Goal: Task Accomplishment & Management: Use online tool/utility

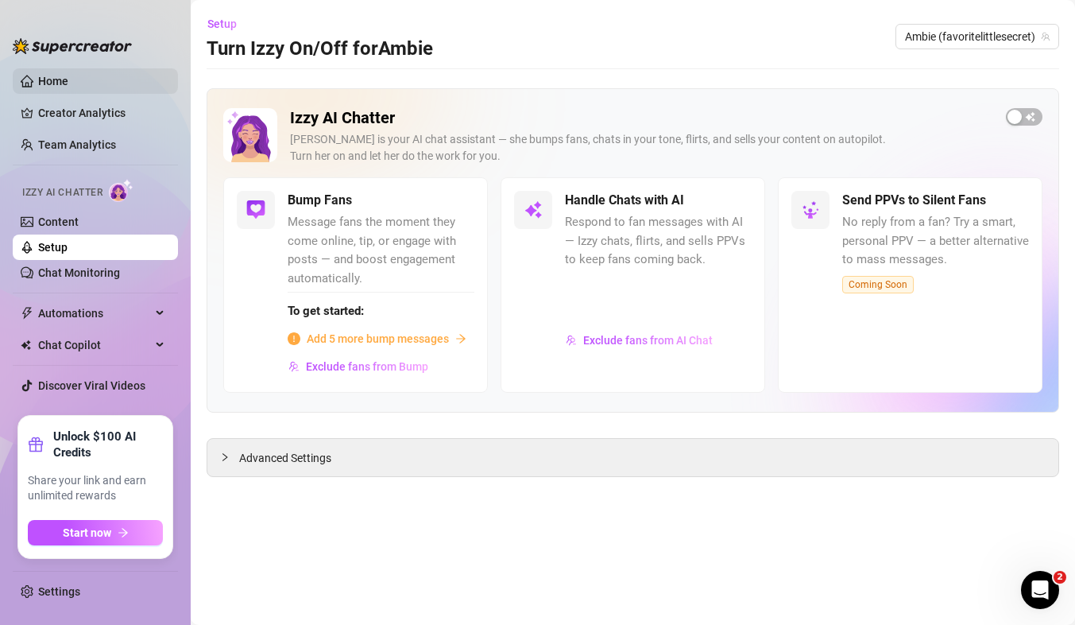
click at [68, 75] on link "Home" at bounding box center [53, 81] width 30 height 13
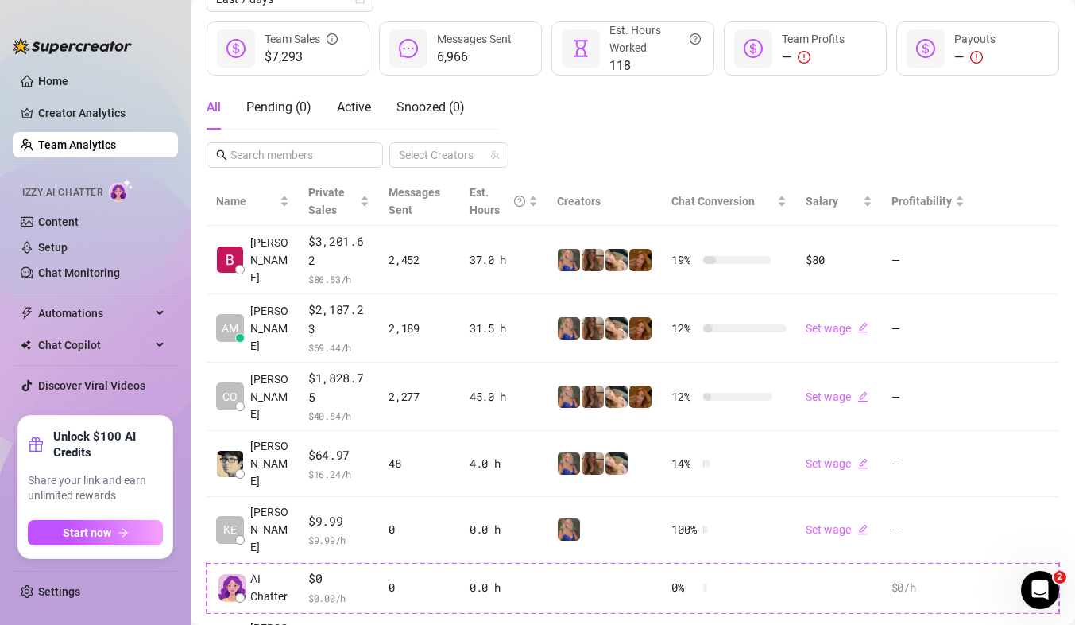
scroll to position [203, 0]
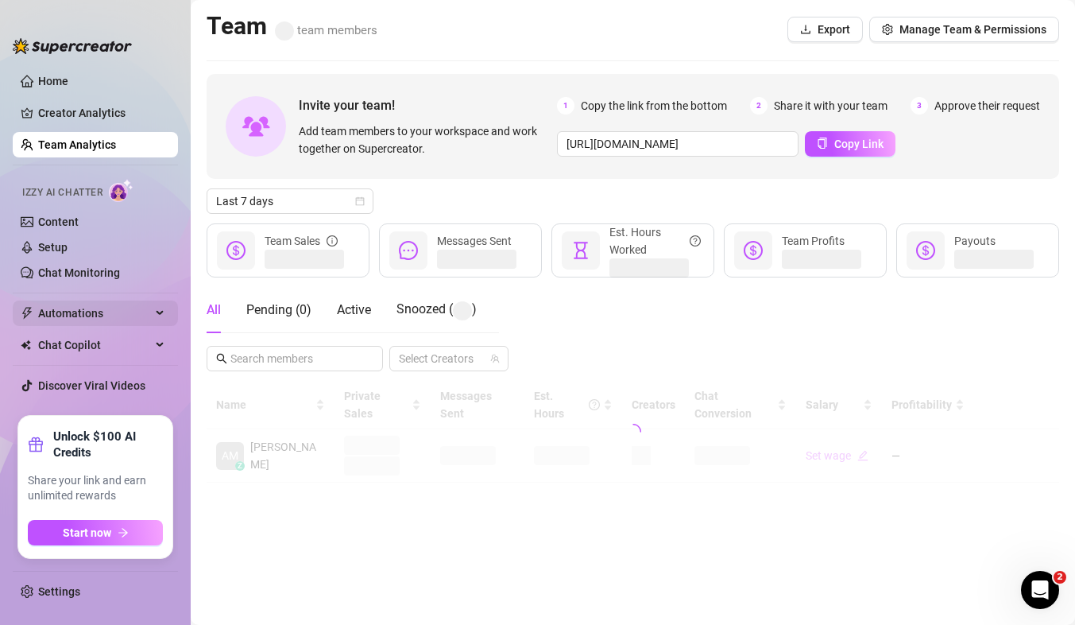
click at [125, 315] on span "Automations" at bounding box center [94, 312] width 113 height 25
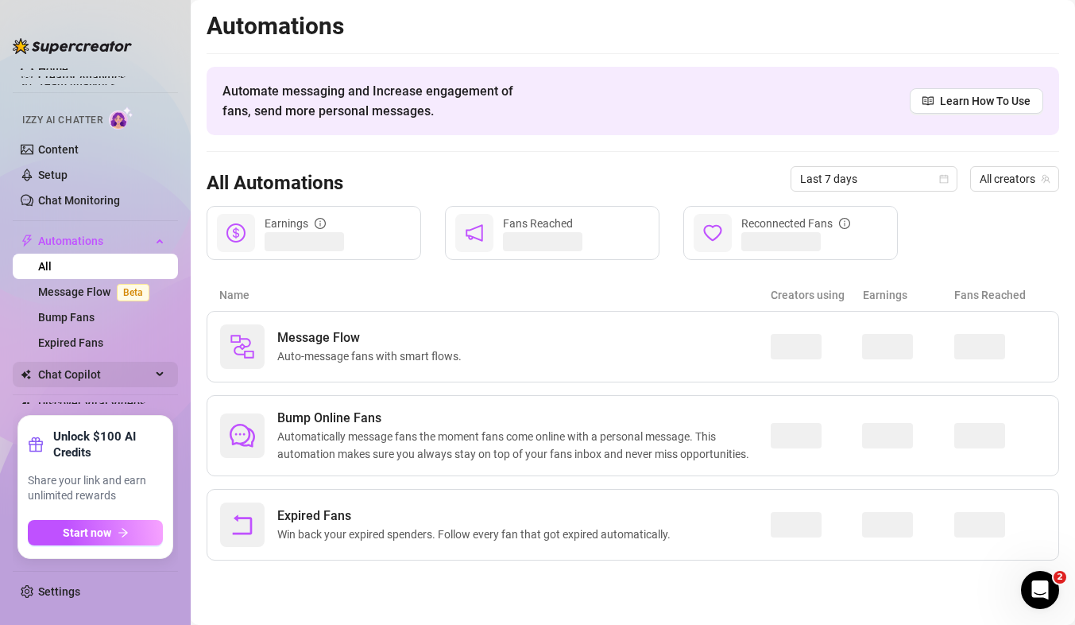
click at [125, 373] on span "Chat Copilot" at bounding box center [94, 374] width 113 height 25
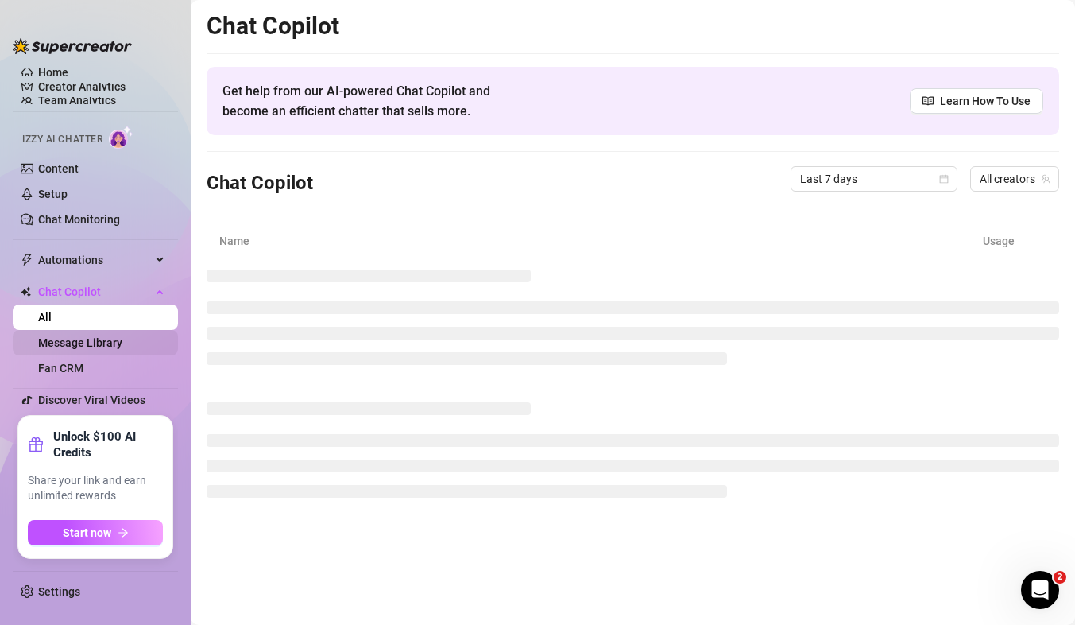
click at [116, 342] on link "Message Library" at bounding box center [80, 342] width 84 height 13
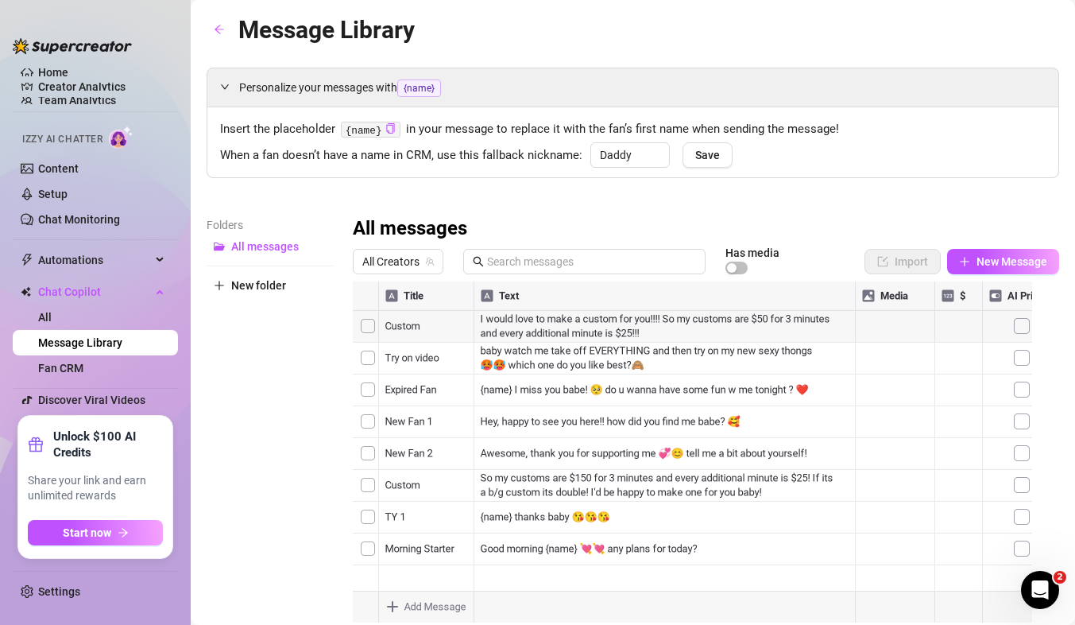
click at [651, 331] on div at bounding box center [699, 458] width 693 height 354
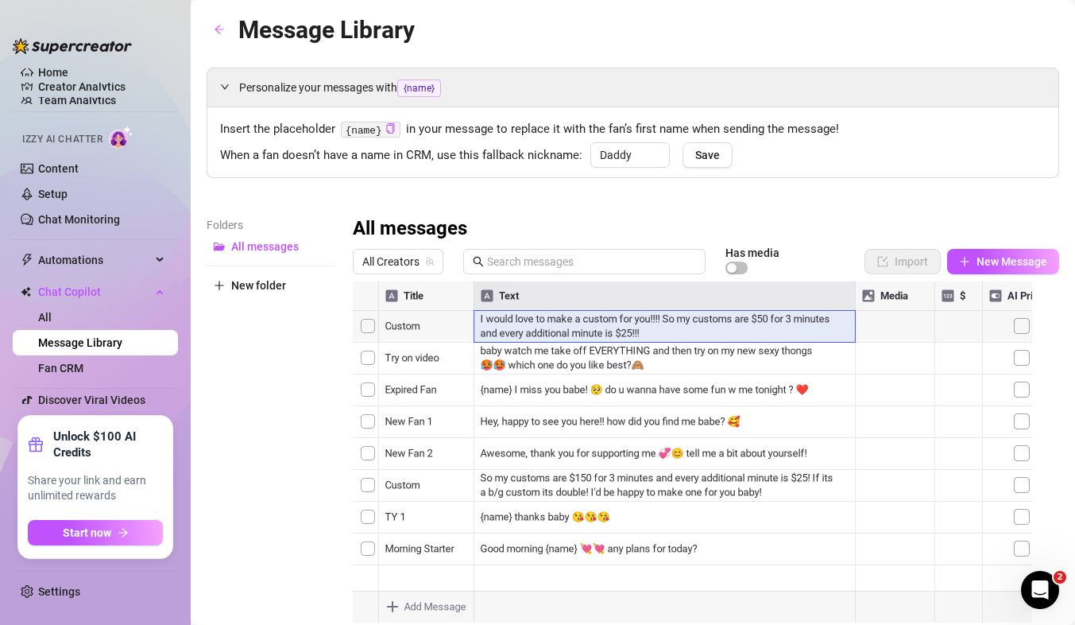
click at [634, 331] on div at bounding box center [699, 458] width 693 height 354
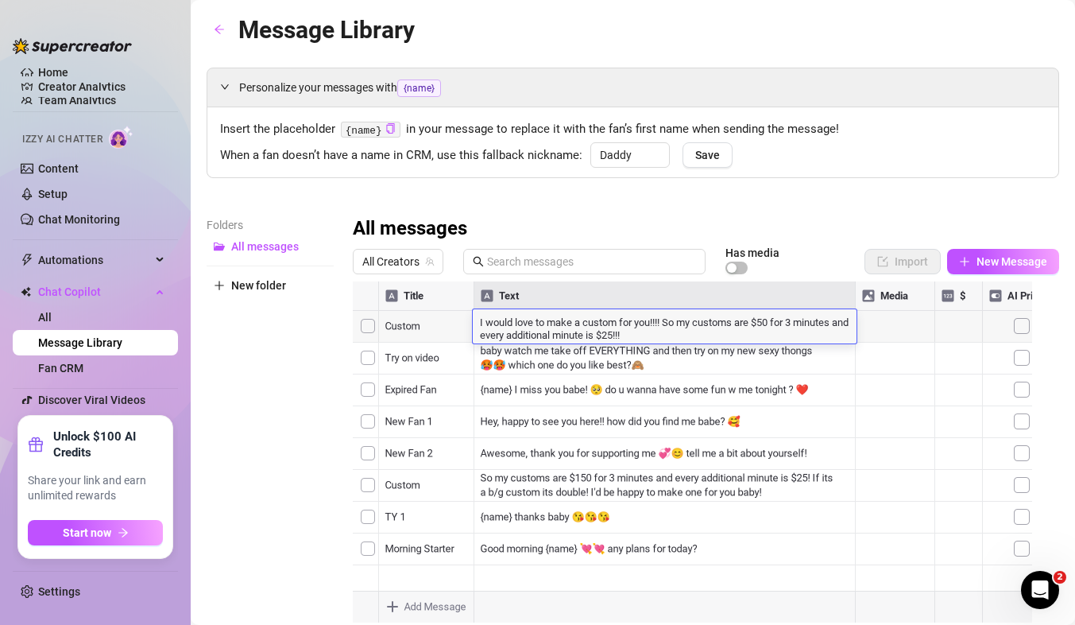
click at [634, 331] on textarea "I would love to make a custom for you!!!! So my customs are $50 for 3 minutes a…" at bounding box center [665, 327] width 384 height 27
click at [630, 333] on textarea "I would love to make a custom for you!!!! So my customs are $50 for 3 minutes a…" at bounding box center [665, 327] width 384 height 27
drag, startPoint x: 691, startPoint y: 332, endPoint x: 716, endPoint y: 327, distance: 25.1
click at [716, 327] on textarea "I would love to make a custom for you!!!! So my customs are $50 for 3 minutes a…" at bounding box center [665, 327] width 384 height 27
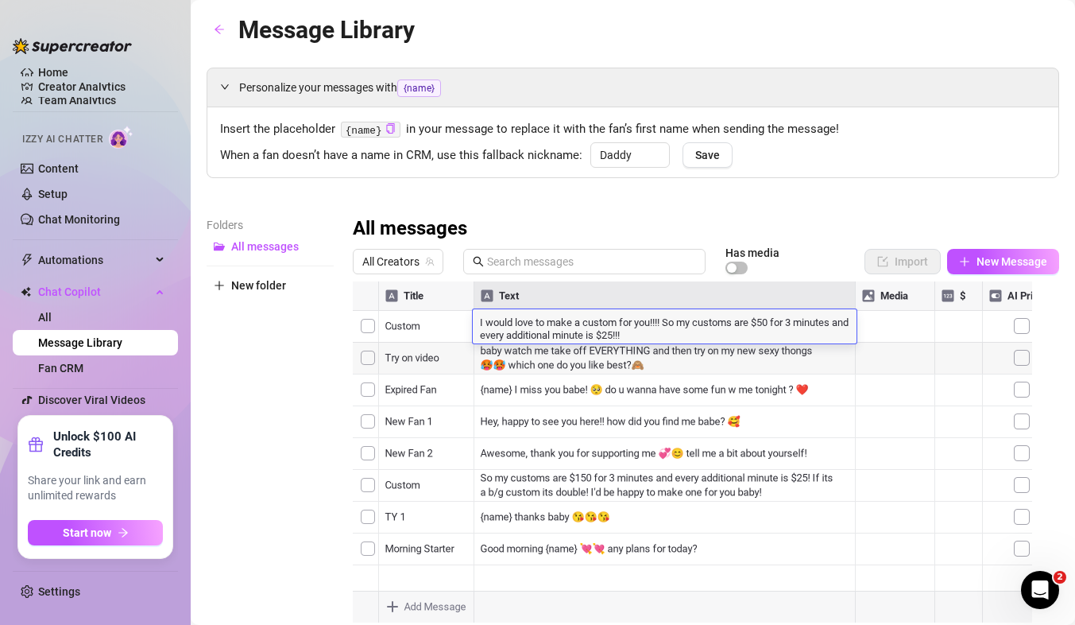
click at [746, 335] on textarea "I would love to make a custom for you!!!! So my customs are $50 for 3 minutes a…" at bounding box center [665, 327] width 384 height 27
drag, startPoint x: 779, startPoint y: 319, endPoint x: 838, endPoint y: 383, distance: 87.7
click at [792, 333] on textarea "I would love to make a custom for you!!!! So my customs are $50 for 3 minutes a…" at bounding box center [665, 327] width 384 height 27
drag, startPoint x: 792, startPoint y: 333, endPoint x: 760, endPoint y: 328, distance: 32.1
click at [760, 328] on textarea "I would love to make a custom for you!!!! So my customs are $50 for 3 minutes a…" at bounding box center [665, 327] width 384 height 27
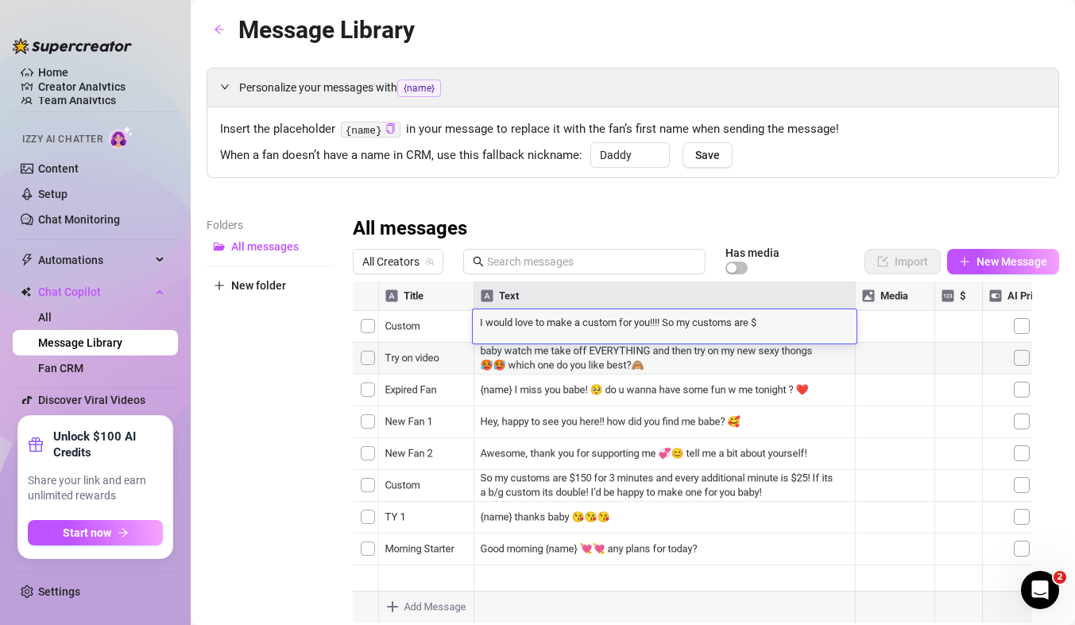
scroll to position [1, 0]
type textarea "I would love to make a custom for you!!!! So my customs are per minute"
click at [832, 335] on div "I would love to make a custom for you!!!! So my customs are per minute I would …" at bounding box center [665, 326] width 384 height 34
click at [833, 314] on textarea "I would love to make a custom for you!!!! So my customs are per minute" at bounding box center [665, 321] width 384 height 14
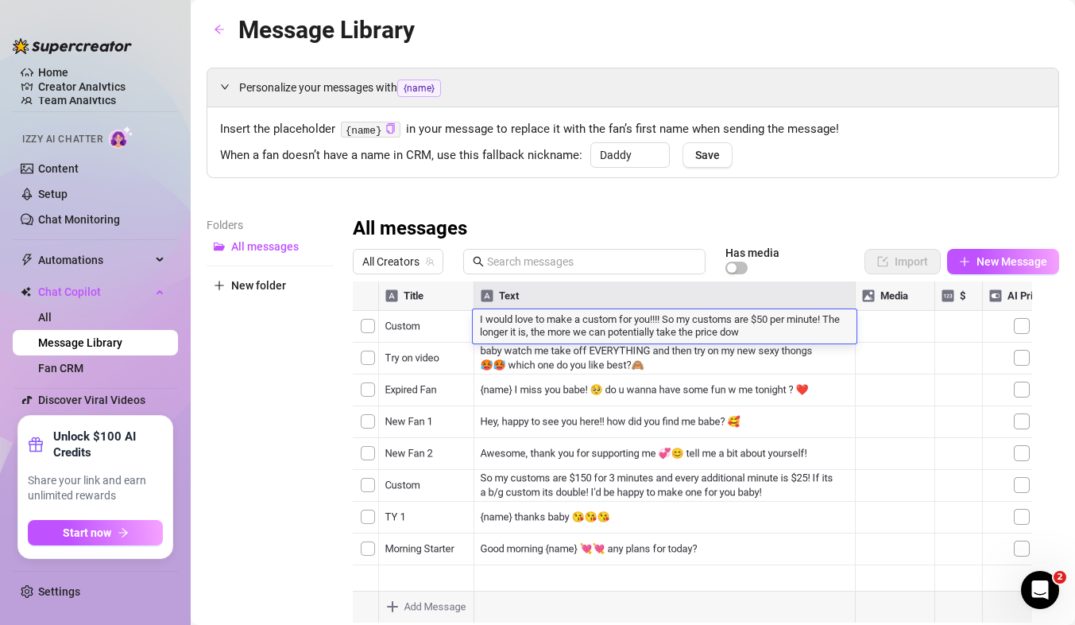
type textarea "I would love to make a custom for you!!!! So my customs are $50 per minute! The…"
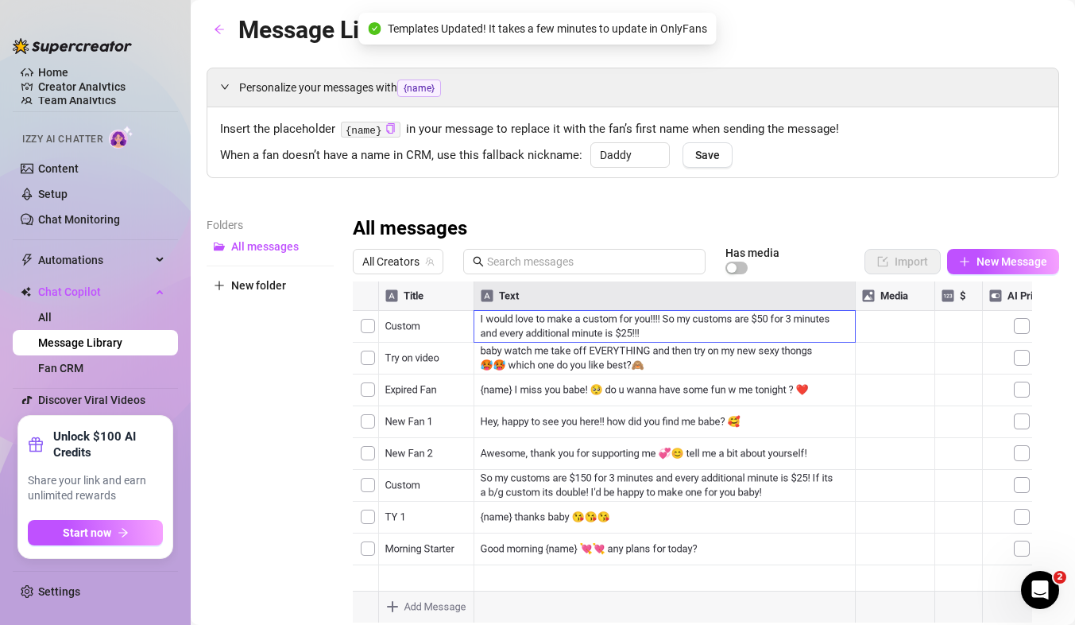
drag, startPoint x: 652, startPoint y: 361, endPoint x: 633, endPoint y: 366, distance: 19.9
click at [633, 366] on div at bounding box center [699, 458] width 693 height 354
click at [642, 368] on textarea "baby watch me take off EVERYTHING and then try on my new sexy thongs 🥵🥵 which o…" at bounding box center [665, 359] width 384 height 27
drag, startPoint x: 628, startPoint y: 368, endPoint x: 606, endPoint y: 373, distance: 22.2
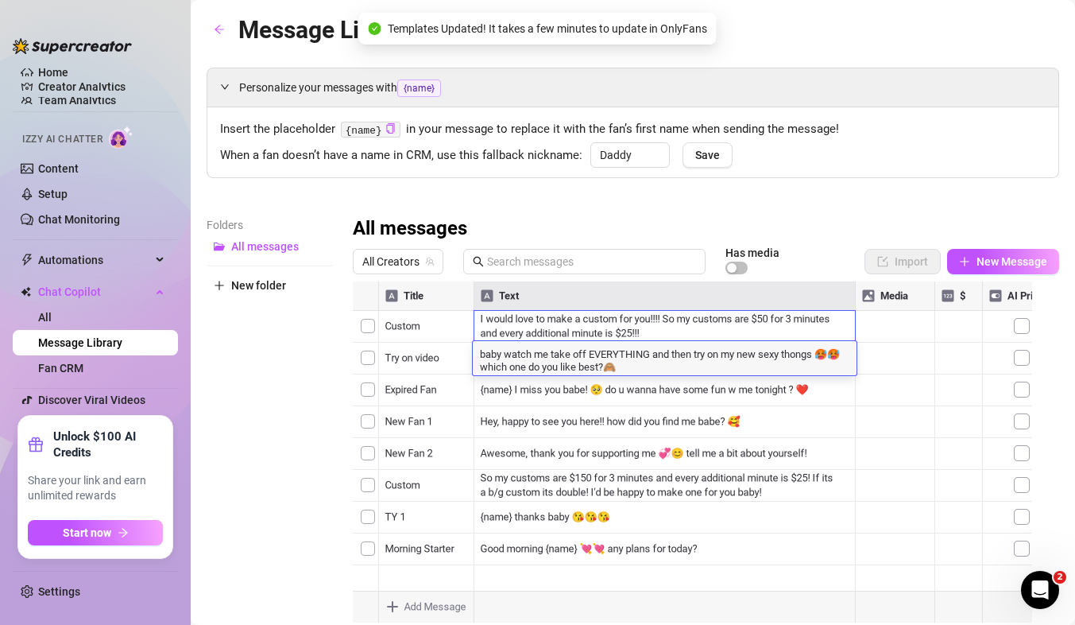
click at [606, 373] on div "baby watch me take off EVERYTHING and then try on my new sexy thongs 🥵🥵 which o…" at bounding box center [665, 358] width 384 height 34
click at [777, 318] on div at bounding box center [699, 458] width 693 height 354
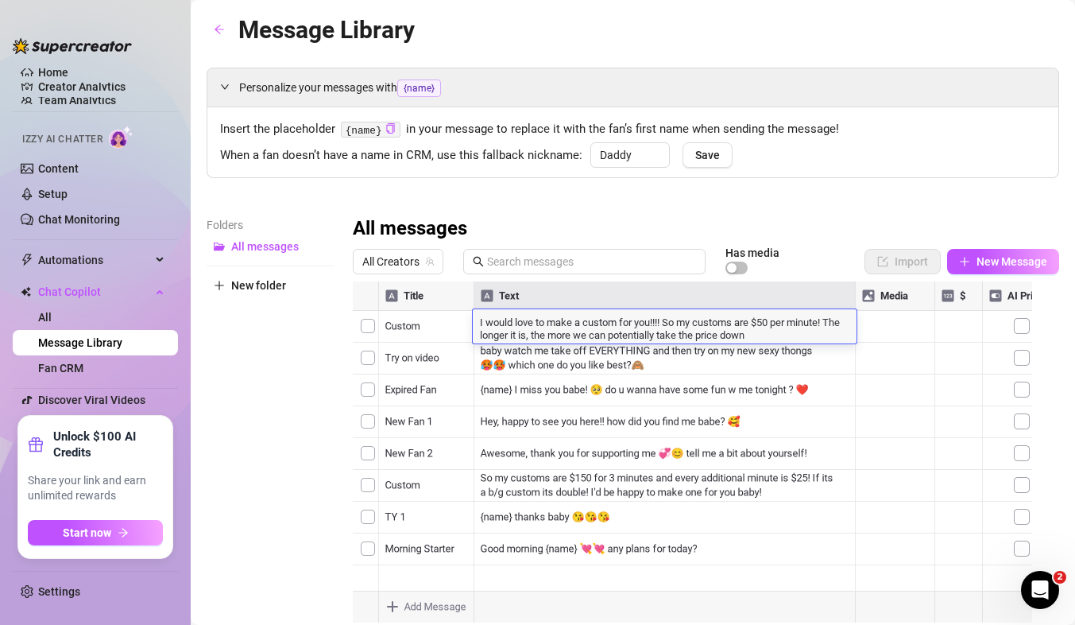
click at [779, 337] on textarea "I would love to make a custom for you!!!! So my customs are $50 per minute! The…" at bounding box center [665, 327] width 384 height 27
type textarea "I would love to make a custom for you!!!! So my customs are $50 per minute! The…"
click at [821, 206] on div "Personalize your messages with {name} Insert the placeholder {name} in your mes…" at bounding box center [633, 352] width 853 height 568
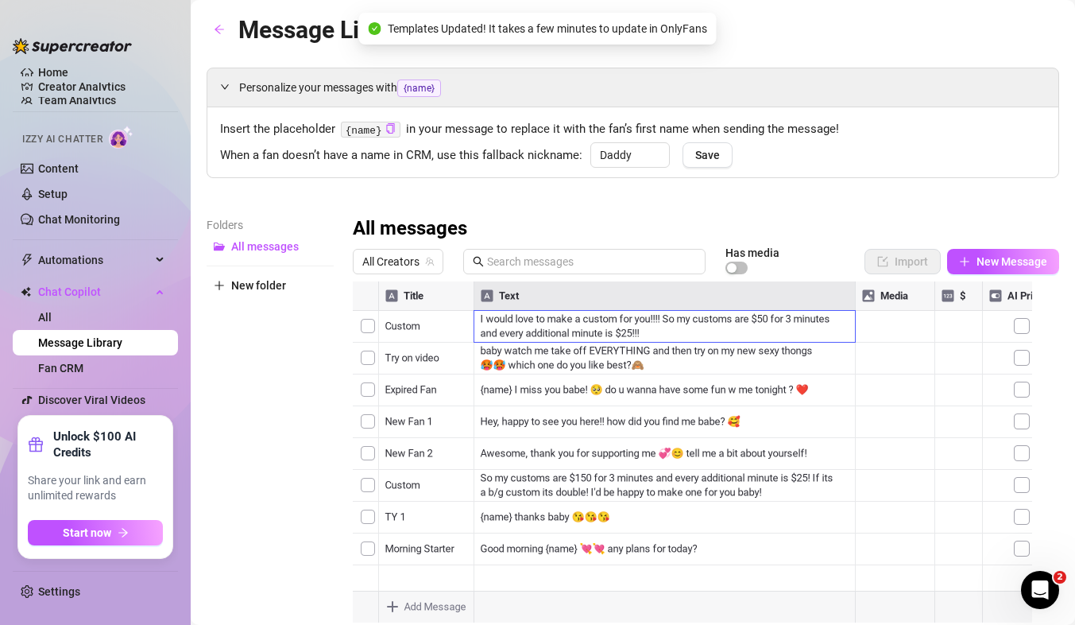
click at [444, 364] on div at bounding box center [699, 458] width 693 height 354
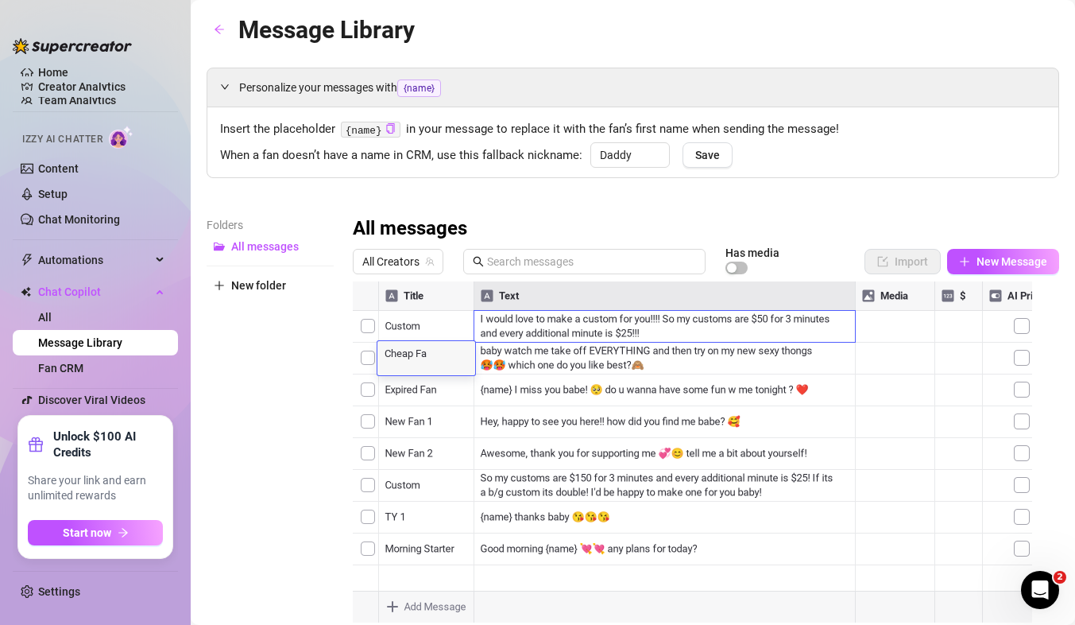
type textarea "Cheap Fan"
click at [508, 360] on div at bounding box center [699, 458] width 693 height 354
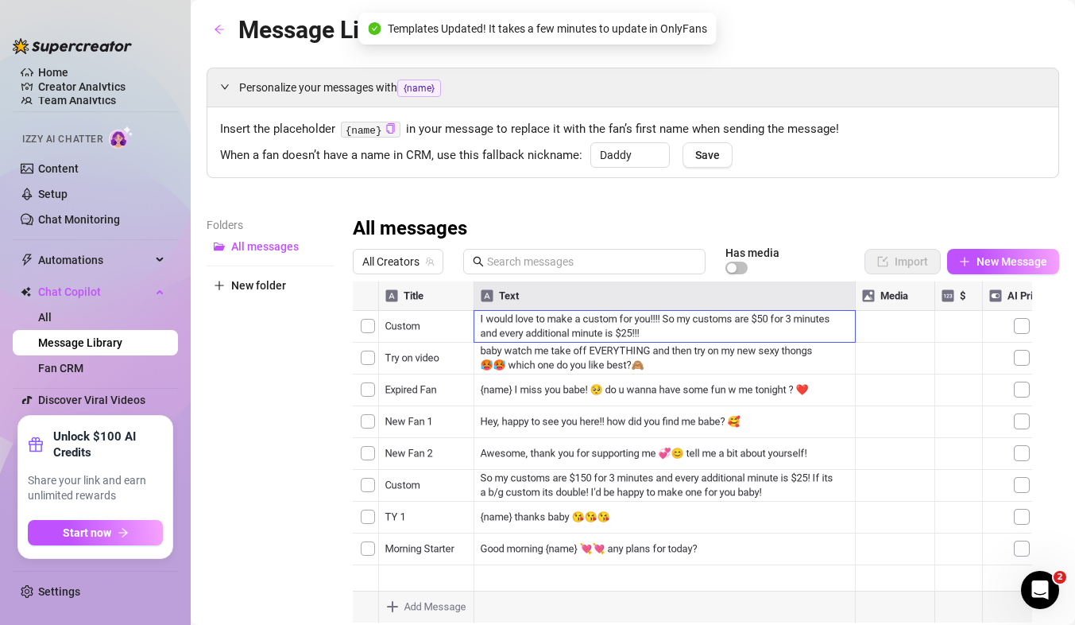
click at [508, 360] on div at bounding box center [699, 458] width 693 height 354
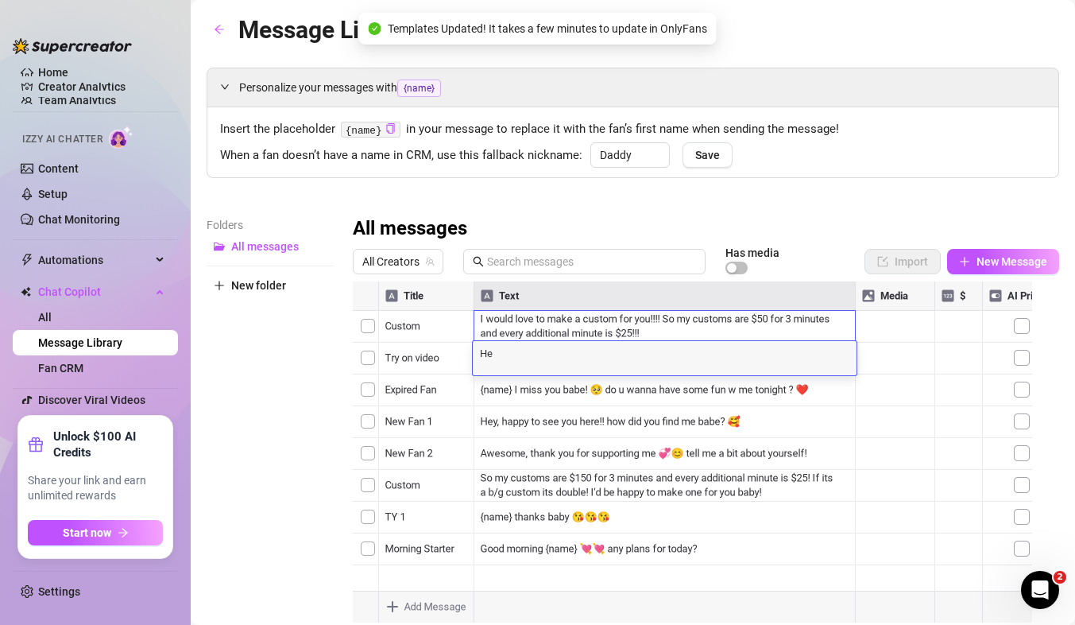
type textarea "H"
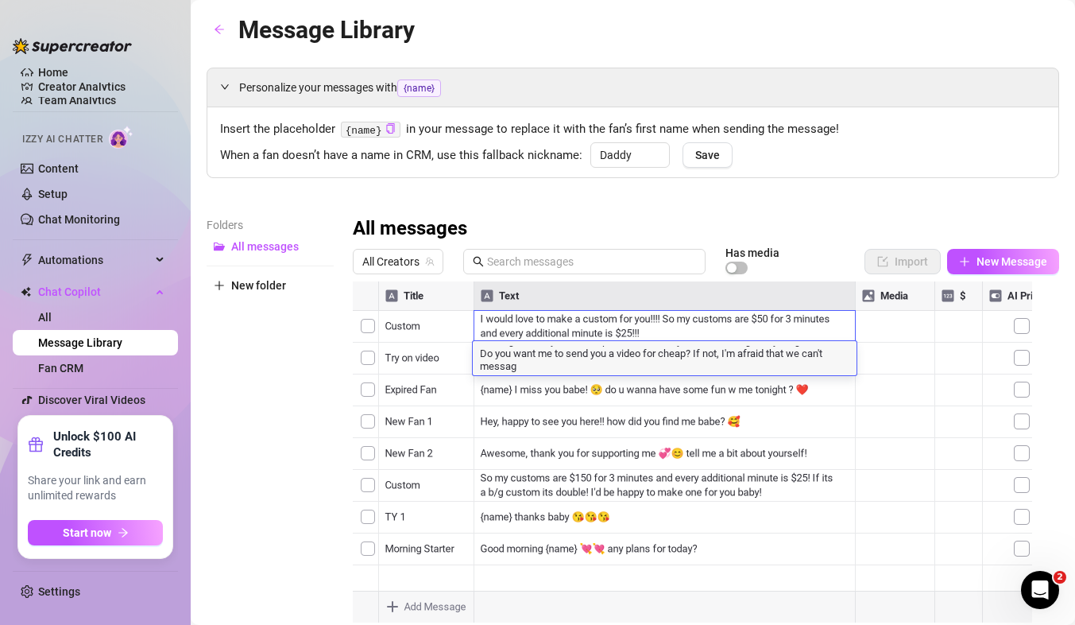
scroll to position [3, 0]
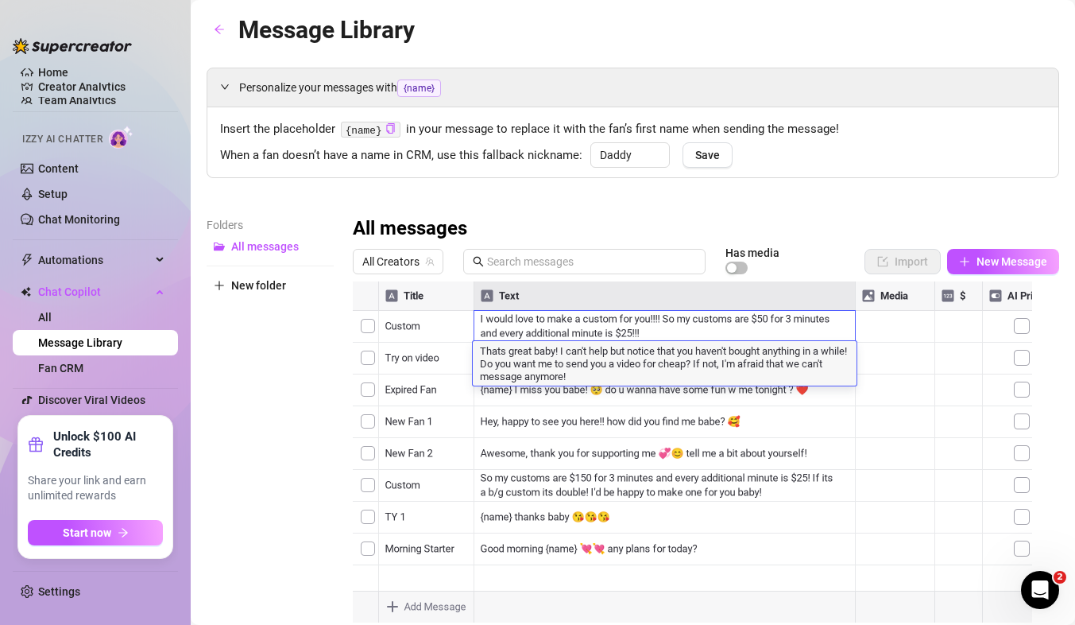
type textarea "Thats great baby! I can't help but notice that you haven't bought anything in a…"
drag, startPoint x: 728, startPoint y: 366, endPoint x: 755, endPoint y: 409, distance: 50.7
click at [741, 361] on textarea "Thats great baby! I can't help but notice that you haven't bought anything in a…" at bounding box center [665, 366] width 384 height 40
drag, startPoint x: 726, startPoint y: 371, endPoint x: 733, endPoint y: 389, distance: 19.6
click at [733, 389] on div "Title Text Media $ AI Pricing Custom I would love to make a custom for you!!!! …" at bounding box center [706, 458] width 706 height 354
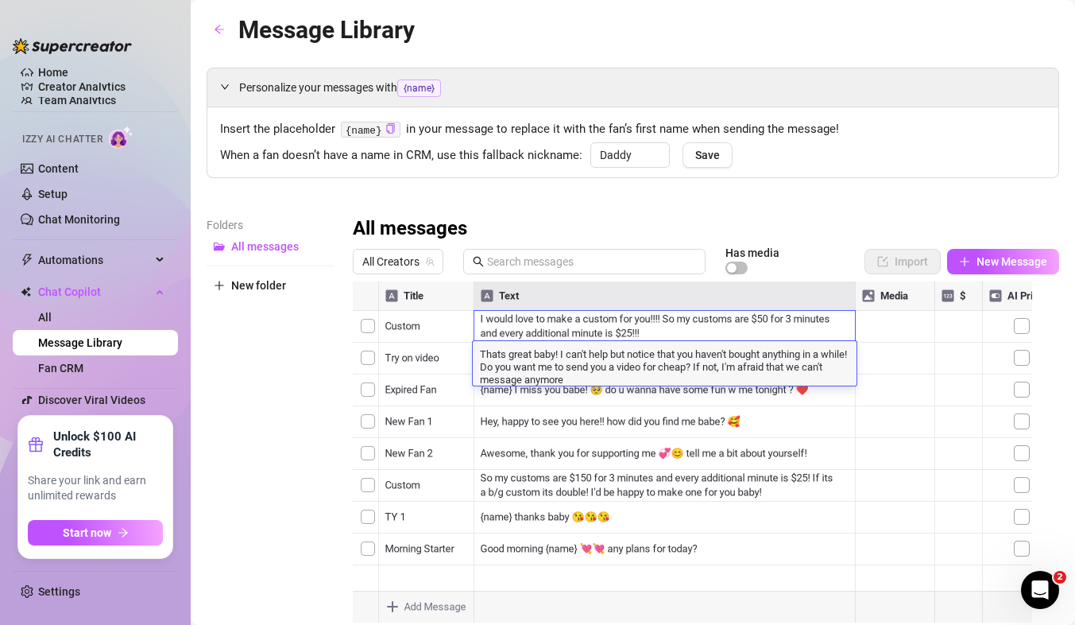
type textarea "Thats great baby! I can't help but notice that you haven't bought anything in a…"
click at [760, 193] on div "Personalize your messages with {name} Insert the placeholder {name} in your mes…" at bounding box center [633, 352] width 853 height 568
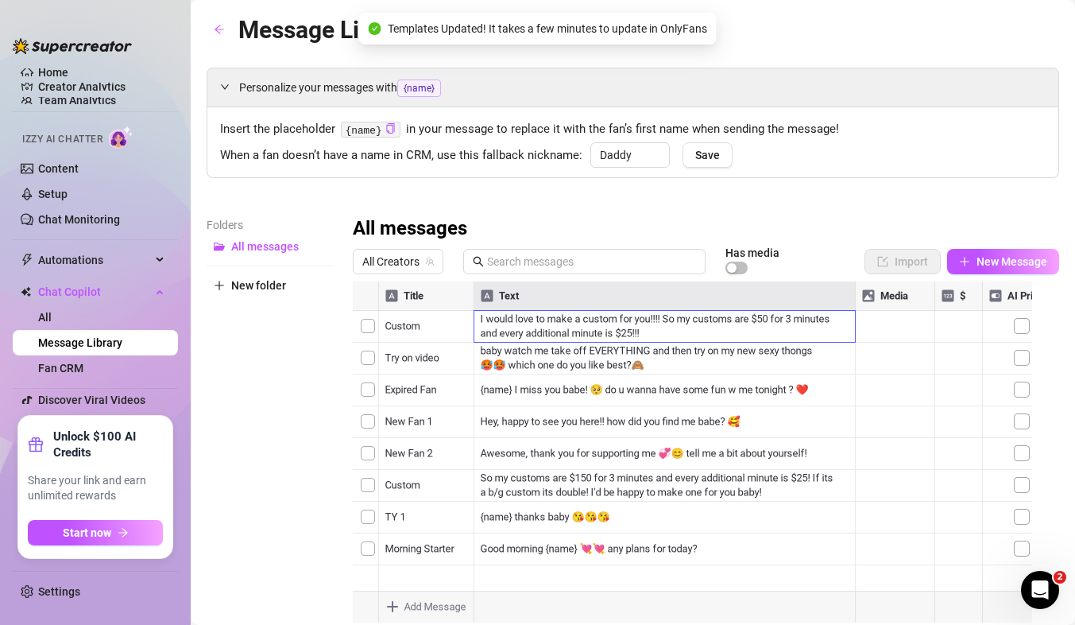
click at [415, 357] on div at bounding box center [699, 458] width 693 height 354
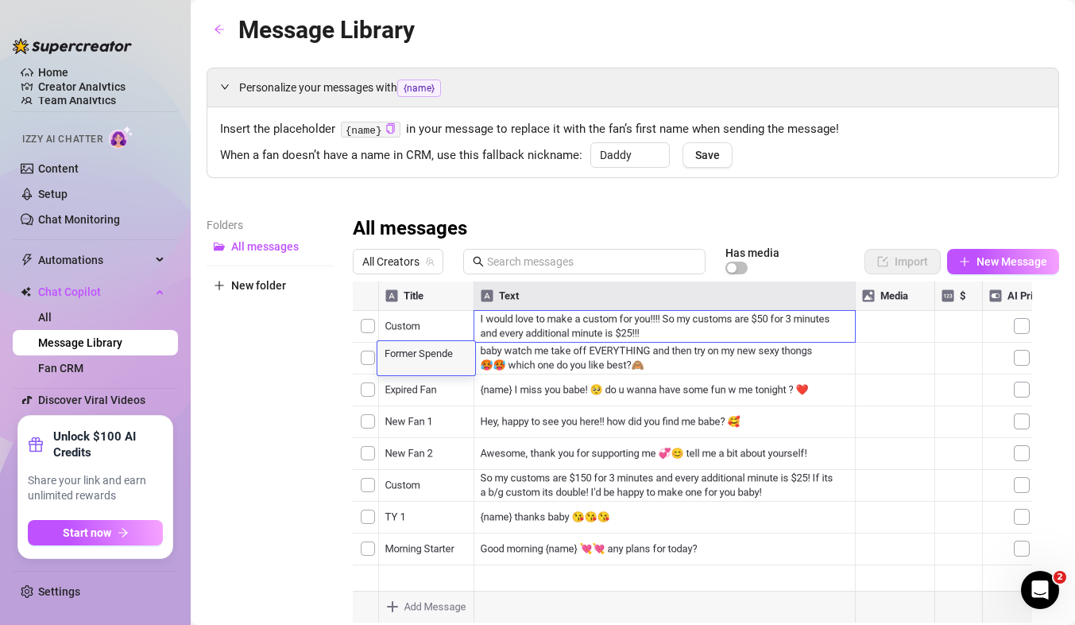
type textarea "Former Spender"
click at [435, 395] on div at bounding box center [699, 458] width 693 height 354
type textarea "Never Spent"
click at [534, 404] on div at bounding box center [699, 458] width 693 height 354
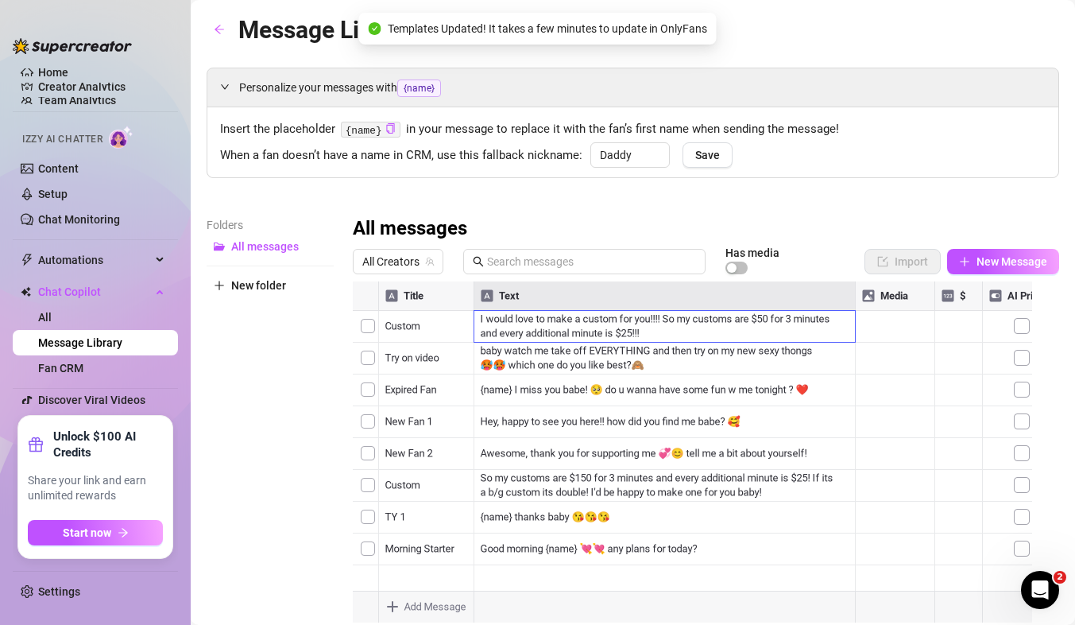
click at [539, 395] on div at bounding box center [699, 458] width 693 height 354
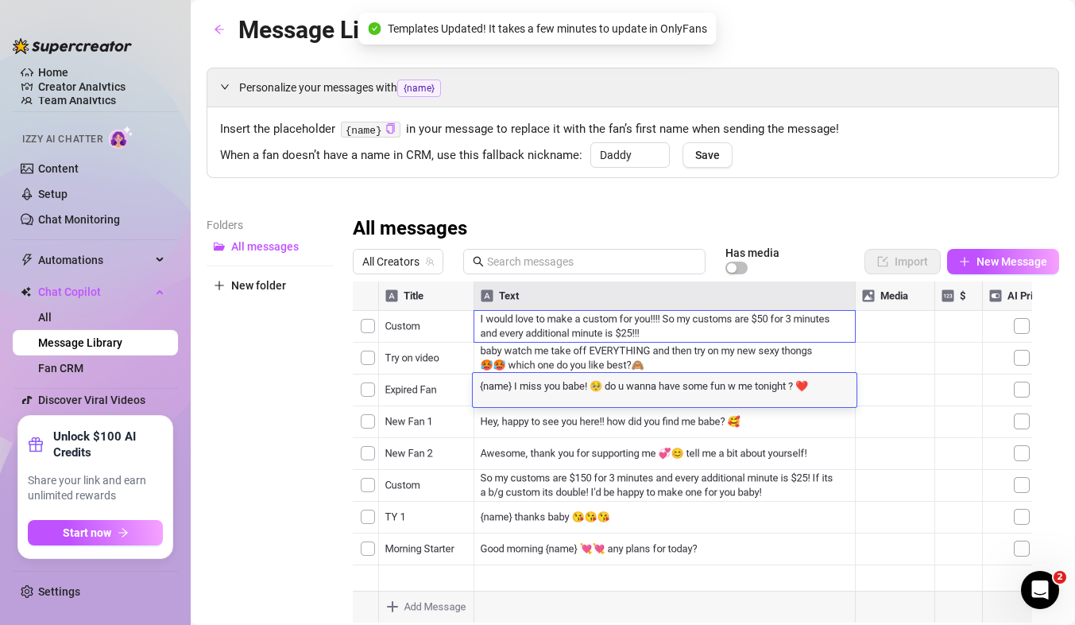
click at [539, 395] on div "{name} I miss you babe! 🥺 do u wanna have some fun w me tonight ? ❤️ {name} I m…" at bounding box center [665, 390] width 384 height 34
click at [538, 389] on textarea "{name} I miss you babe! 🥺 do u wanna have some fun w me tonight ? ❤️" at bounding box center [665, 384] width 384 height 14
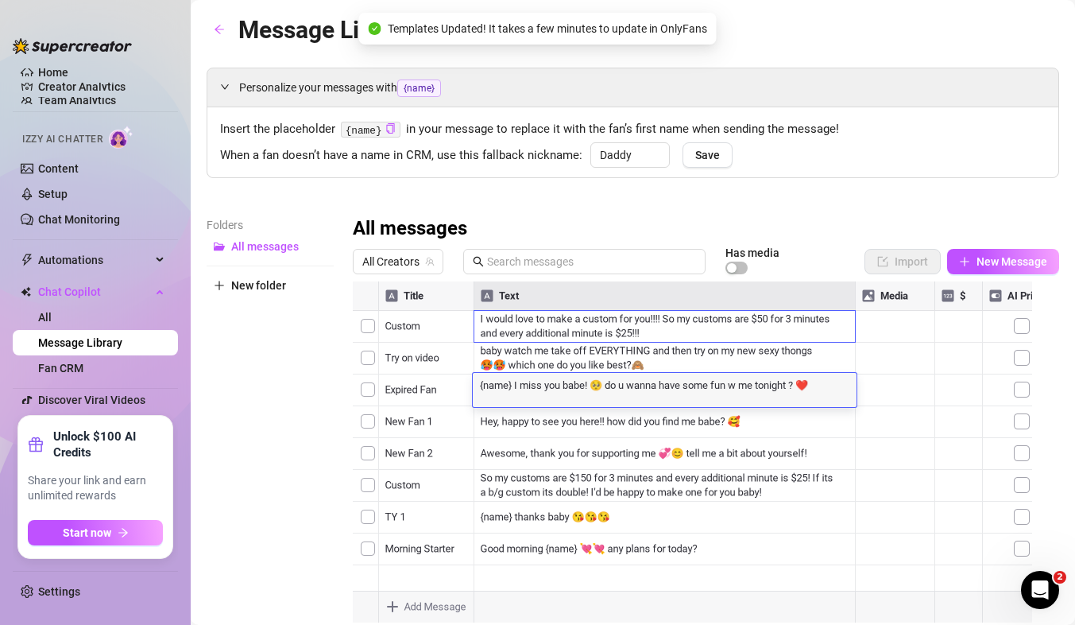
click at [538, 389] on textarea "{name} I miss you babe! 🥺 do u wanna have some fun w me tonight ? ❤️" at bounding box center [665, 384] width 384 height 14
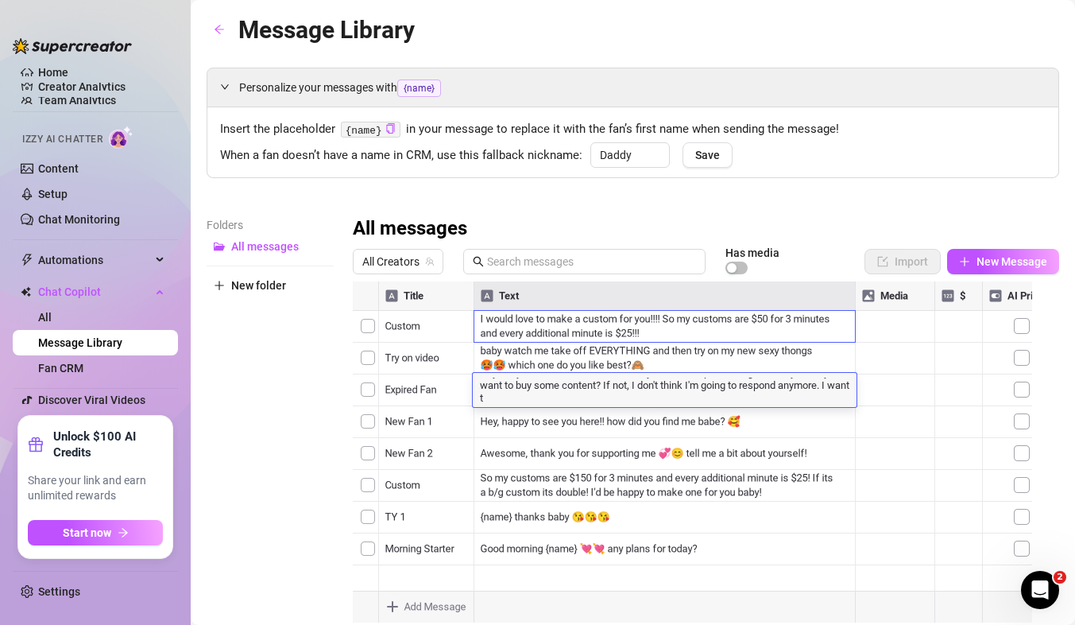
scroll to position [3, 0]
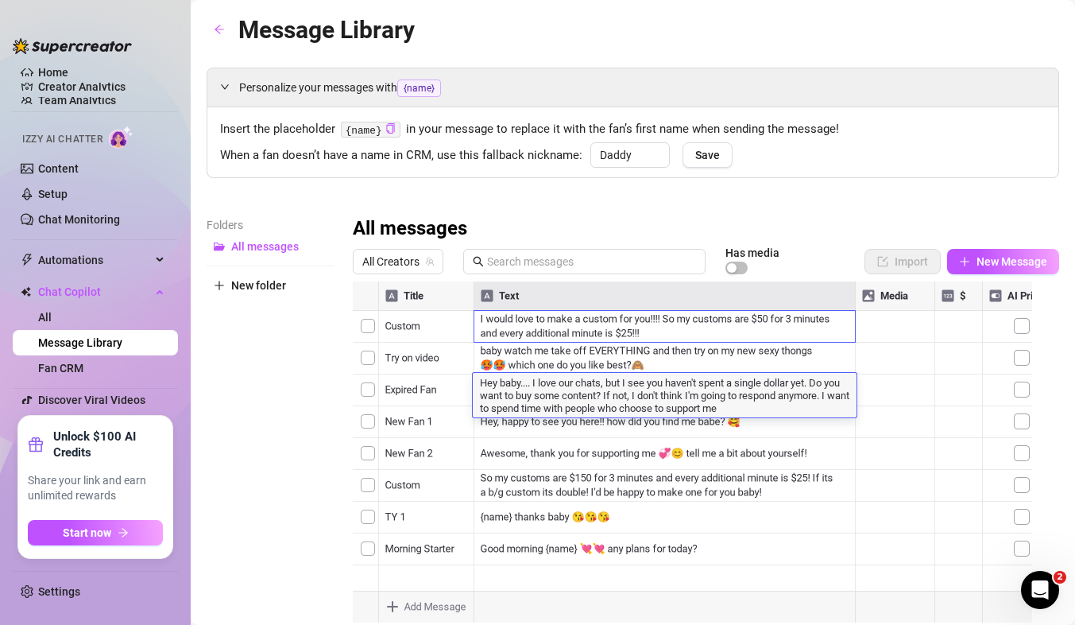
type textarea "Hey baby.... I love our chats, but I see you haven't spent a single dollar yet.…"
click at [722, 219] on div "All messages" at bounding box center [706, 228] width 706 height 25
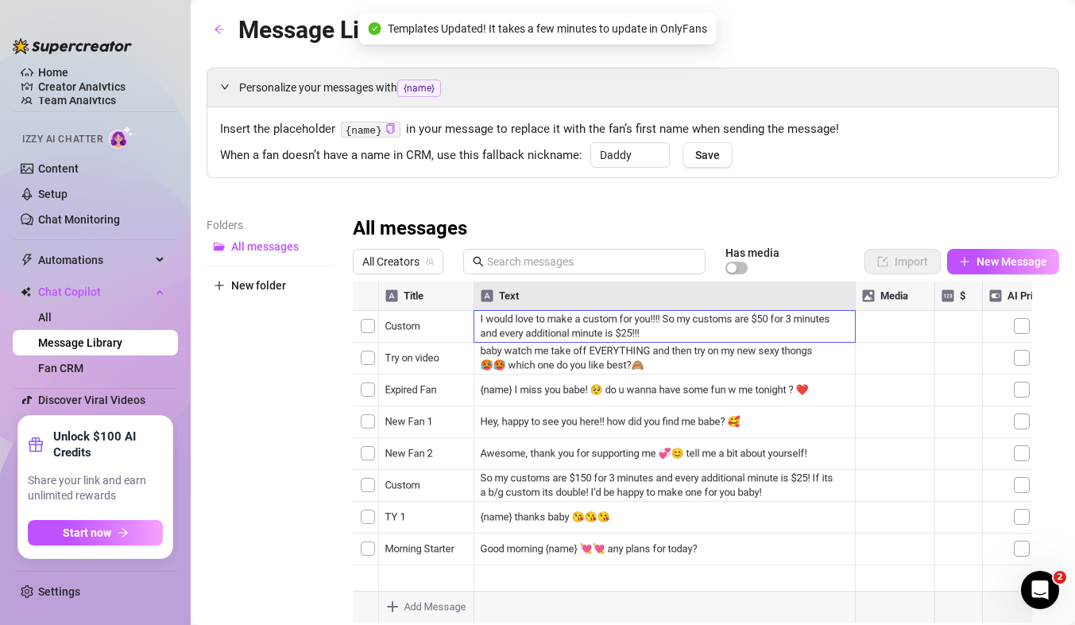
click at [400, 414] on div at bounding box center [699, 458] width 693 height 354
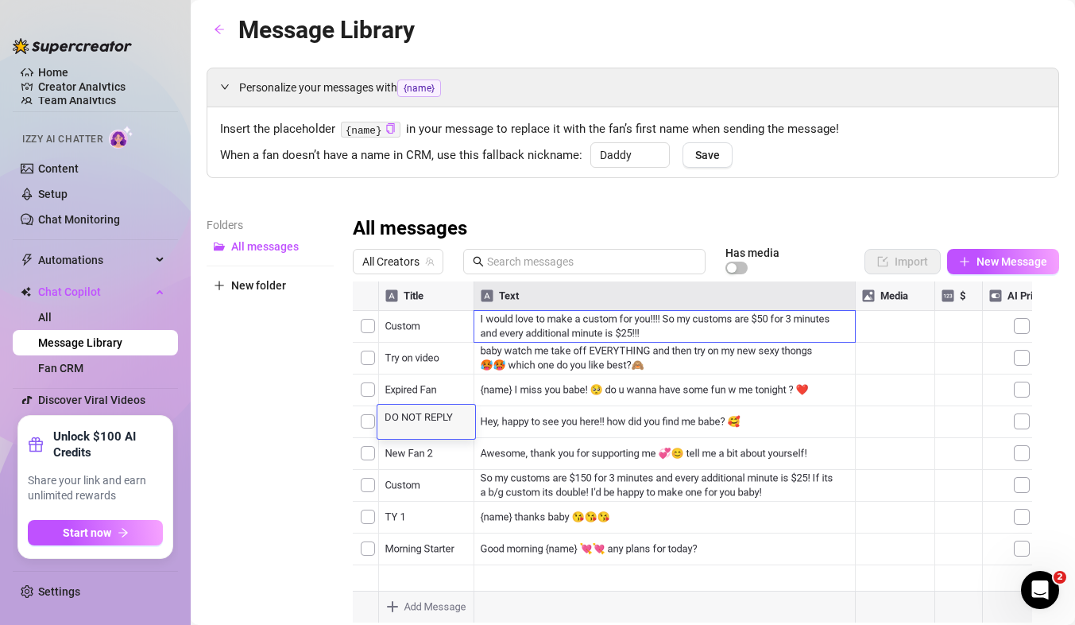
type textarea "DO NOT REPLY LIST"
click at [507, 416] on div at bounding box center [699, 458] width 693 height 354
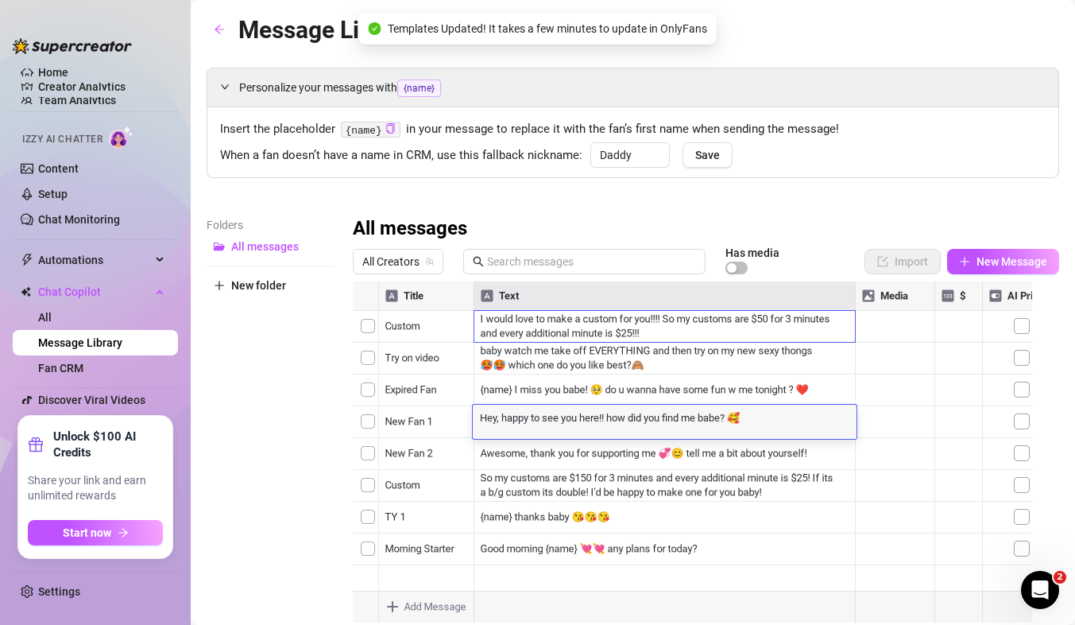
scroll to position [1, 0]
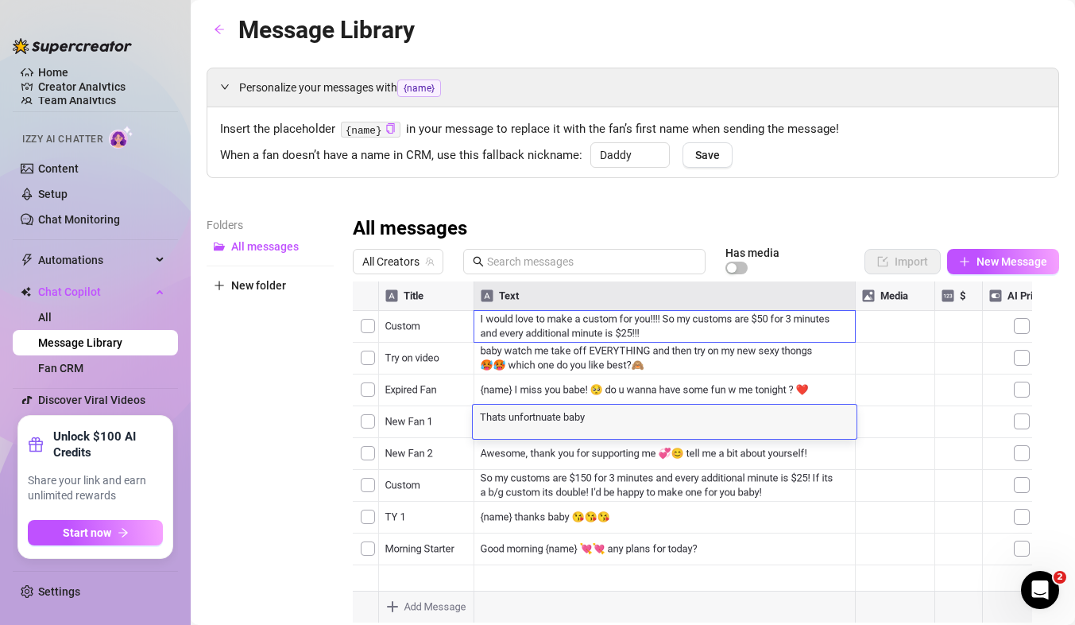
type textarea "Thats unfortnuate baby!"
click at [493, 418] on textarea "Thats unfortunate baby!" at bounding box center [665, 416] width 384 height 14
click at [620, 427] on div "That's unfortunate baby! That's unfortunate baby!" at bounding box center [665, 421] width 384 height 34
click at [621, 422] on textarea "That's unfortunate baby!" at bounding box center [665, 416] width 384 height 14
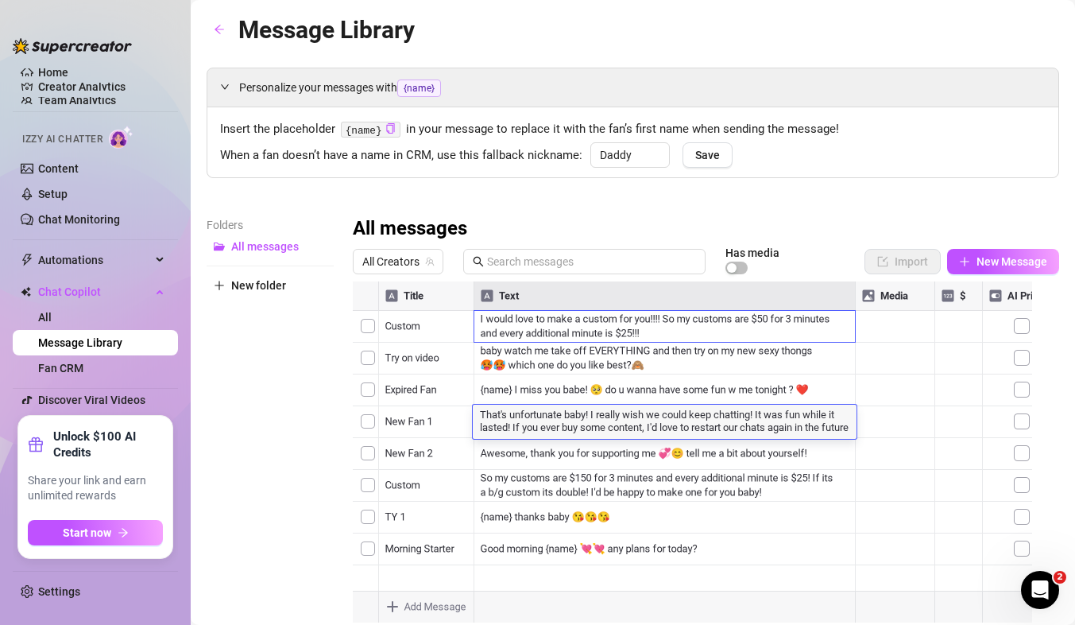
type textarea "That's unfortunate baby! I really wish we could keep chatting! It was fun while…"
click at [838, 426] on textarea "That's unfortunate baby! I really wish we could keep chatting! It was fun while…" at bounding box center [665, 422] width 384 height 27
click at [836, 439] on div at bounding box center [699, 458] width 693 height 354
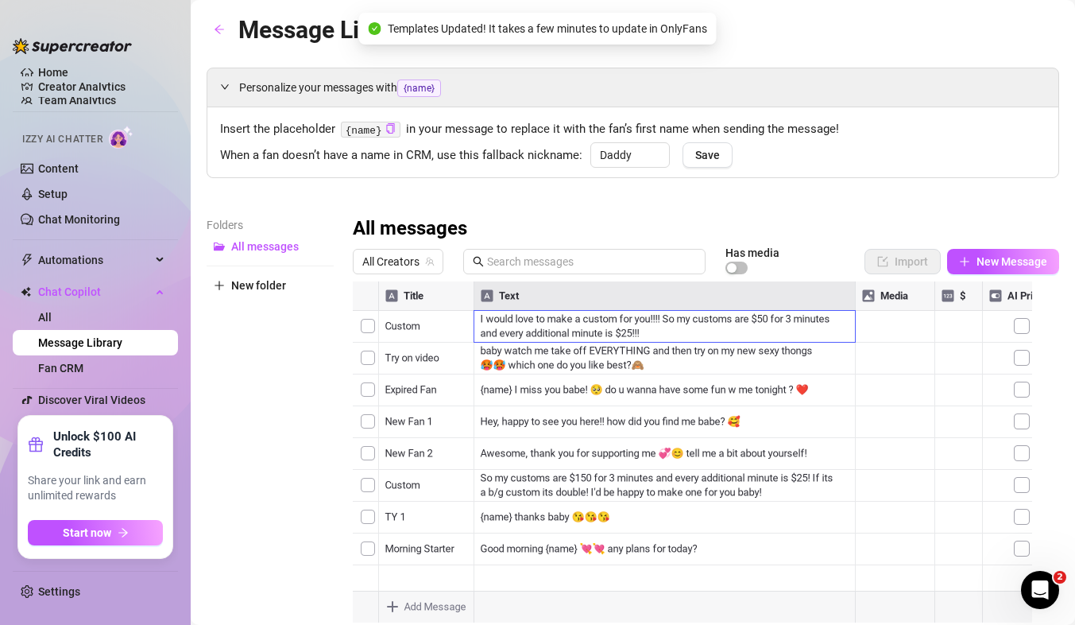
click at [837, 427] on div at bounding box center [699, 458] width 693 height 354
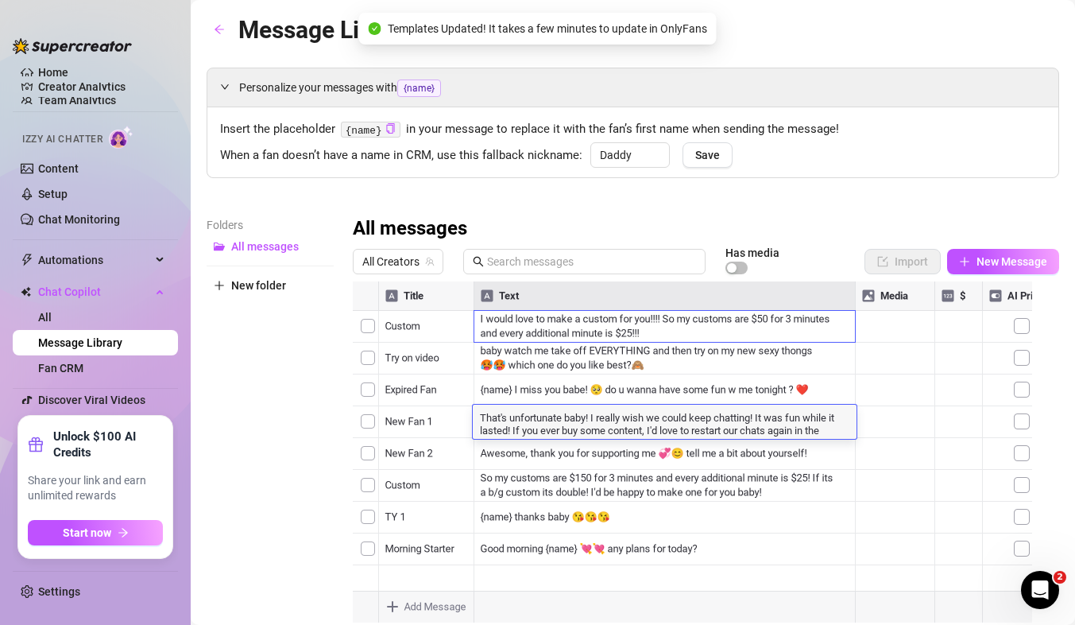
click at [837, 427] on textarea "That's unfortunate baby! I really wish we could keep chatting! It was fun while…" at bounding box center [665, 422] width 384 height 27
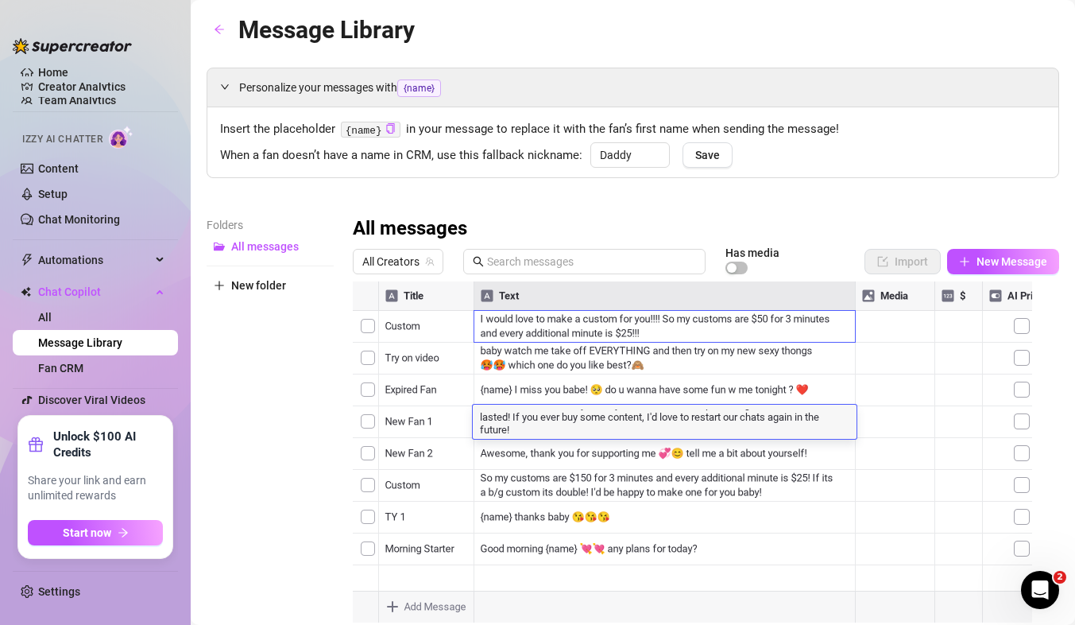
type textarea "That's unfortunate baby! I really wish we could keep chatting! It was fun while…"
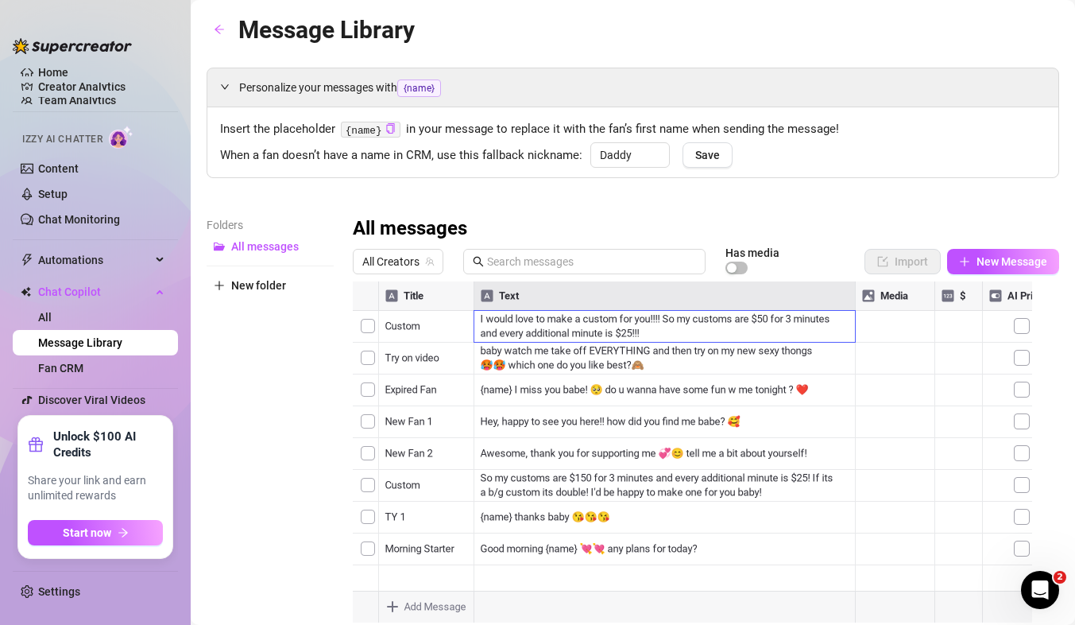
click at [814, 187] on div "Personalize your messages with {name} Insert the placeholder {name} in your mes…" at bounding box center [633, 352] width 853 height 568
click at [424, 422] on div at bounding box center [699, 458] width 693 height 354
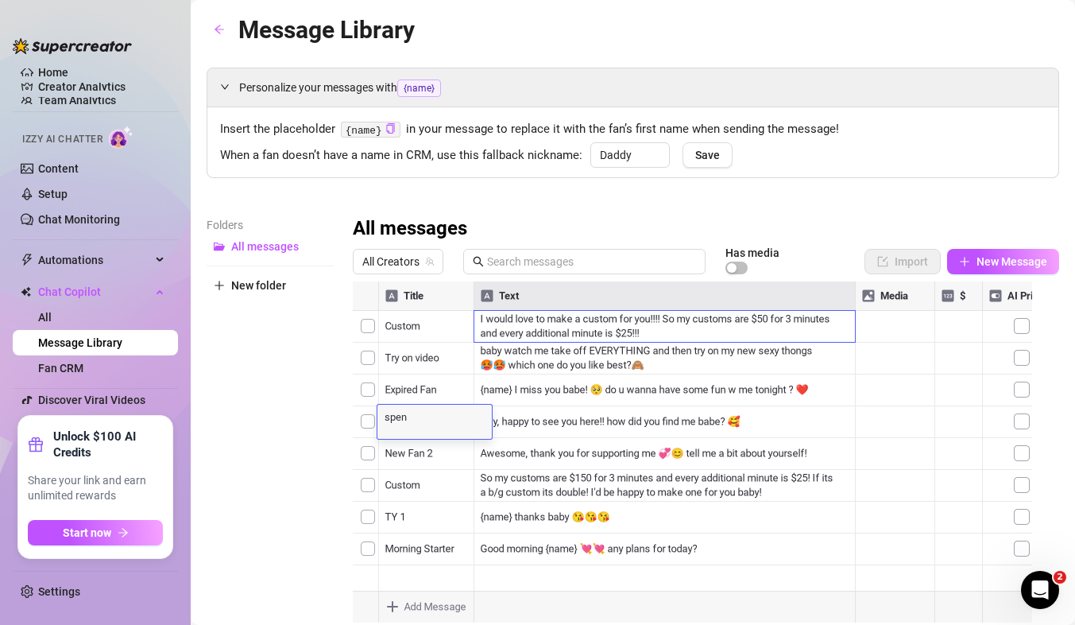
type textarea "If the fan refuses to spend"
click at [334, 409] on div "Folders All messages New folder All messages All Creators Has media Import New …" at bounding box center [633, 426] width 853 height 420
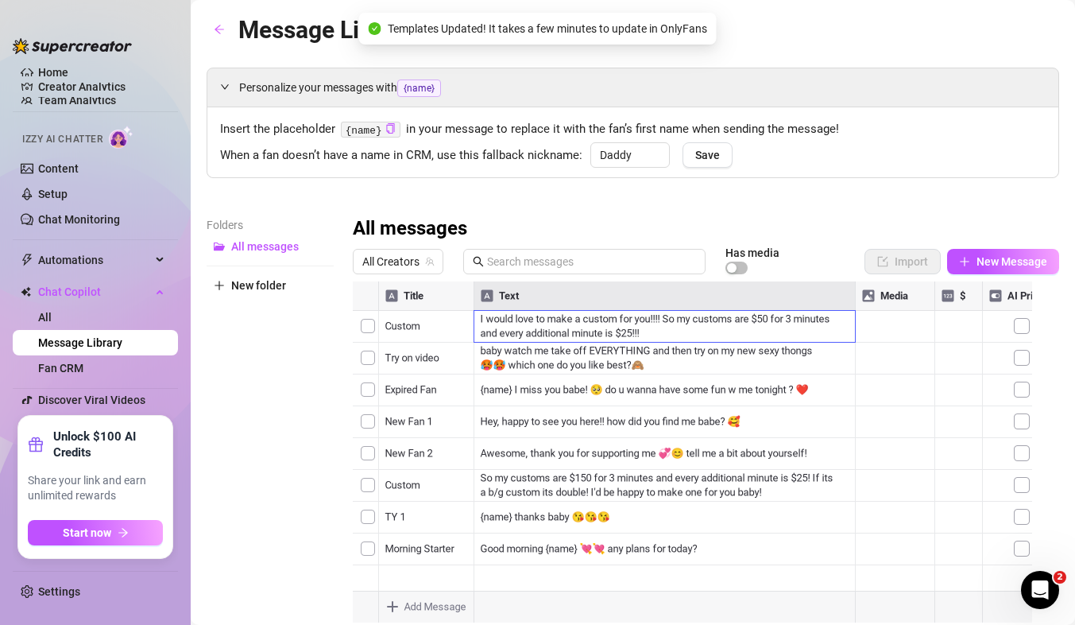
click at [410, 459] on div at bounding box center [699, 458] width 693 height 354
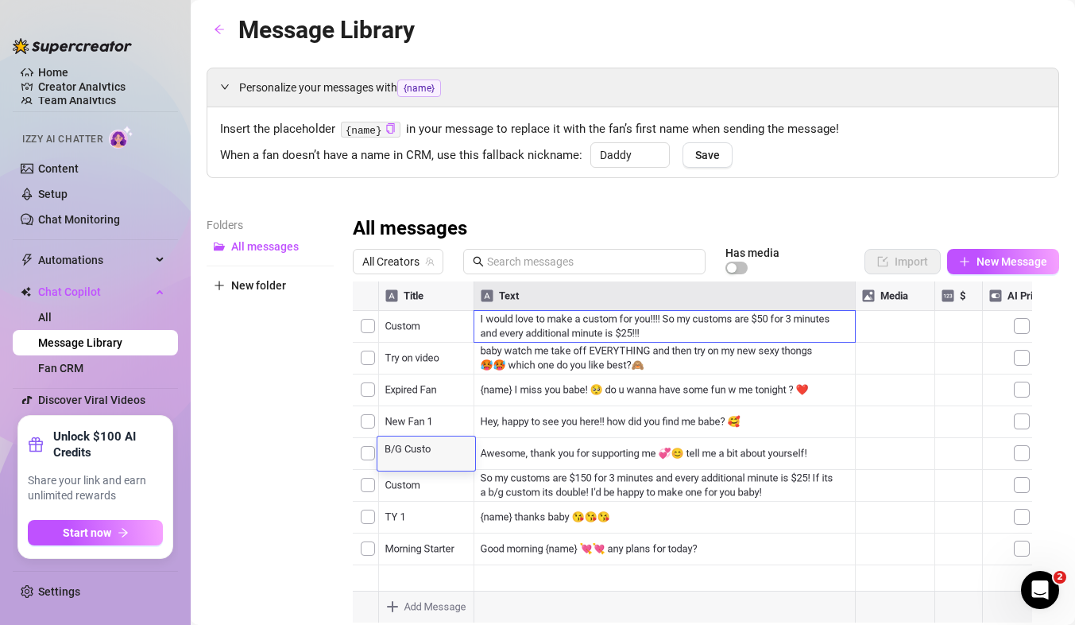
type textarea "B/G Custom"
click at [548, 455] on div at bounding box center [699, 458] width 693 height 354
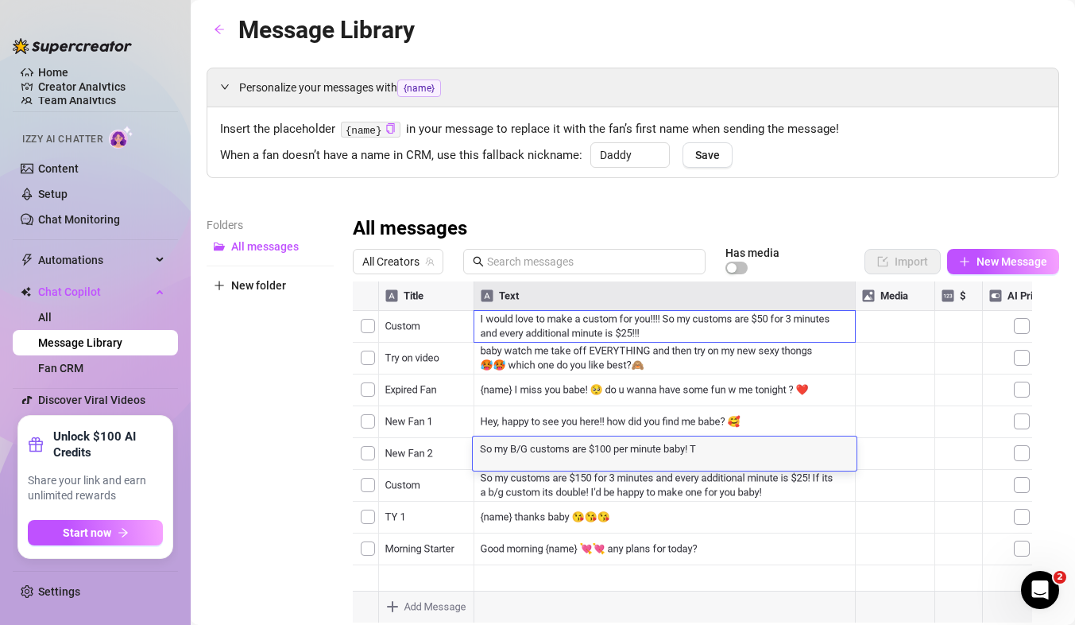
type textarea "So my B/G customs are $100 per minute baby!"
click at [414, 487] on div at bounding box center [699, 458] width 693 height 354
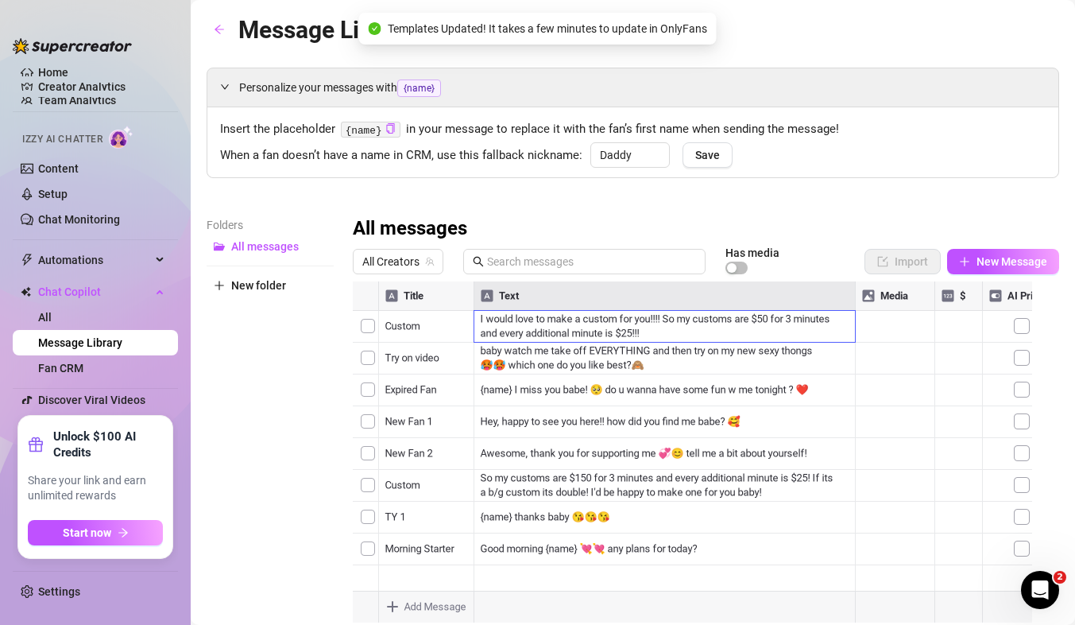
click at [414, 487] on div at bounding box center [699, 458] width 693 height 354
type textarea "P"
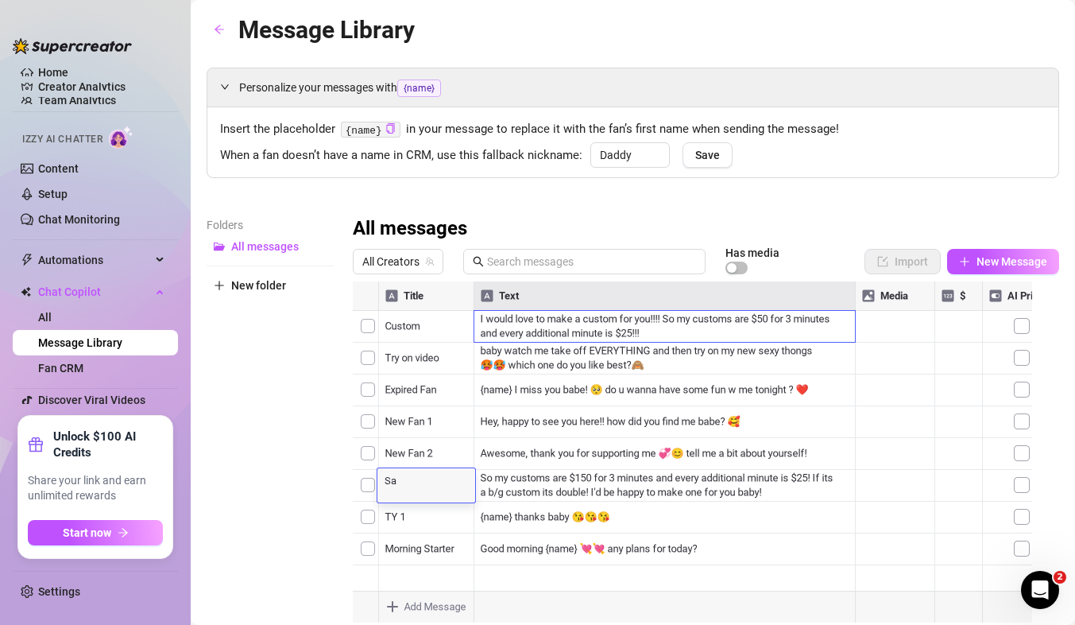
type textarea "S"
type textarea "Private Live"
click at [769, 447] on div at bounding box center [699, 458] width 693 height 354
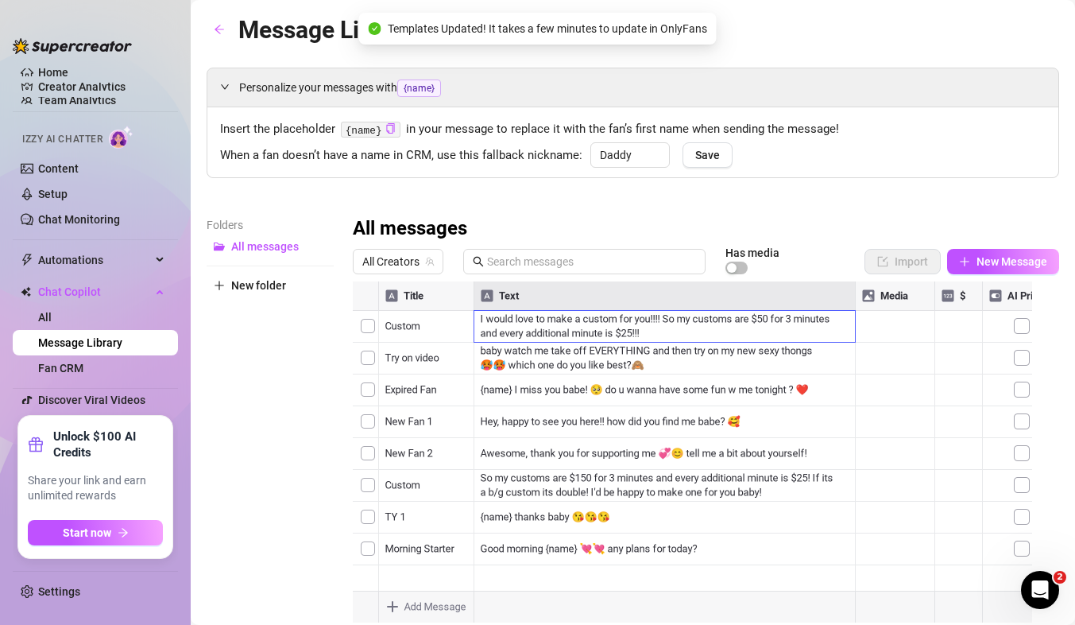
click at [769, 447] on div at bounding box center [699, 458] width 693 height 354
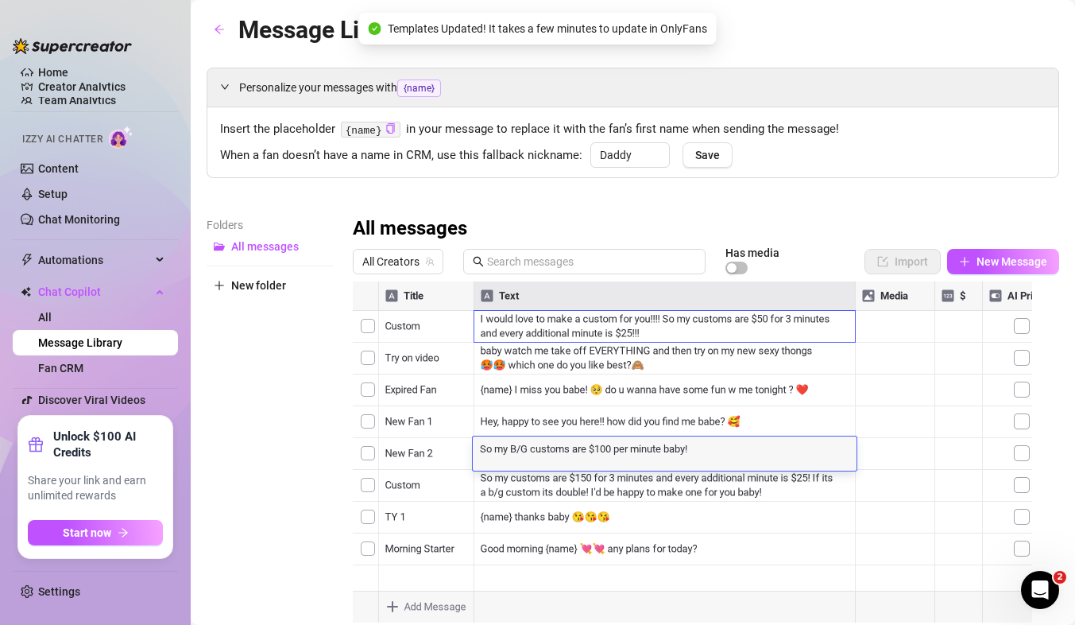
click at [769, 447] on textarea "So my B/G customs are $100 per minute baby!" at bounding box center [665, 448] width 384 height 14
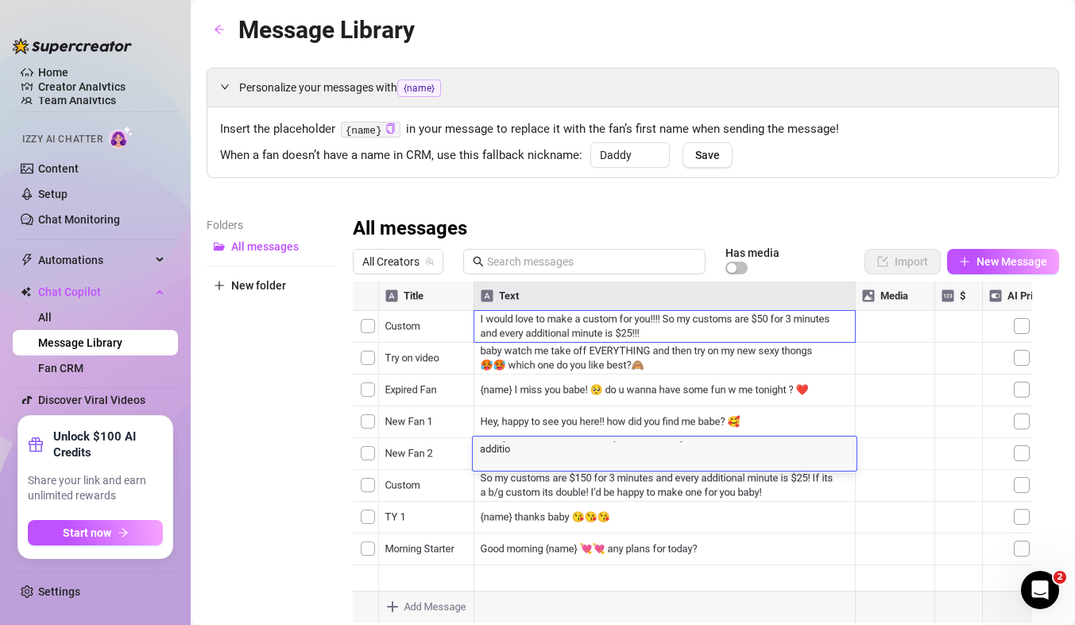
scroll to position [3, 0]
type textarea "So my B/G customs are $100 per minute baby! And if theres a cumshot its an addi…"
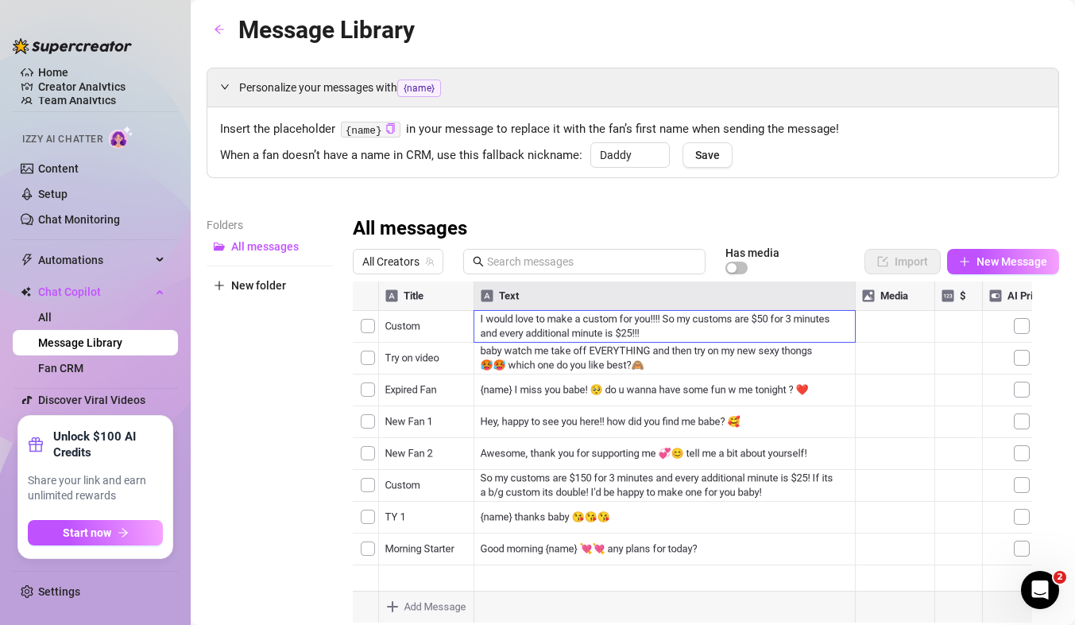
click at [298, 401] on div "Folders All messages New folder" at bounding box center [270, 426] width 127 height 420
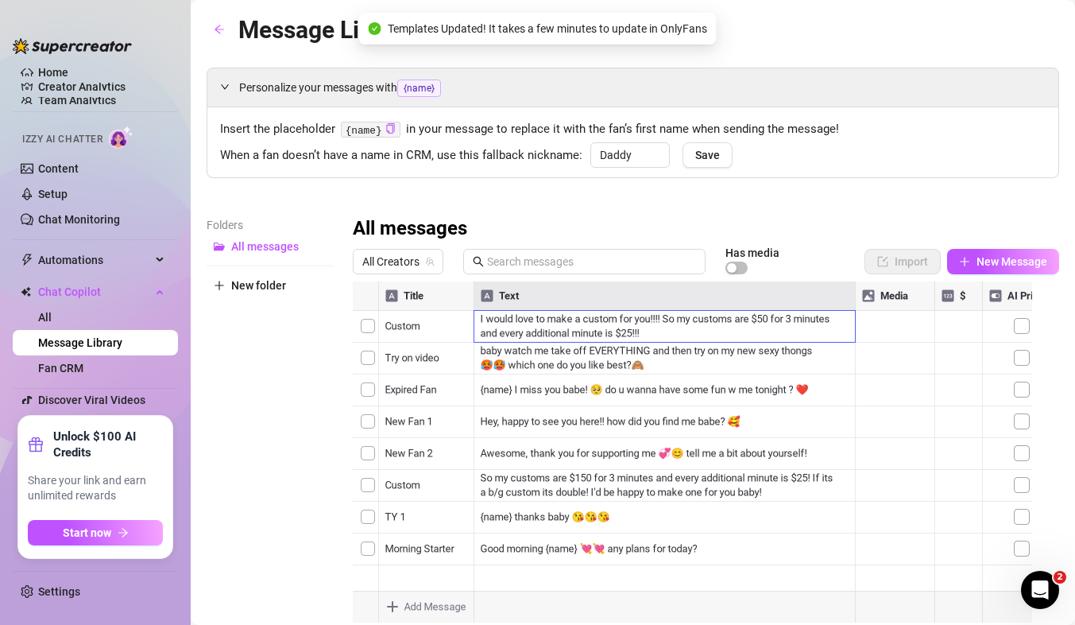
click at [499, 492] on div at bounding box center [699, 458] width 693 height 354
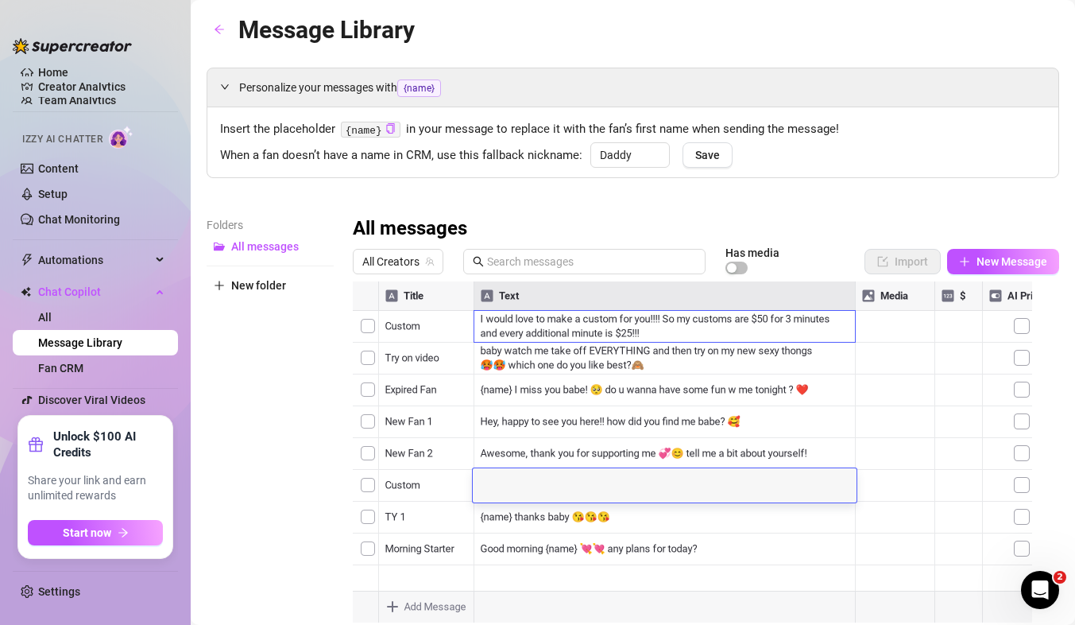
scroll to position [1, 0]
type textarea "I don't do Facetime or video calls, but I do private"
click at [499, 492] on div "I don't do Facetime or video calls, but I do private I don't do Facetime or vid…" at bounding box center [665, 485] width 384 height 34
click at [717, 470] on div "I don't do Facetime or video calls, but I do private I don't do Facetime or vid…" at bounding box center [665, 485] width 384 height 34
click at [720, 490] on div "I don't do Facetime or video calls, but I do private I don't do Facetime or vid…" at bounding box center [665, 485] width 384 height 34
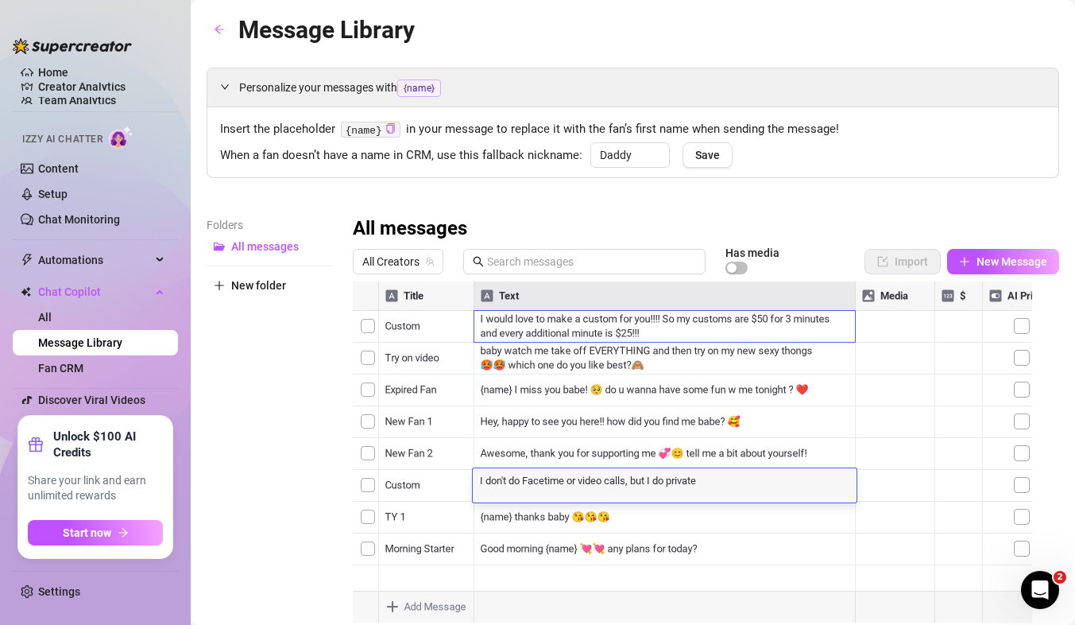
click at [729, 474] on textarea "I don't do Facetime or video calls, but I do private" at bounding box center [665, 480] width 384 height 14
type textarea "I don't do Facetime or video calls, but I do private lives on"
type textarea "here! It would just be the two of us! You can see me live and you can chat wit"
type textarea "h"
type textarea "w"
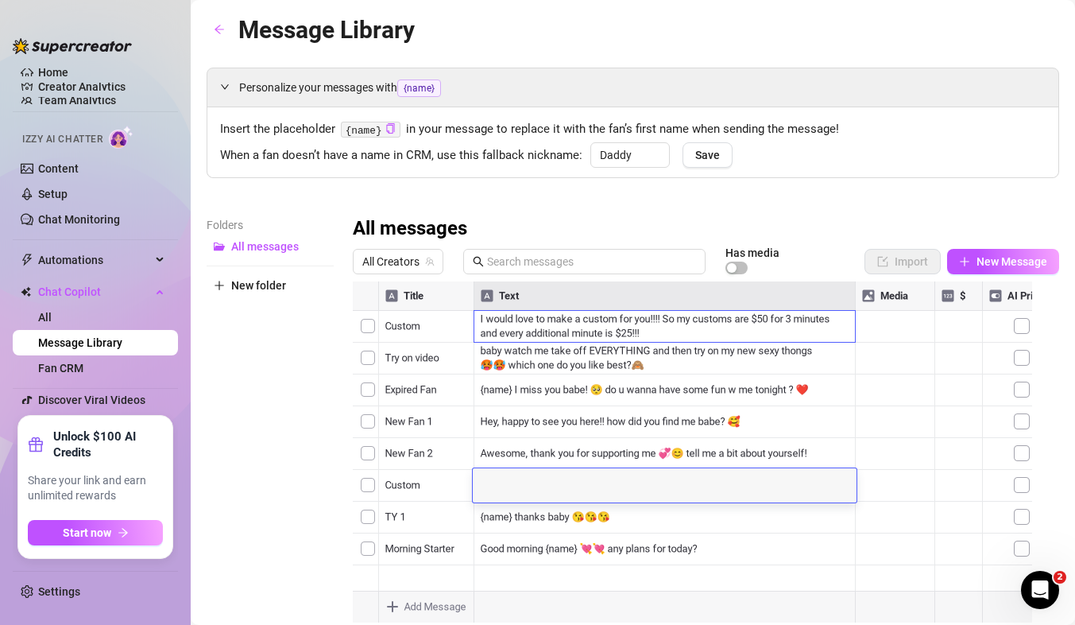
scroll to position [0, 0]
click at [244, 500] on div "Folders All messages New folder" at bounding box center [270, 426] width 127 height 420
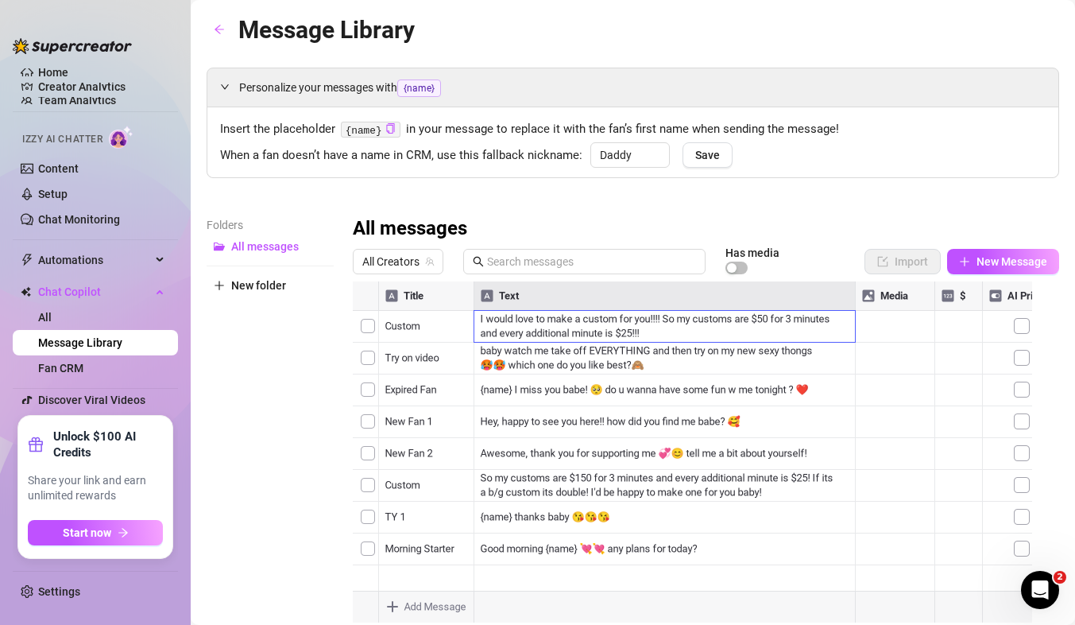
click at [691, 487] on div at bounding box center [699, 458] width 693 height 354
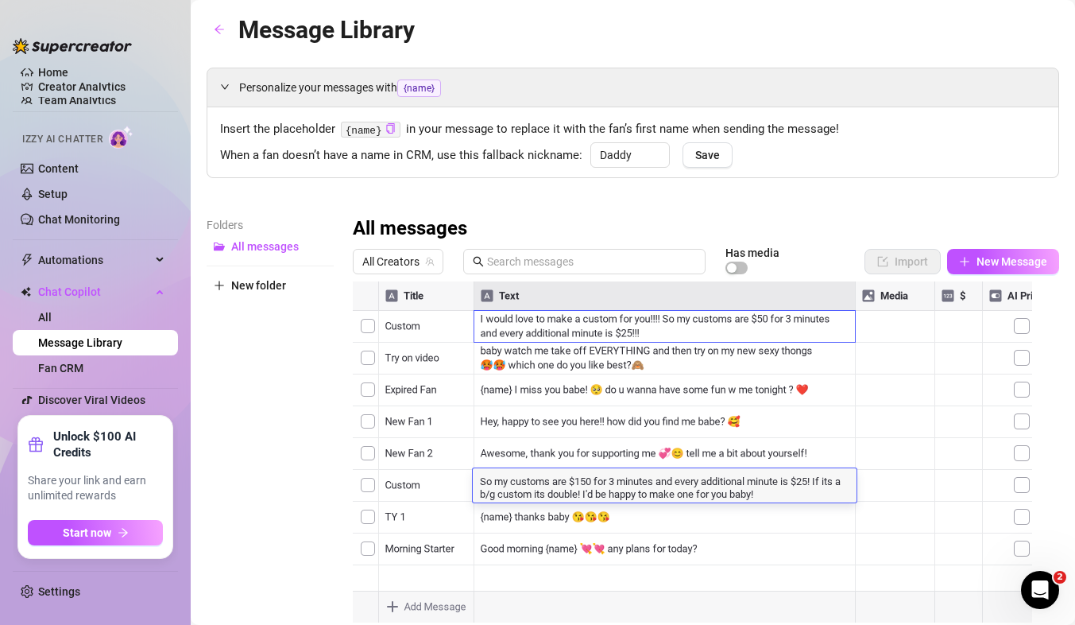
click at [691, 487] on textarea "So my customs are $150 for 3 minutes and every additional minute is $25! If its…" at bounding box center [665, 486] width 384 height 27
type textarea "D"
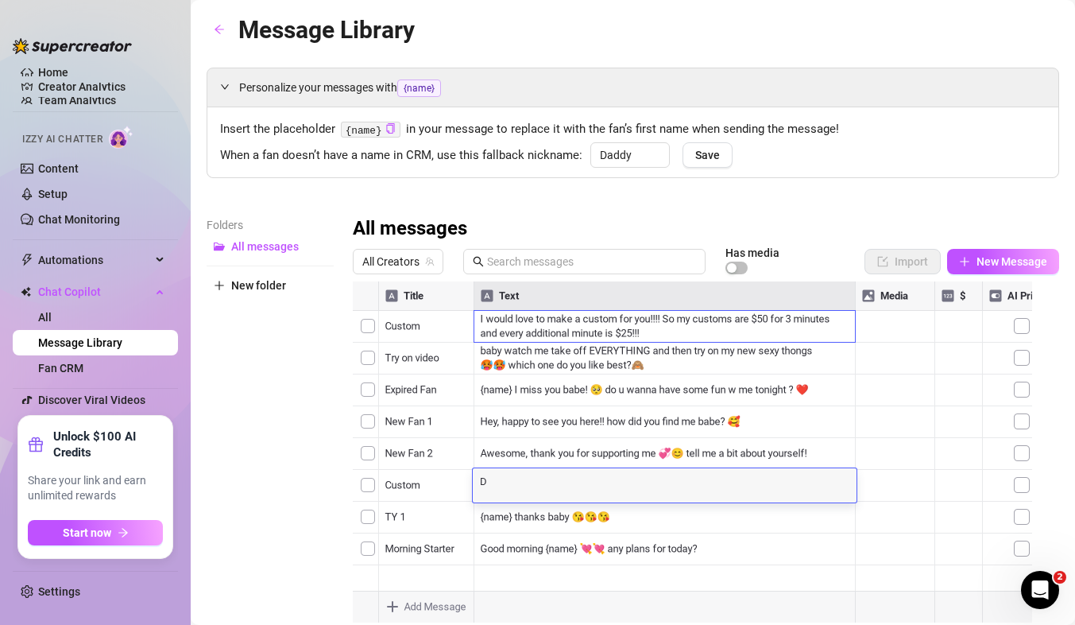
scroll to position [1, 0]
type textarea "So I don't do pr"
type textarea "i"
click at [208, 445] on div "Folders All messages New folder" at bounding box center [270, 426] width 127 height 420
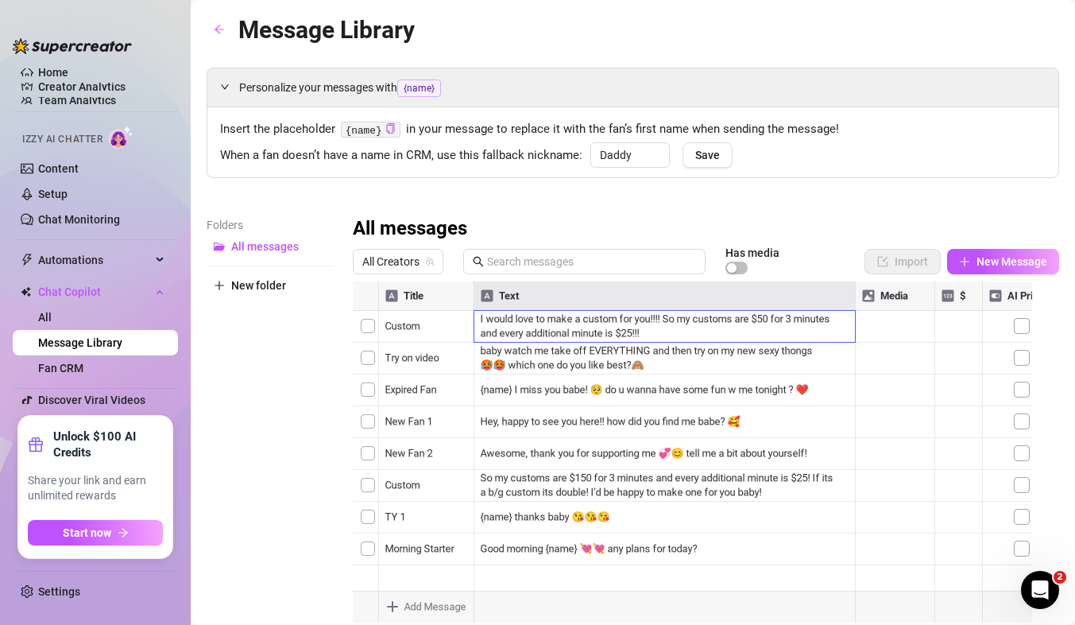
click at [600, 488] on div at bounding box center [699, 458] width 693 height 354
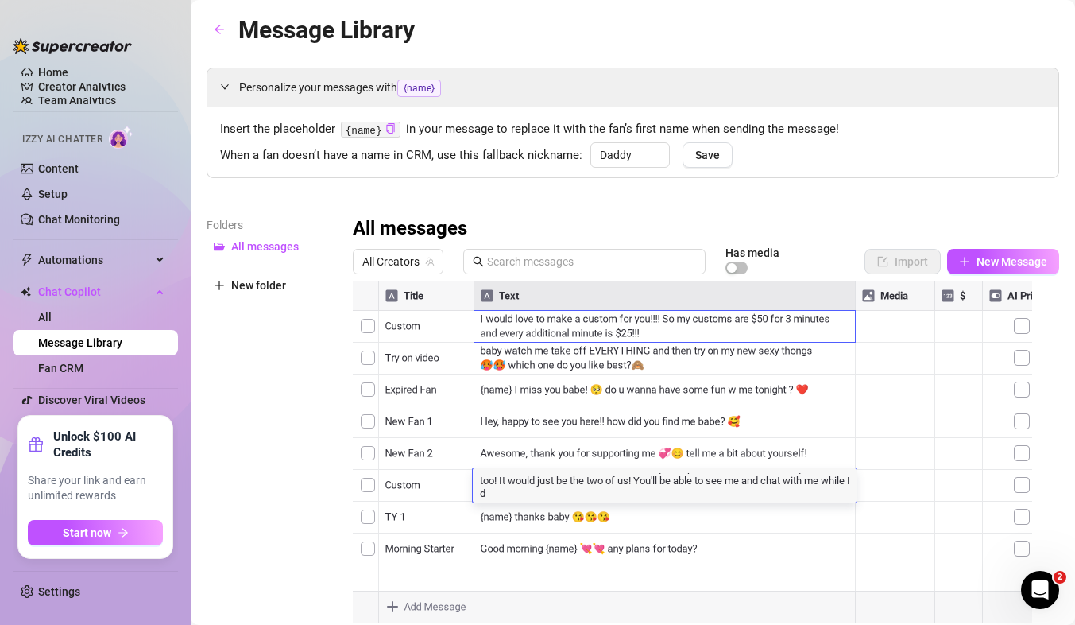
scroll to position [3, 0]
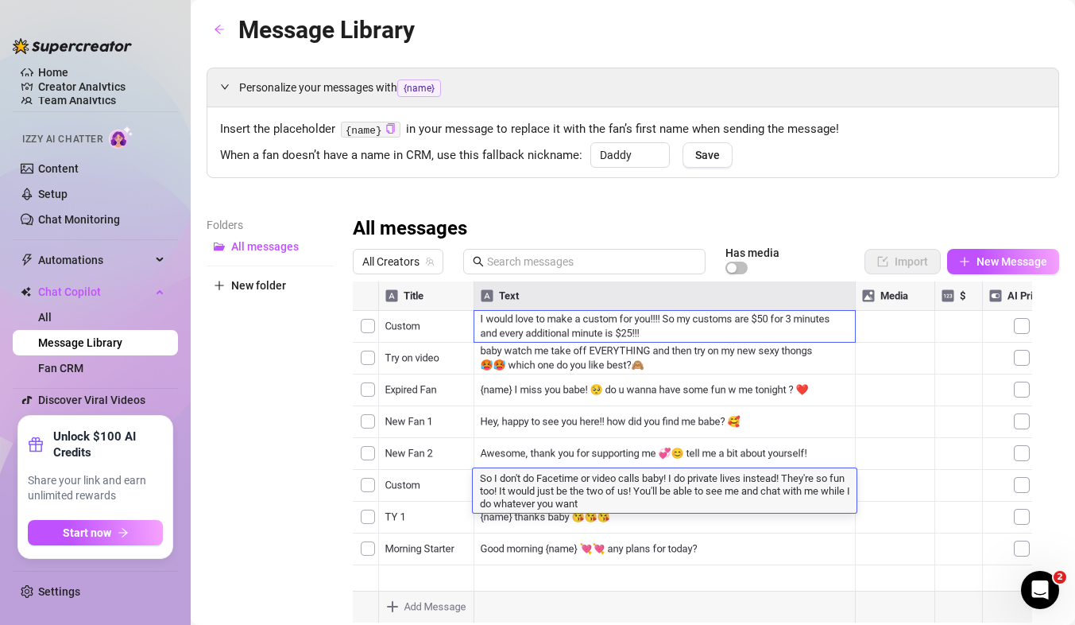
type textarea "So I don't do Facetime or video calls baby! I do private lives instead! They're…"
click at [263, 334] on div "Folders All messages New folder" at bounding box center [270, 426] width 127 height 420
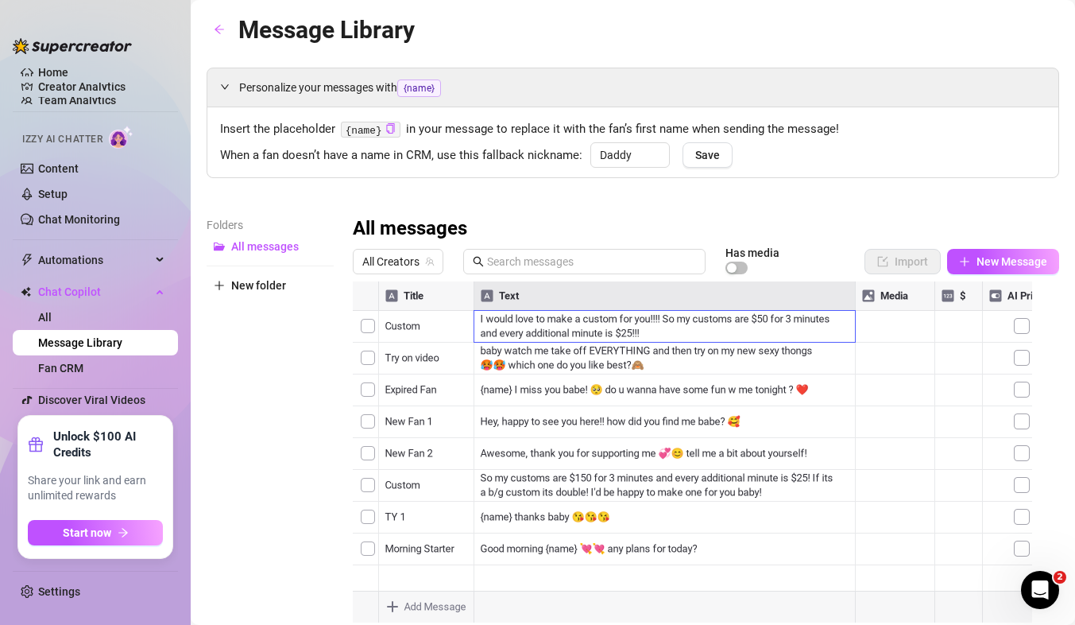
click at [790, 492] on div at bounding box center [699, 458] width 693 height 354
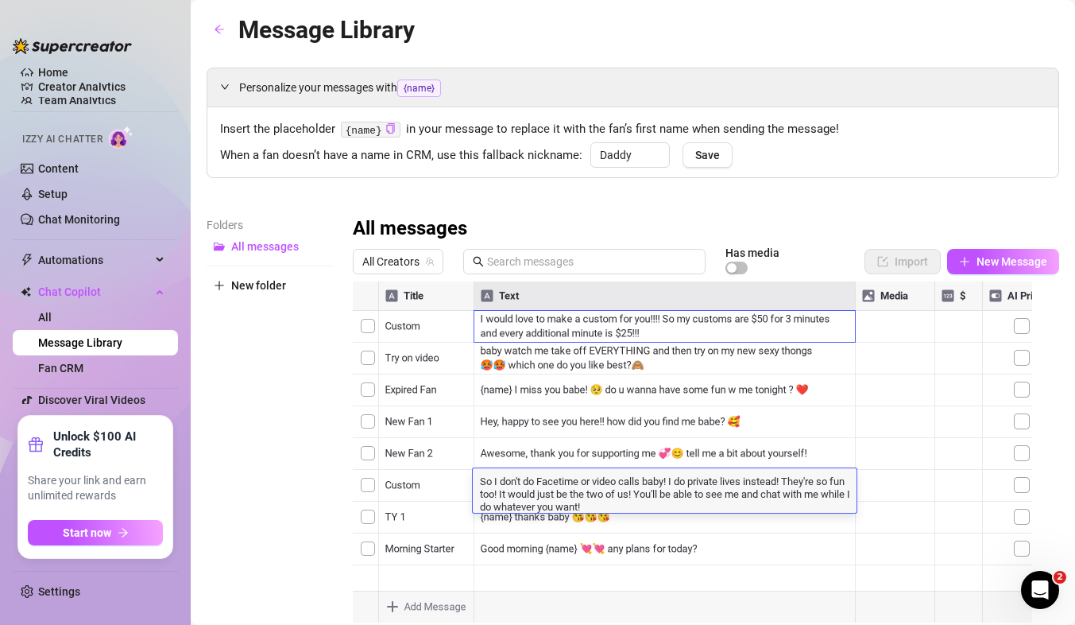
click at [790, 492] on textarea "So I don't do Facetime or video calls baby! I do private lives instead! They're…" at bounding box center [665, 493] width 384 height 40
click at [708, 508] on textarea "So I don't do Facetime or video calls baby! I do private lives instead! They're…" at bounding box center [665, 493] width 384 height 40
type textarea "So I don't do Facetime or video calls baby! I do private lives instead! They're…"
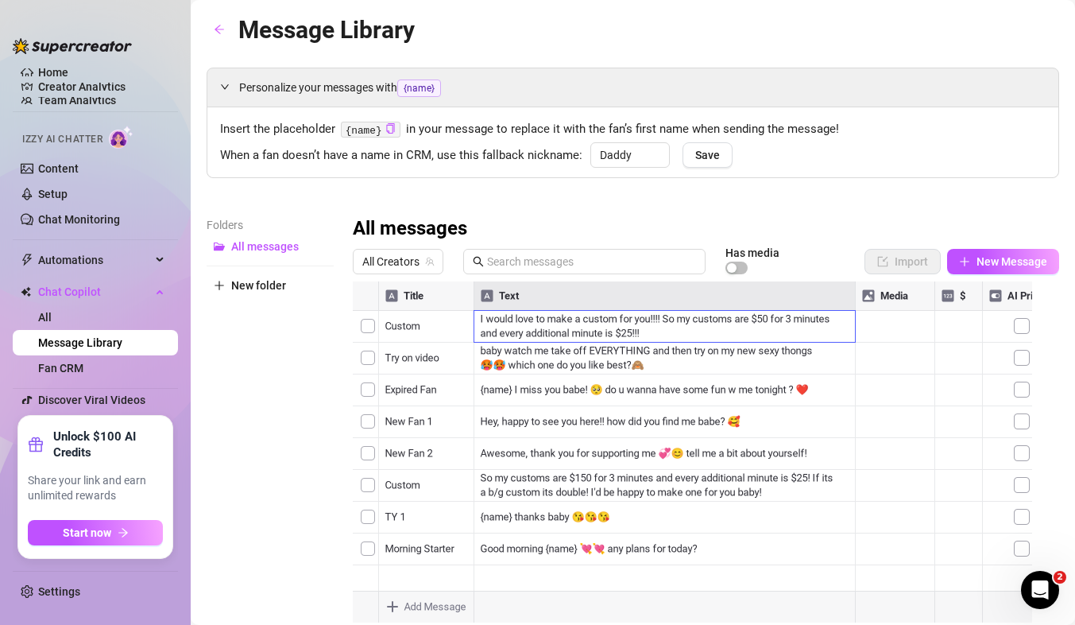
click at [305, 428] on div "Folders All messages New folder" at bounding box center [270, 426] width 127 height 420
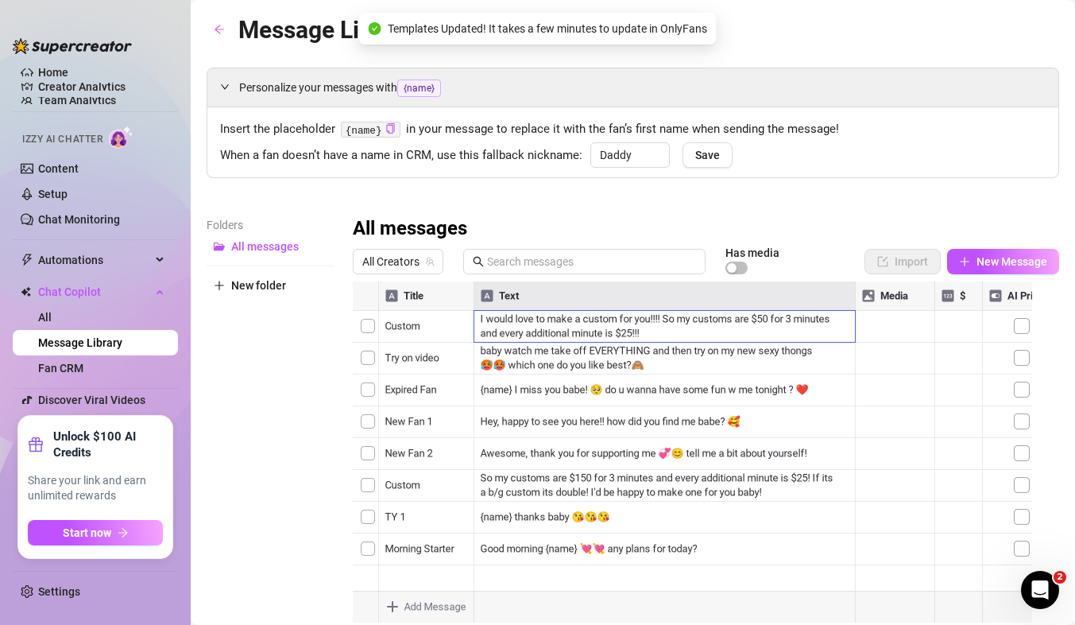
click at [442, 520] on div at bounding box center [699, 458] width 693 height 354
type textarea "Feet Pics"
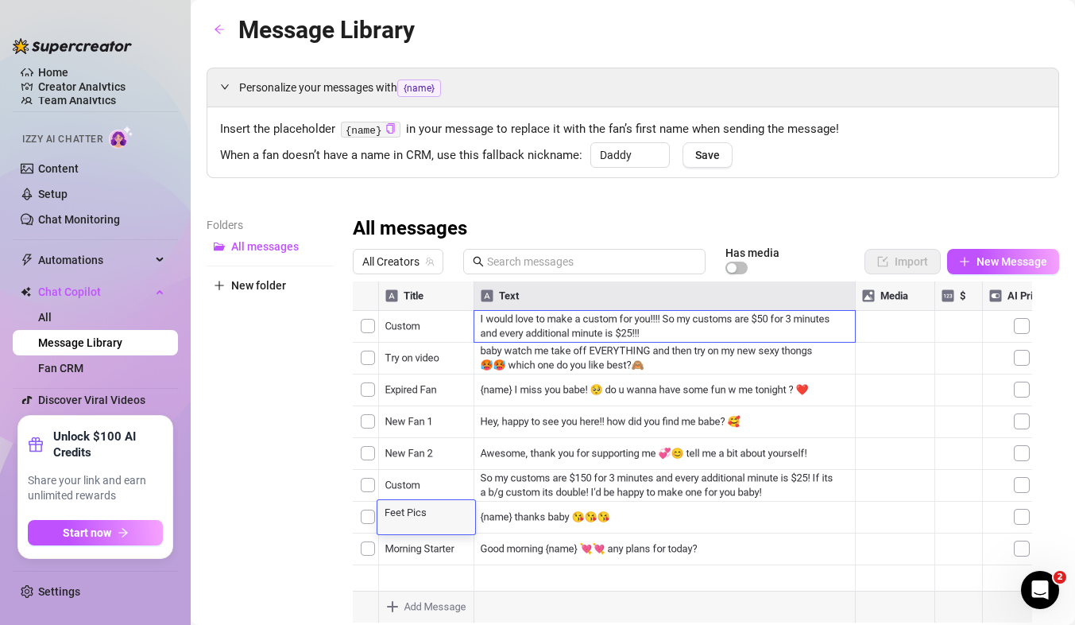
click at [548, 527] on div at bounding box center [699, 458] width 693 height 354
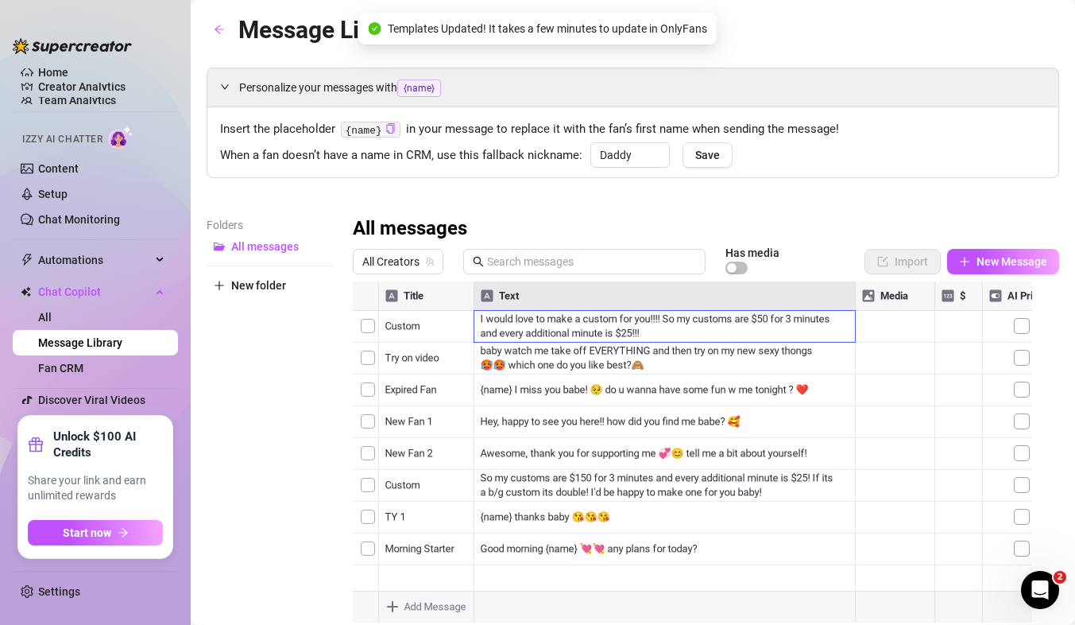
click at [548, 527] on div at bounding box center [699, 458] width 693 height 354
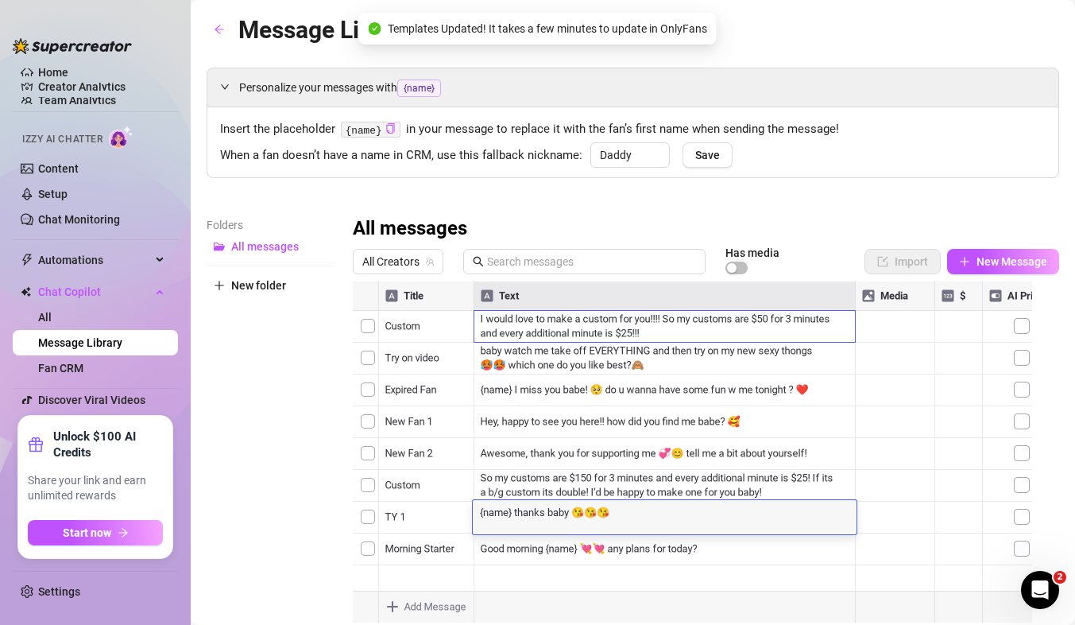
type textarea "H"
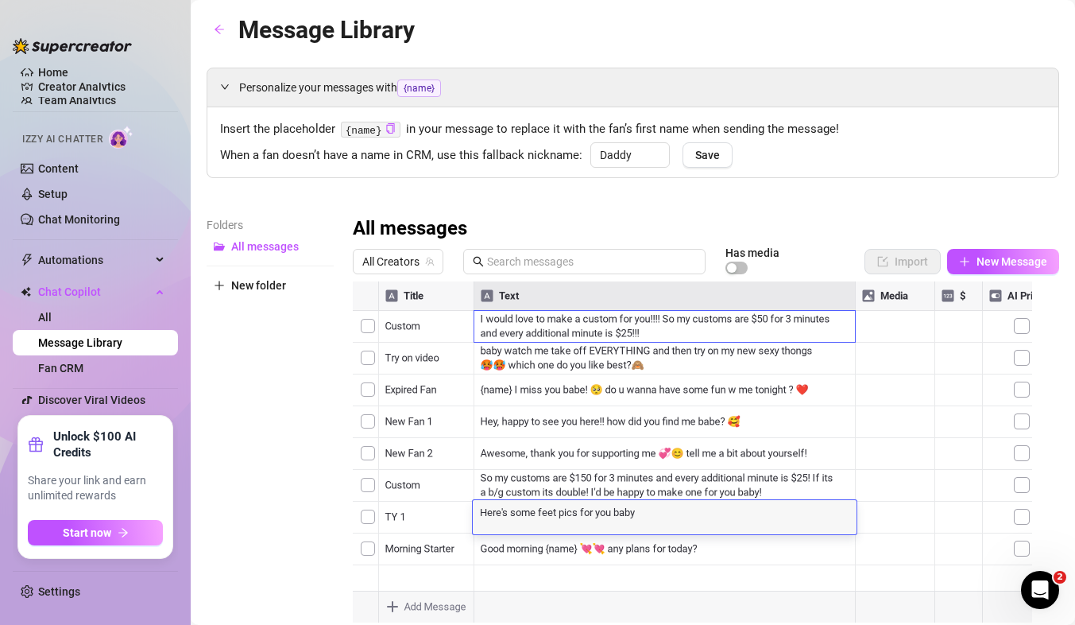
type textarea "Here's some feet pics for you baby!"
click at [665, 519] on textarea "Here's some feet pics for you baby!" at bounding box center [665, 512] width 384 height 14
paste textarea "🥰🥵"
type textarea "Here's some feet pics for you baby!🥰🥵"
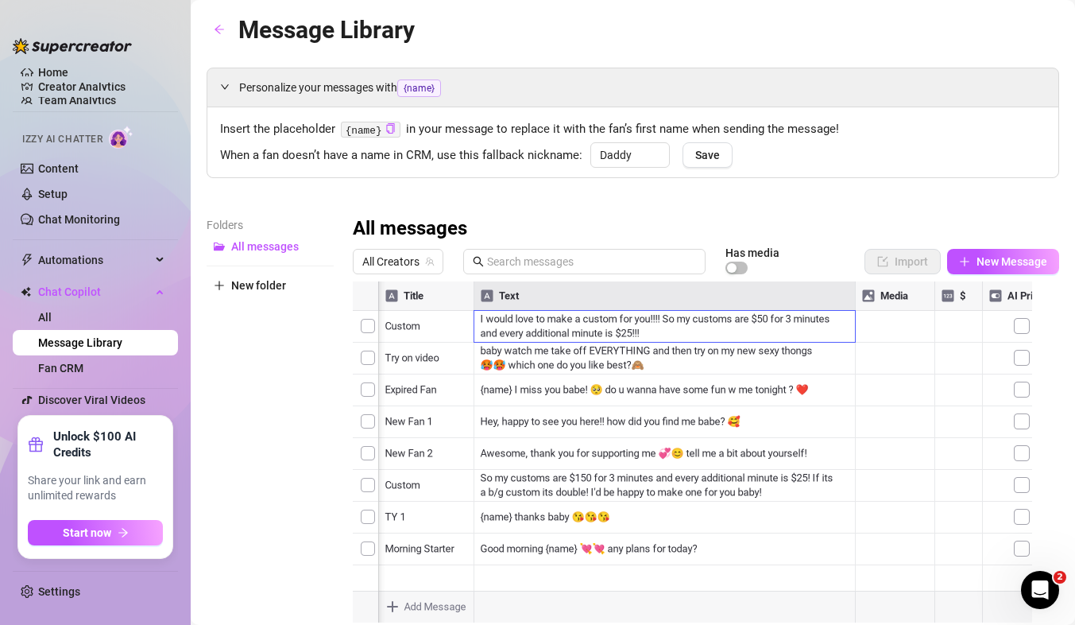
click at [956, 518] on div at bounding box center [699, 458] width 693 height 354
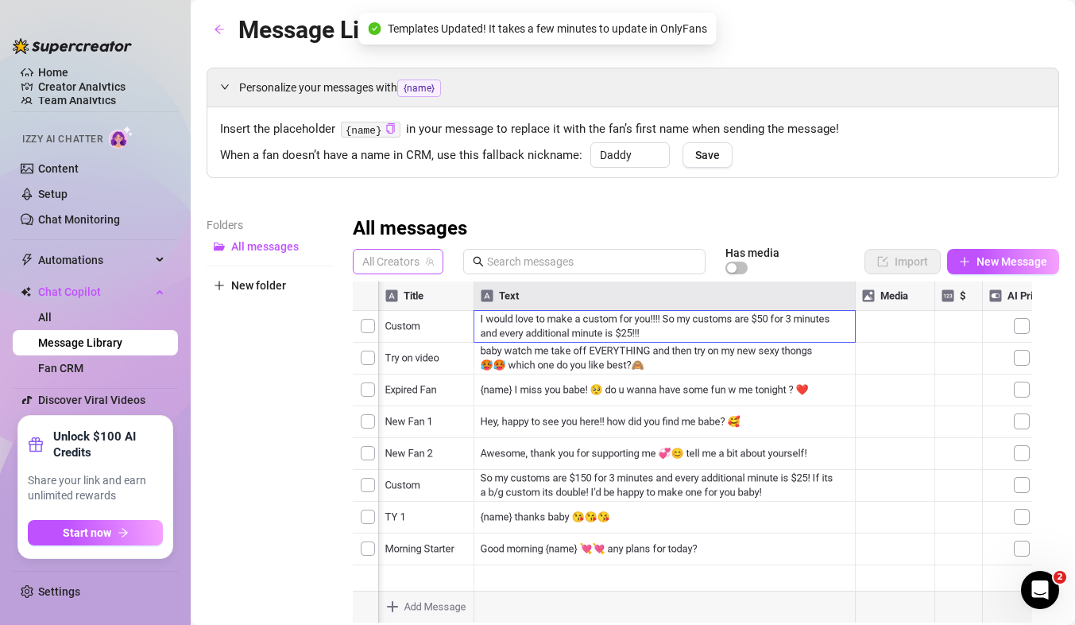
click at [428, 254] on span "All Creators" at bounding box center [398, 262] width 72 height 24
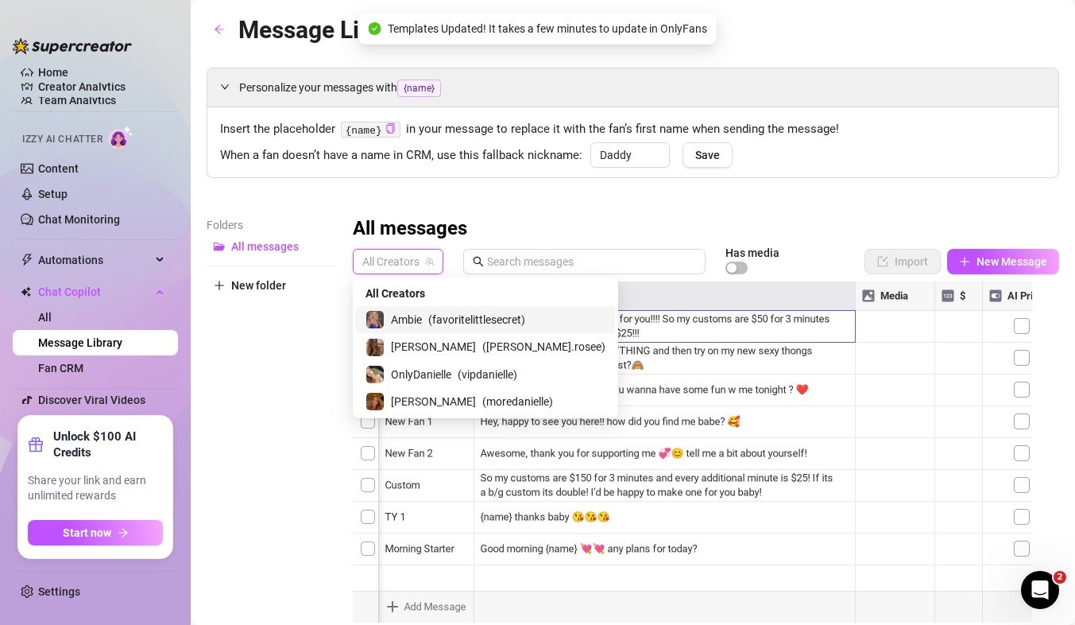
click at [430, 317] on span "( favoritelittlesecret )" at bounding box center [476, 319] width 97 height 17
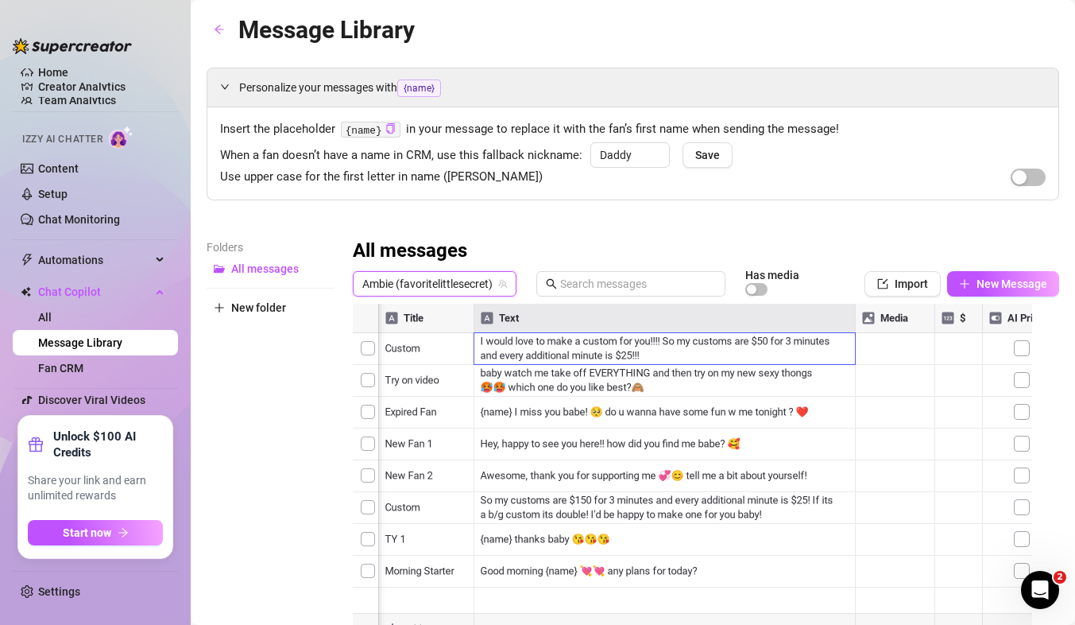
scroll to position [14, 126]
click at [781, 517] on div at bounding box center [699, 481] width 693 height 354
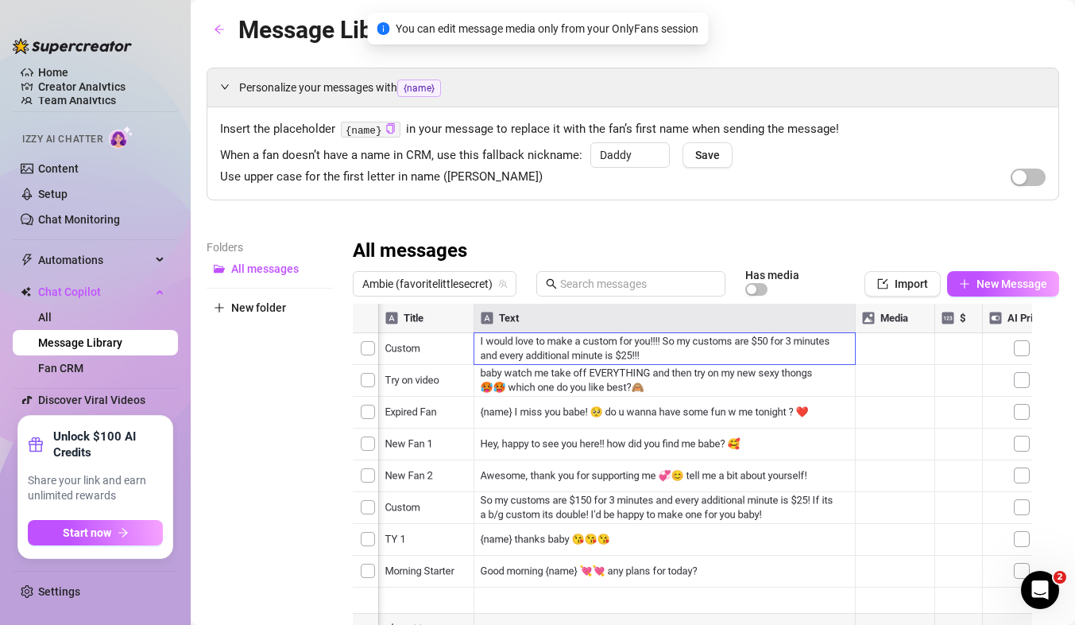
click at [781, 517] on div at bounding box center [699, 481] width 693 height 354
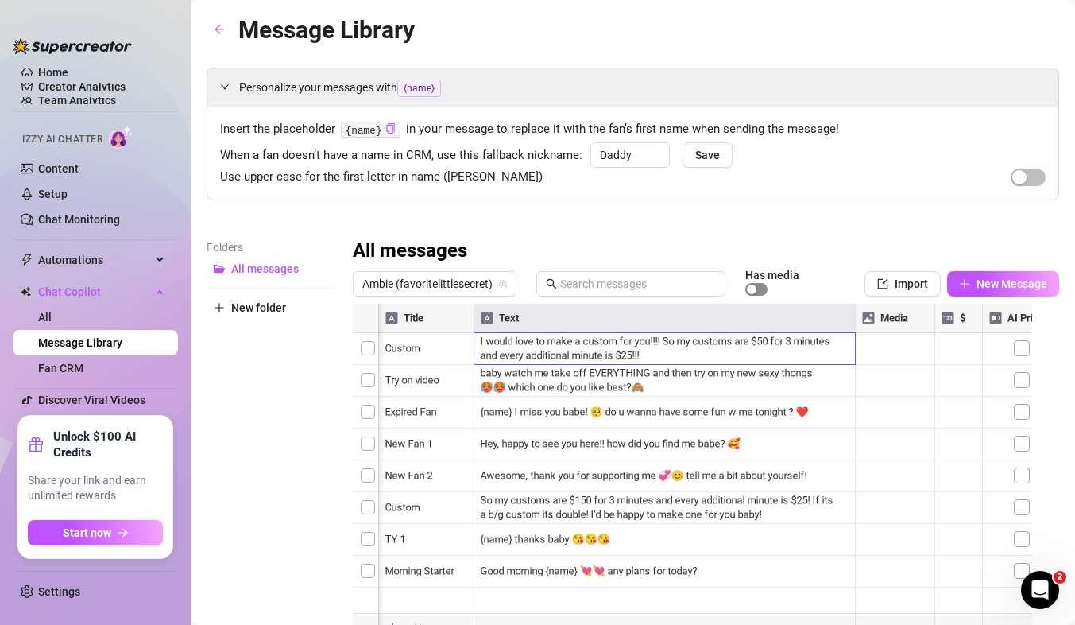
click at [747, 293] on div "button" at bounding box center [752, 289] width 10 height 10
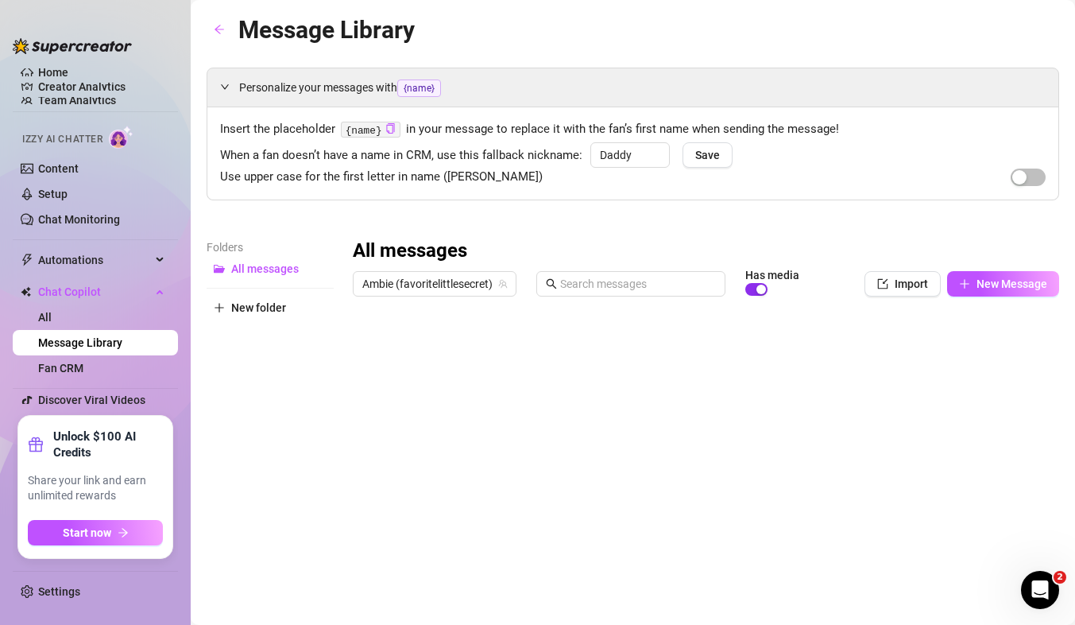
scroll to position [0, 112]
click at [745, 293] on span "button" at bounding box center [756, 289] width 22 height 13
click at [785, 536] on div at bounding box center [699, 481] width 693 height 354
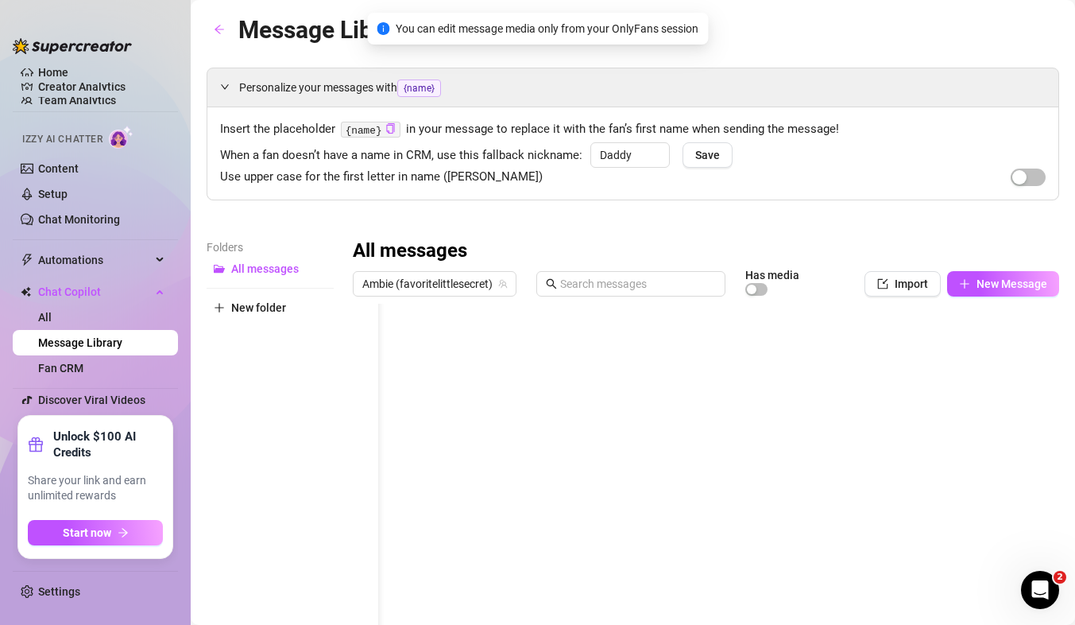
scroll to position [0, 126]
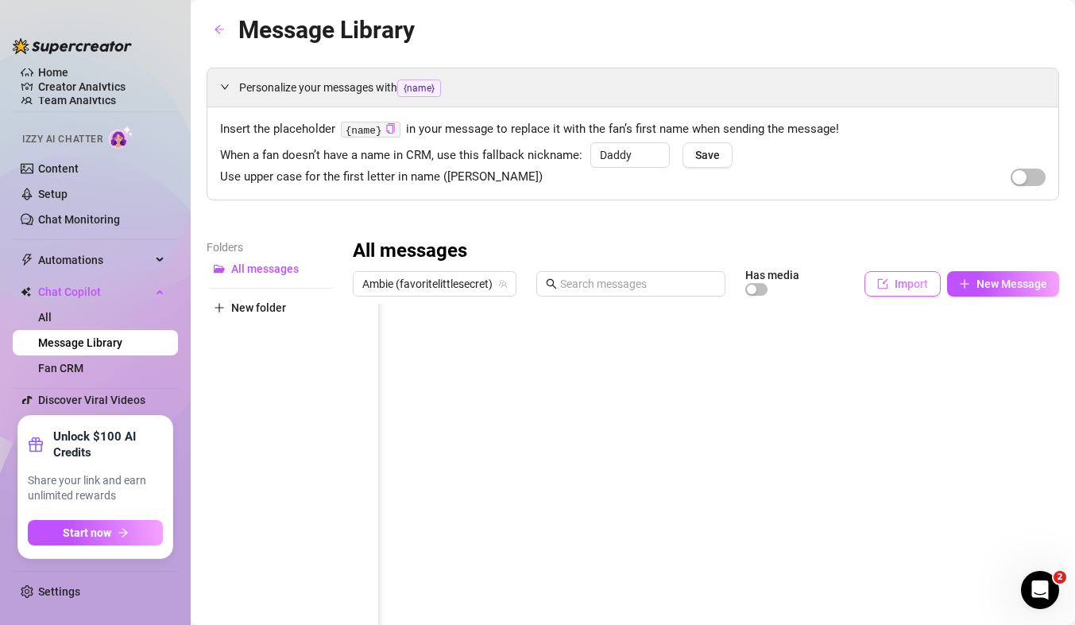
click at [877, 281] on button "Import" at bounding box center [903, 283] width 76 height 25
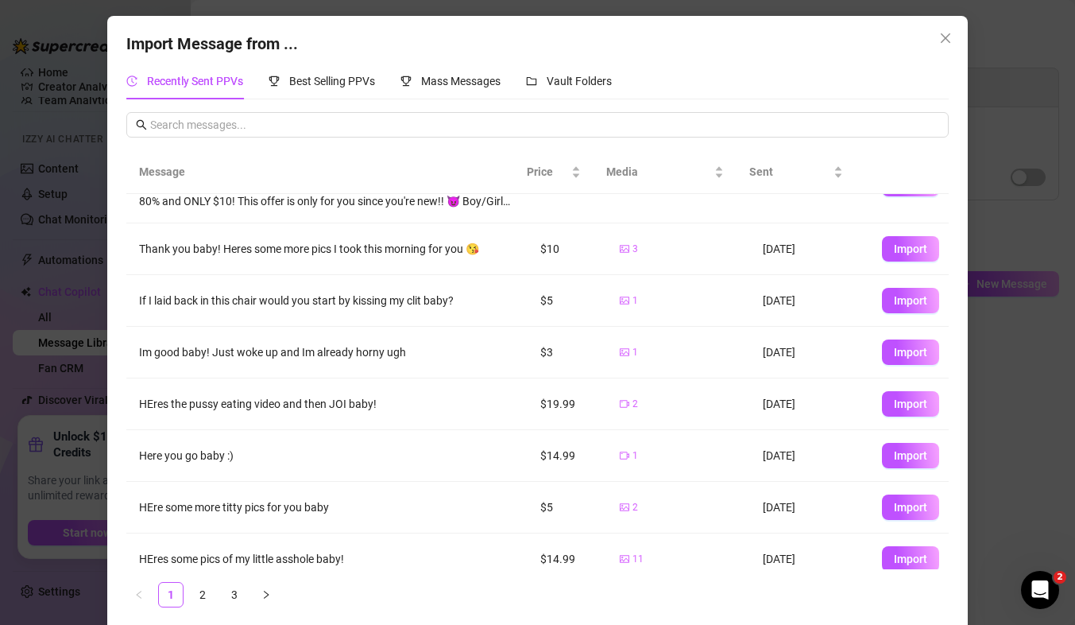
scroll to position [188, 0]
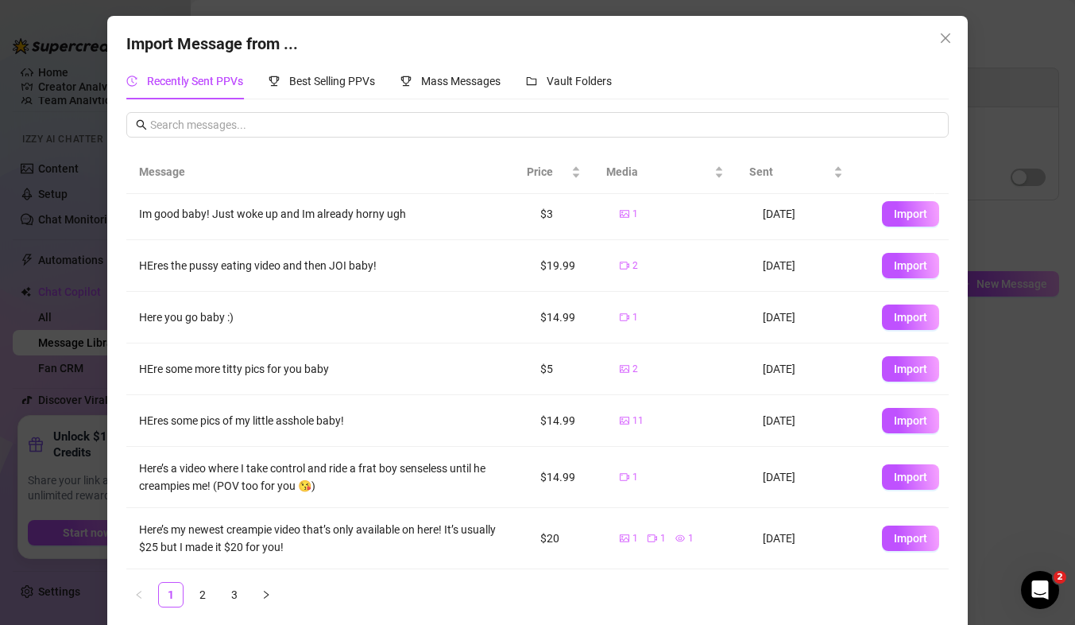
click at [1034, 172] on div "Import Message from ... Recently Sent PPVs Best Selling PPVs Mass Messages Vaul…" at bounding box center [537, 312] width 1075 height 625
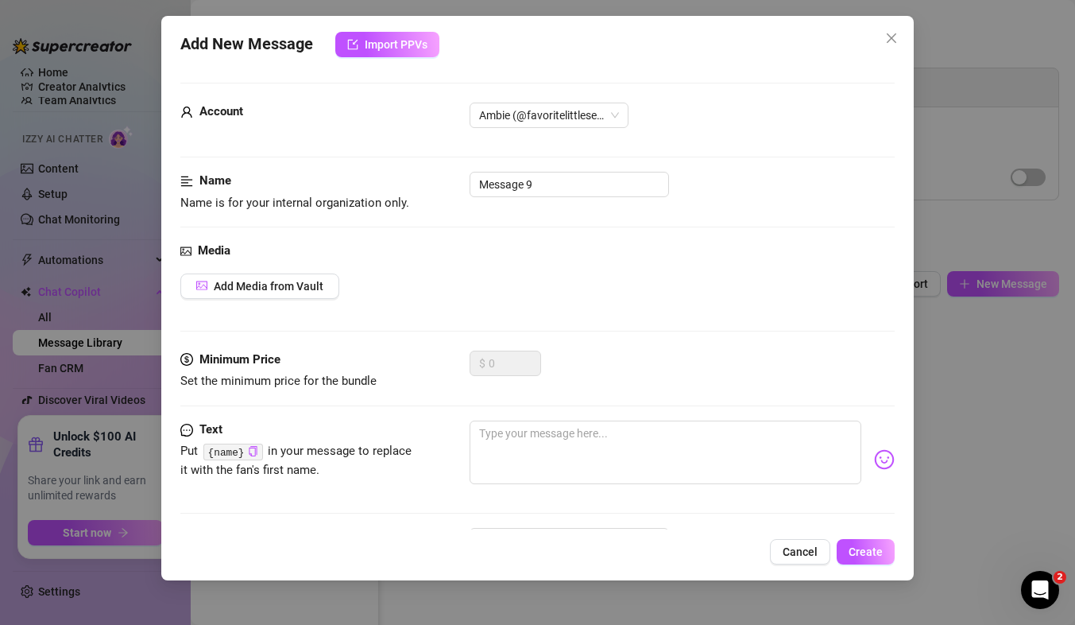
click at [975, 165] on div "Add New Message Import PPVs Account Ambie (@favoritelittlesecret) Name Name is …" at bounding box center [537, 312] width 1075 height 625
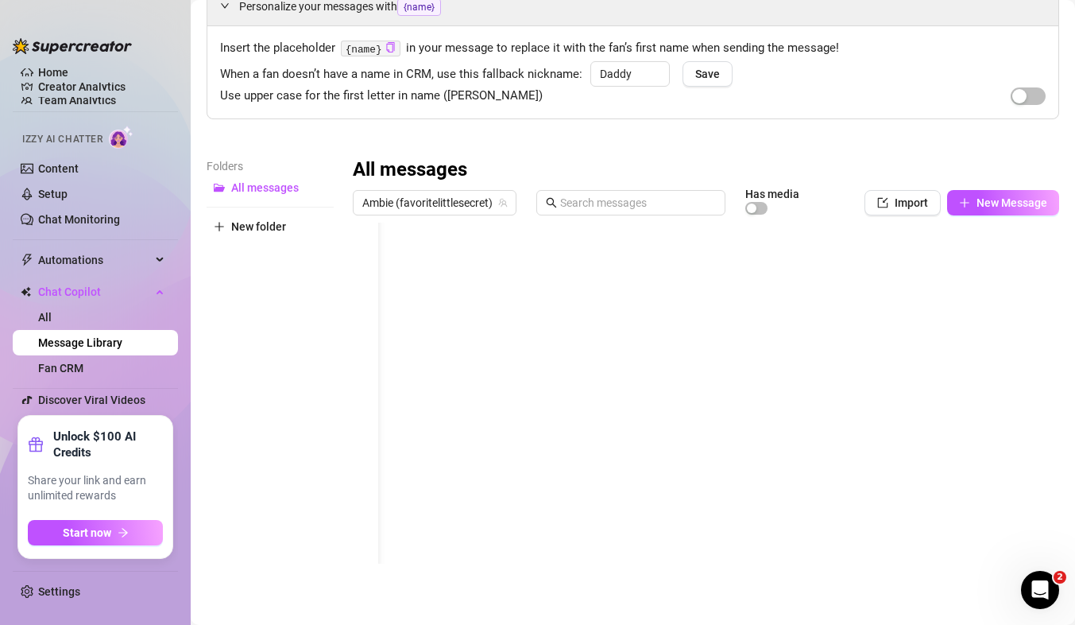
scroll to position [0, 0]
click at [901, 211] on button "Import" at bounding box center [903, 202] width 76 height 25
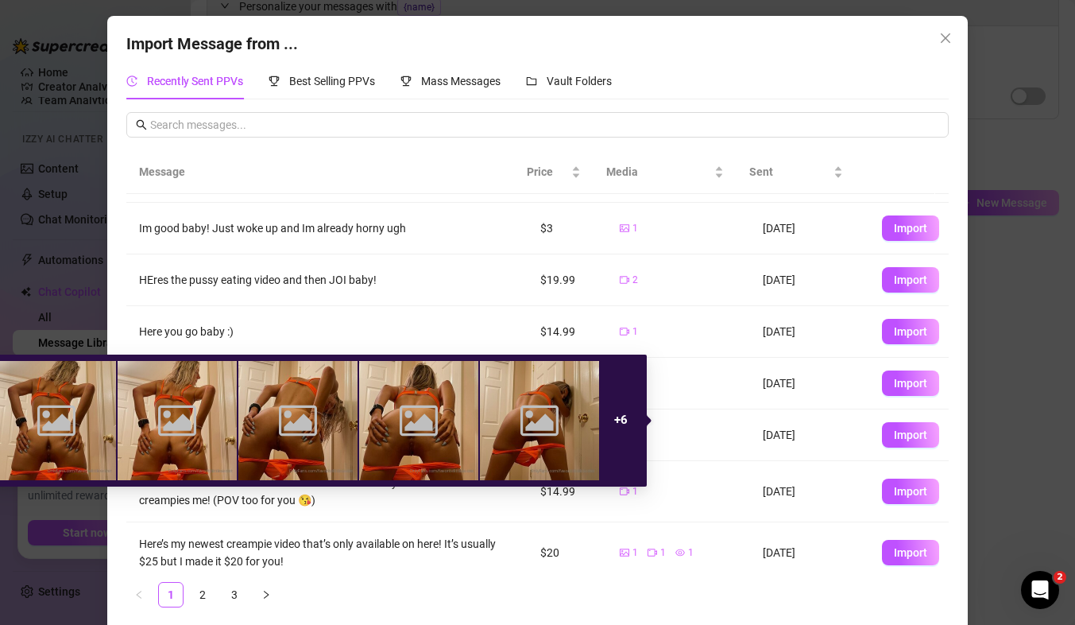
scroll to position [188, 0]
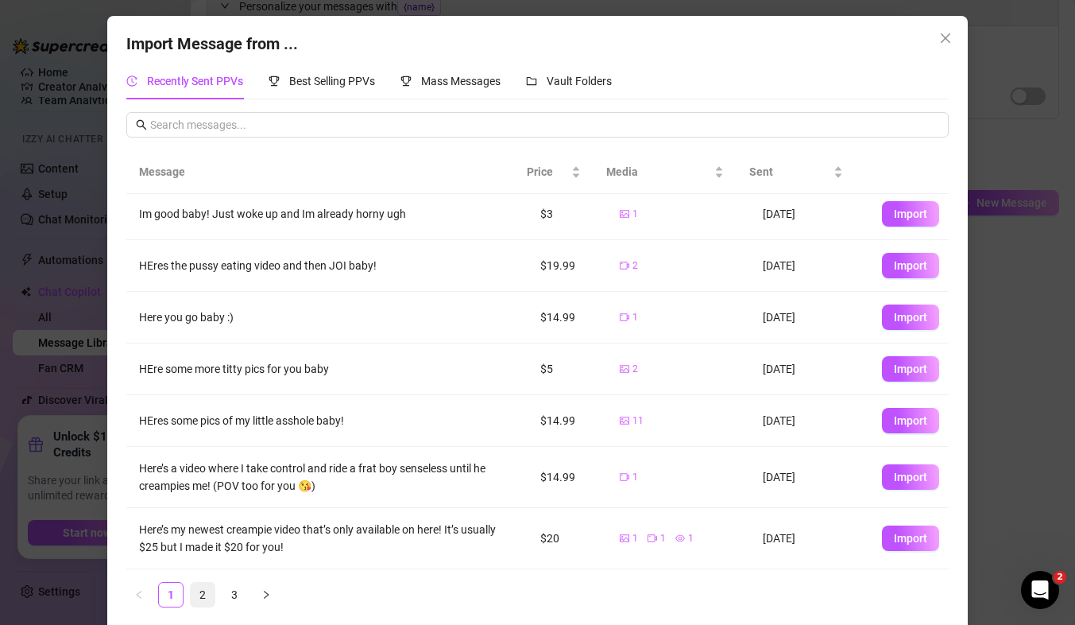
click at [197, 589] on link "2" at bounding box center [203, 594] width 24 height 24
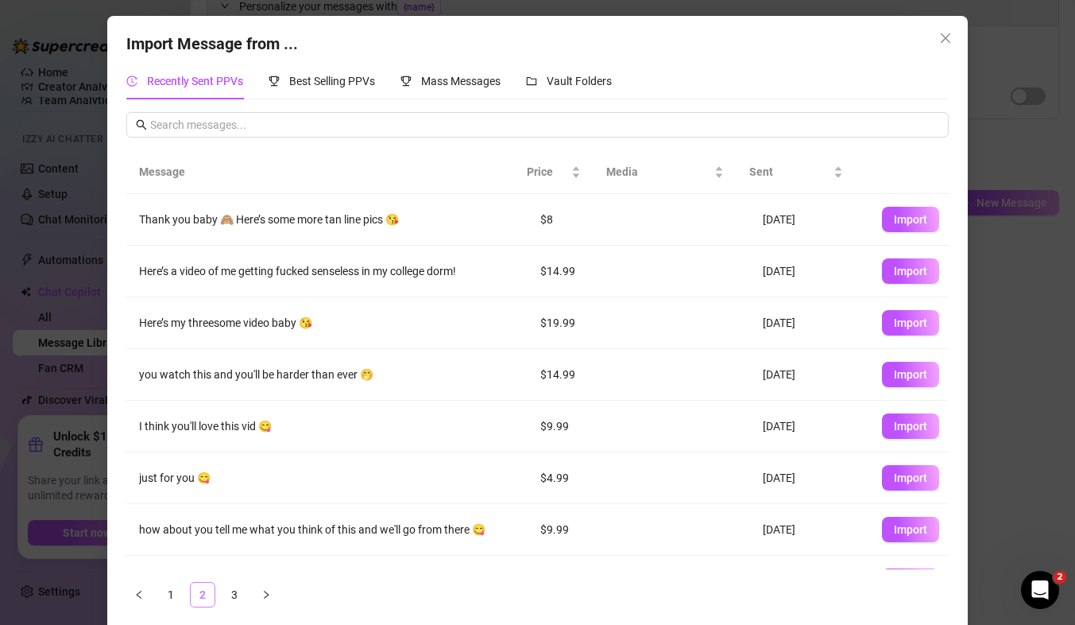
scroll to position [0, 0]
click at [159, 591] on link "1" at bounding box center [171, 594] width 24 height 24
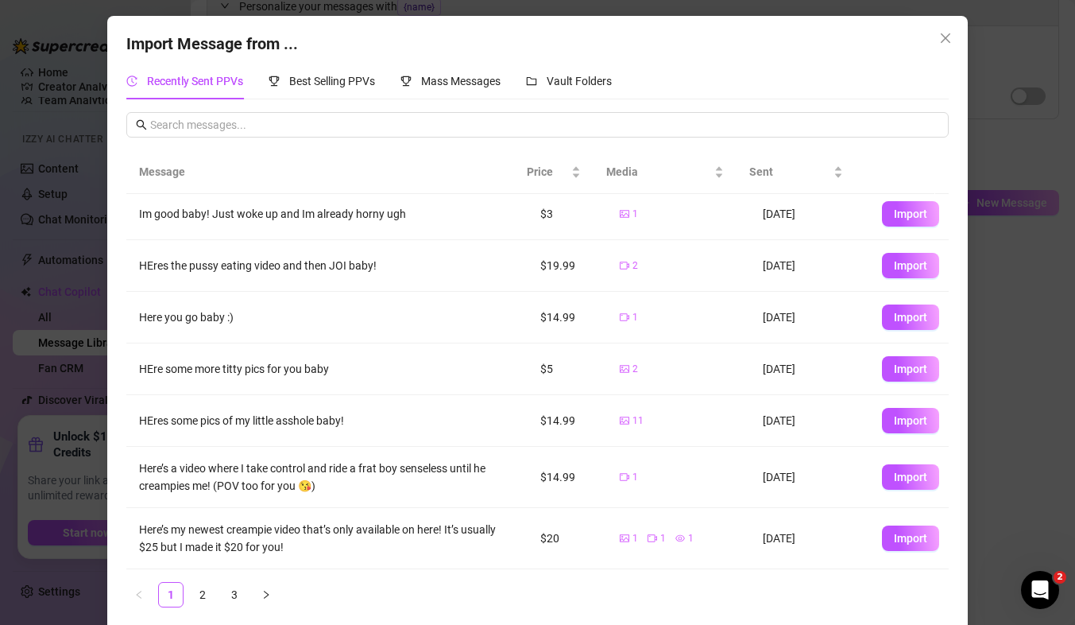
scroll to position [11, 0]
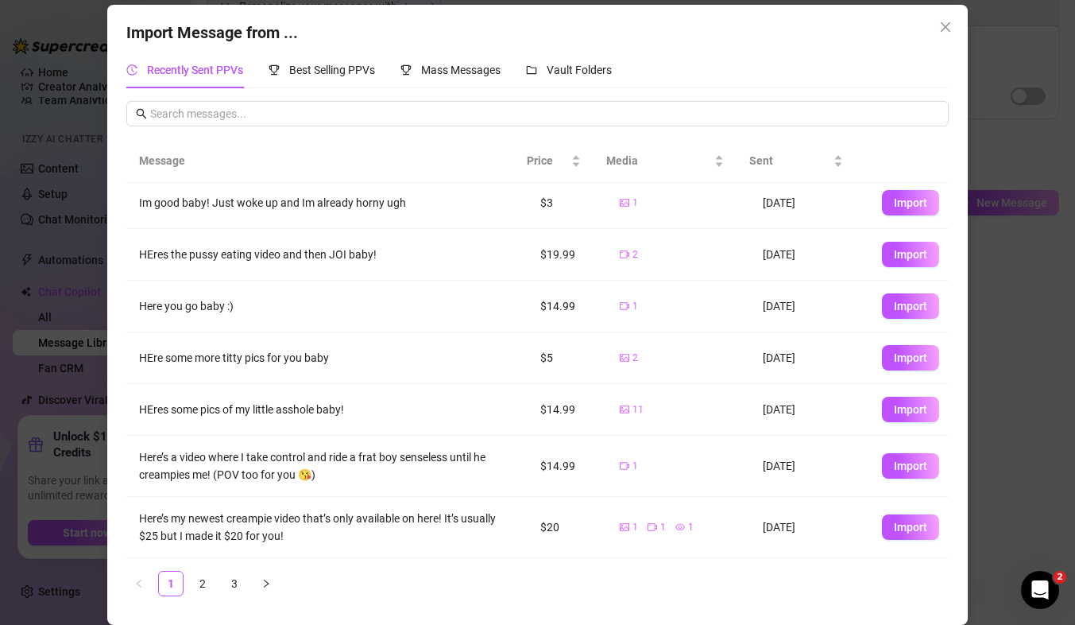
click at [657, 585] on ul "1 2 3" at bounding box center [537, 583] width 822 height 25
click at [894, 526] on span "Import" at bounding box center [910, 527] width 33 height 13
type textarea "Here’s my newest creampie video that’s only available on here! It’s usually $25…"
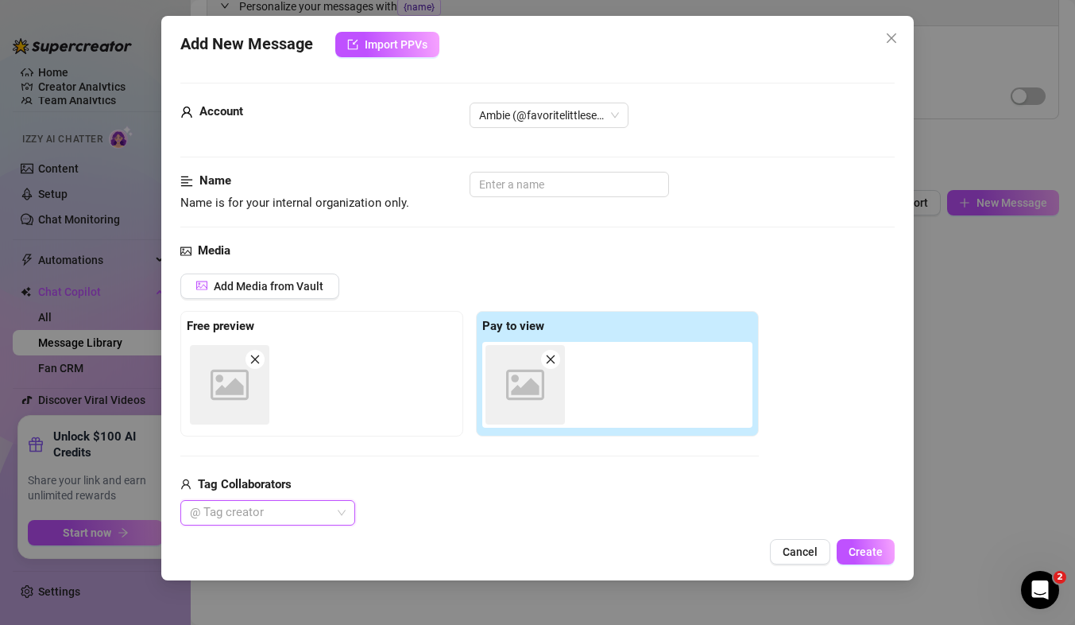
scroll to position [0, 0]
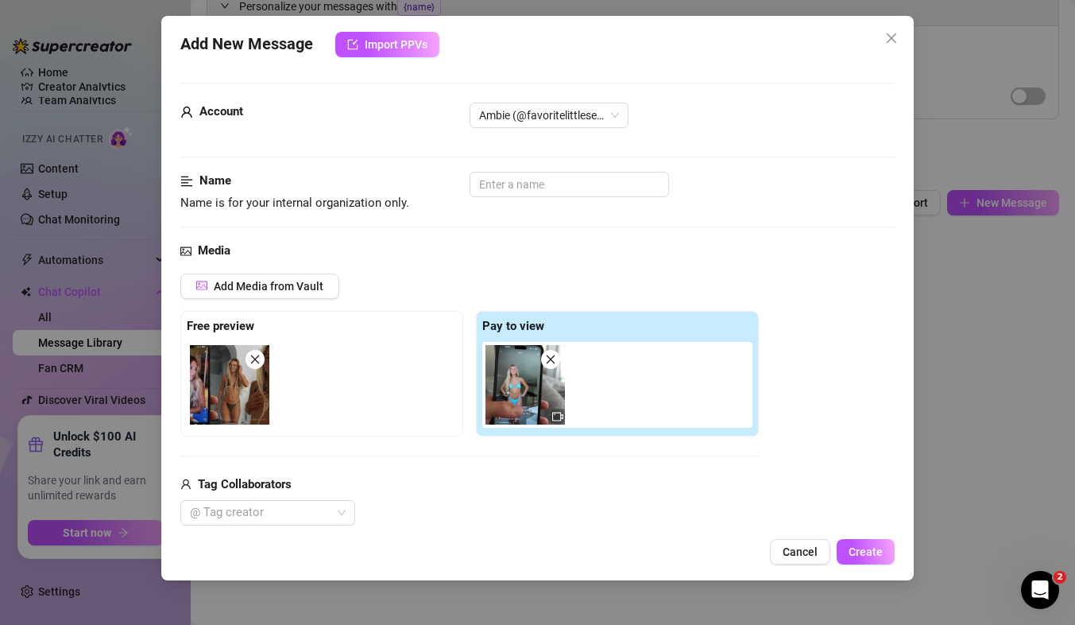
click at [297, 531] on div "Add New Message Import PPVs Account Ambie (@favoritelittlesecret) Name Name is …" at bounding box center [537, 298] width 753 height 564
click at [302, 524] on div "@ Tag creator" at bounding box center [267, 512] width 175 height 25
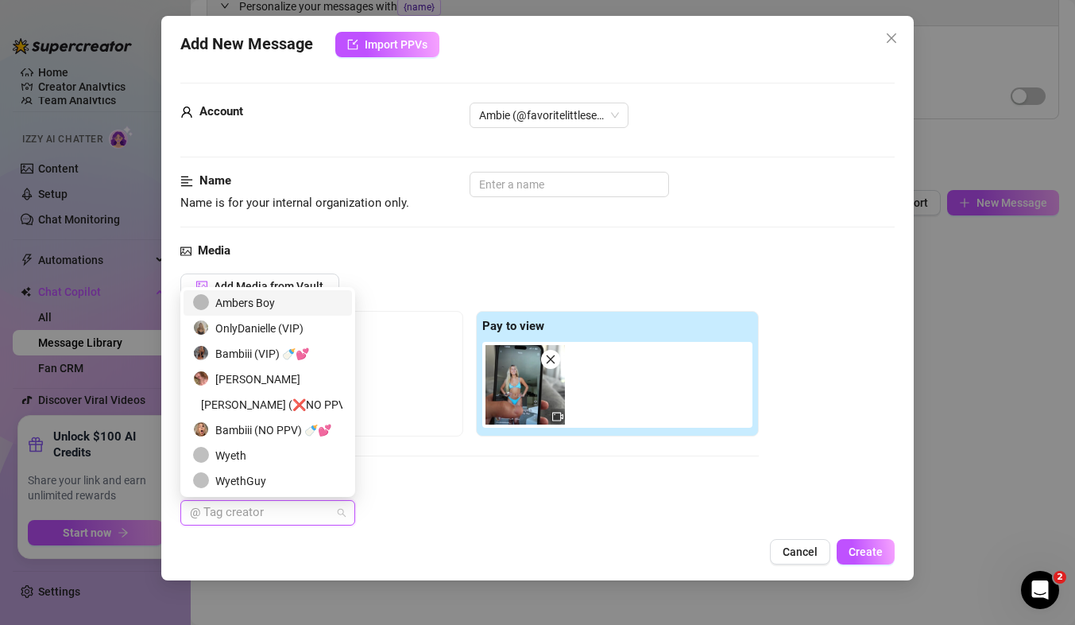
click at [282, 305] on div "Ambers Boy" at bounding box center [267, 302] width 149 height 17
click at [574, 538] on div "Add New Message Import PPVs Account Ambie (@favoritelittlesecret) Name Name is …" at bounding box center [537, 298] width 753 height 564
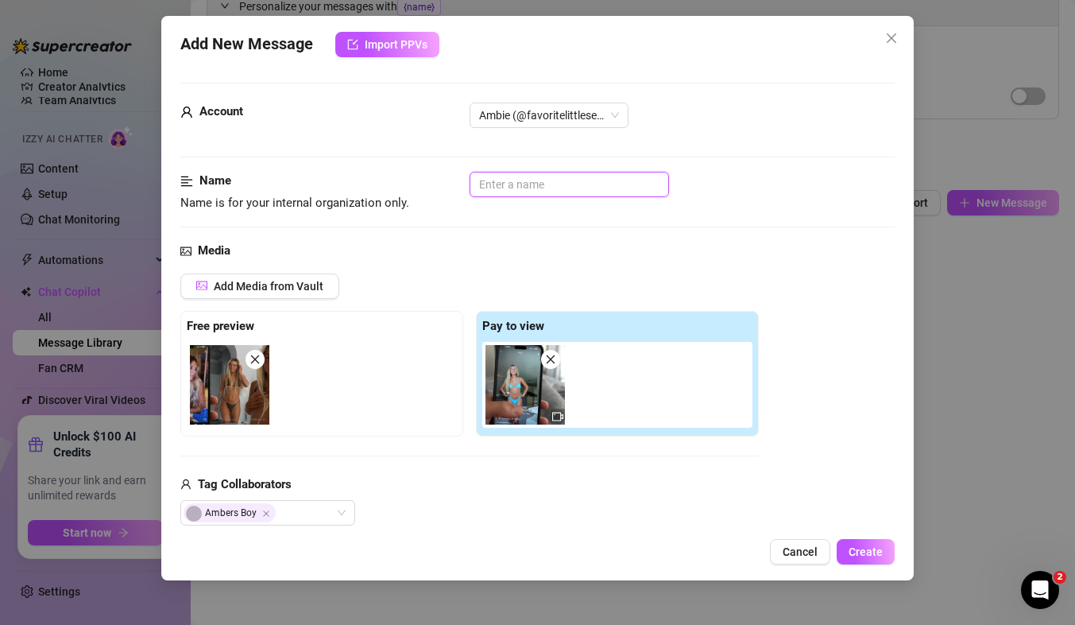
click at [520, 187] on input "text" at bounding box center [569, 184] width 199 height 25
type input "C"
type input "Step bro creampie"
click at [877, 547] on span "Create" at bounding box center [866, 551] width 34 height 13
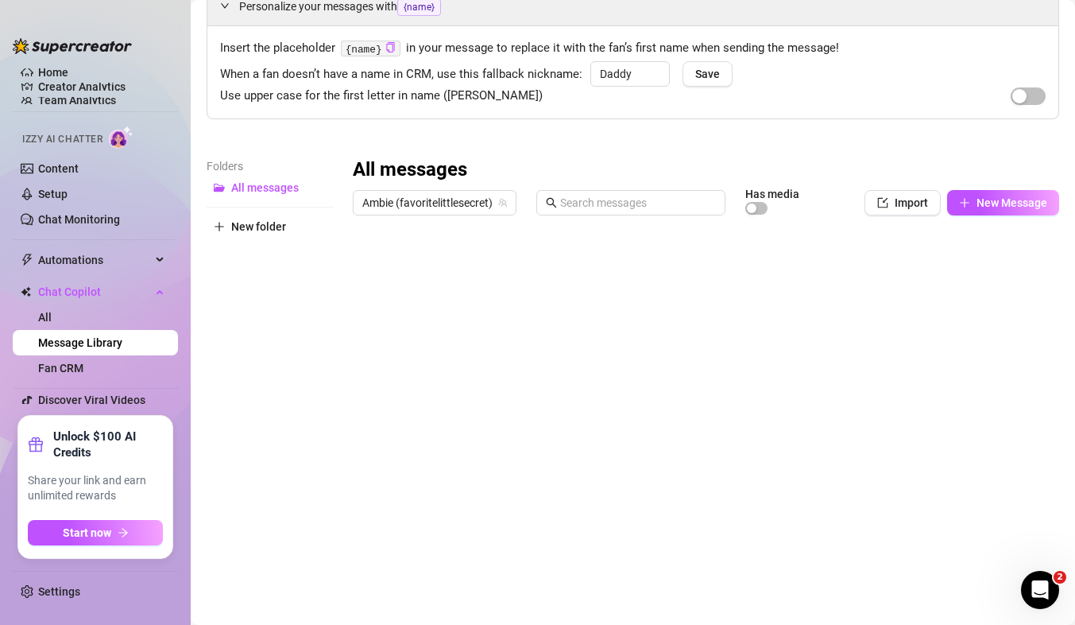
scroll to position [45, 0]
click at [429, 474] on div at bounding box center [699, 400] width 693 height 354
type textarea "C"
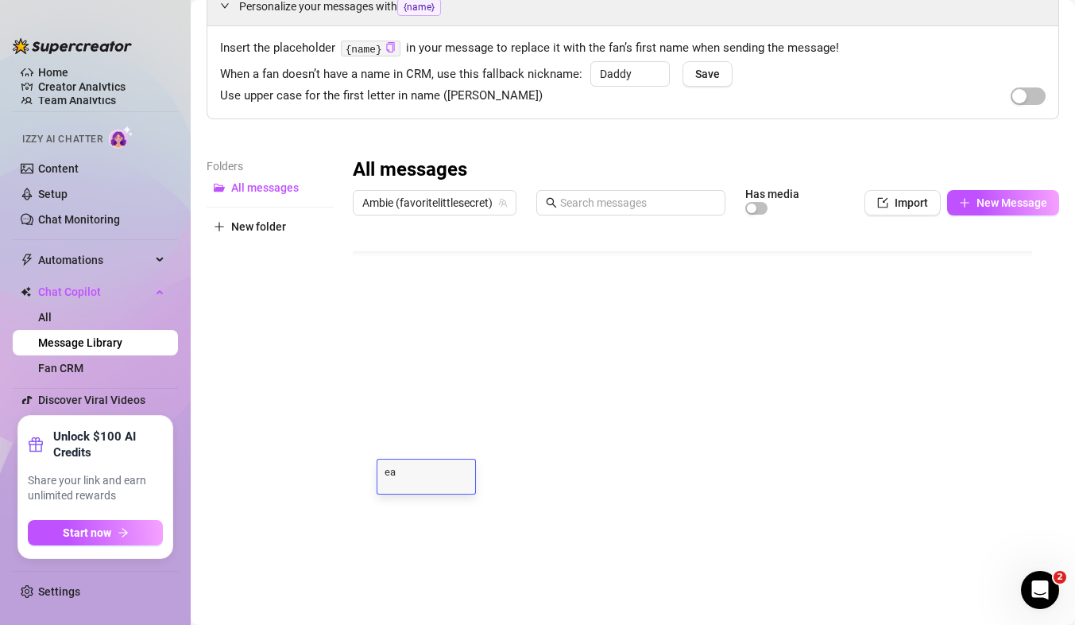
type textarea "e"
type textarea "C"
click at [447, 470] on textarea "C" at bounding box center [426, 471] width 98 height 14
type textarea "Creampie 1"
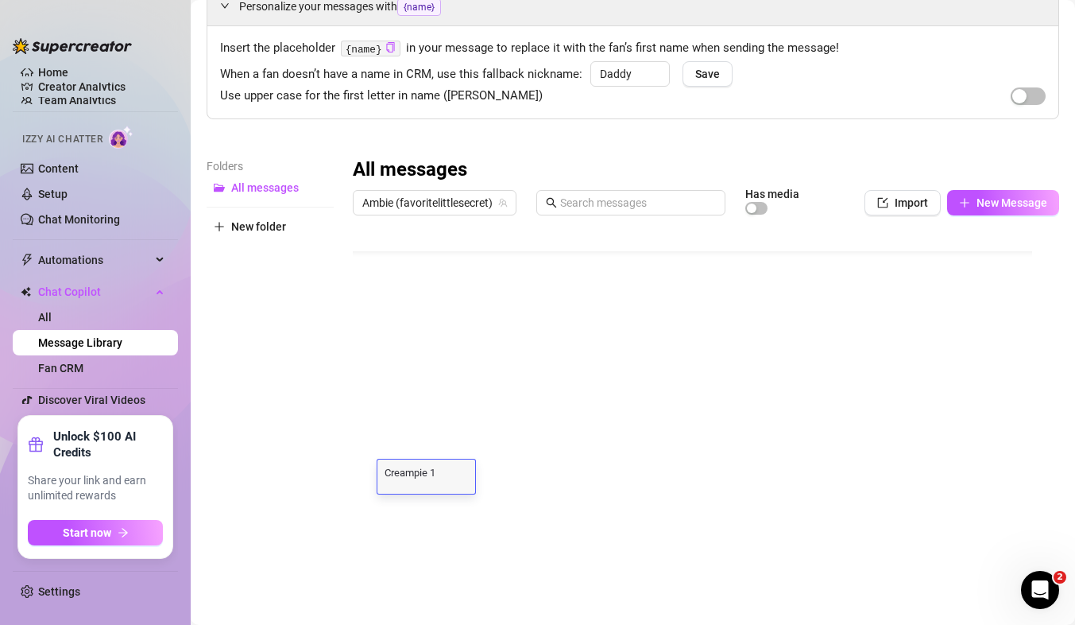
click at [257, 408] on div "Folders All messages New folder" at bounding box center [270, 367] width 127 height 420
click at [916, 401] on div at bounding box center [699, 400] width 693 height 354
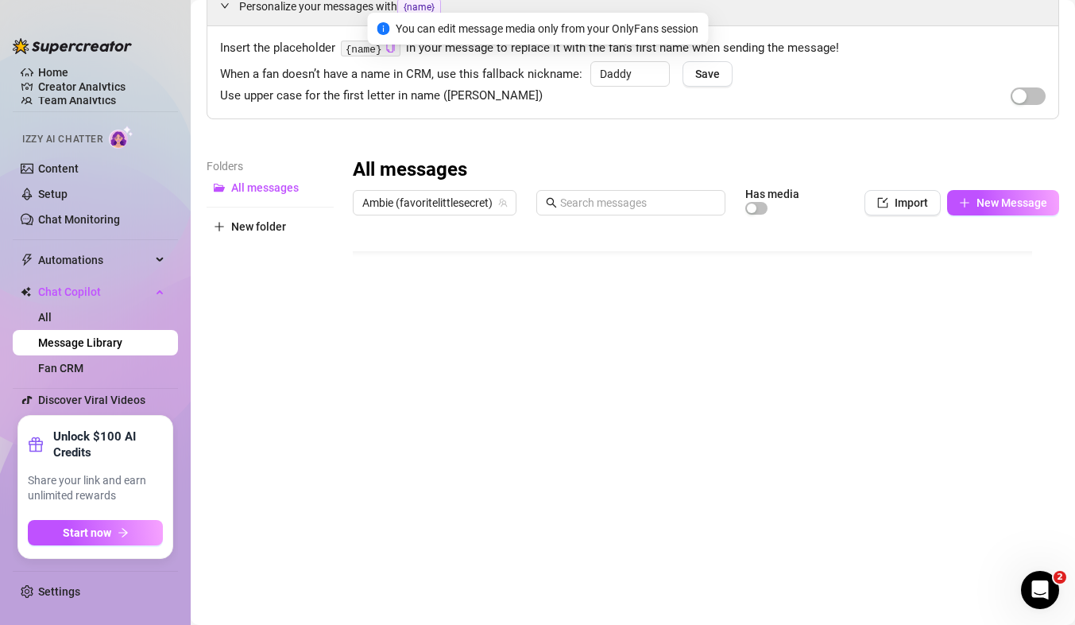
click at [916, 401] on div at bounding box center [699, 400] width 693 height 354
drag, startPoint x: 916, startPoint y: 401, endPoint x: 752, endPoint y: 129, distance: 318.4
click at [752, 129] on div "Personalize your messages with {name} Insert the placeholder {name} in your mes…" at bounding box center [633, 281] width 853 height 590
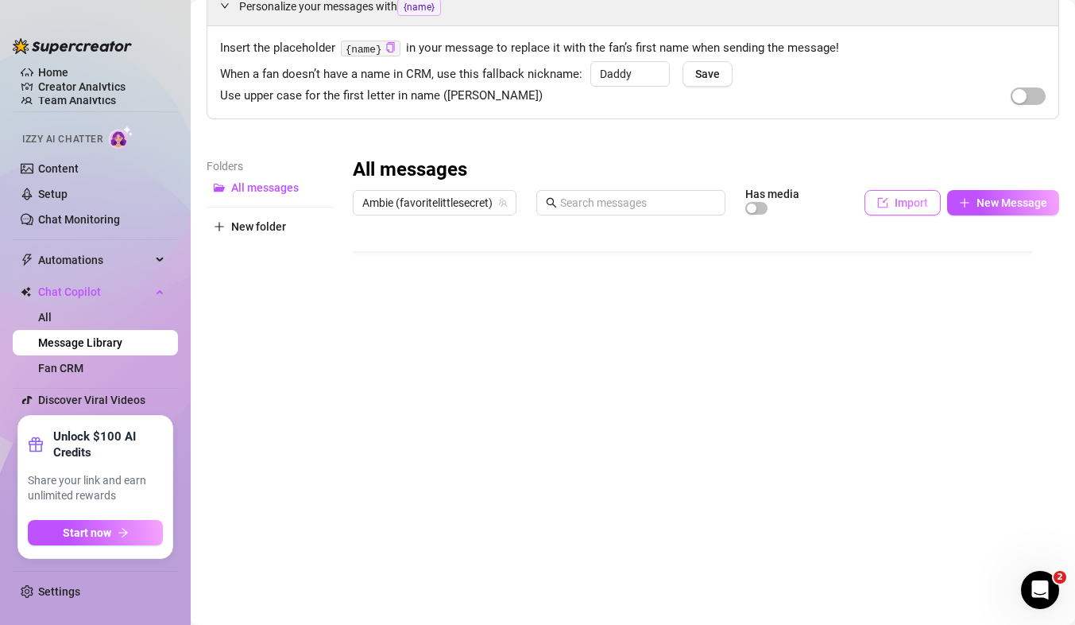
click at [876, 211] on button "Import" at bounding box center [903, 202] width 76 height 25
type textarea "Type your message here..."
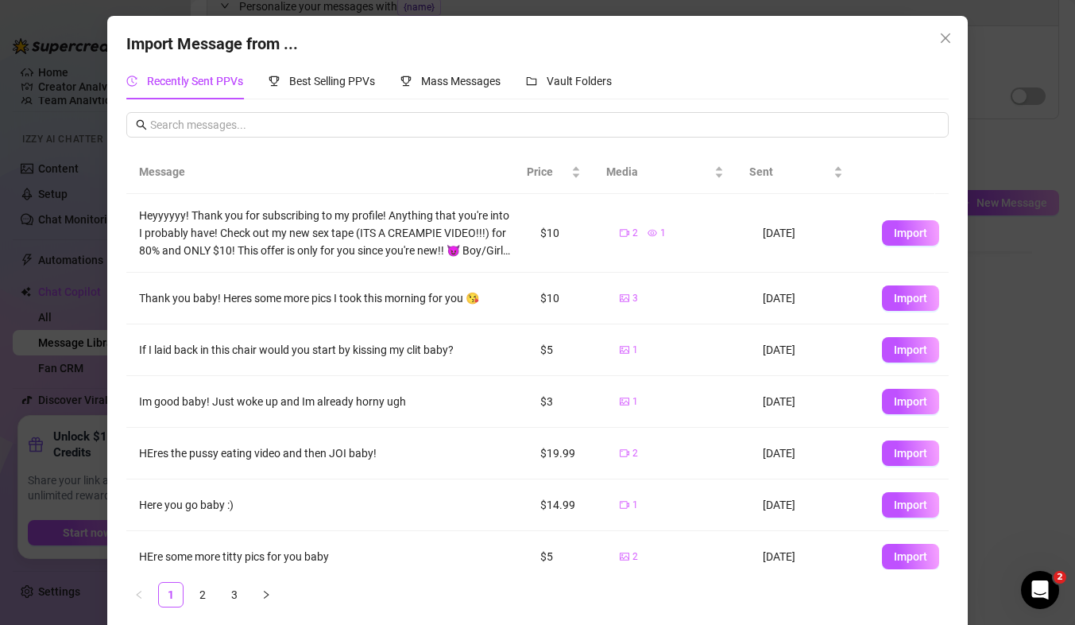
scroll to position [188, 0]
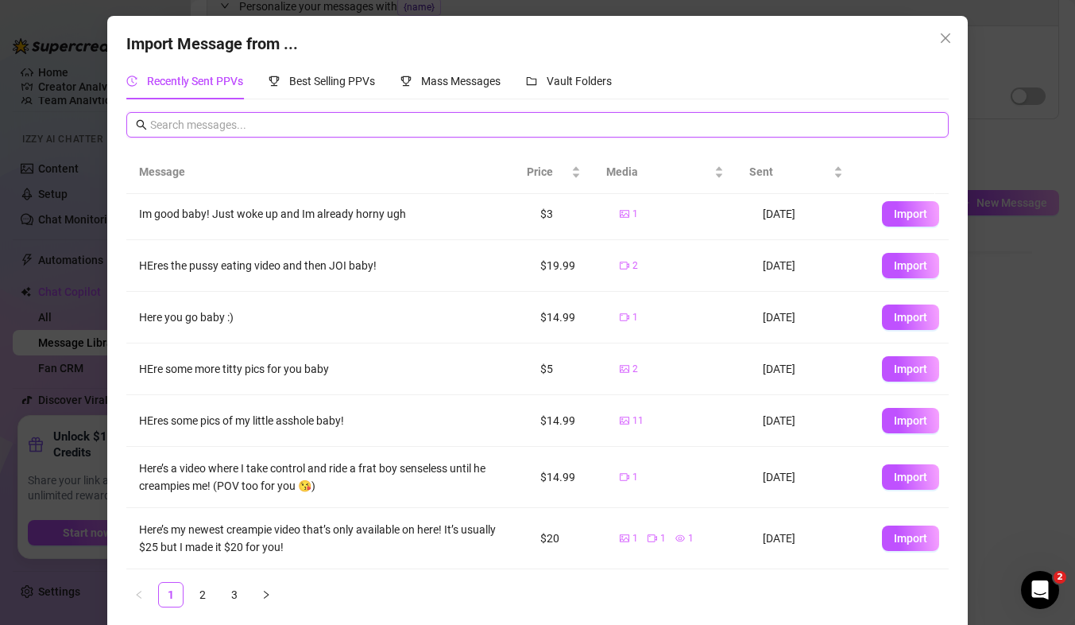
click at [208, 119] on input "text" at bounding box center [544, 124] width 788 height 17
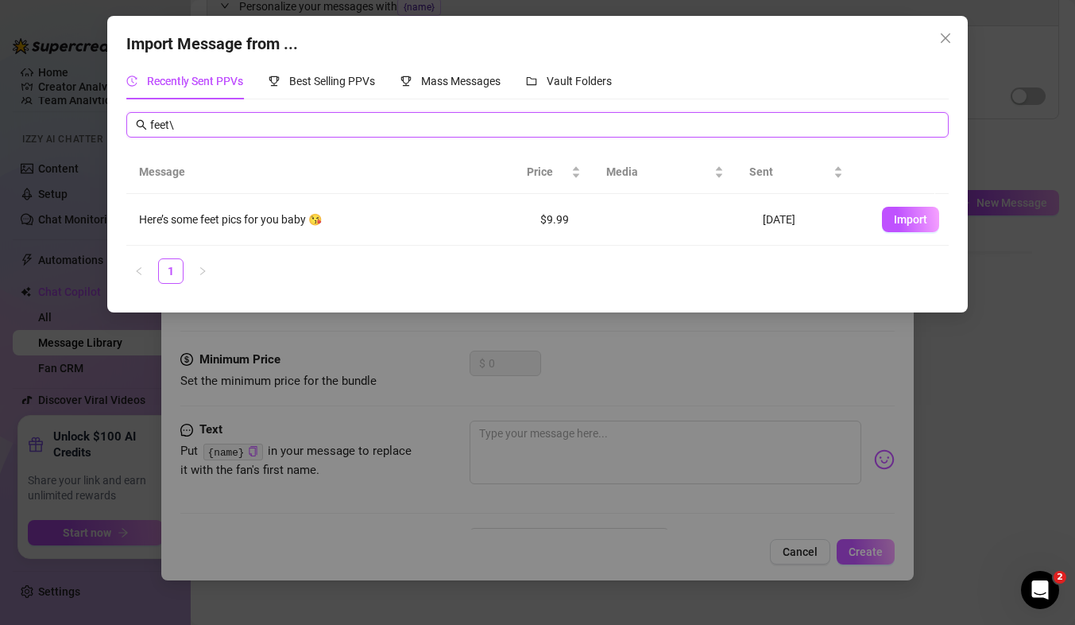
scroll to position [0, 0]
type input "feet"
click at [894, 216] on span "Import" at bounding box center [910, 219] width 33 height 13
type textarea "Here’s some feet pics for you baby 😘"
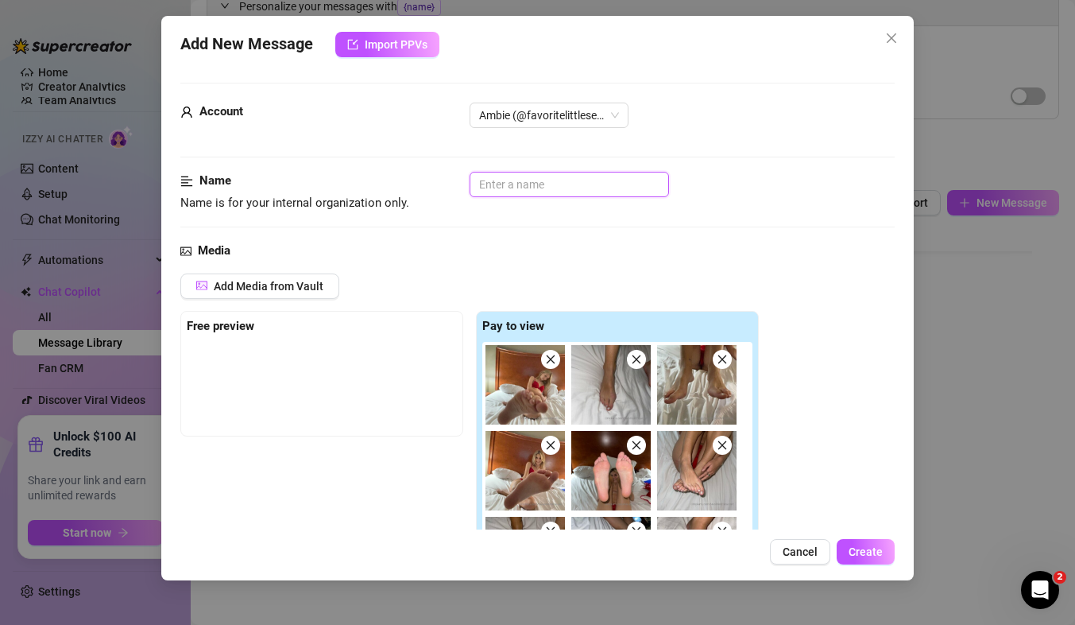
click at [507, 193] on input "text" at bounding box center [569, 184] width 199 height 25
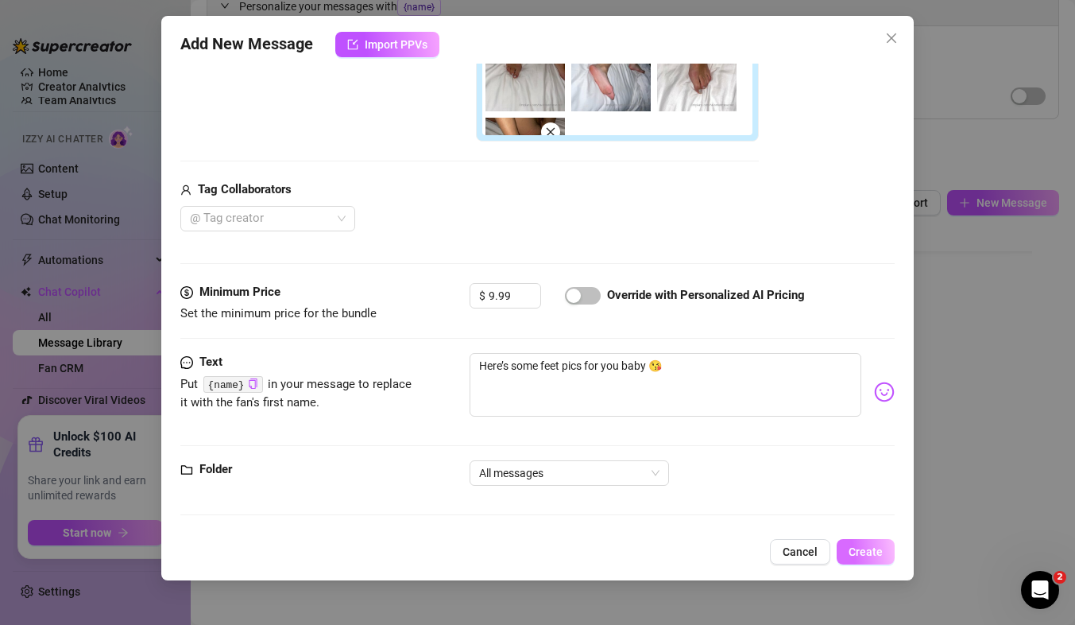
type input "Feet 1"
click at [863, 549] on span "Create" at bounding box center [866, 551] width 34 height 13
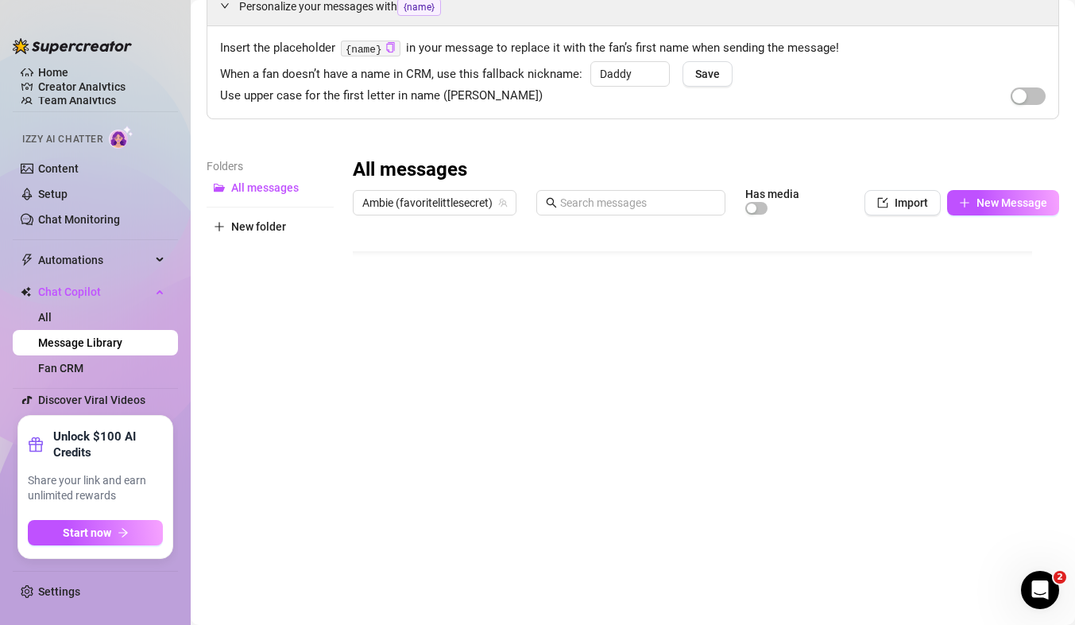
scroll to position [77, 0]
click at [865, 209] on button "Import" at bounding box center [903, 202] width 76 height 25
type textarea "Type your message here..."
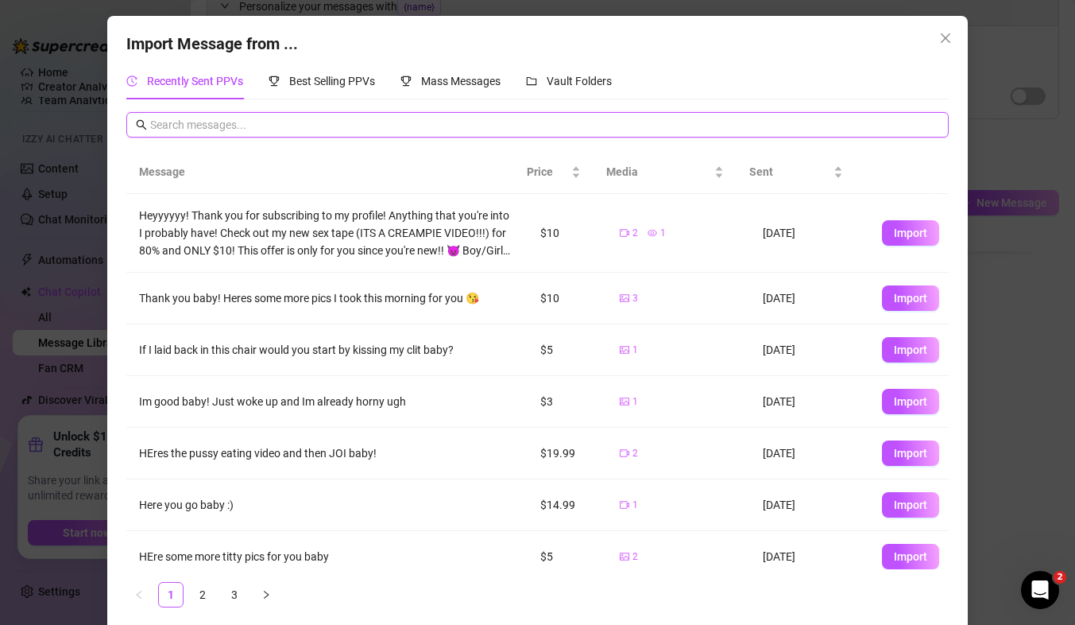
click at [269, 121] on input "text" at bounding box center [544, 124] width 788 height 17
type input "a"
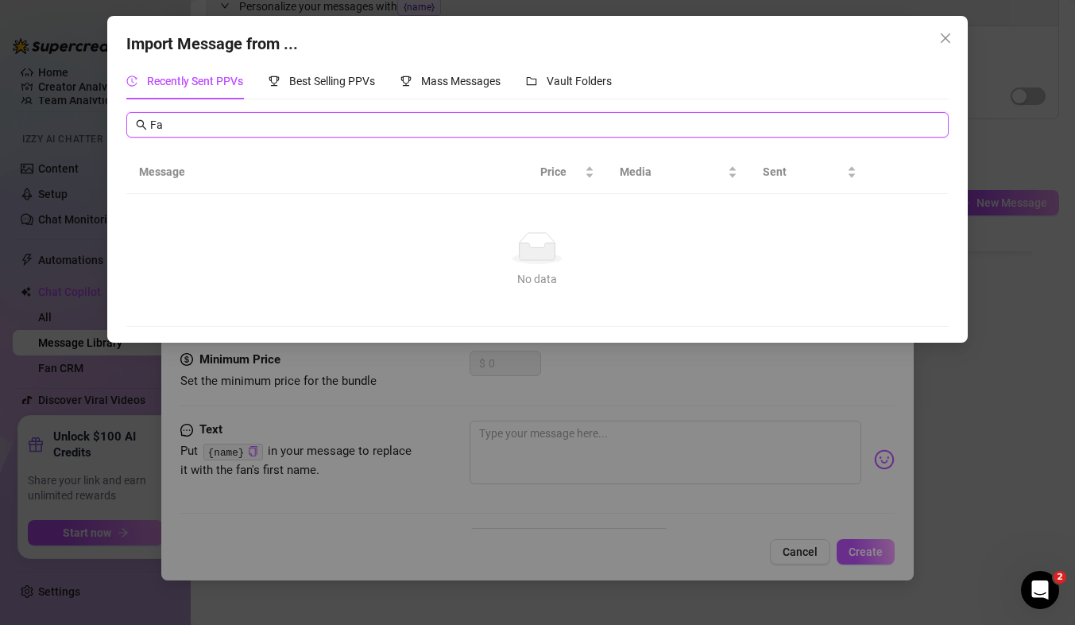
type input "F"
type input "B"
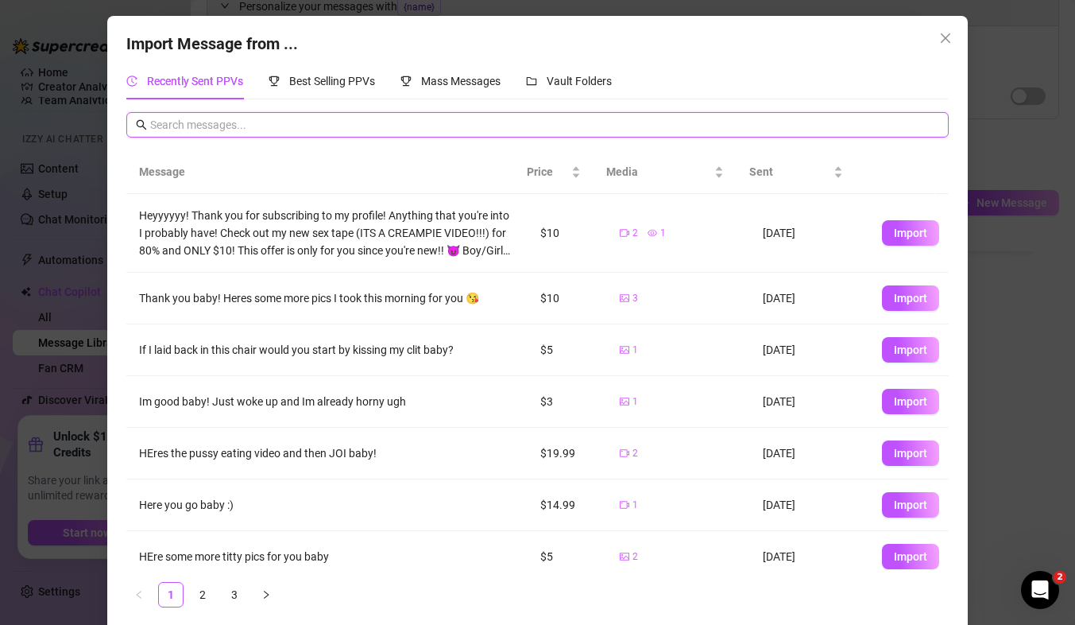
scroll to position [188, 0]
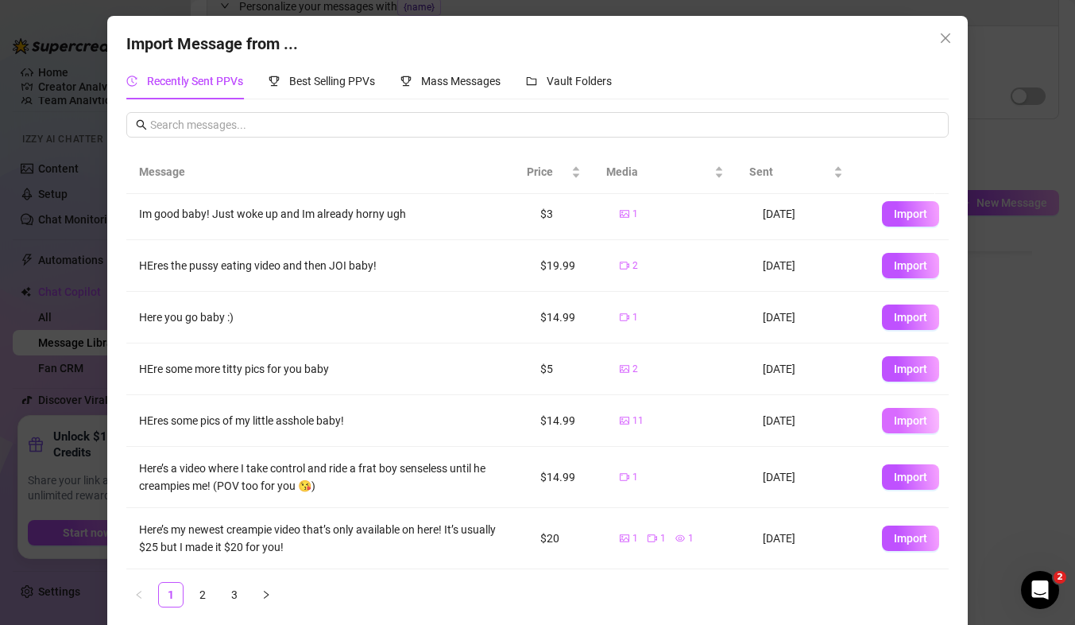
click at [896, 420] on span "Import" at bounding box center [910, 420] width 33 height 13
type textarea "HEres some pics of my little asshole baby!"
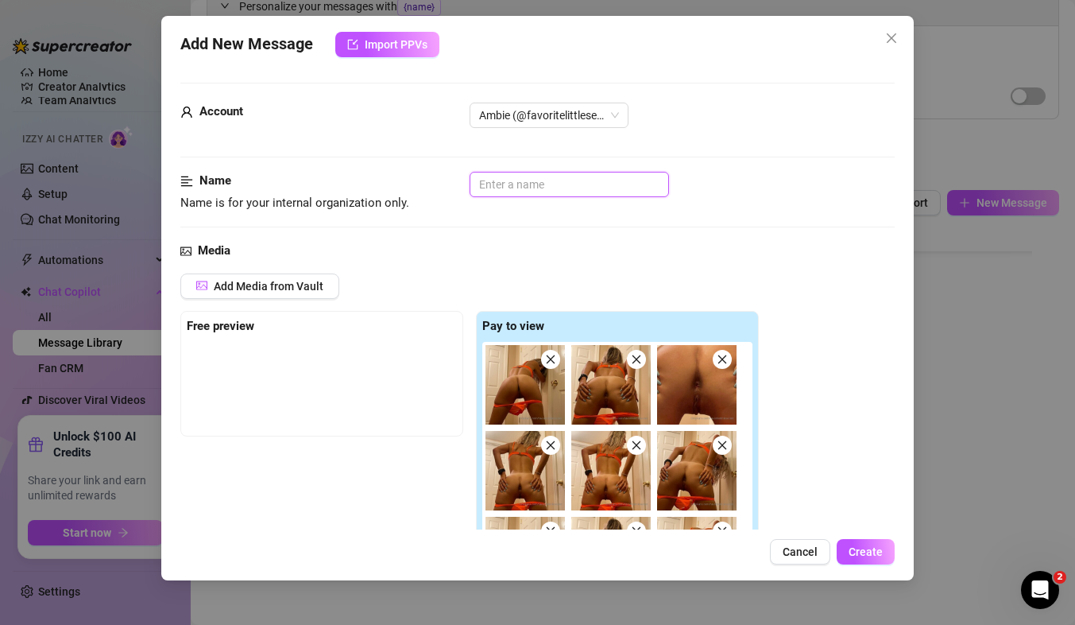
click at [525, 187] on input "text" at bounding box center [569, 184] width 199 height 25
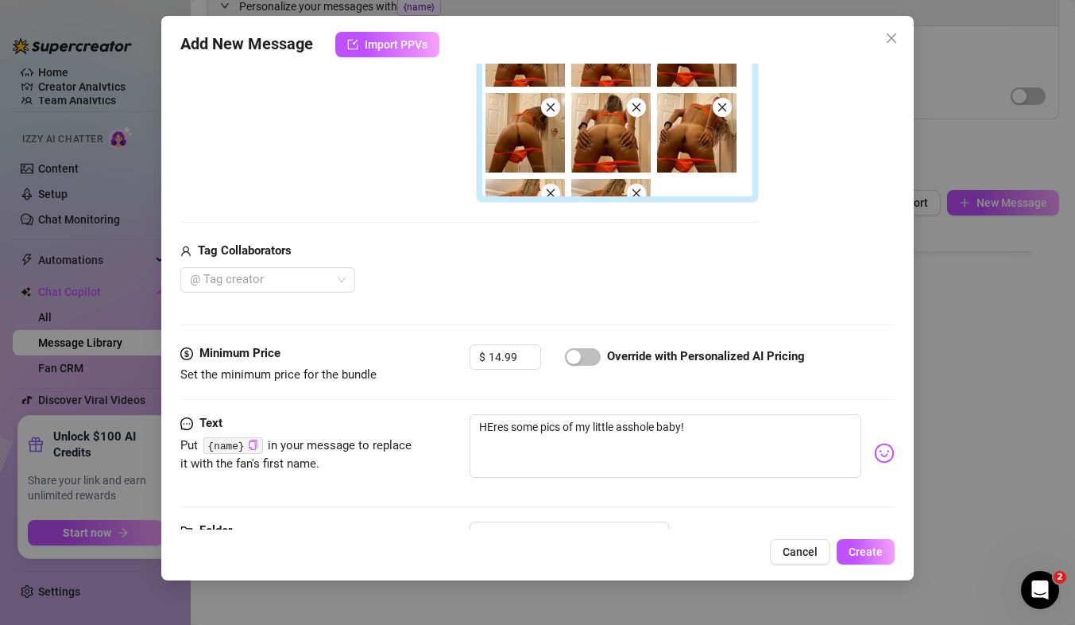
scroll to position [424, 0]
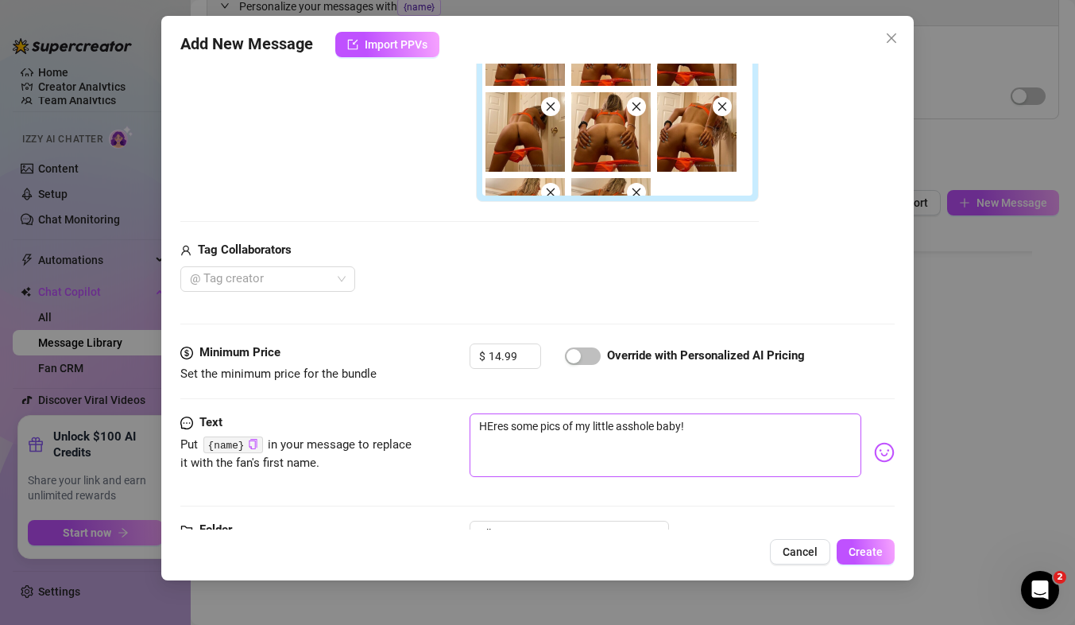
type input "Asshole Pics in Bikini"
click at [494, 428] on textarea "HEres some pics of my little asshole baby!" at bounding box center [666, 445] width 392 height 64
type textarea "Hres some pics of my little asshole baby!"
type textarea "Heres some pics of my little asshole baby!"
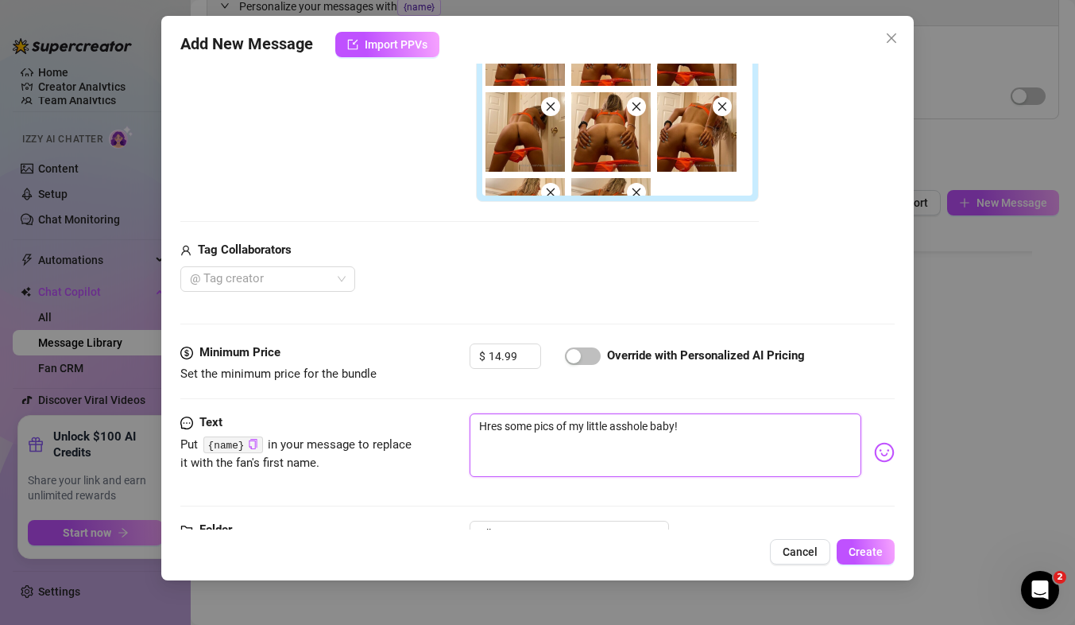
type textarea "Heres some pics of my little asshole baby!"
click at [506, 431] on textarea "Heres some pics of my little asshole baby!" at bounding box center [666, 445] width 392 height 64
click at [504, 423] on textarea "Heres some pics of my little asshole baby!" at bounding box center [666, 445] width 392 height 64
type textarea "Here's some pics of my little asshole baby!"
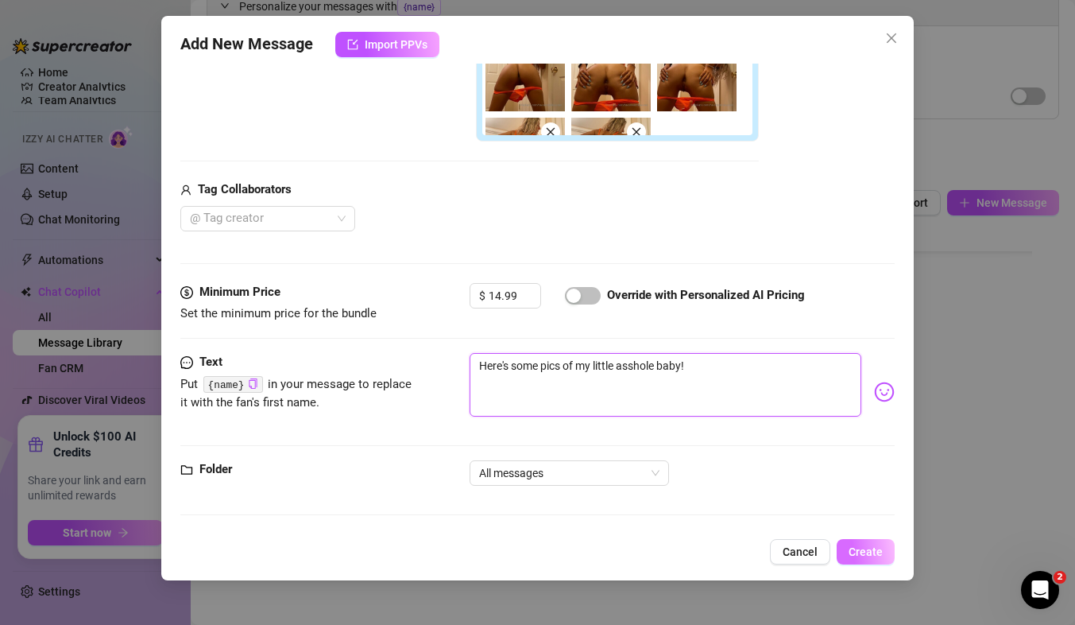
type textarea "Here's some pics of my little asshole baby!"
click at [861, 546] on span "Create" at bounding box center [866, 551] width 34 height 13
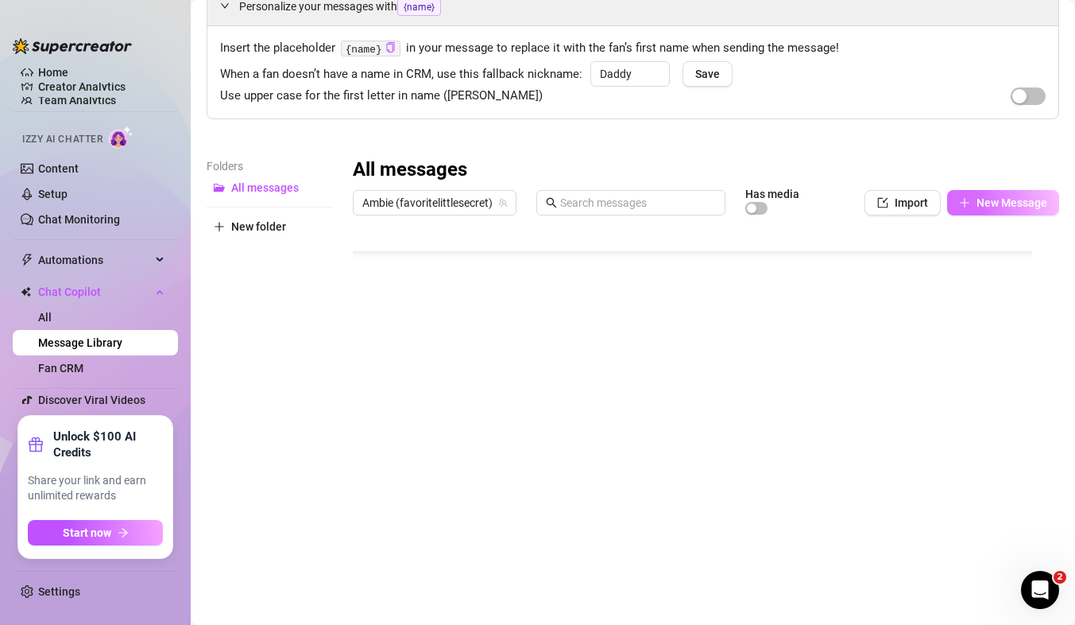
click at [977, 203] on span "New Message" at bounding box center [1012, 202] width 71 height 13
type textarea "Type your message here..."
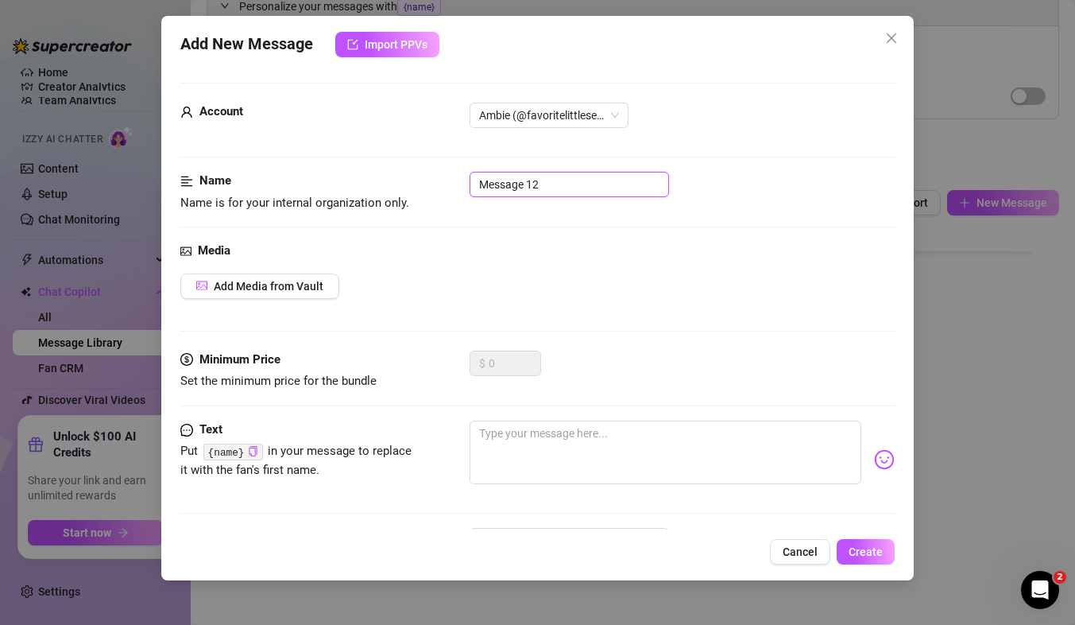
drag, startPoint x: 575, startPoint y: 188, endPoint x: 388, endPoint y: 173, distance: 187.4
click at [388, 173] on div "Name Name is for your internal organization only. Message 12" at bounding box center [537, 192] width 714 height 41
type input "More Feet"
click at [262, 290] on span "Add Media from Vault" at bounding box center [269, 286] width 110 height 13
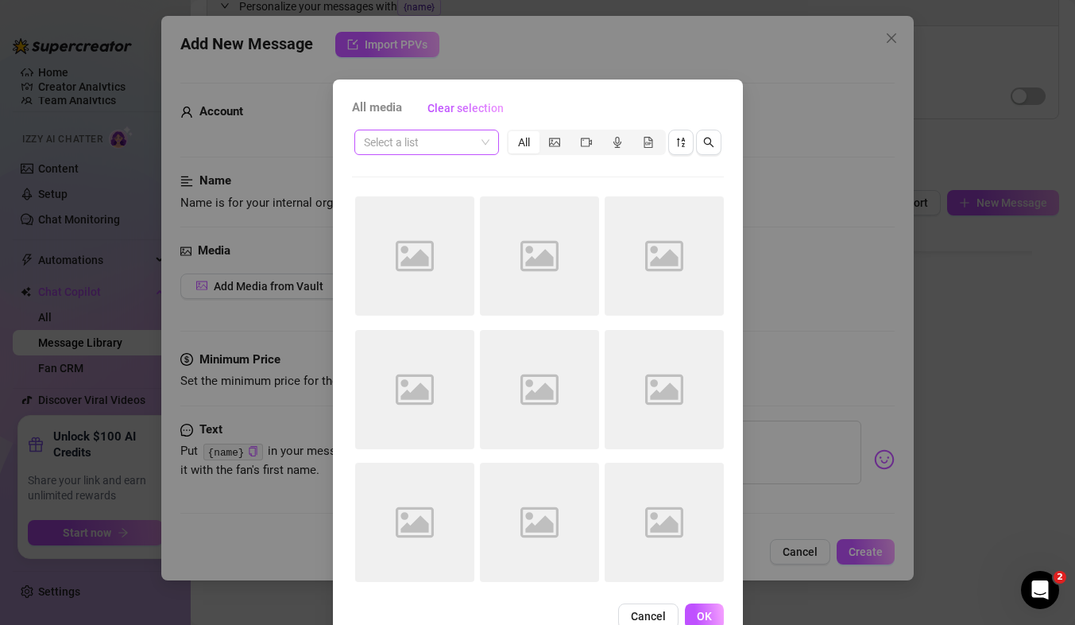
click at [465, 144] on input "search" at bounding box center [419, 142] width 111 height 24
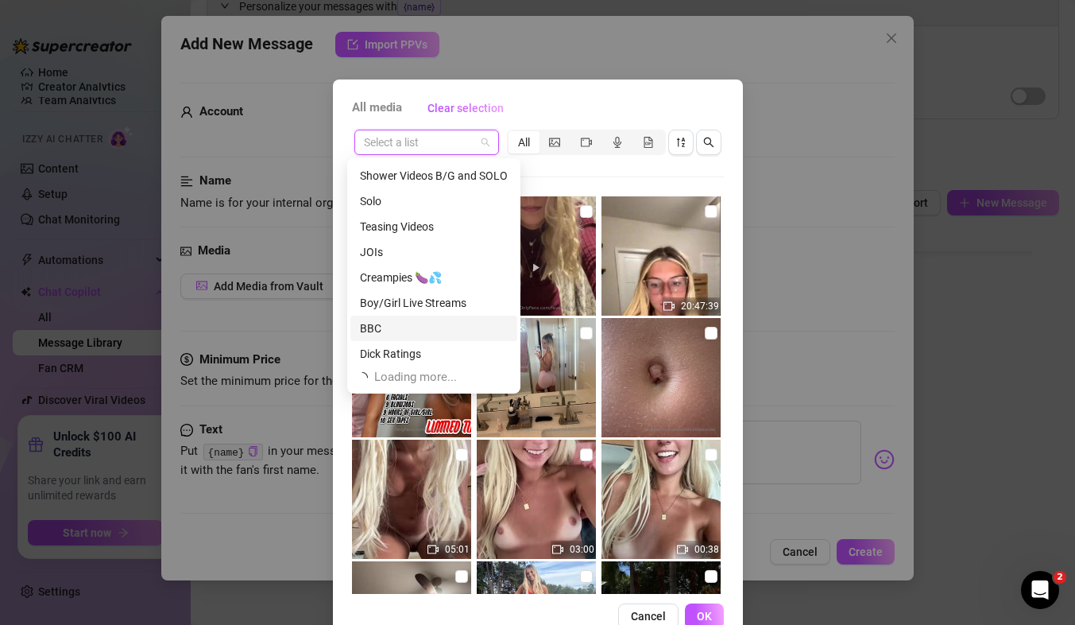
scroll to position [305, 0]
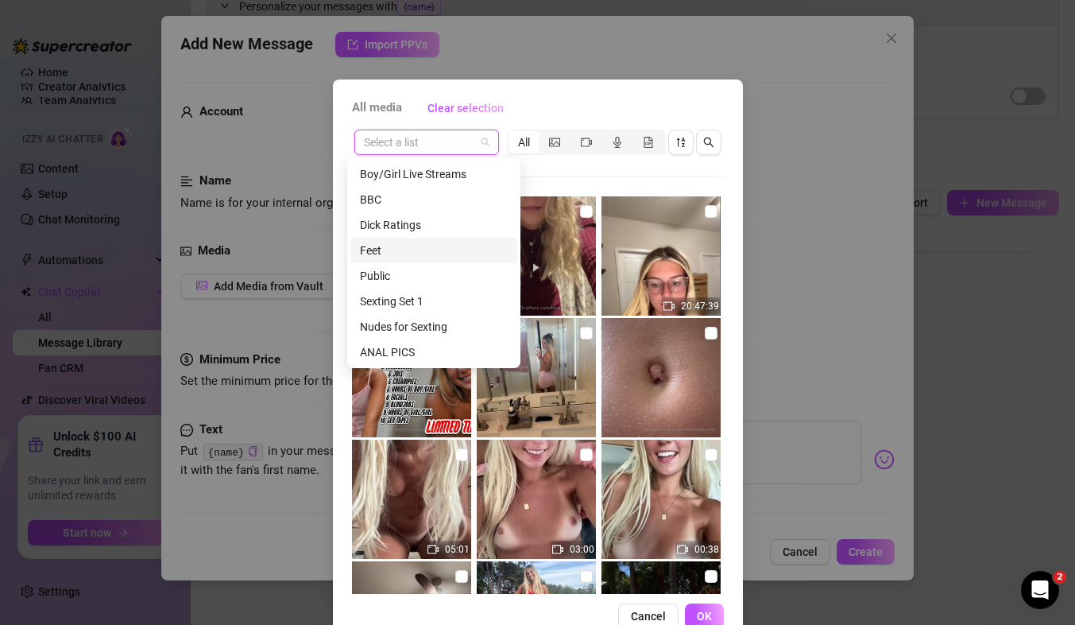
click at [401, 239] on div "Feet" at bounding box center [433, 250] width 167 height 25
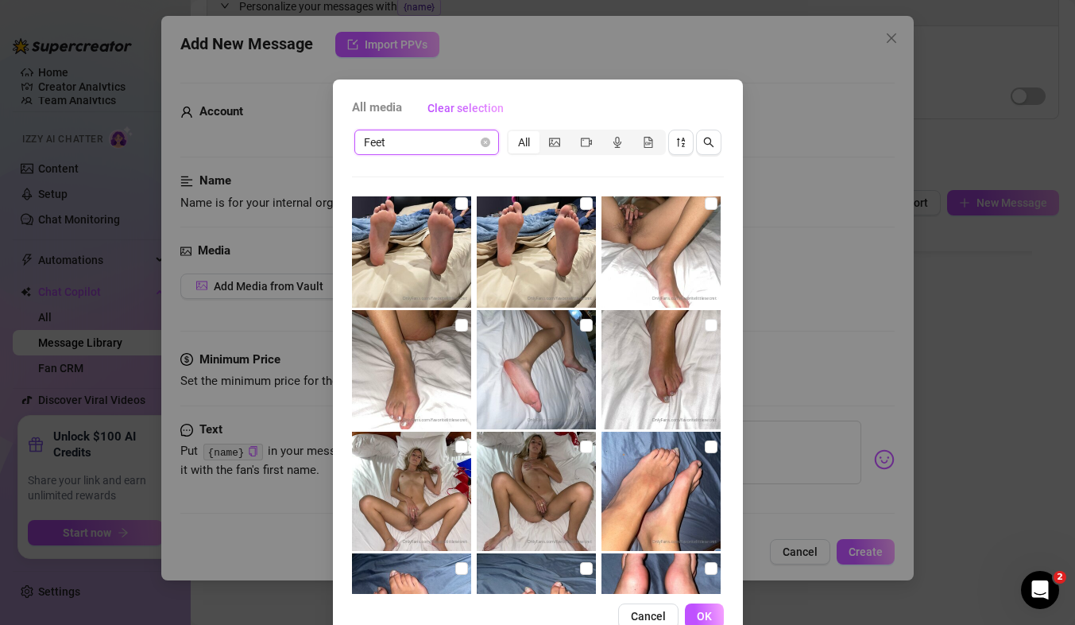
scroll to position [490, 0]
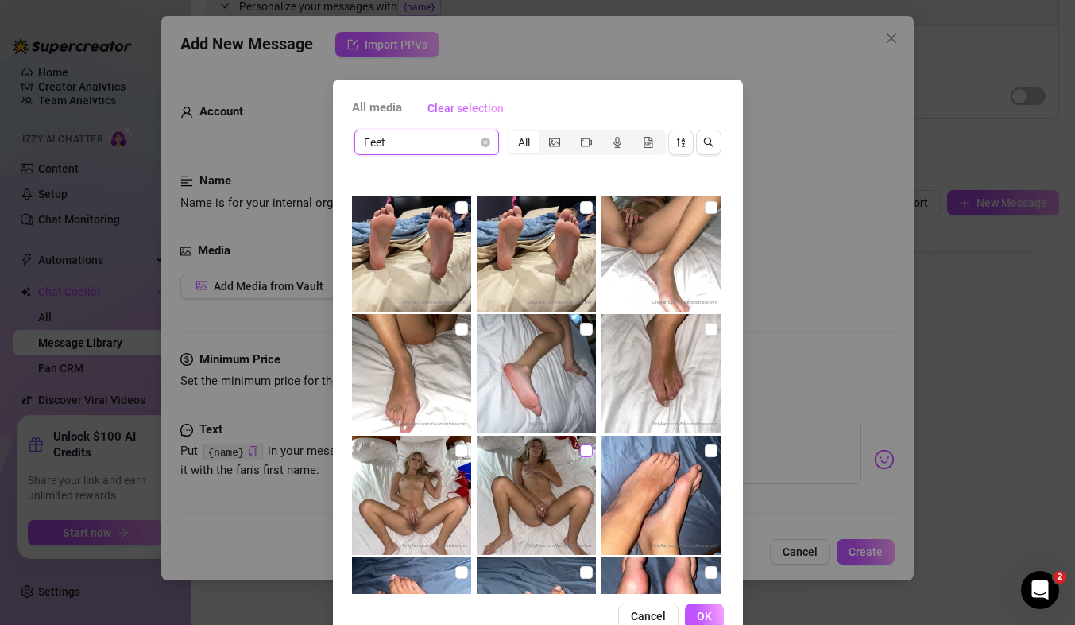
click at [580, 442] on label at bounding box center [586, 450] width 13 height 17
click at [580, 444] on input "checkbox" at bounding box center [586, 450] width 13 height 13
checkbox input "true"
click at [455, 450] on input "checkbox" at bounding box center [461, 450] width 13 height 13
checkbox input "true"
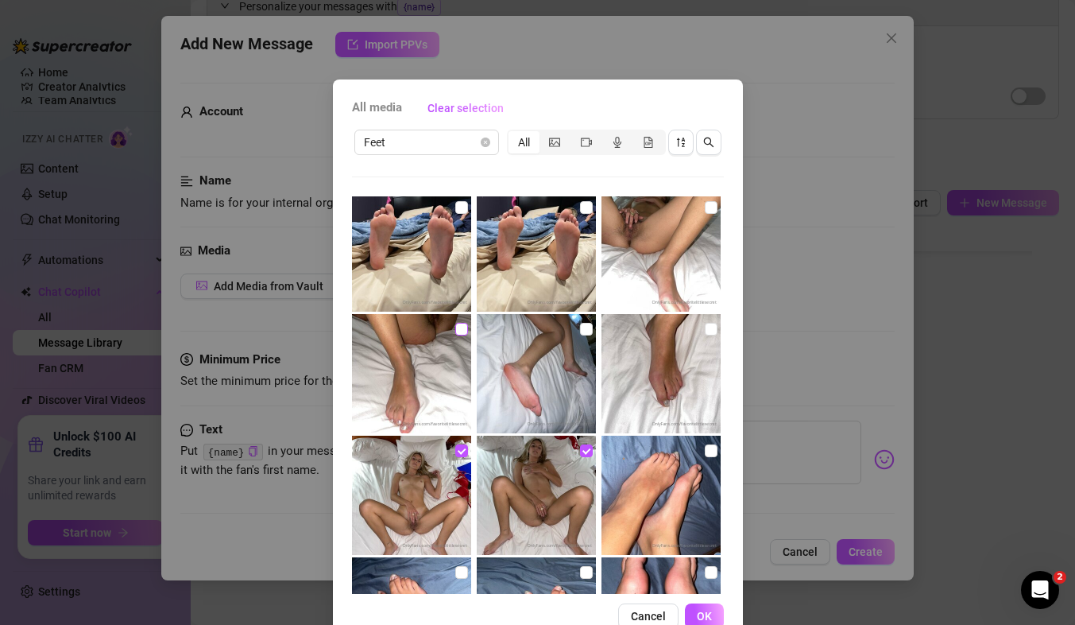
click at [455, 328] on input "checkbox" at bounding box center [461, 329] width 13 height 13
checkbox input "true"
click at [580, 335] on input "checkbox" at bounding box center [586, 329] width 13 height 13
checkbox input "true"
click at [705, 330] on input "checkbox" at bounding box center [711, 329] width 13 height 13
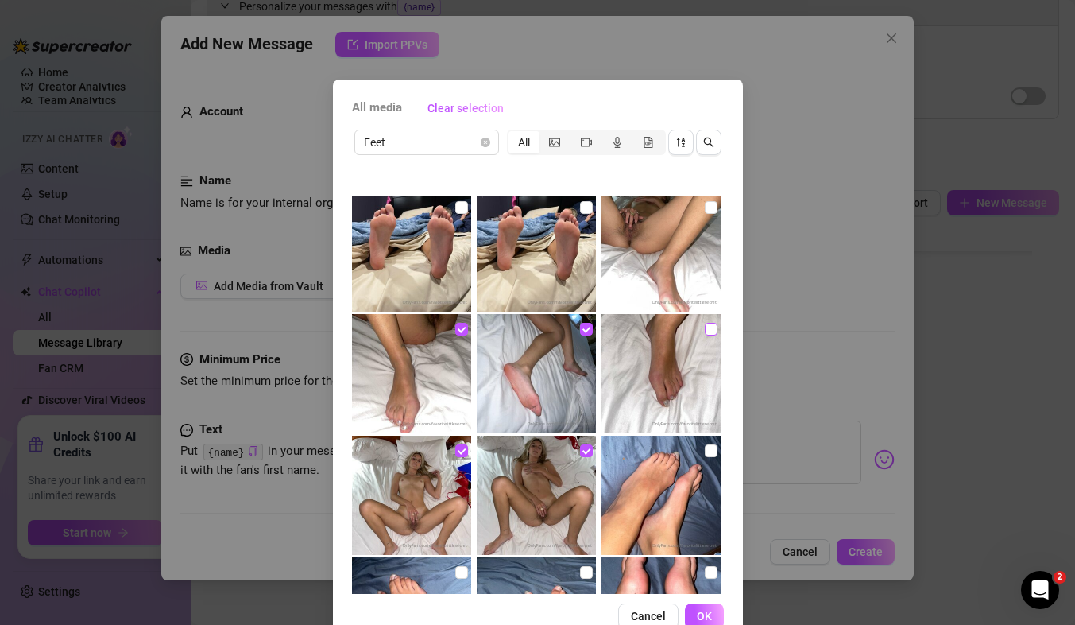
checkbox input "true"
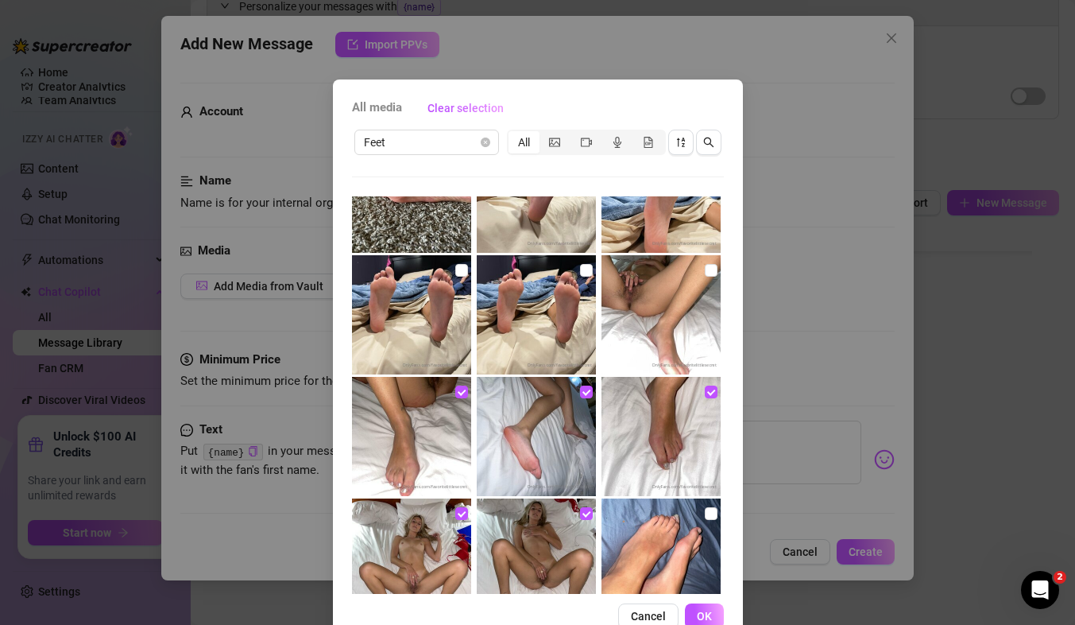
scroll to position [427, 0]
click at [705, 272] on input "checkbox" at bounding box center [711, 271] width 13 height 13
checkbox input "true"
click at [699, 614] on span "OK" at bounding box center [704, 616] width 15 height 13
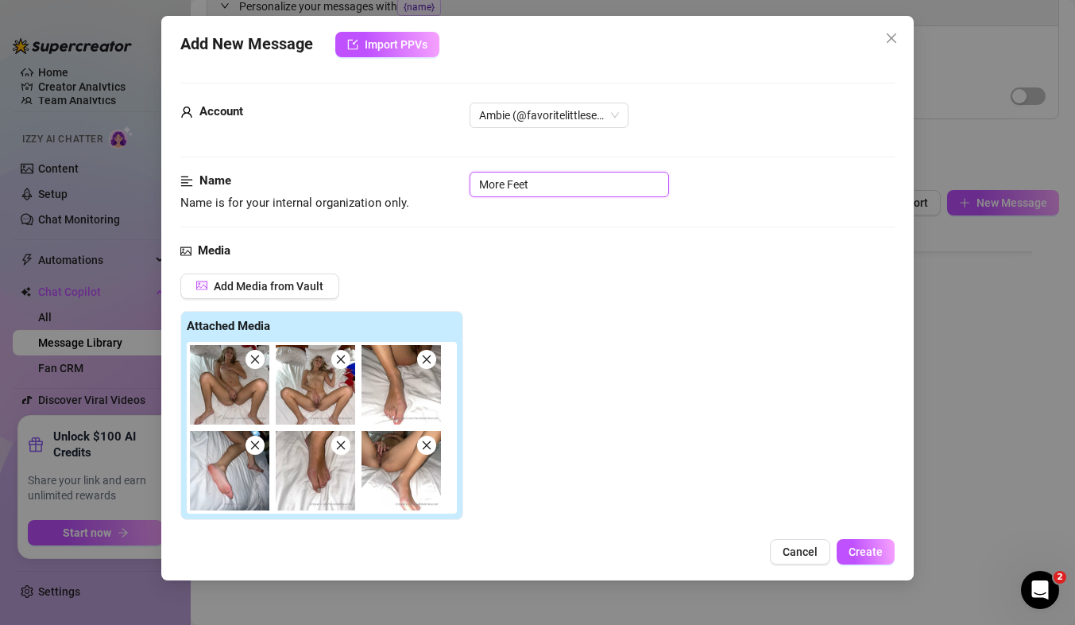
click at [554, 191] on input "More Feet" at bounding box center [569, 184] width 199 height 25
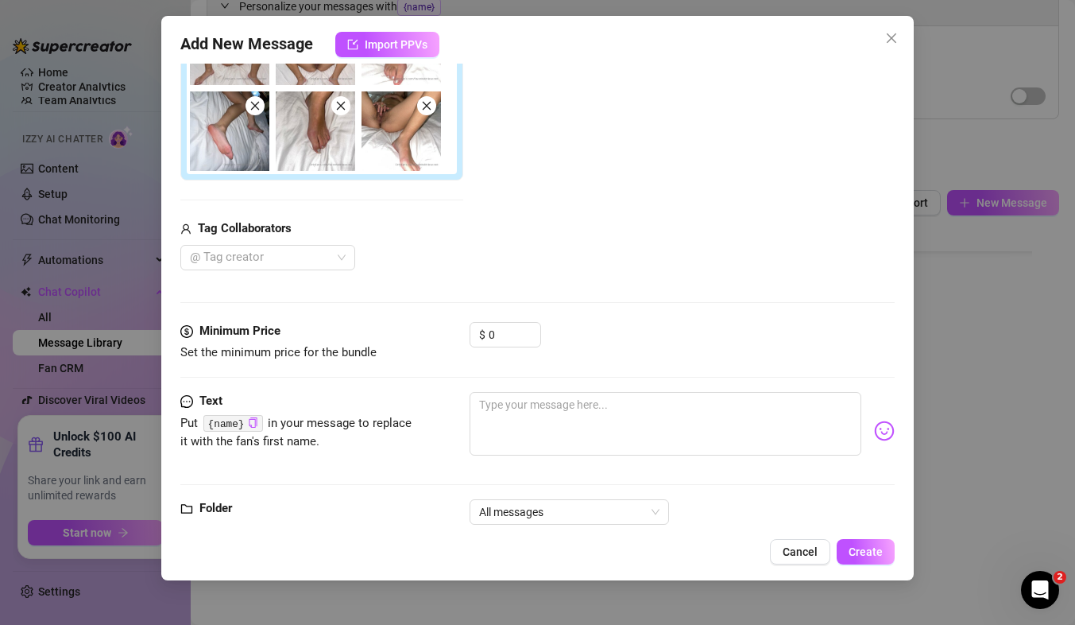
scroll to position [340, 0]
type input "More Feet 1"
click at [509, 337] on input "0" at bounding box center [515, 334] width 52 height 24
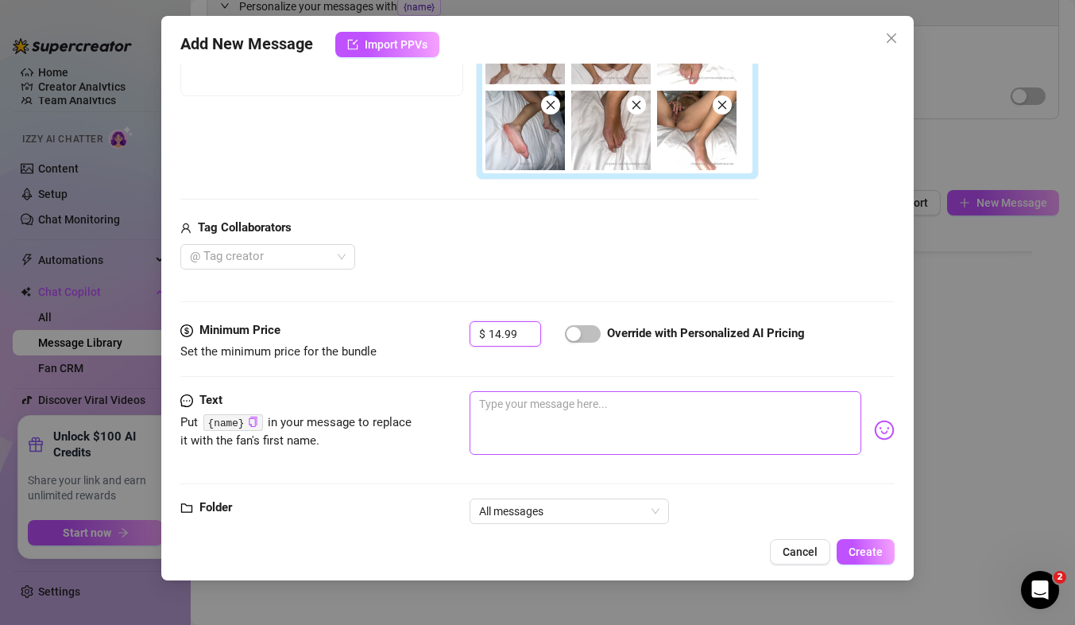
type input "14.99"
click at [522, 399] on textarea at bounding box center [666, 423] width 392 height 64
type textarea "H"
type textarea "He"
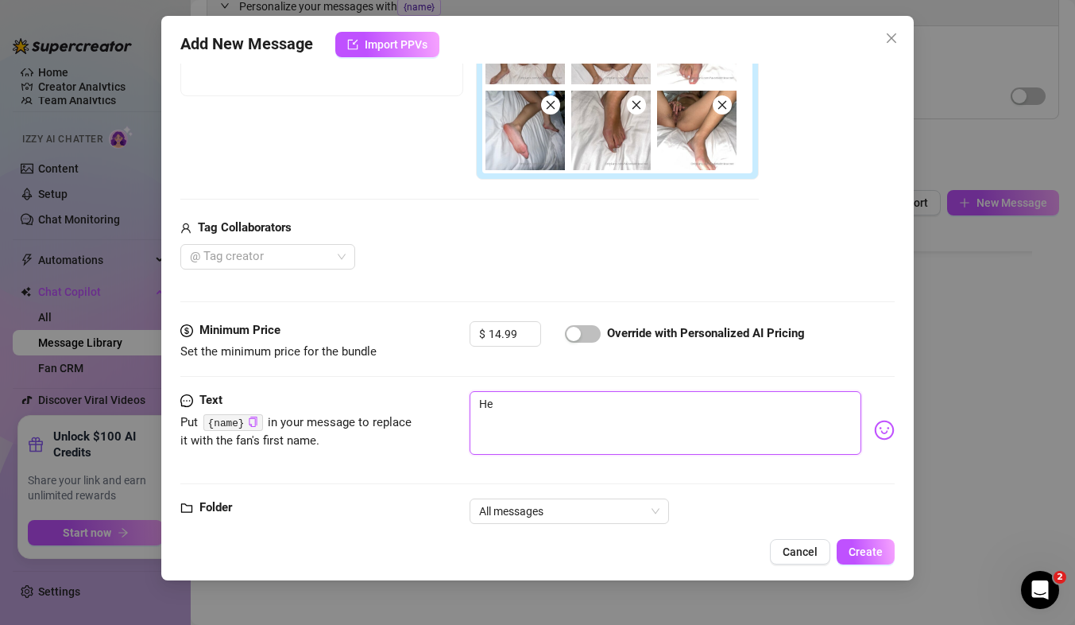
type textarea "Her"
type textarea "Here"
type textarea "Here'"
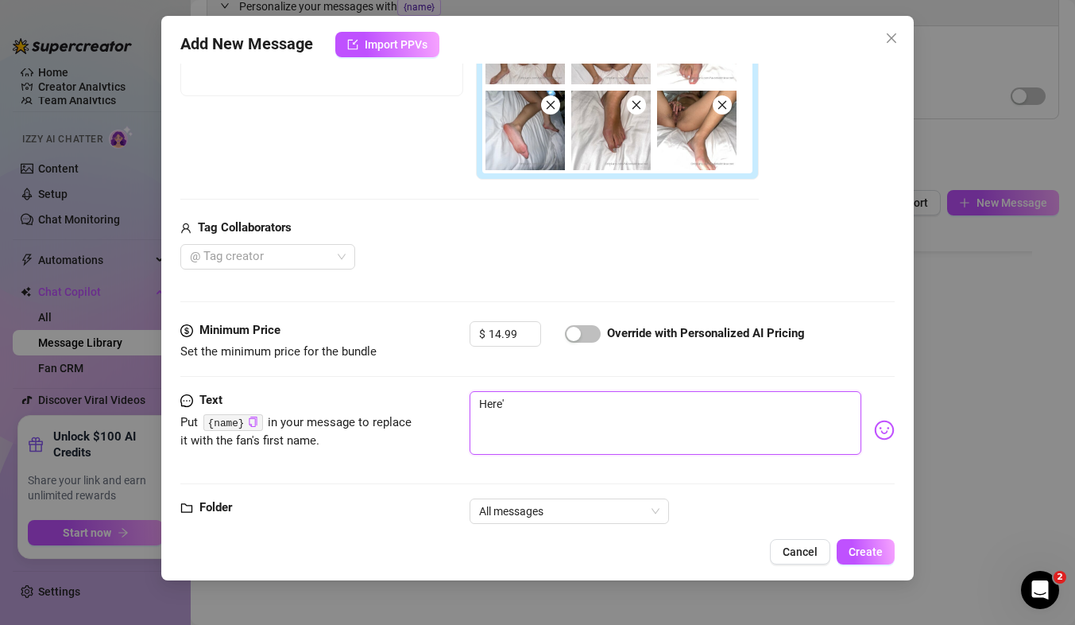
type textarea "Here's"
type textarea "Here's s"
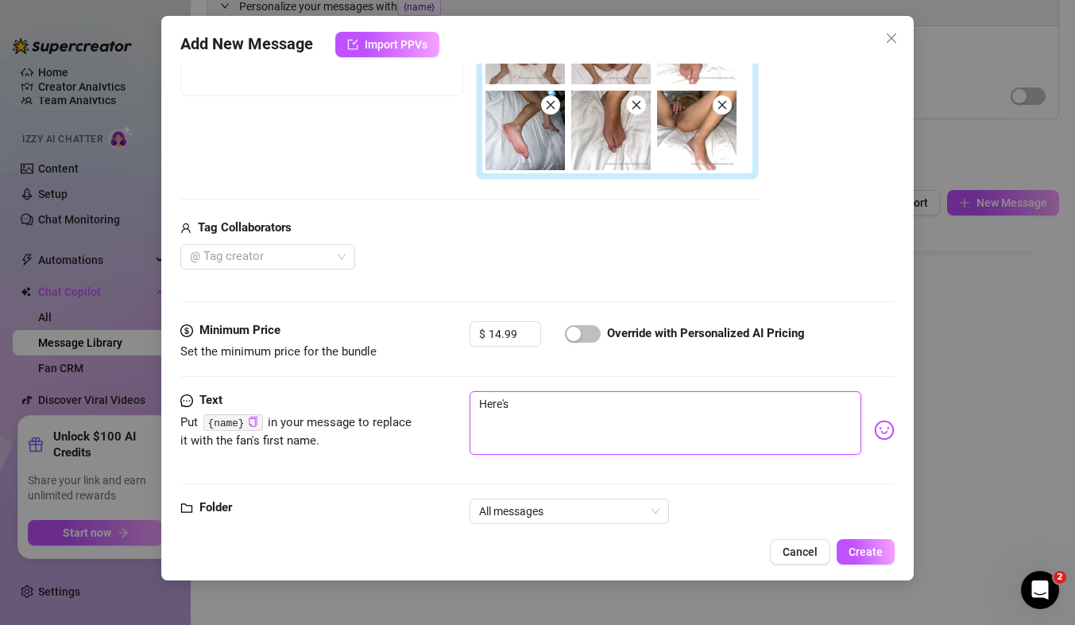
type textarea "Here's s"
type textarea "Here's so"
type textarea "Here's som"
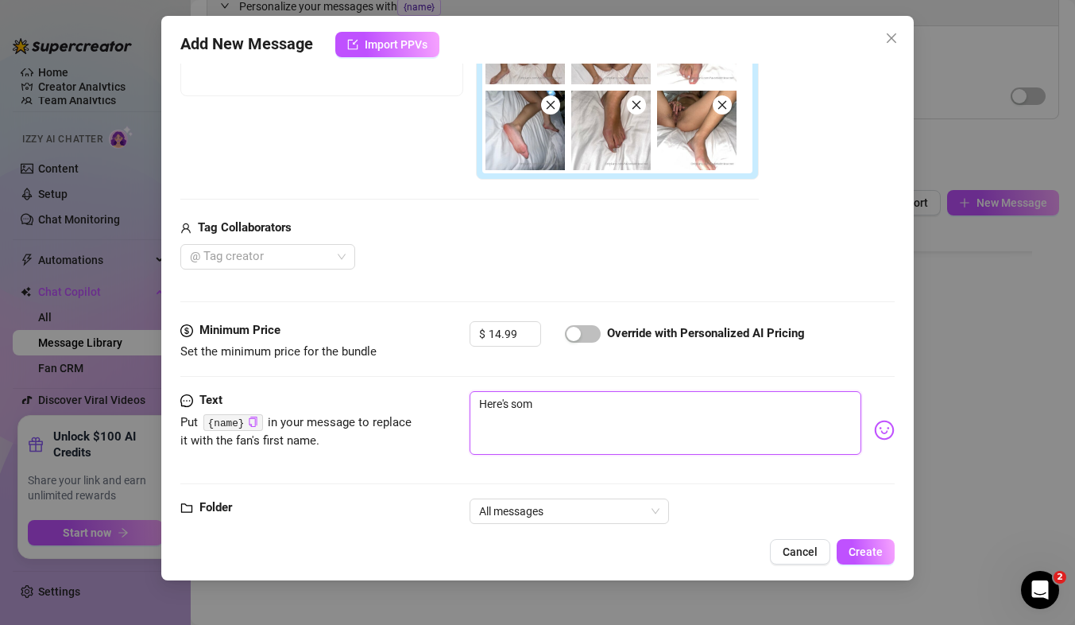
type textarea "Here's some"
type textarea "Here's some m"
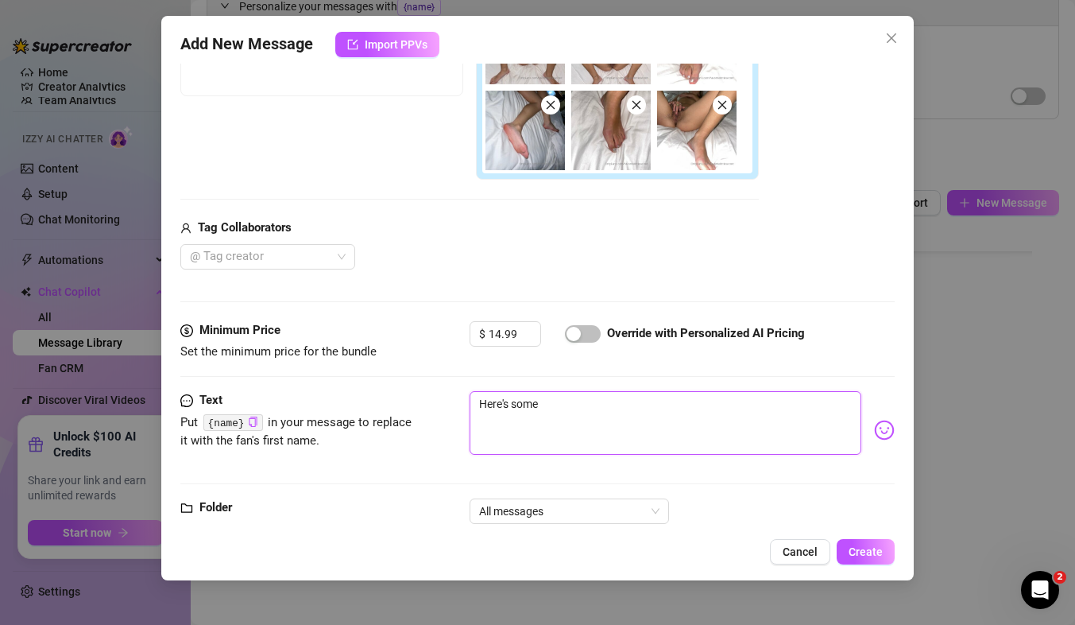
type textarea "Here's some m"
type textarea "Here's some mo"
type textarea "Here's some mor"
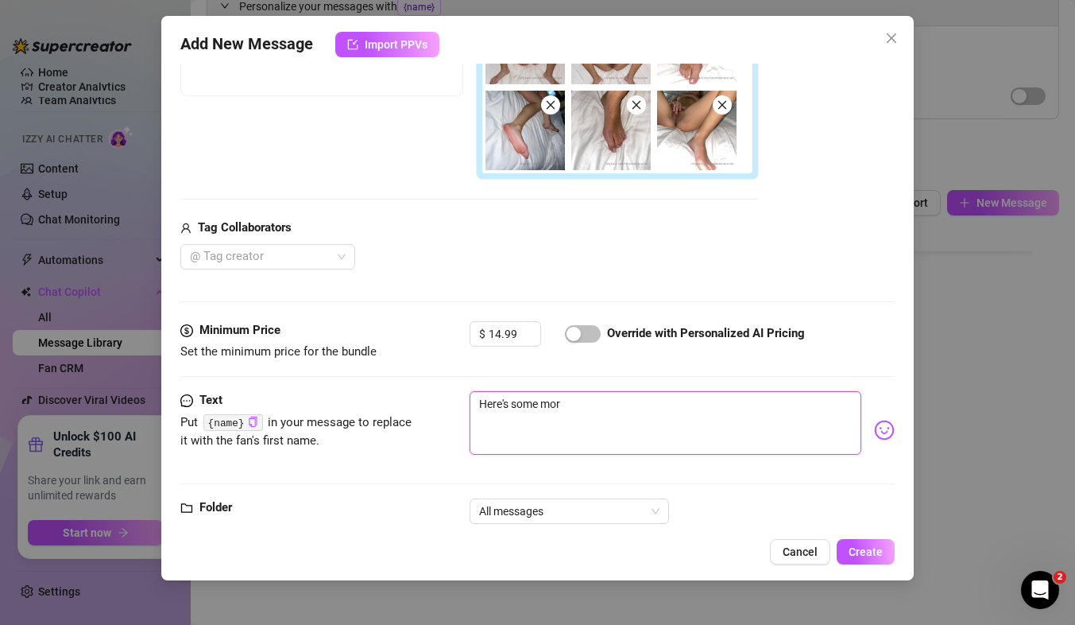
type textarea "Here's some more"
type textarea "Here's some more f"
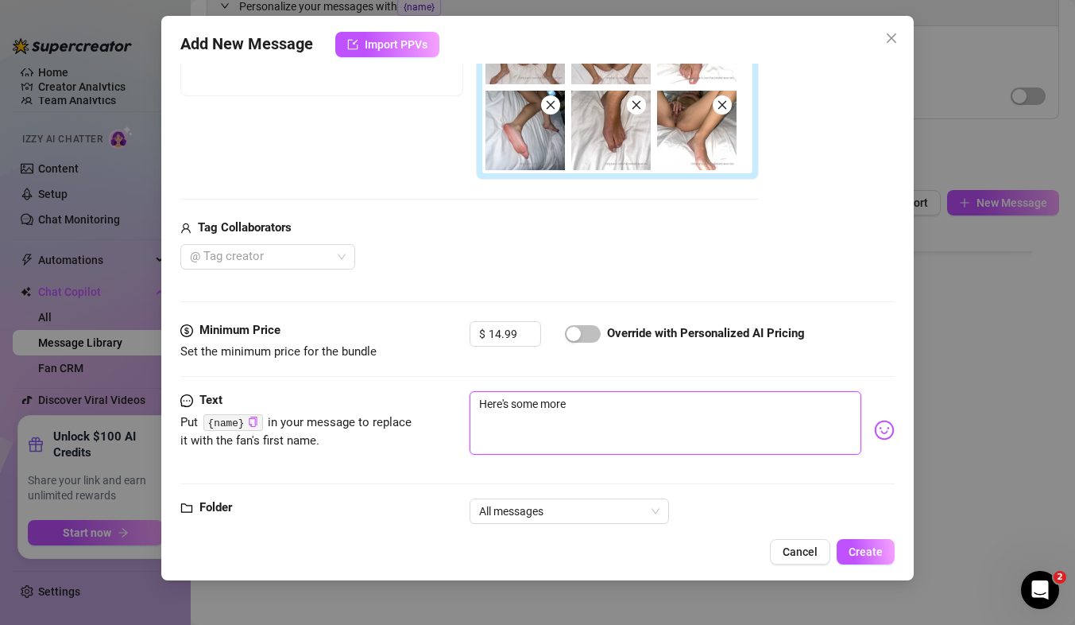
type textarea "Here's some more f"
type textarea "Here's some more fe"
type textarea "Here's some more fee"
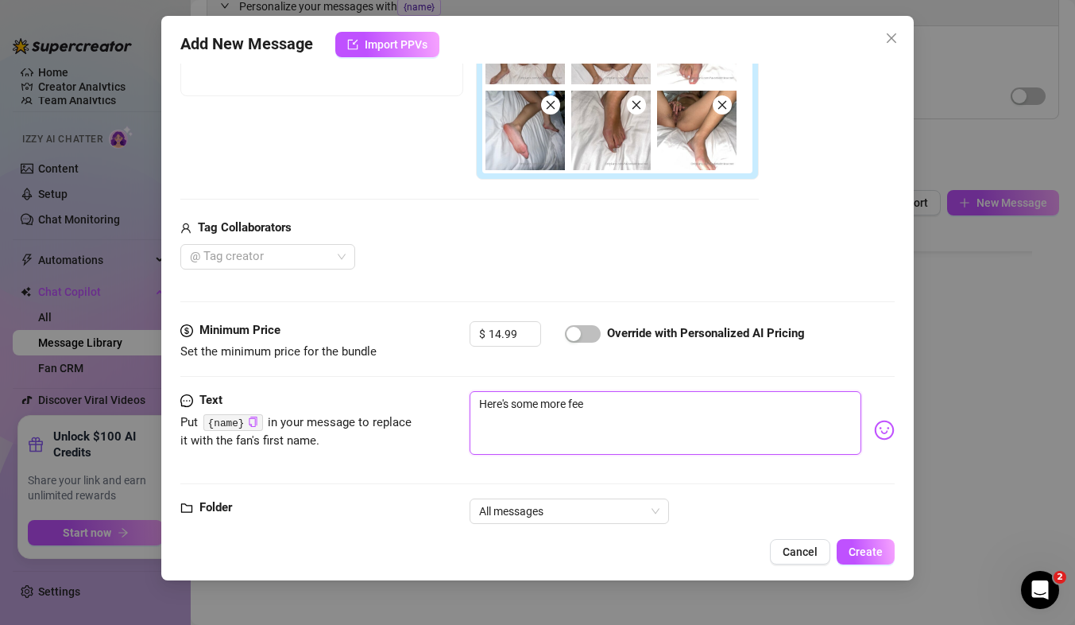
type textarea "Here's some more feet"
type textarea "Here's some more feet p"
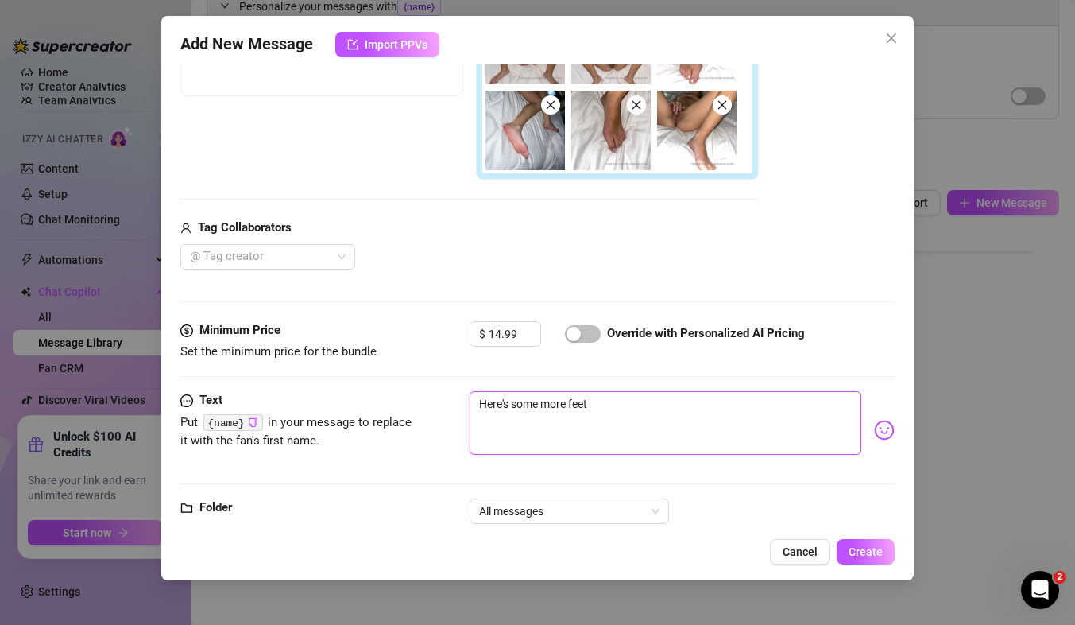
type textarea "Here's some more feet p"
type textarea "Here's some more feet pi"
type textarea "Here's some more feet pic"
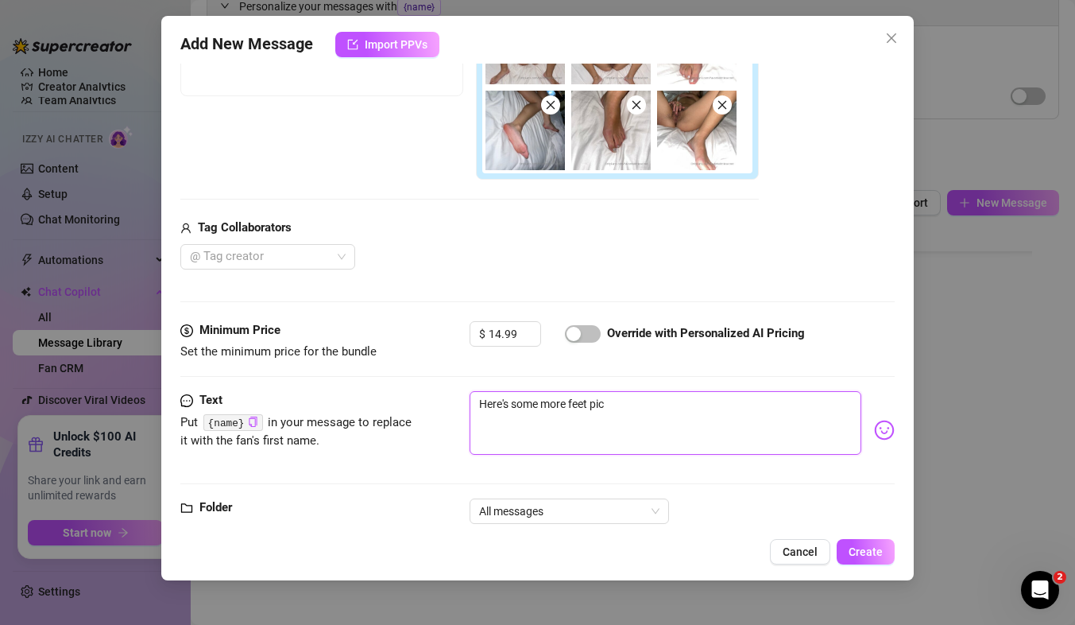
type textarea "Here's some more feet pics"
type textarea "Here's some more feet pics f"
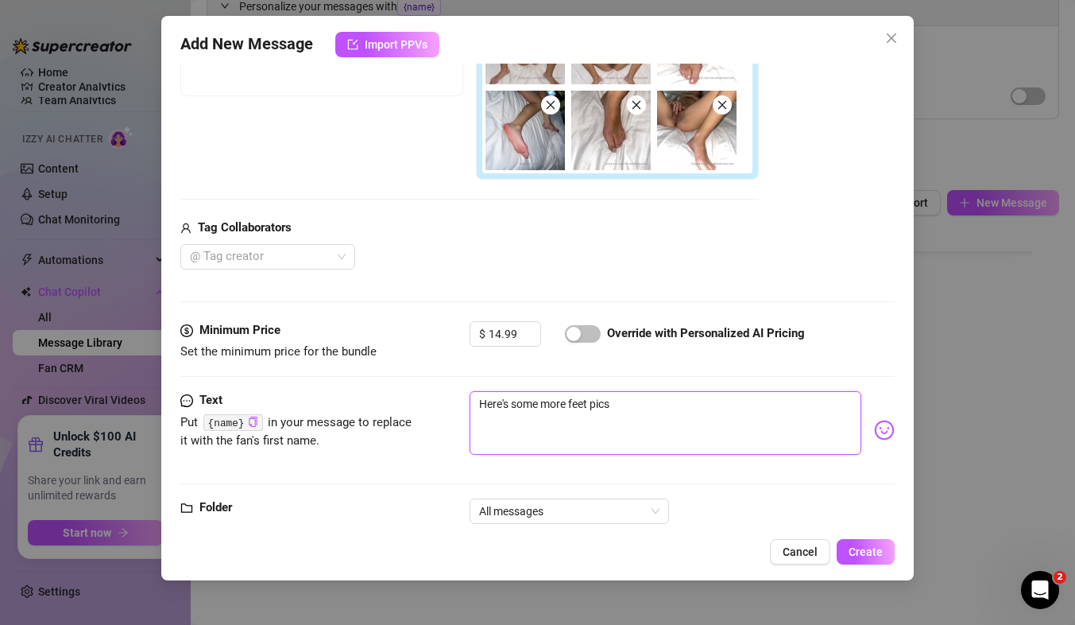
type textarea "Here's some more feet pics f"
type textarea "Here's some more feet pics fo"
type textarea "Here's some more feet pics for"
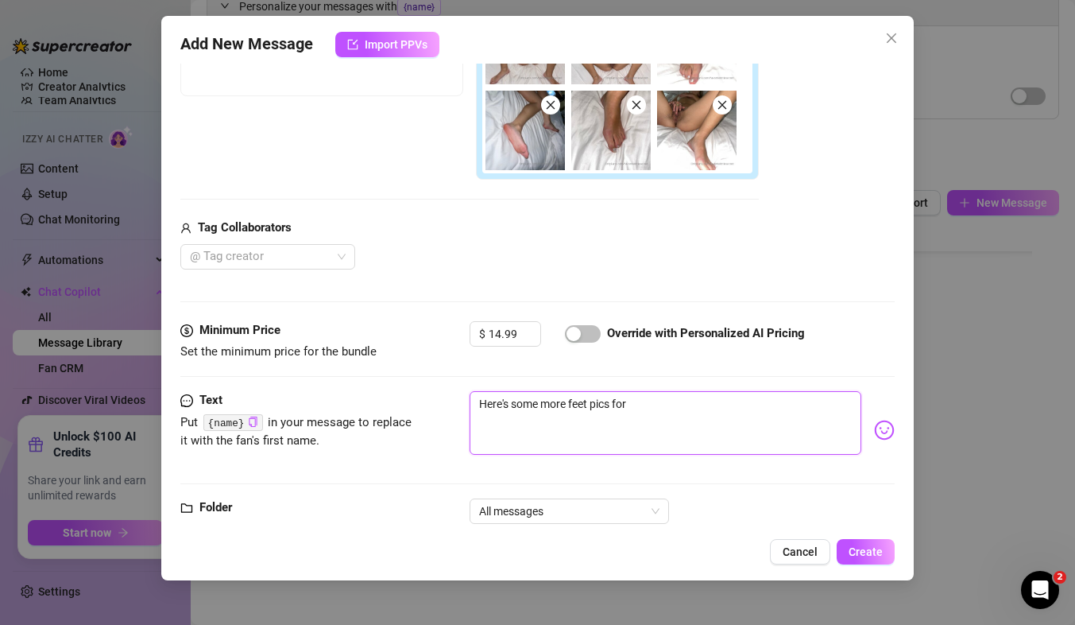
type textarea "Here's some more feet pics for"
type textarea "Here's some more feet pics for y"
type textarea "Here's some more feet pics for yo"
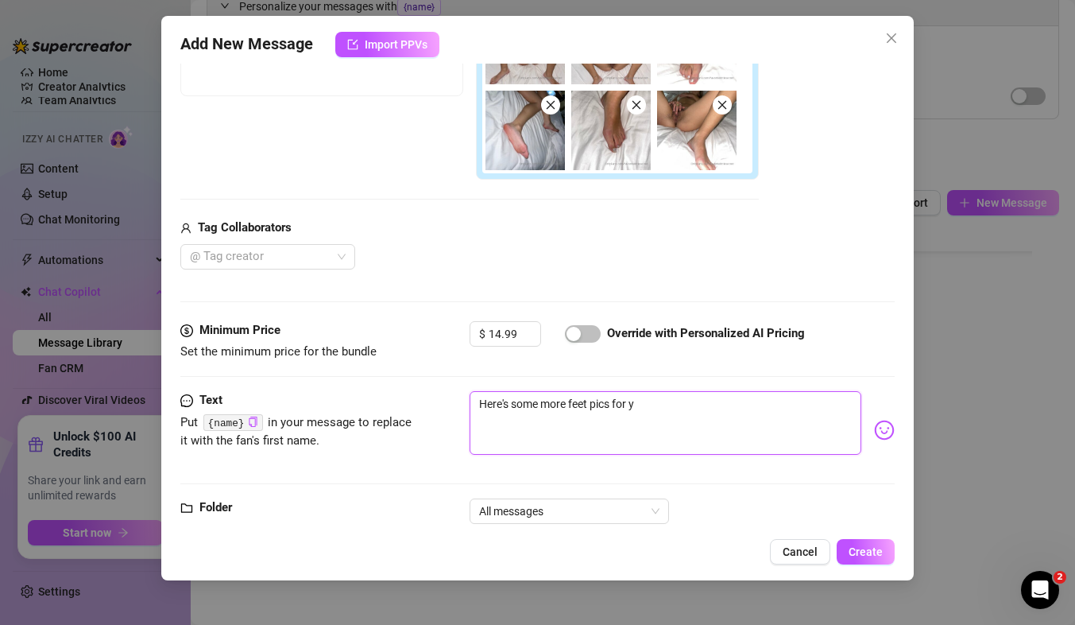
type textarea "Here's some more feet pics for yo"
type textarea "Here's some more feet pics for you"
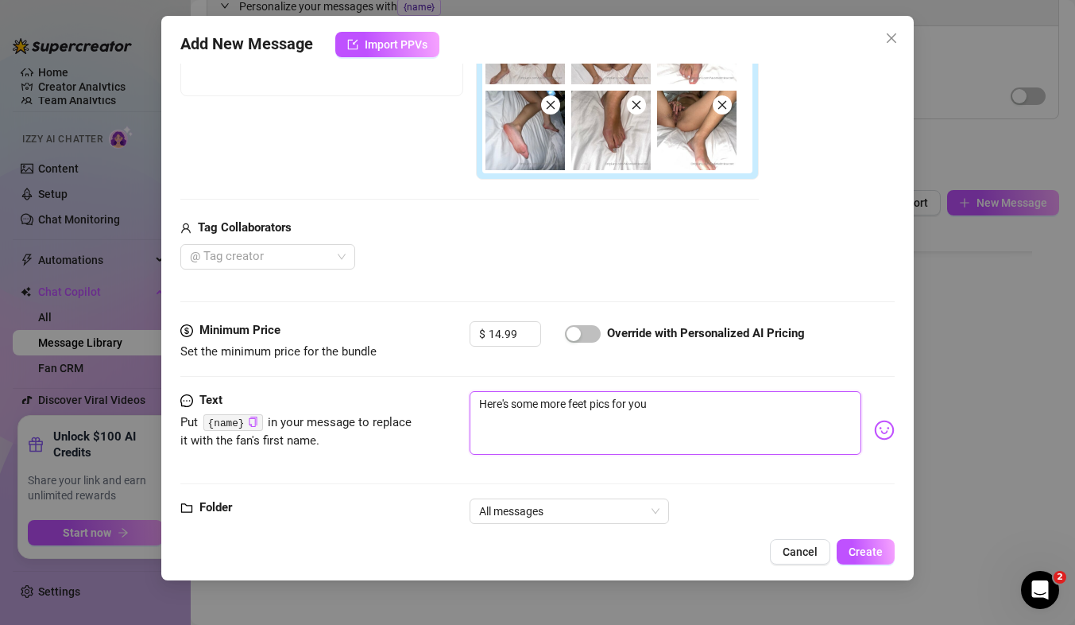
type textarea "Here's some more feet pics for you b"
type textarea "Here's some more feet pics for you ba"
type textarea "Here's some more feet pics for you bab"
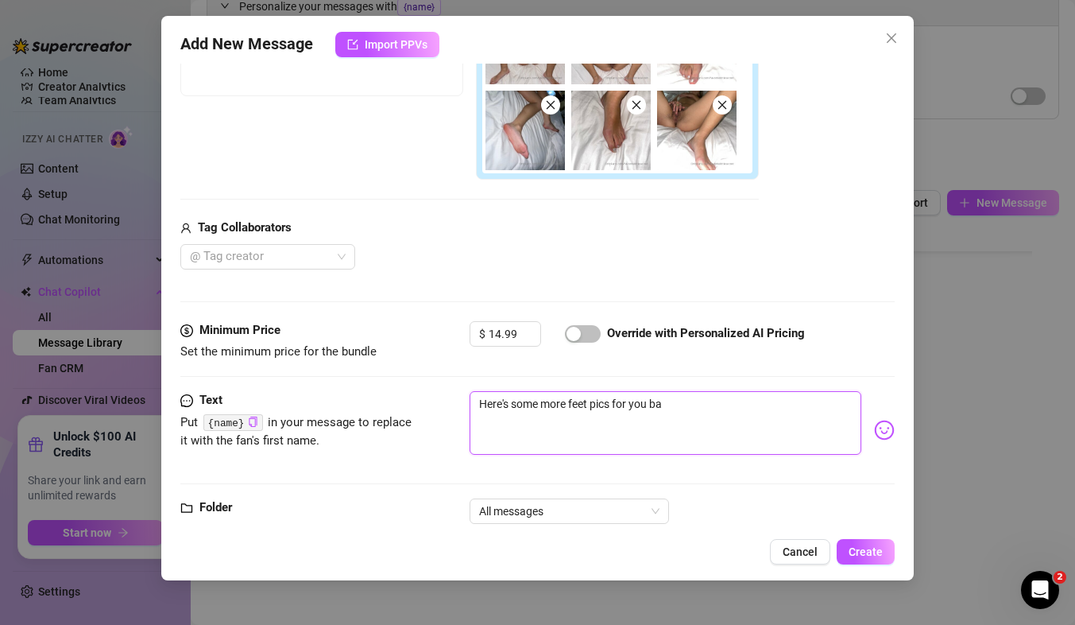
type textarea "Here's some more feet pics for you bab"
type textarea "Here's some more feet pics for you baby"
type textarea "Here's some more feet pics for you baby!"
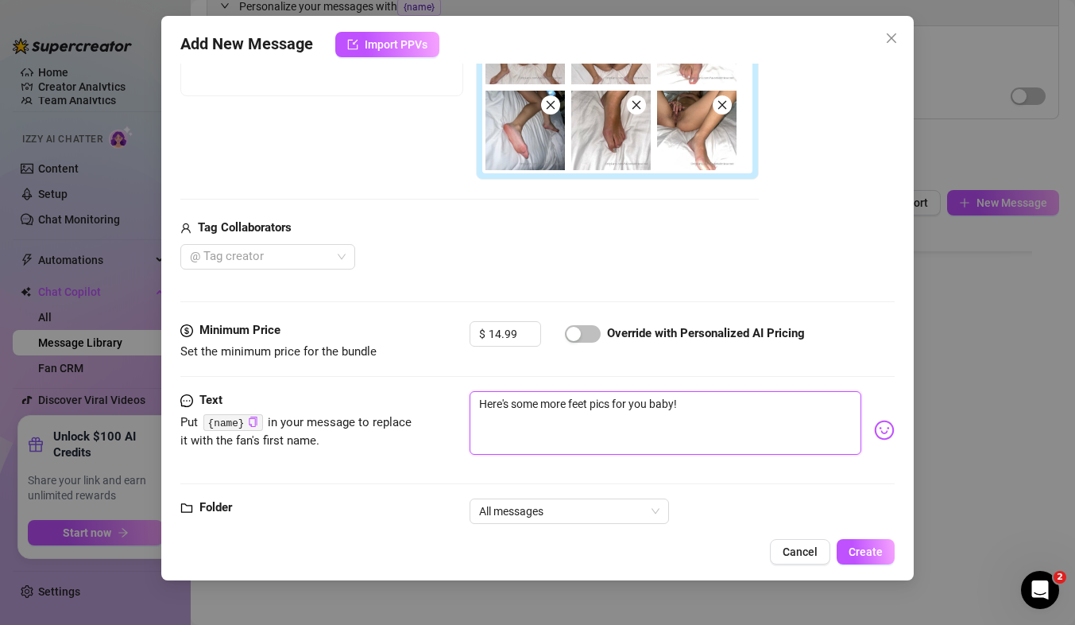
type textarea "Here's some more feet pics for you baby!"
click at [880, 427] on img at bounding box center [884, 430] width 21 height 21
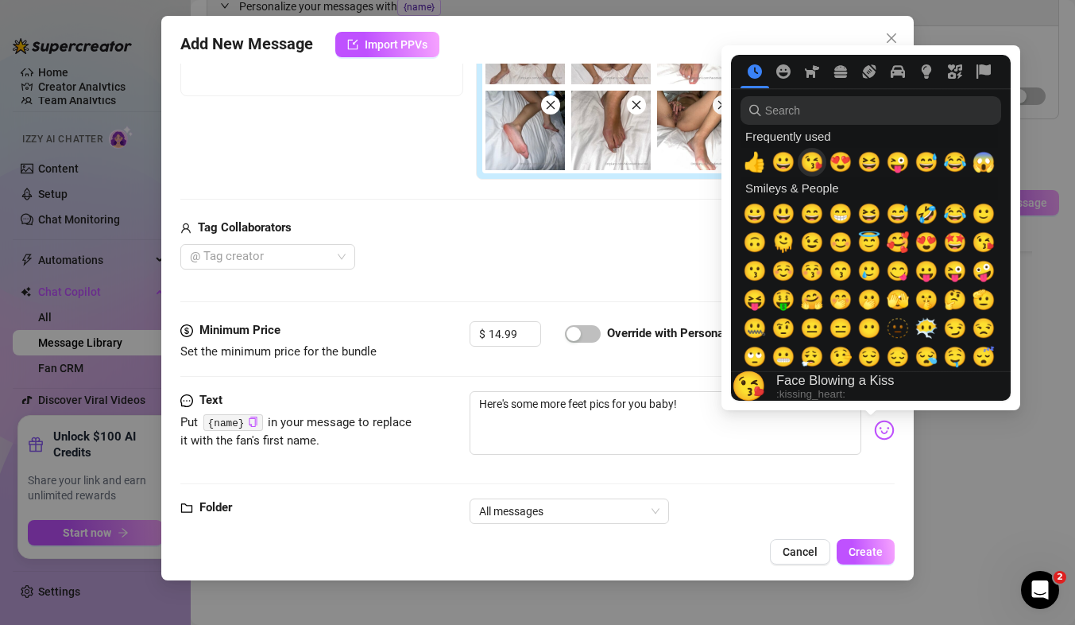
click at [817, 160] on span "😘" at bounding box center [812, 162] width 24 height 22
type textarea "Here's some more feet pics for you baby! 😘"
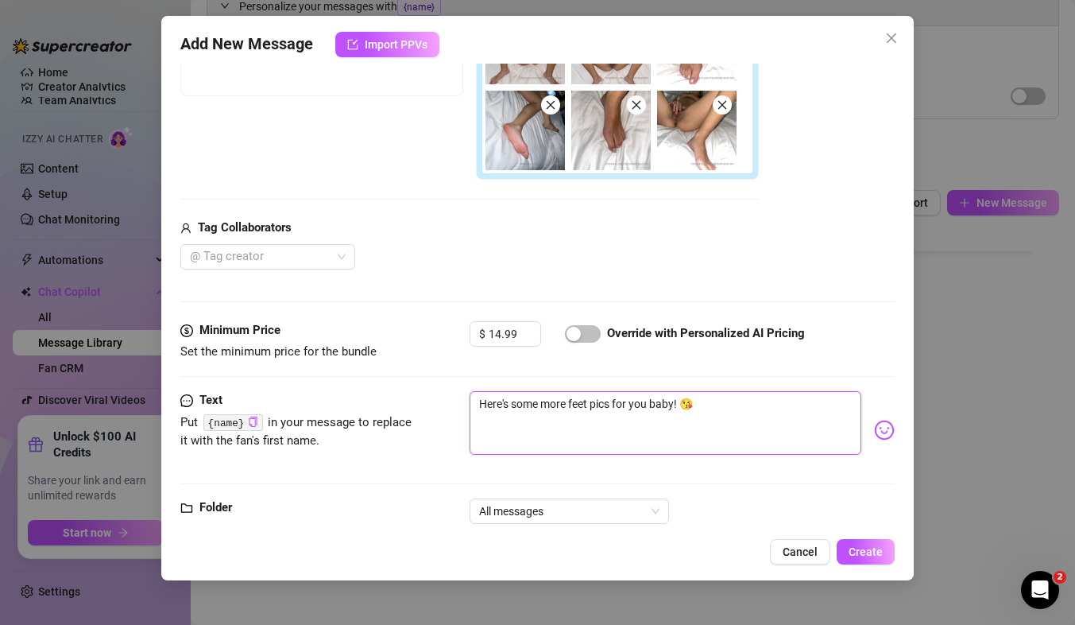
click at [644, 423] on textarea "Here's some more feet pics for you baby! 😘" at bounding box center [666, 423] width 392 height 64
type textarea "Here's some more feet pics for you baby! 😘"
click at [857, 544] on button "Create" at bounding box center [866, 551] width 58 height 25
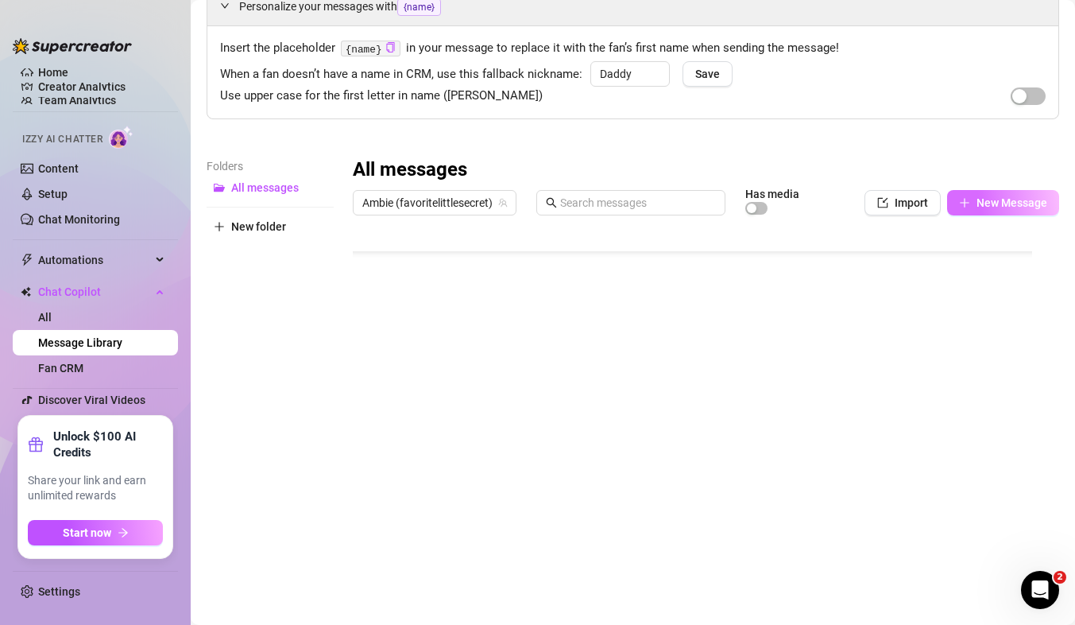
click at [998, 199] on span "New Message" at bounding box center [1012, 202] width 71 height 13
type textarea "Type your message here..."
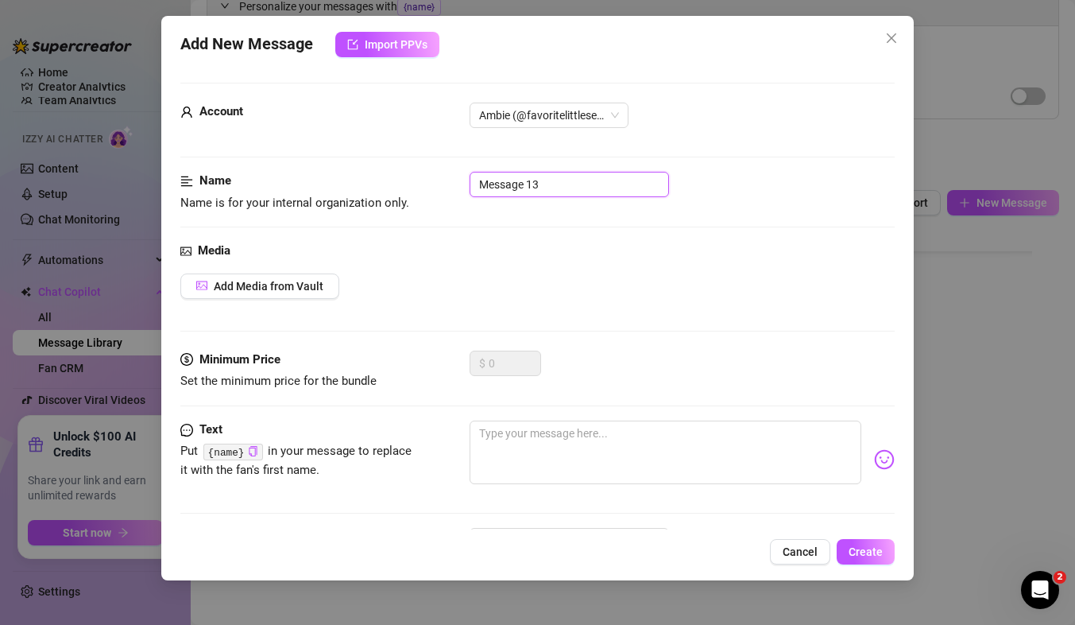
drag, startPoint x: 542, startPoint y: 182, endPoint x: 420, endPoint y: 193, distance: 122.1
click at [420, 193] on div "Name Name is for your internal organization only. Message 13" at bounding box center [537, 192] width 714 height 41
type input "Facial 1"
click at [255, 287] on span "Add Media from Vault" at bounding box center [269, 286] width 110 height 13
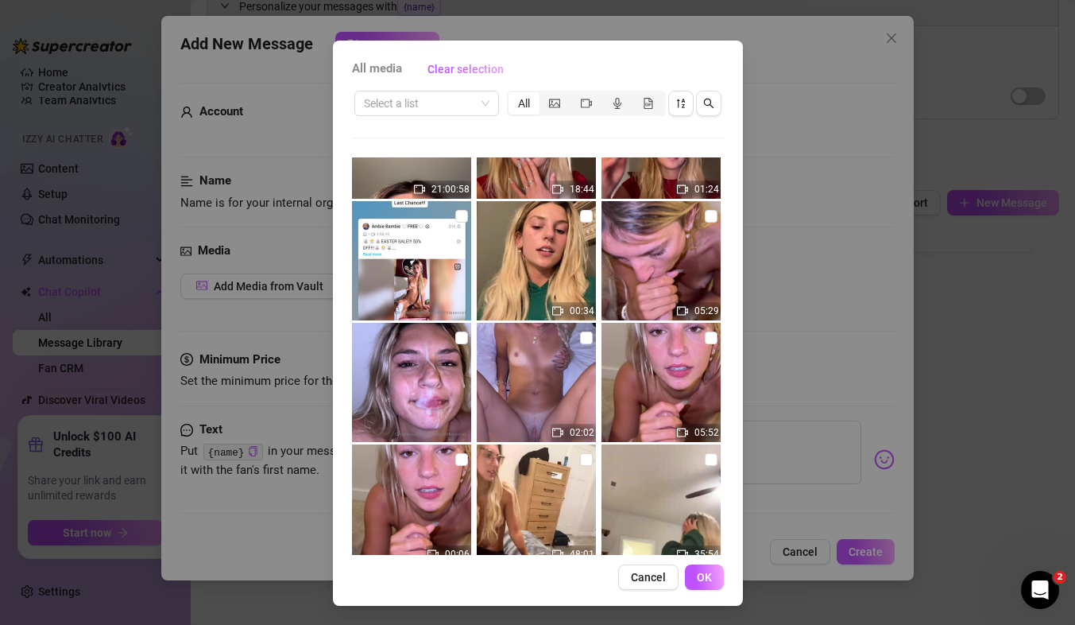
scroll to position [6404, 0]
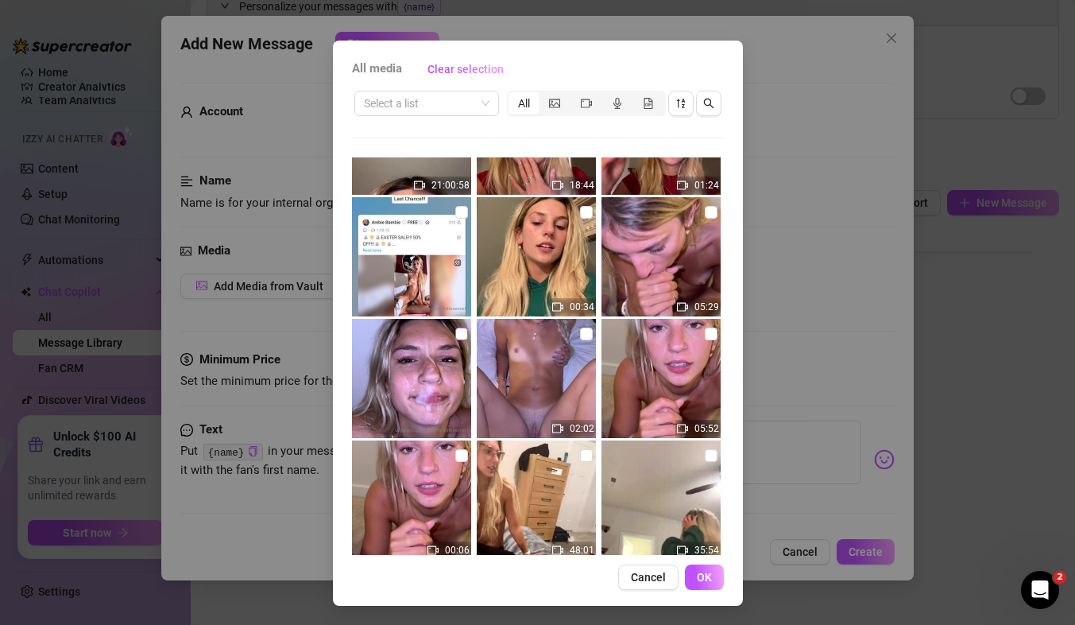
click at [455, 331] on input "checkbox" at bounding box center [461, 333] width 13 height 13
checkbox input "true"
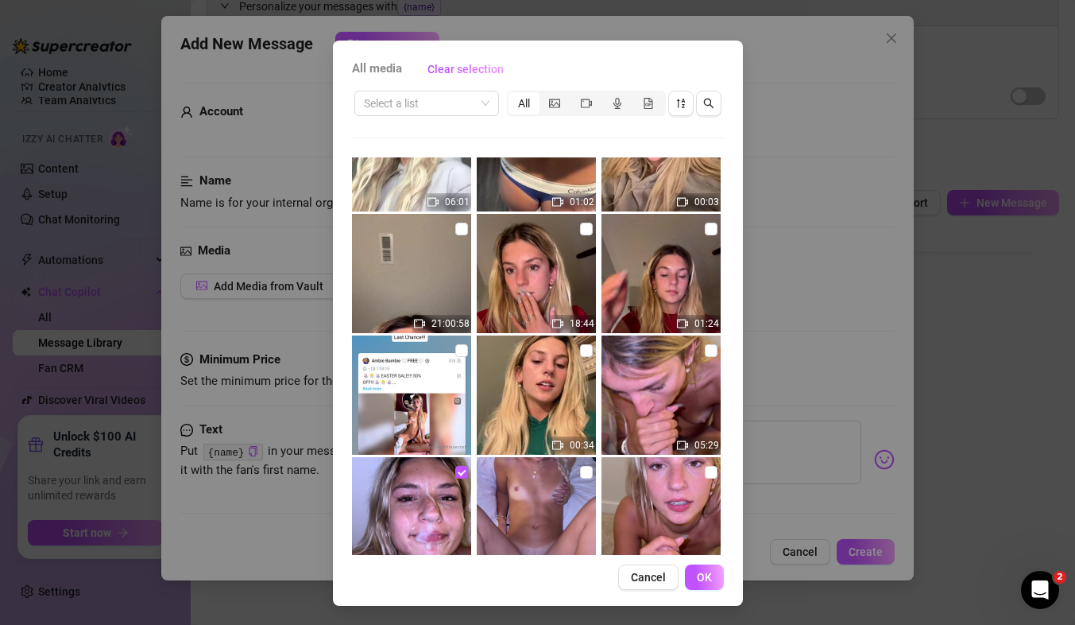
scroll to position [6265, 0]
click at [705, 354] on input "checkbox" at bounding box center [711, 351] width 13 height 13
checkbox input "true"
click at [706, 574] on button "OK" at bounding box center [704, 576] width 39 height 25
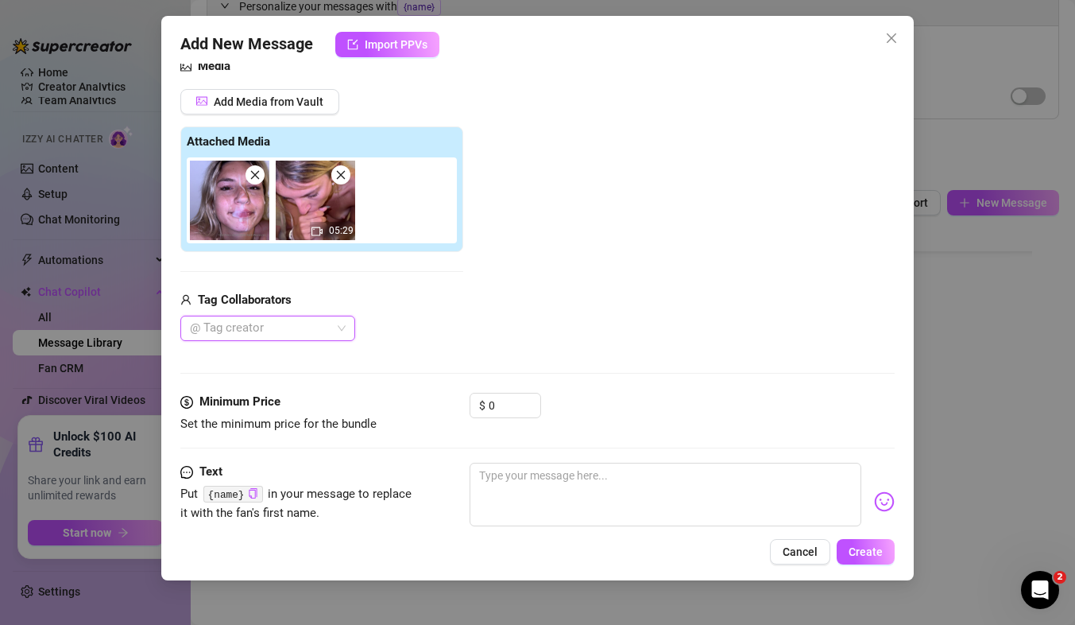
scroll to position [185, 0]
drag, startPoint x: 502, startPoint y: 409, endPoint x: 479, endPoint y: 414, distance: 23.5
click at [479, 414] on div "$ 0" at bounding box center [506, 404] width 72 height 25
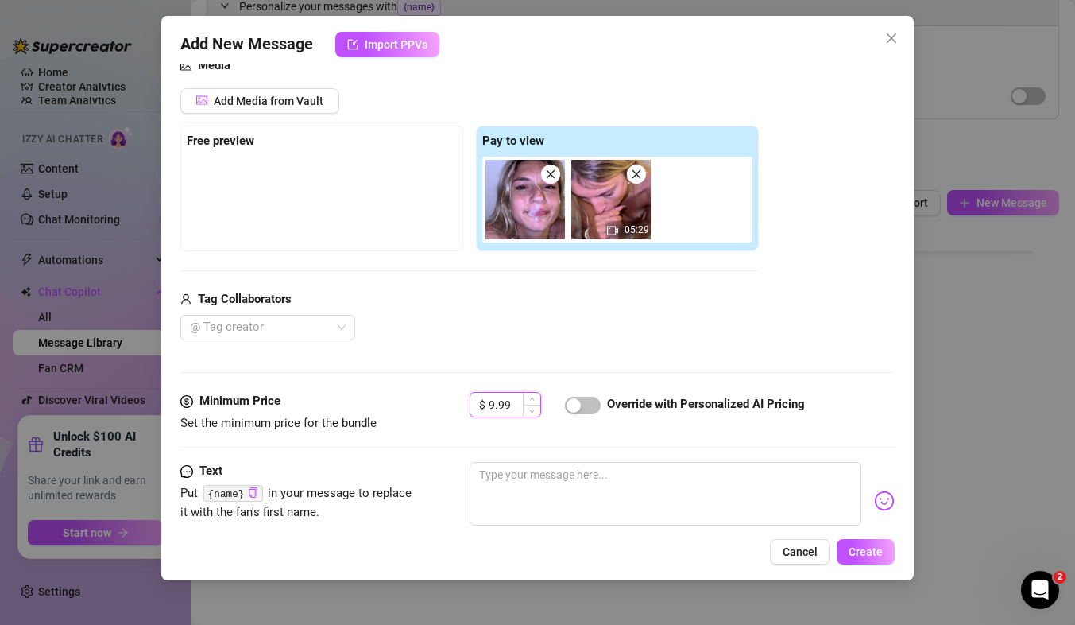
type input "9.99"
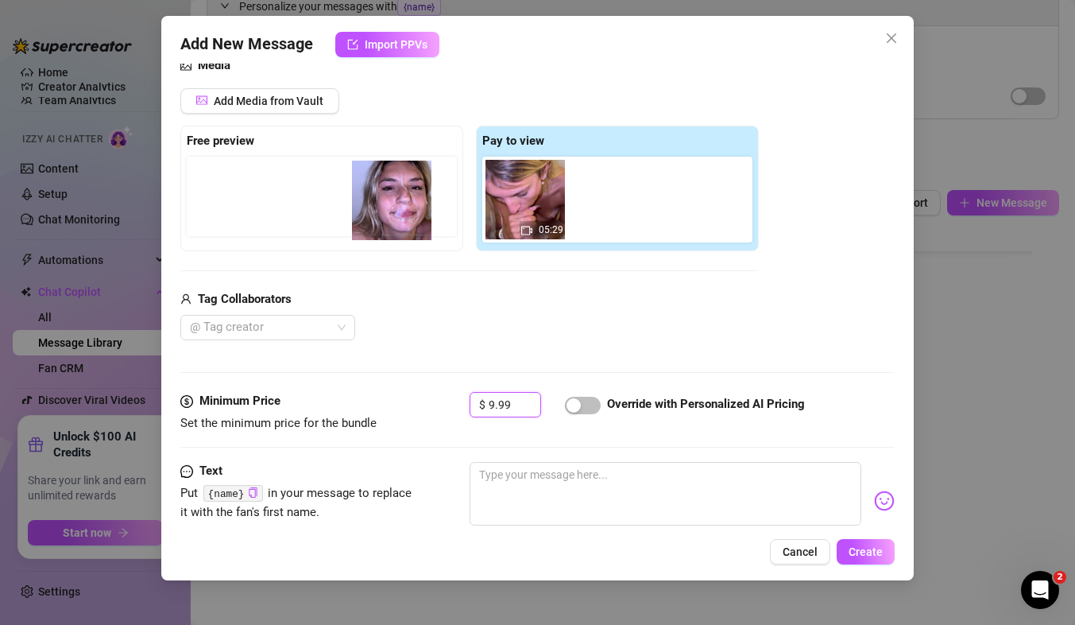
drag, startPoint x: 540, startPoint y: 215, endPoint x: 393, endPoint y: 218, distance: 147.8
click at [393, 218] on div "Free preview Pay to view 05:29" at bounding box center [469, 189] width 579 height 126
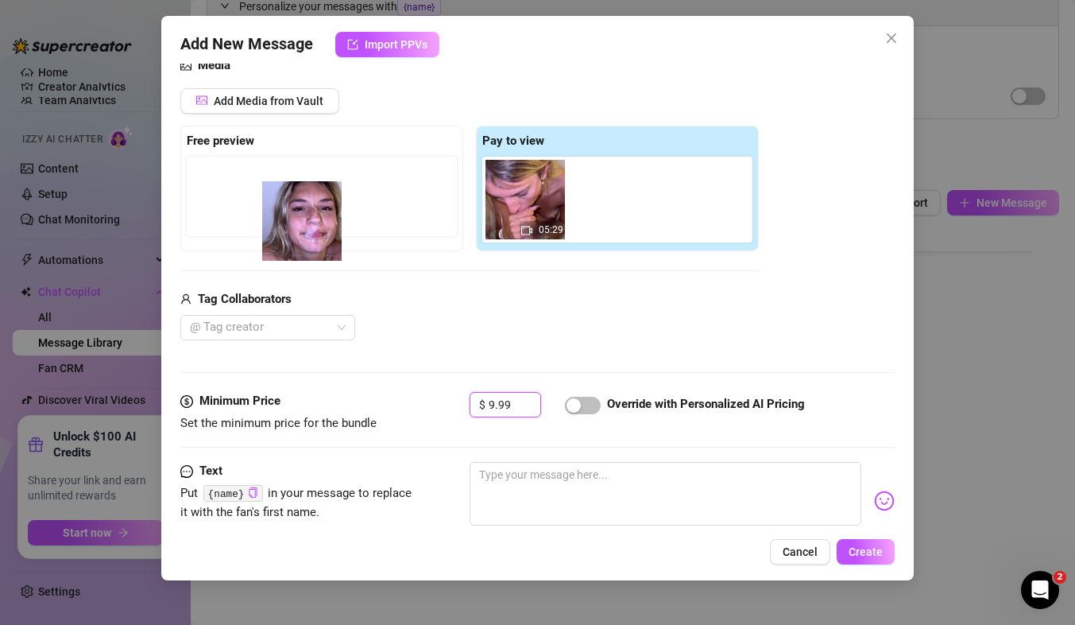
drag, startPoint x: 505, startPoint y: 196, endPoint x: 227, endPoint y: 208, distance: 277.6
click at [227, 208] on div "Free preview Pay to view 05:29" at bounding box center [469, 189] width 579 height 126
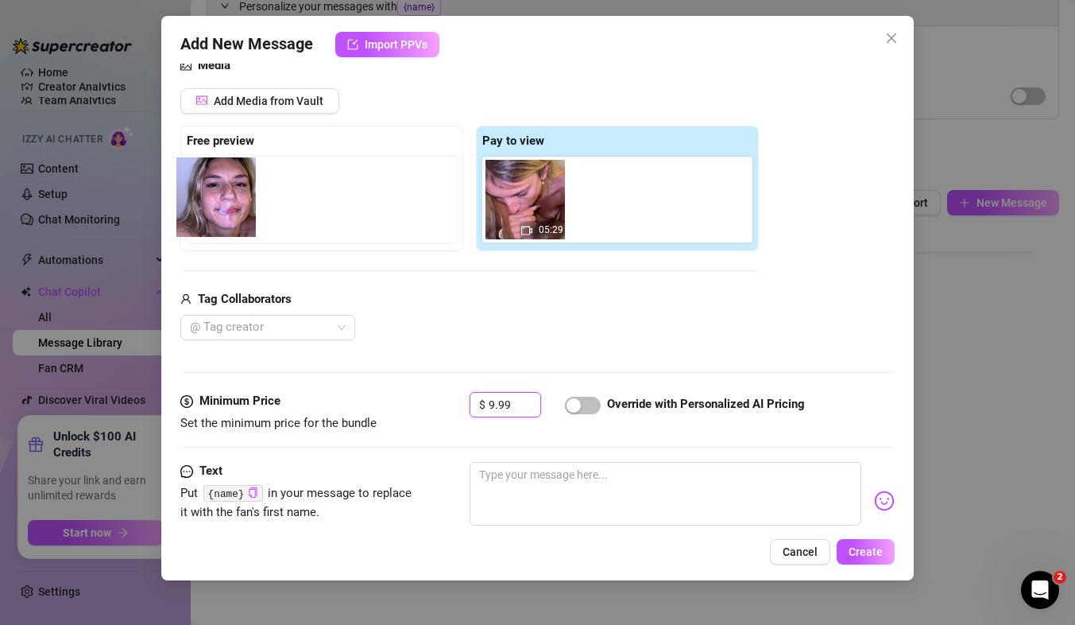
drag, startPoint x: 523, startPoint y: 209, endPoint x: 193, endPoint y: 207, distance: 329.8
click at [193, 207] on div "Free preview Pay to view 05:29" at bounding box center [469, 189] width 579 height 126
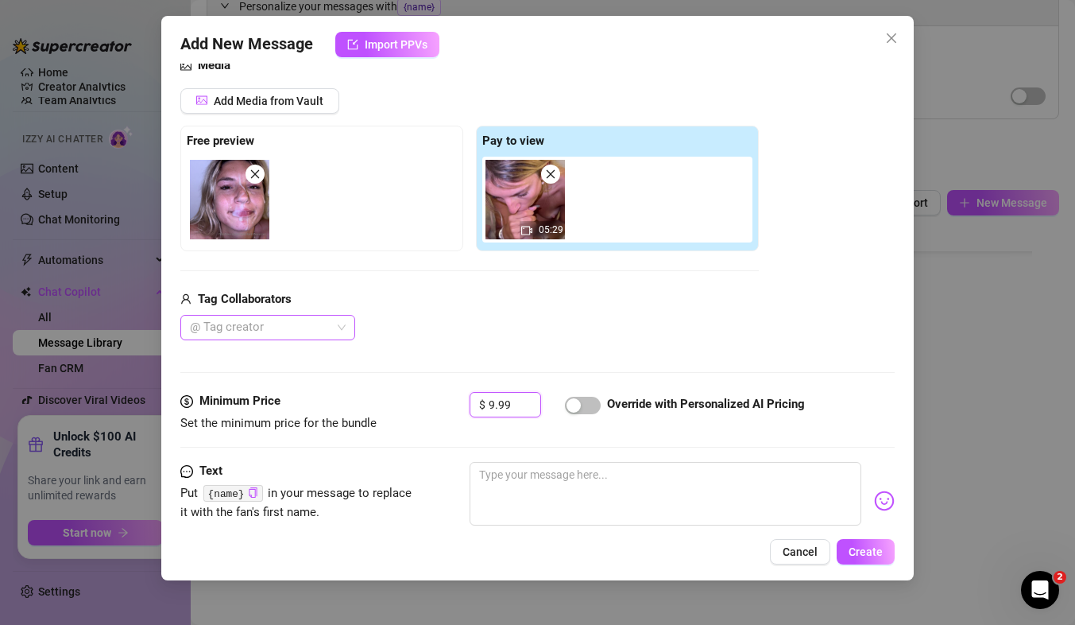
click at [237, 319] on div at bounding box center [260, 327] width 152 height 22
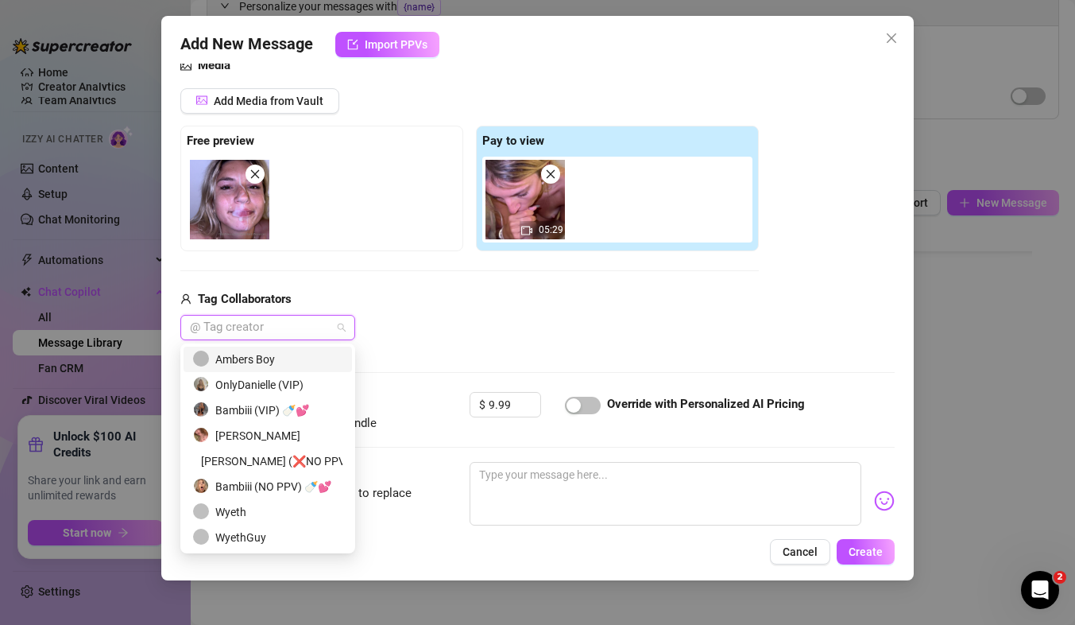
click at [281, 361] on div "Ambers Boy" at bounding box center [267, 358] width 149 height 17
click at [443, 435] on div "Minimum Price Set the minimum price for the bundle $ 9.99 Override with Persona…" at bounding box center [537, 427] width 714 height 70
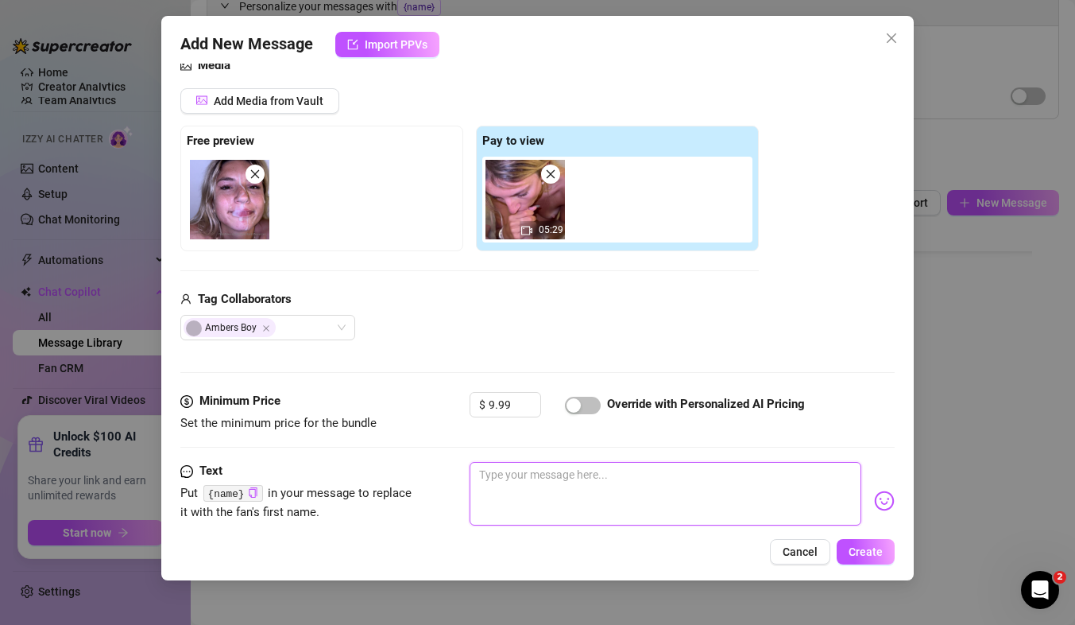
click at [541, 490] on textarea at bounding box center [666, 494] width 392 height 64
type textarea "I"
type textarea "I h"
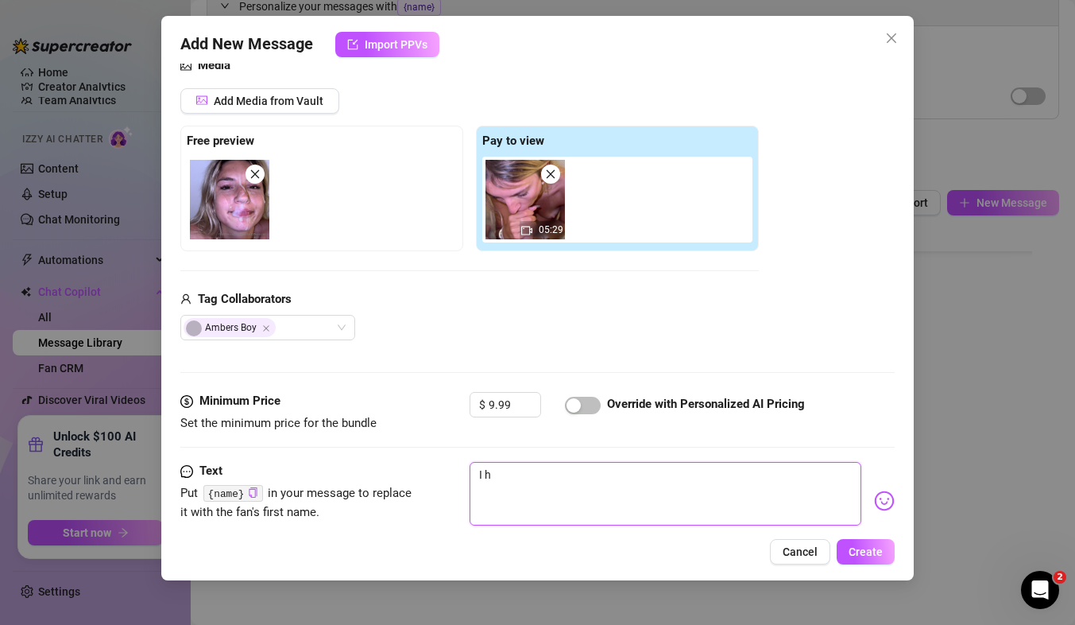
type textarea "I ha"
type textarea "I hav"
type textarea "I have"
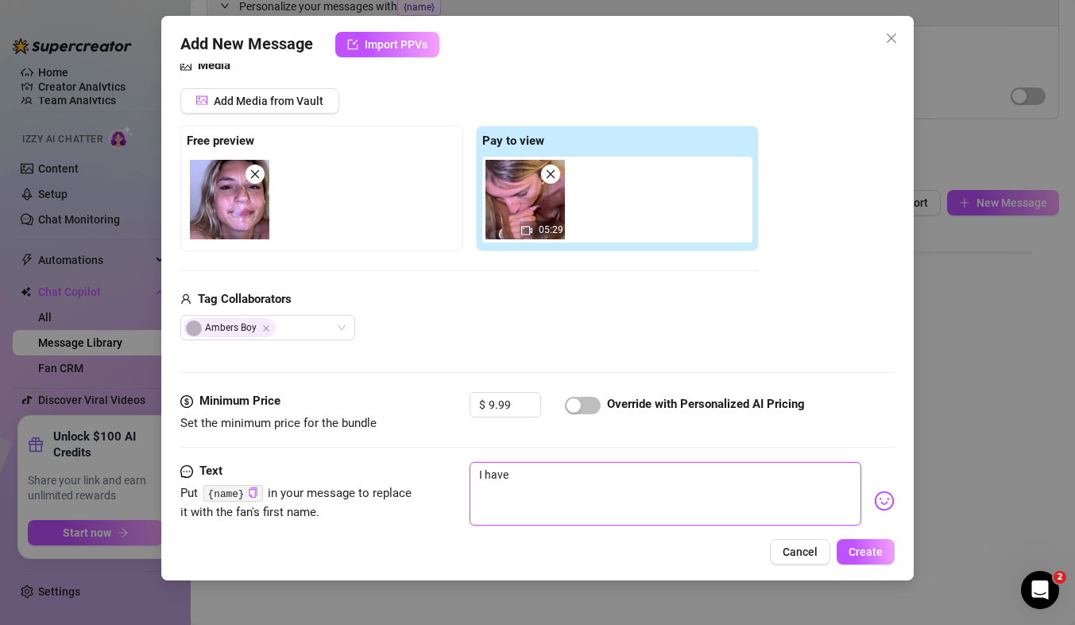
type textarea "I have"
type textarea "I have s"
type textarea "I have so"
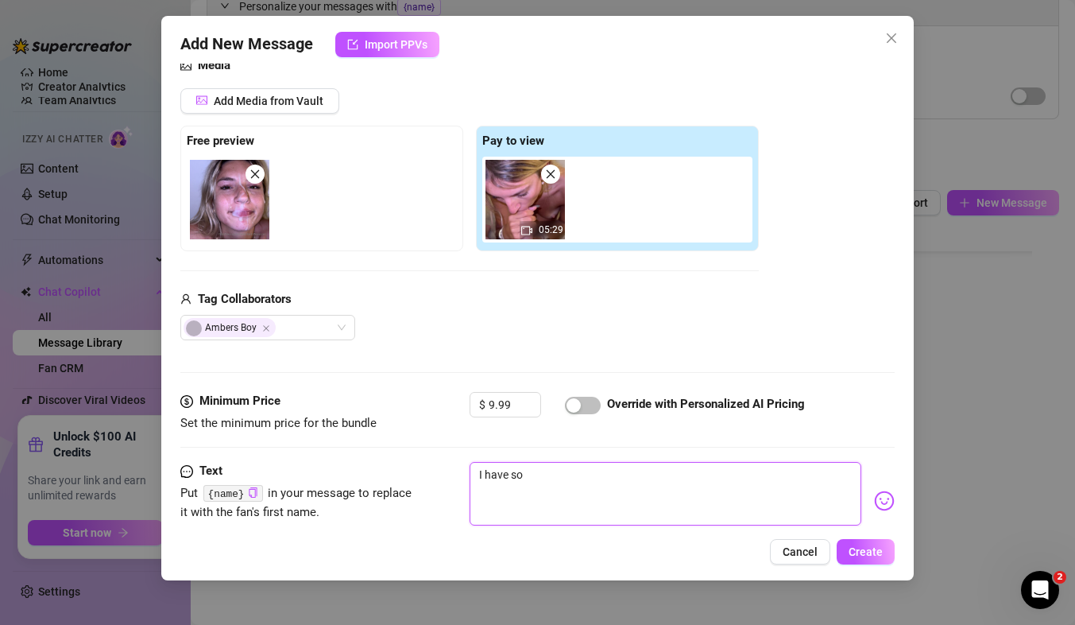
type textarea "I have so m"
type textarea "I have so ma"
type textarea "I have so man"
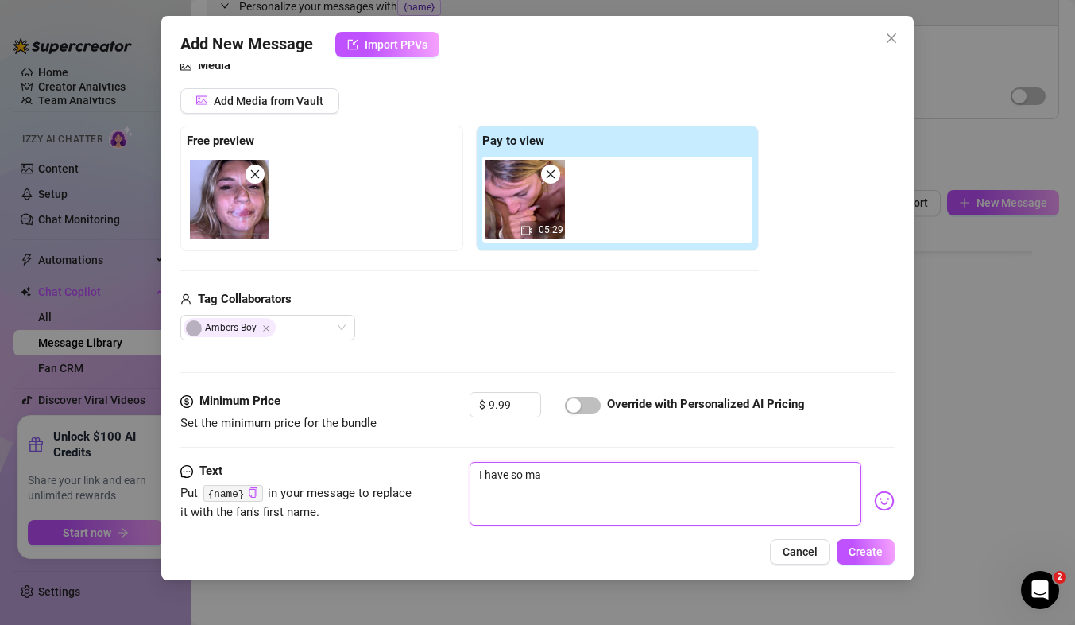
type textarea "I have so man"
type textarea "I have so many"
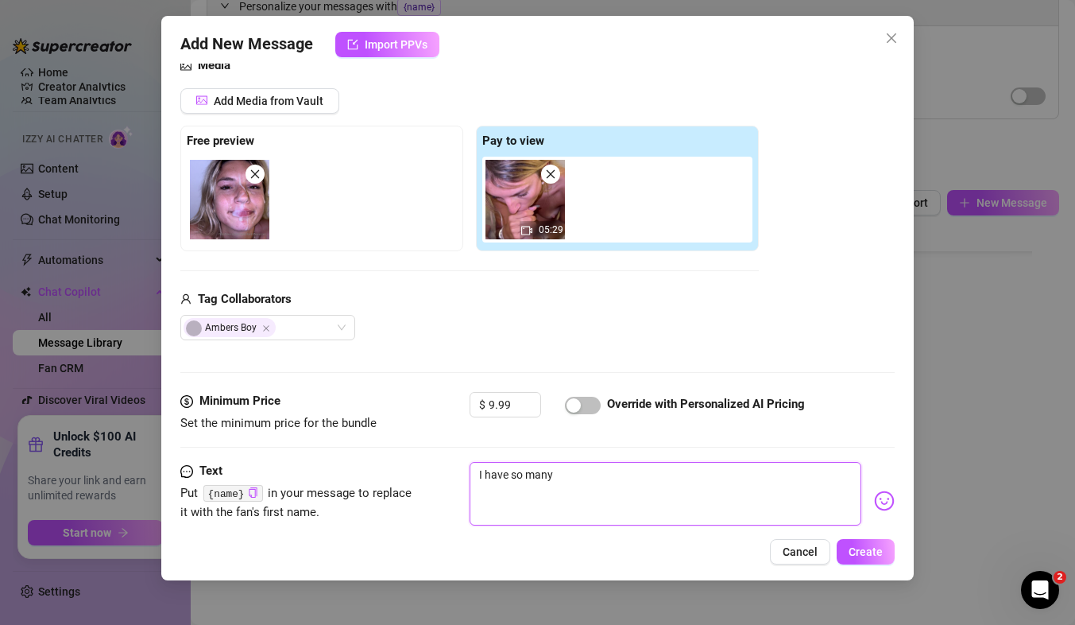
type textarea "I have so many f"
type textarea "I have so many fa"
type textarea "I have so many fac"
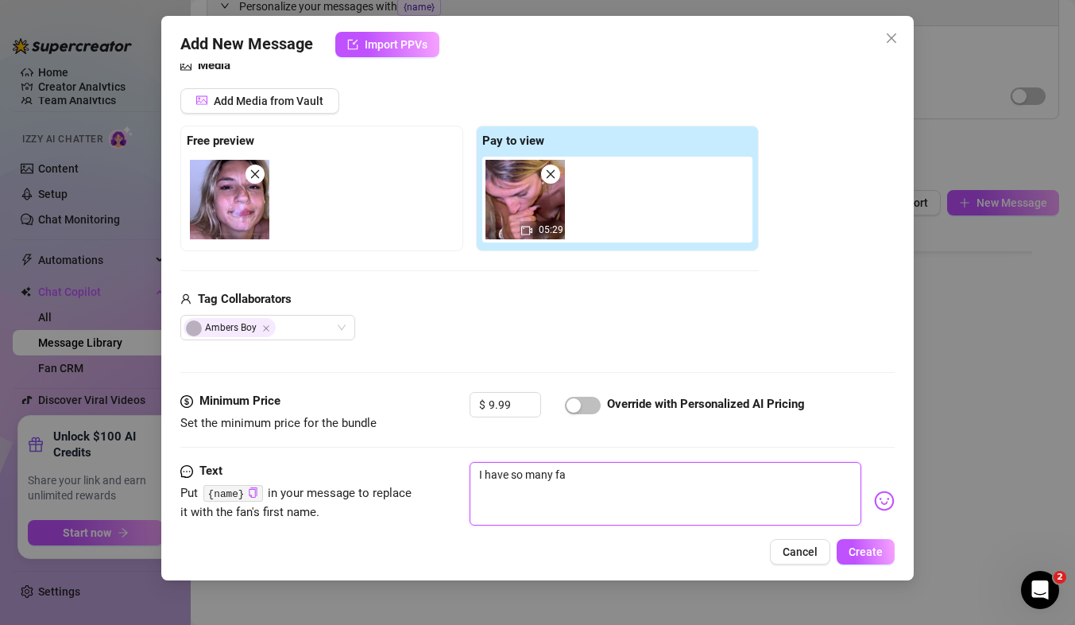
type textarea "I have so many fac"
type textarea "I have so many faci"
type textarea "I have so many facia"
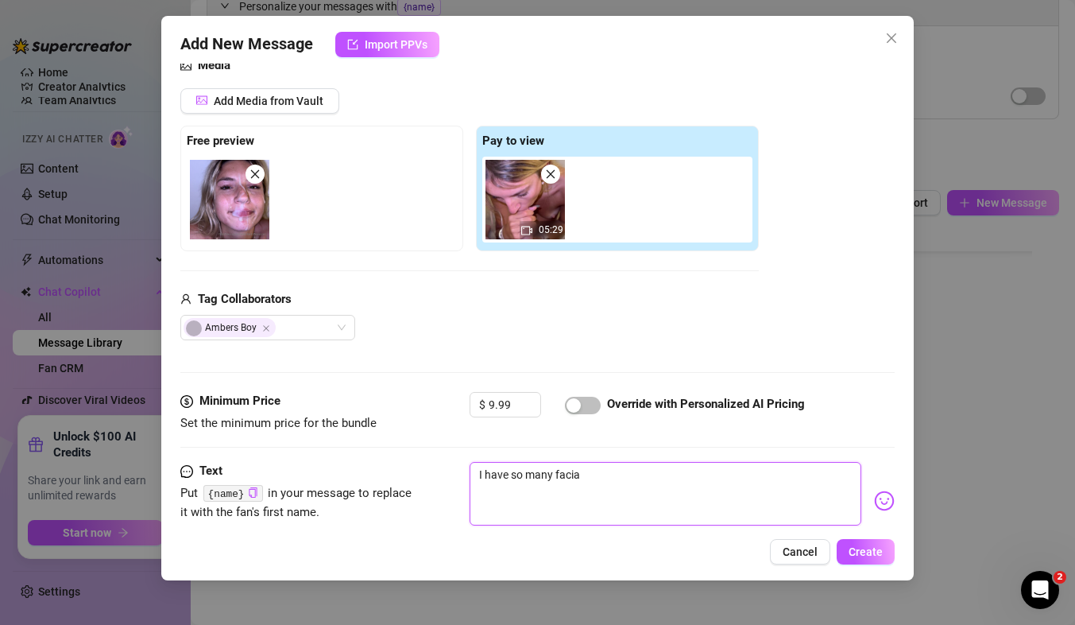
type textarea "I have so many facial"
type textarea "I have so many facials"
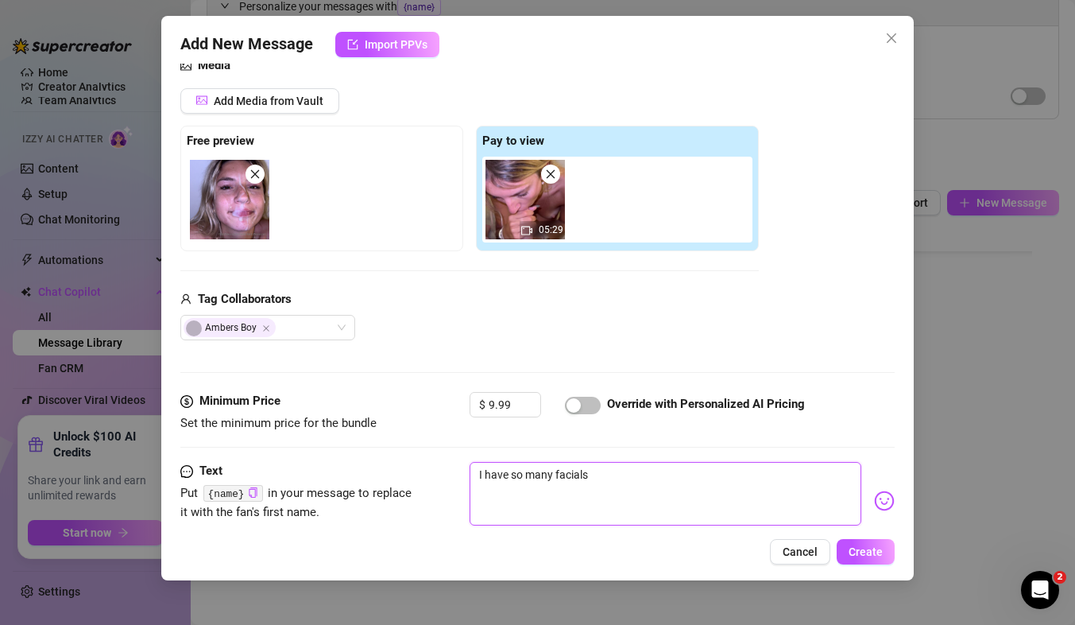
type textarea "I have so many facials"
type textarea "I have so many facials b"
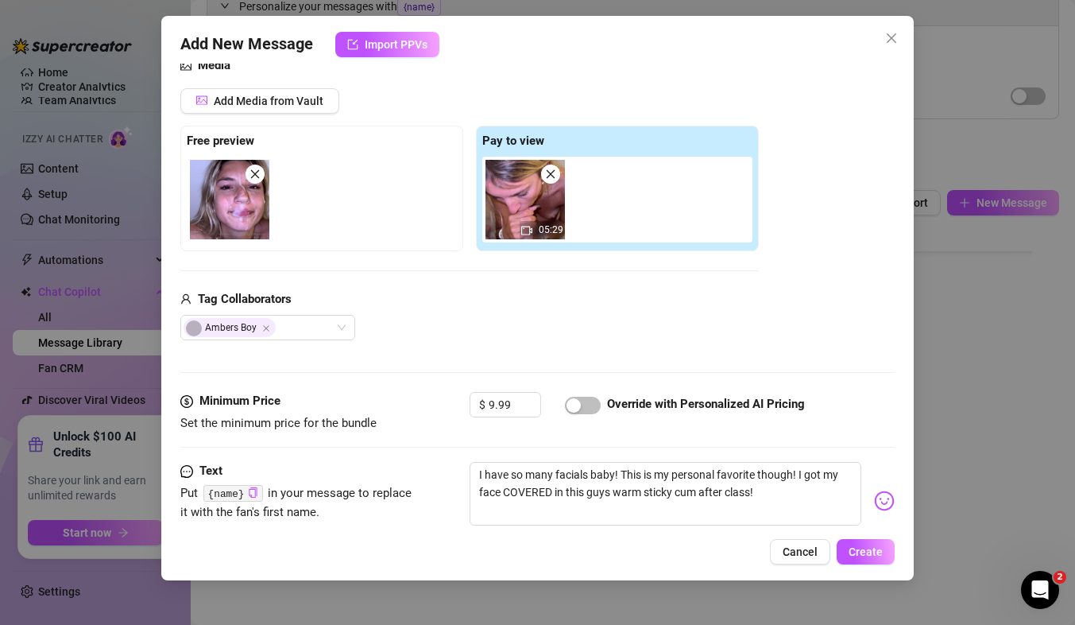
click at [874, 503] on img at bounding box center [884, 500] width 21 height 21
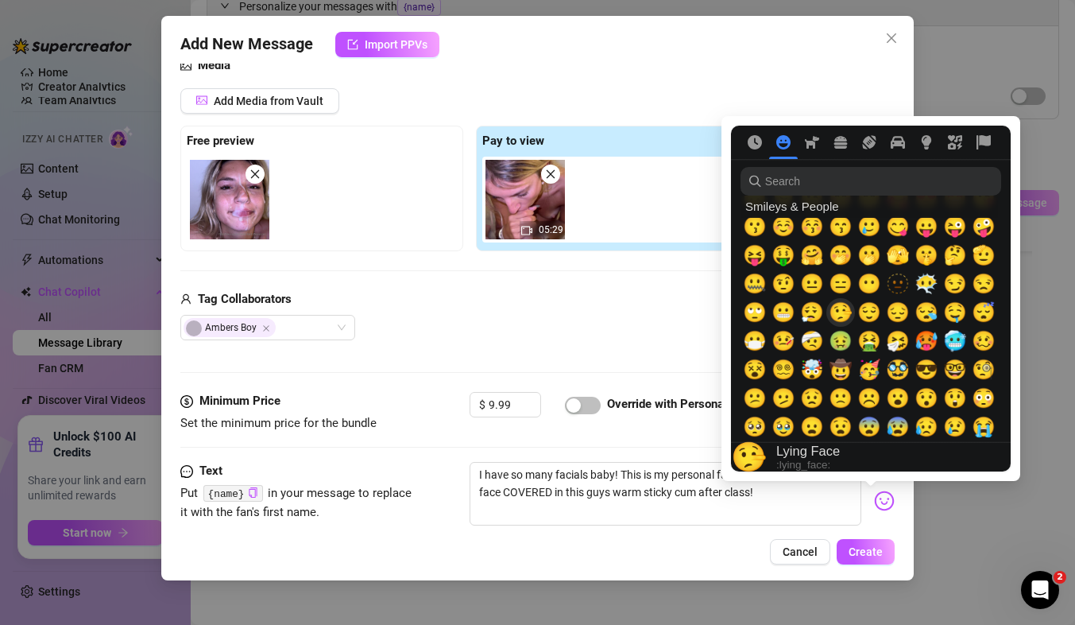
scroll to position [116, 0]
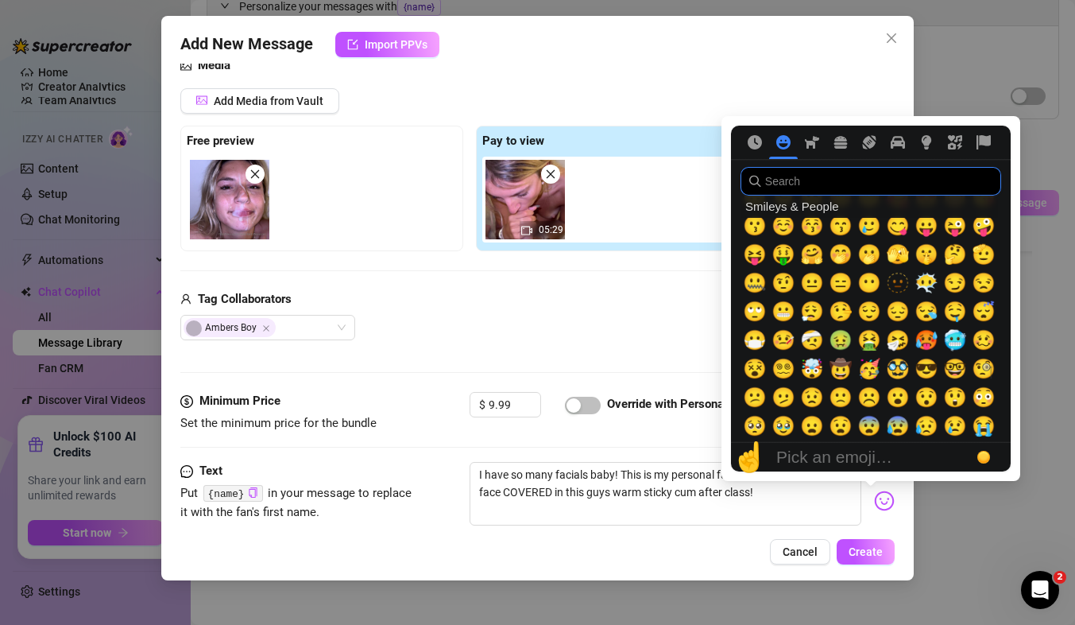
click at [809, 188] on input "search" at bounding box center [871, 181] width 261 height 29
click at [755, 152] on nav at bounding box center [871, 142] width 280 height 33
click at [756, 147] on icon "Frequently used" at bounding box center [755, 142] width 14 height 14
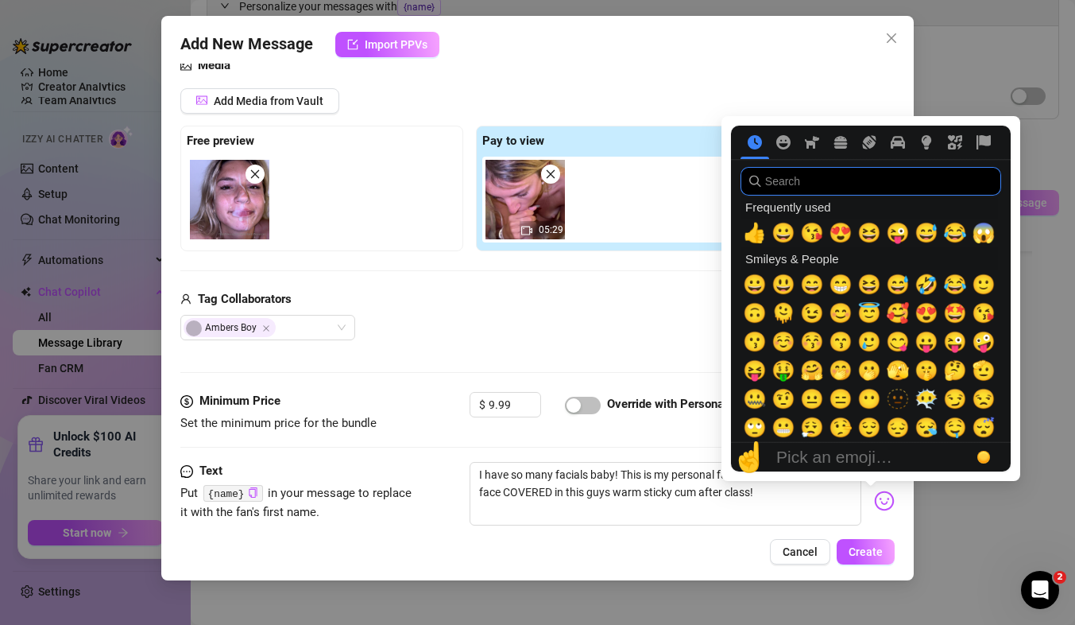
click at [834, 180] on input "search" at bounding box center [871, 181] width 261 height 29
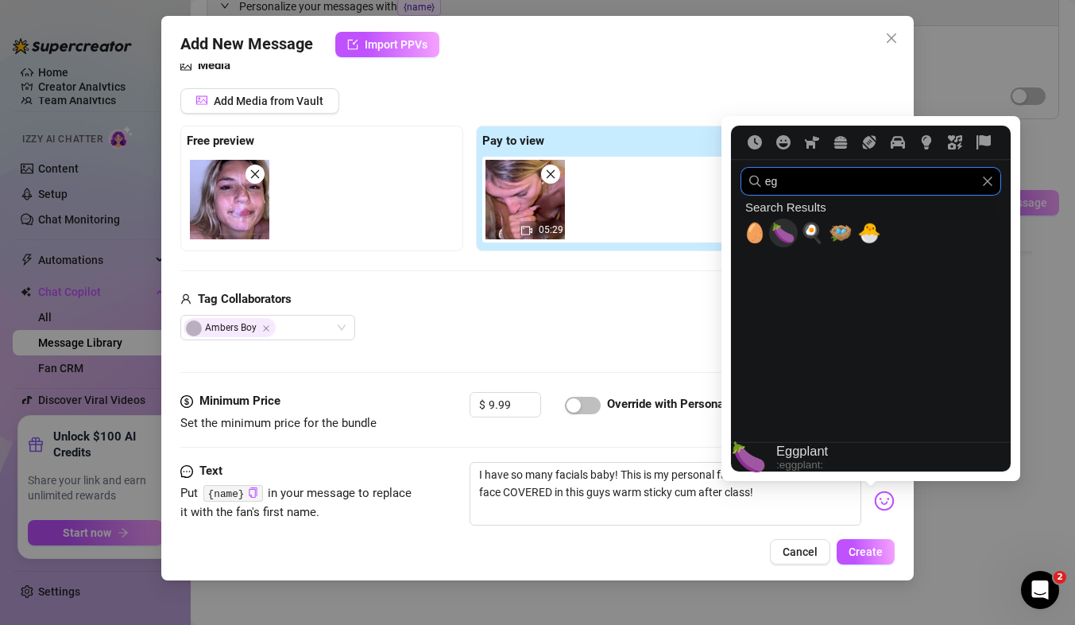
click at [780, 238] on span "🍆" at bounding box center [784, 233] width 24 height 22
click at [799, 186] on input "eg" at bounding box center [871, 181] width 261 height 29
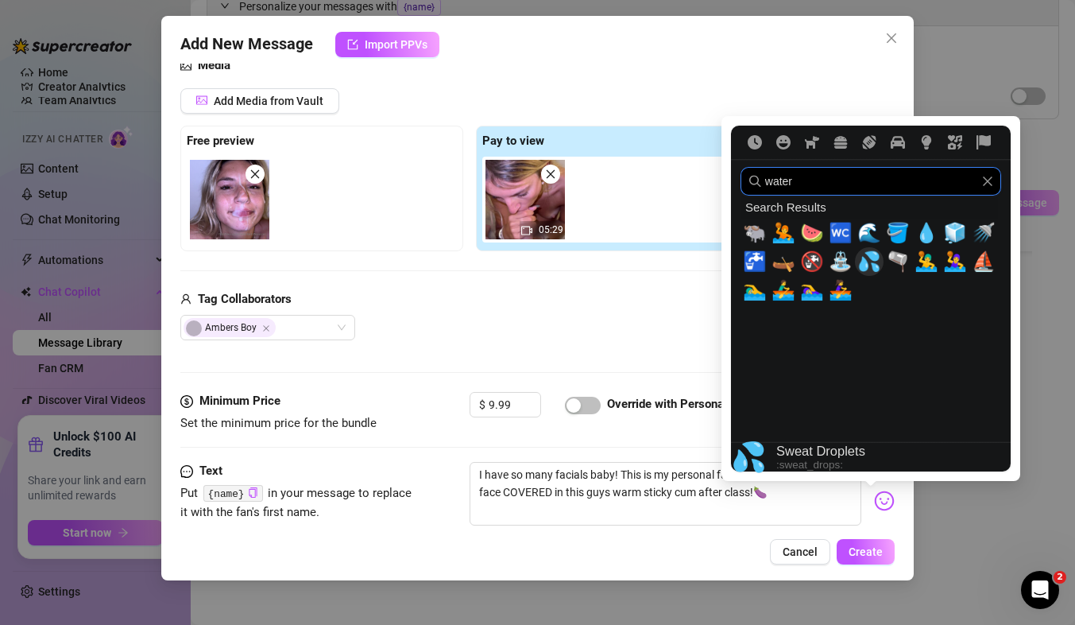
click at [868, 262] on span "💦" at bounding box center [869, 261] width 24 height 22
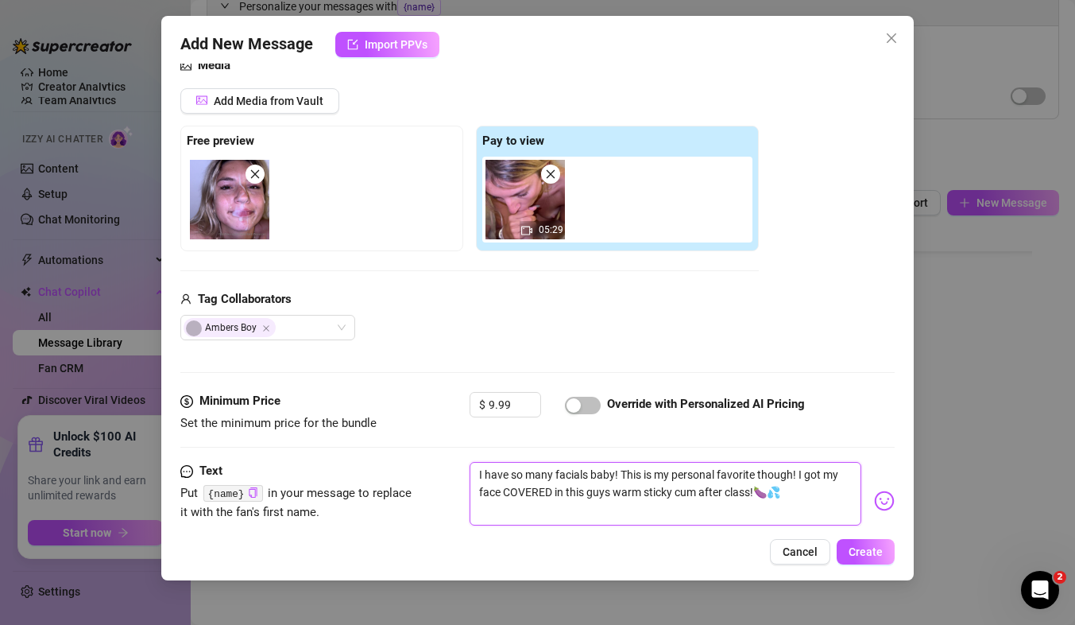
click at [617, 482] on textarea "I have so many facials baby! This is my personal favorite though! I got my face…" at bounding box center [666, 494] width 392 height 64
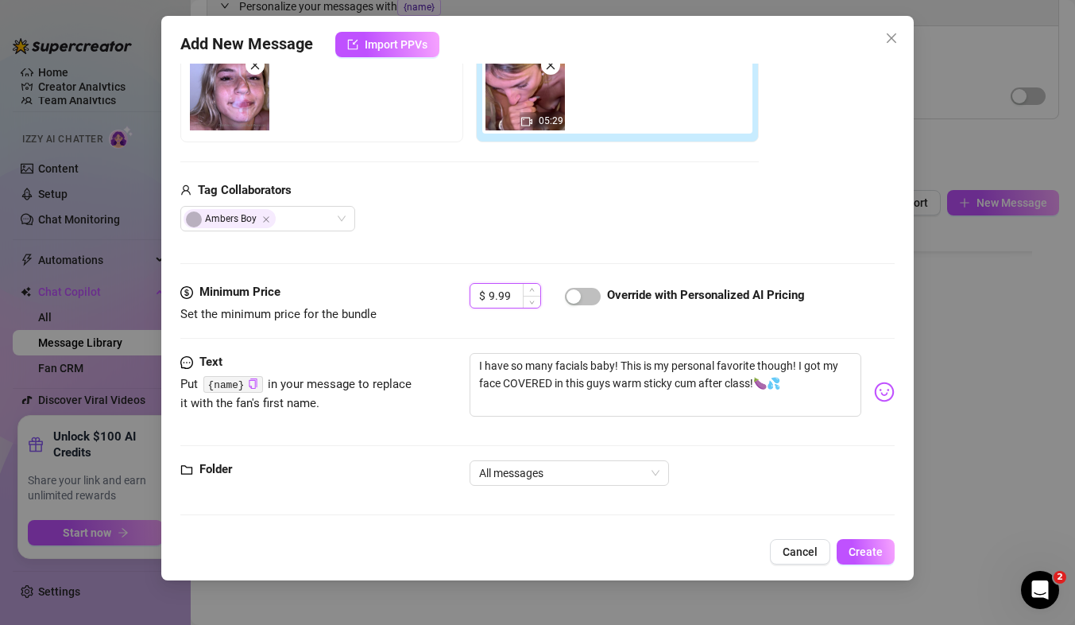
click at [493, 293] on input "9.99" at bounding box center [515, 296] width 52 height 24
click at [812, 389] on textarea "I have so many facials baby! This is my personal favorite though! I got my face…" at bounding box center [666, 385] width 392 height 64
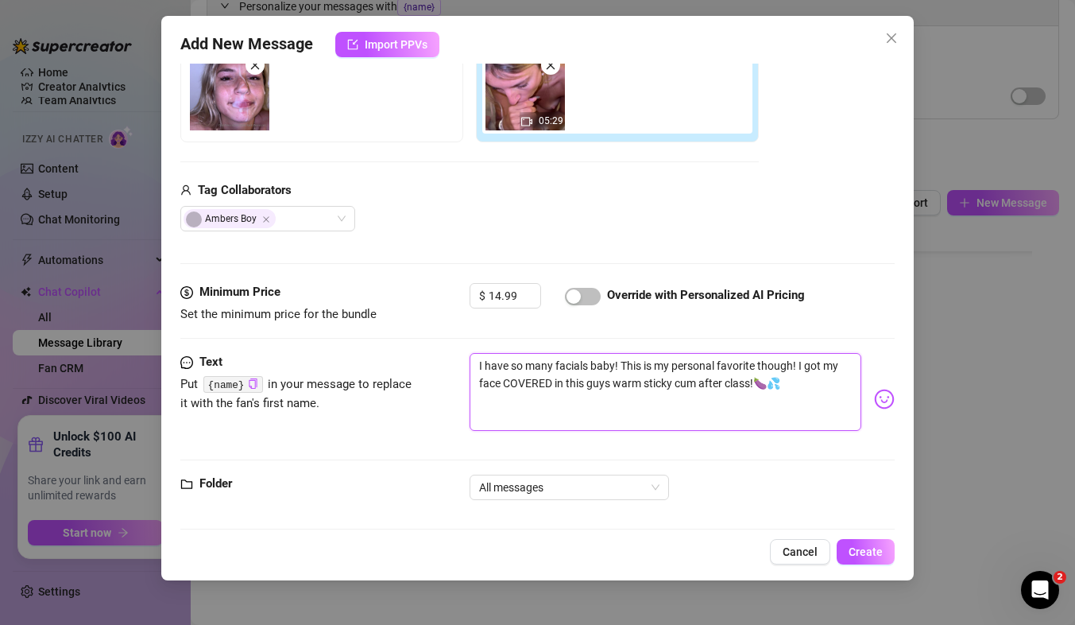
scroll to position [0, 0]
click at [880, 404] on img at bounding box center [884, 399] width 21 height 21
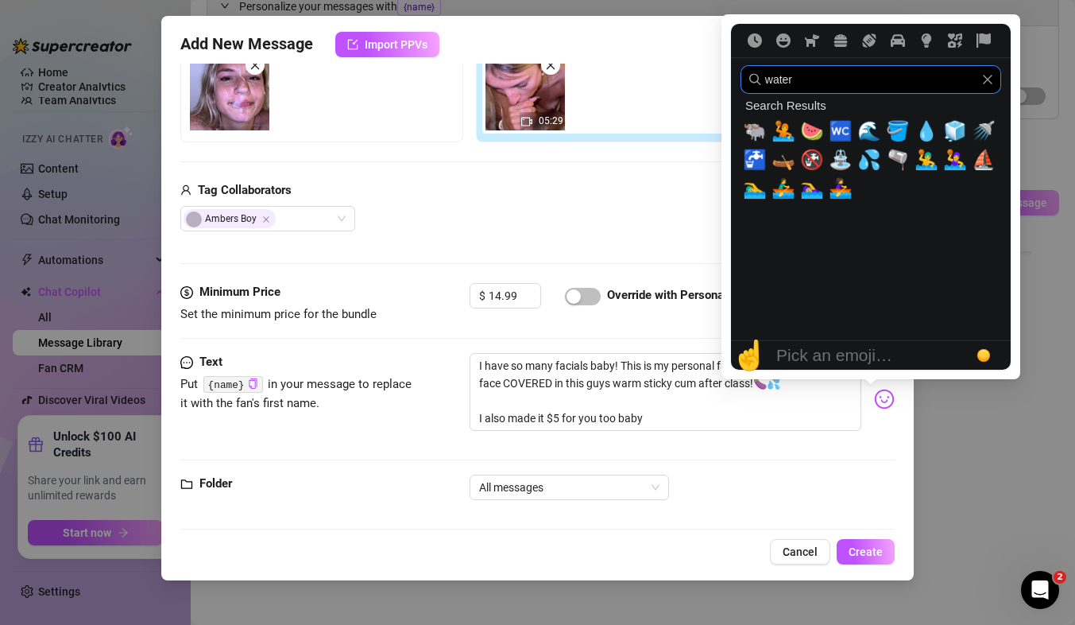
drag, startPoint x: 801, startPoint y: 81, endPoint x: 791, endPoint y: 83, distance: 9.8
click at [791, 83] on input "water" at bounding box center [871, 79] width 261 height 29
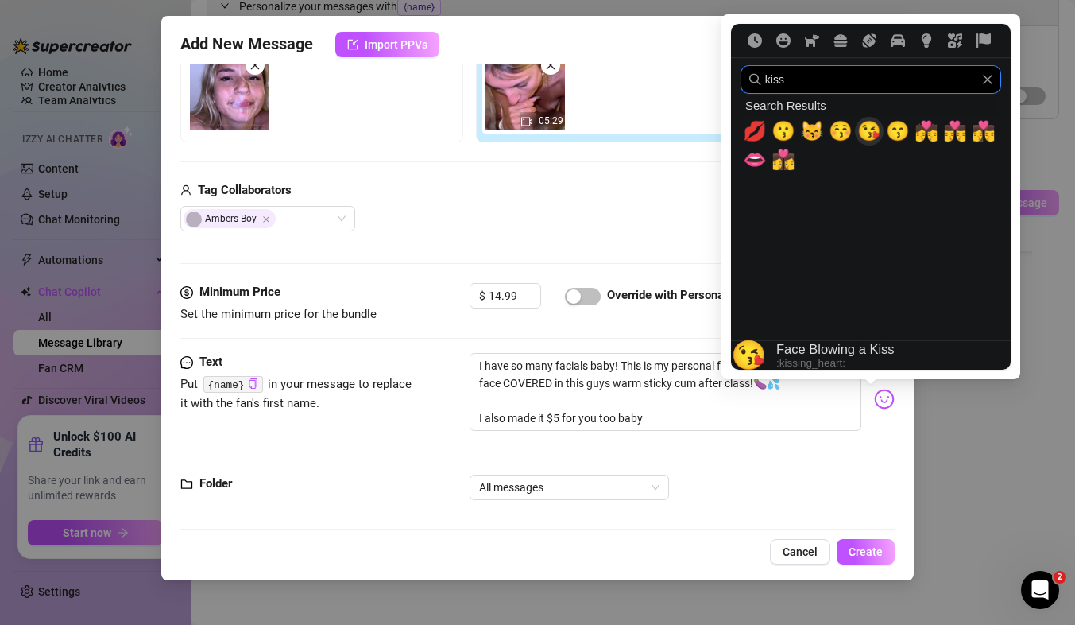
click at [867, 130] on span "😘" at bounding box center [869, 131] width 24 height 22
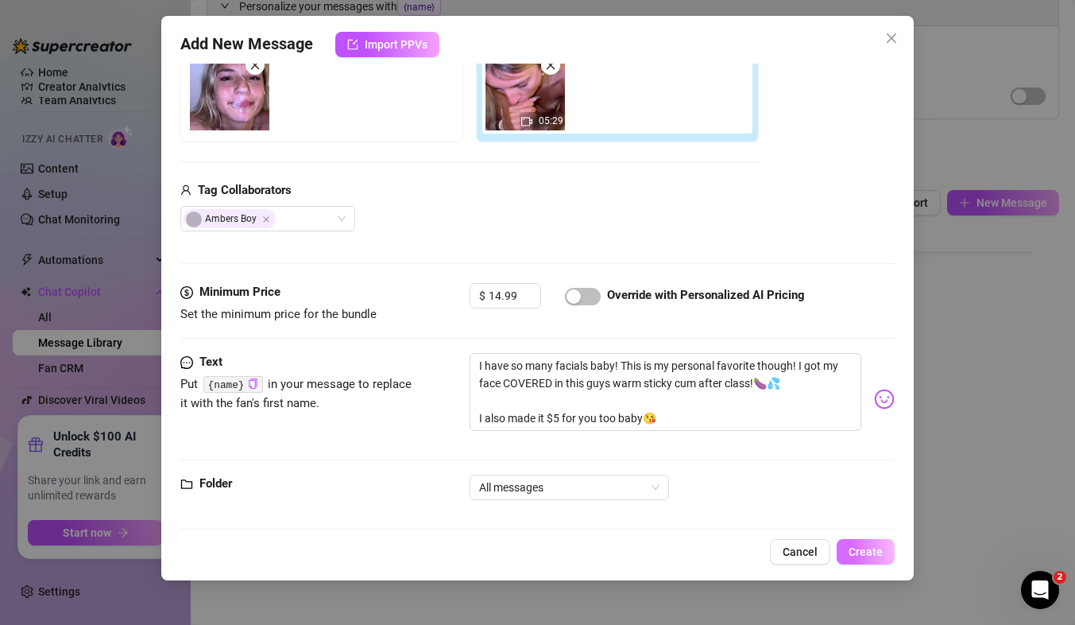
click at [871, 547] on span "Create" at bounding box center [866, 551] width 34 height 13
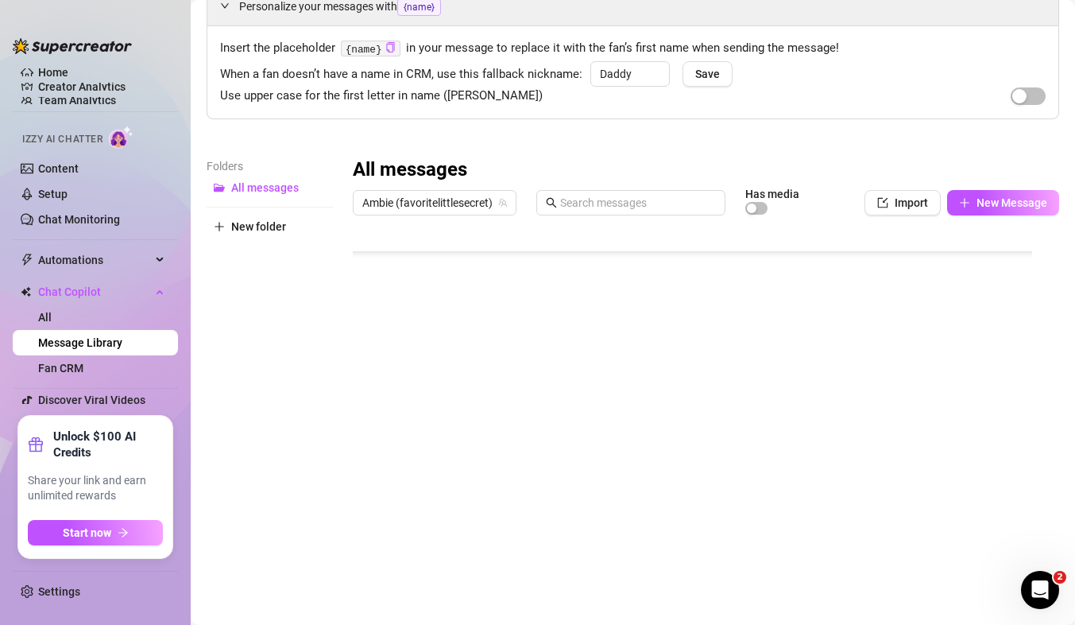
scroll to position [172, 0]
click at [680, 359] on div at bounding box center [699, 400] width 693 height 354
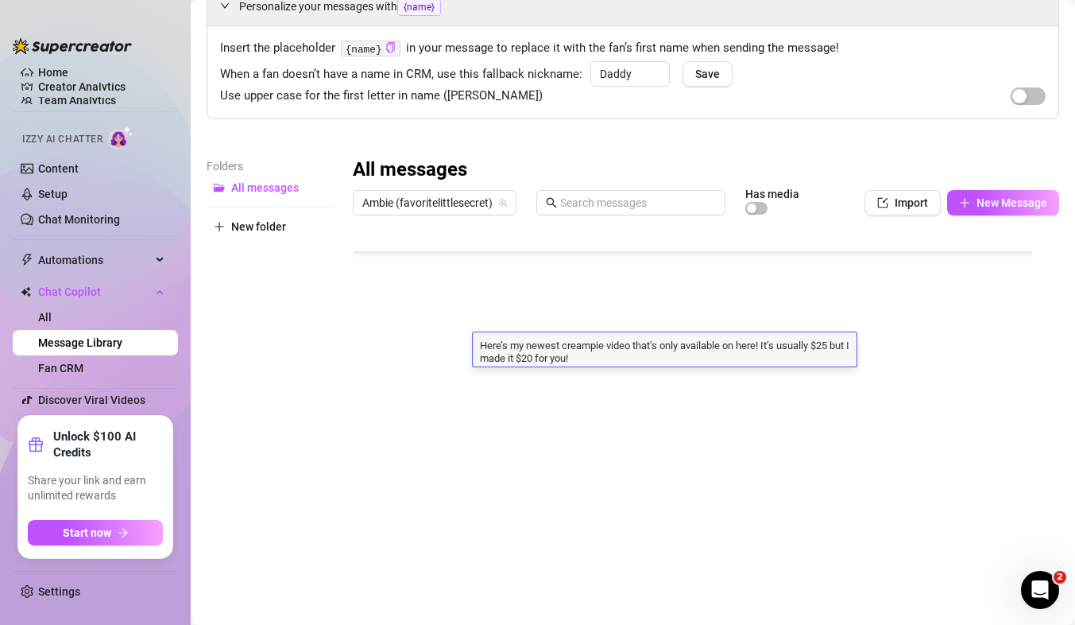
click at [497, 344] on textarea "Here’s my newest creampie video that’s only available on here! It’s usually $25…" at bounding box center [665, 350] width 384 height 27
click at [483, 346] on textarea "Here’s my newest creampie video that’s only available on here! It’s usually $25…" at bounding box center [665, 350] width 384 height 27
click at [239, 328] on div "Folders All messages New folder" at bounding box center [270, 367] width 127 height 420
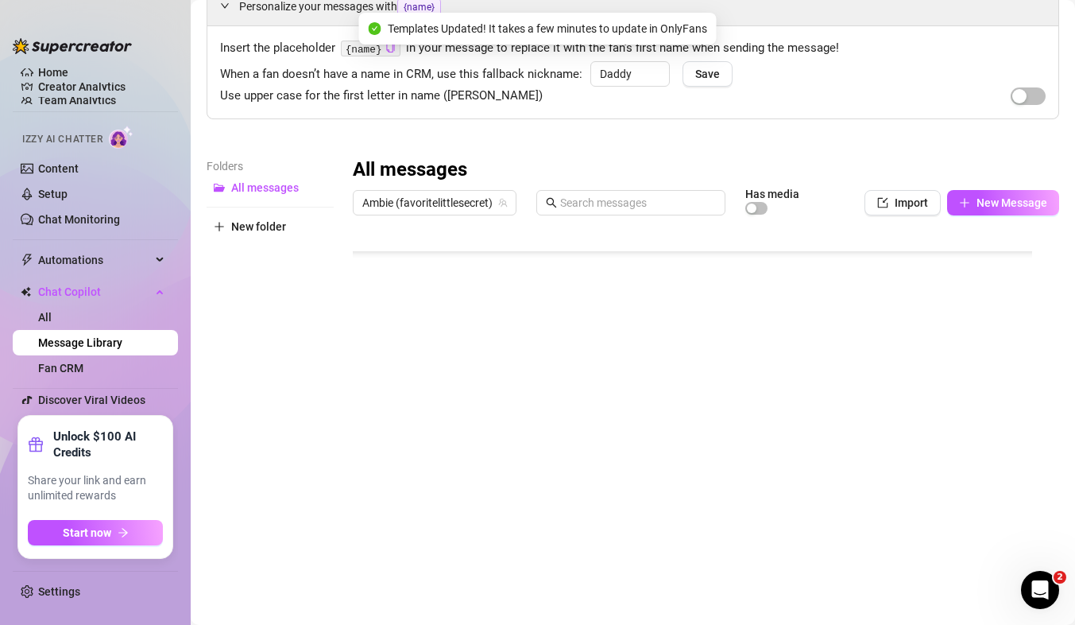
click at [516, 353] on div at bounding box center [699, 400] width 693 height 354
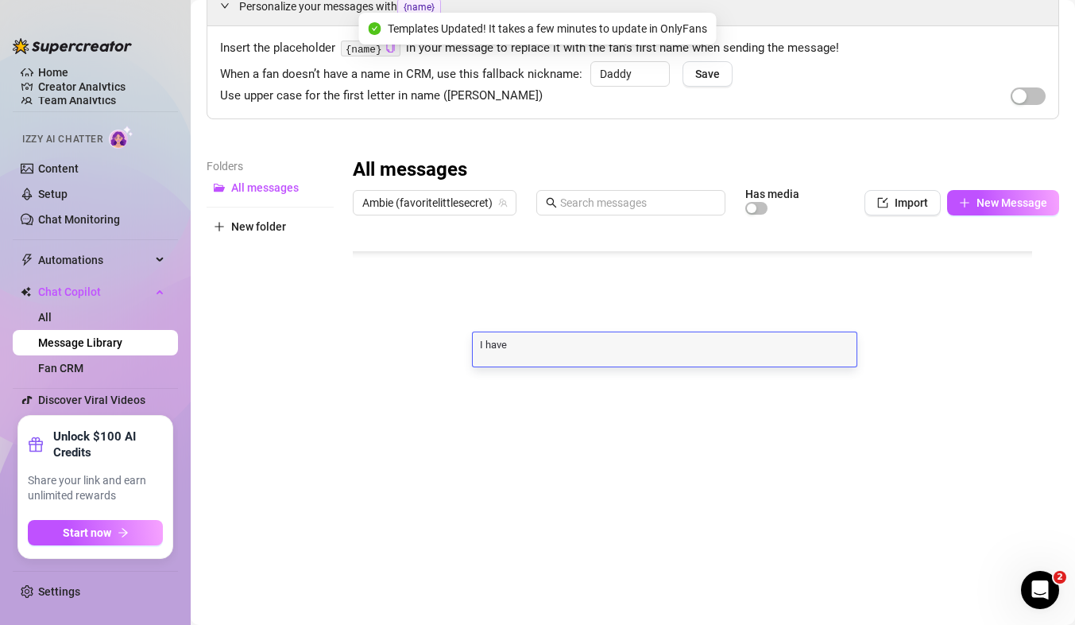
click at [516, 346] on textarea "I have" at bounding box center [665, 344] width 384 height 14
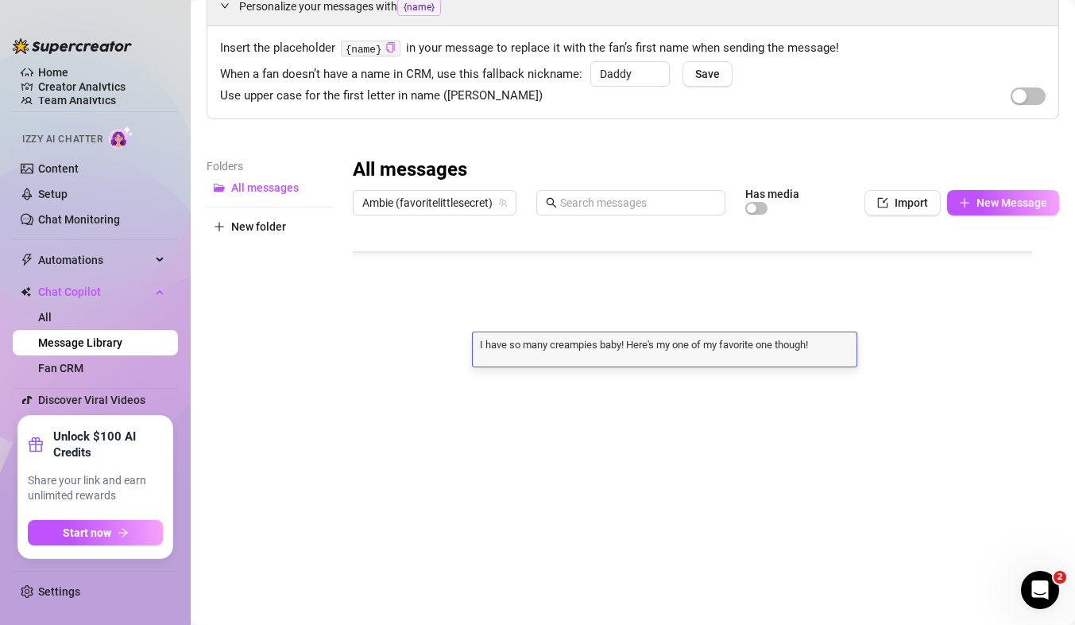
click at [834, 344] on textarea "I have so many creampies baby! Here's my one of my favorite one though!" at bounding box center [665, 344] width 384 height 14
click at [712, 353] on textarea "I have so many creampies baby! Here's my one of my favorite one though! Its usu…" at bounding box center [665, 350] width 384 height 27
click at [692, 358] on textarea "I have so many creampies baby! Here's my one of my favorite one though! Its usu…" at bounding box center [665, 350] width 384 height 27
click at [600, 517] on div at bounding box center [699, 400] width 693 height 354
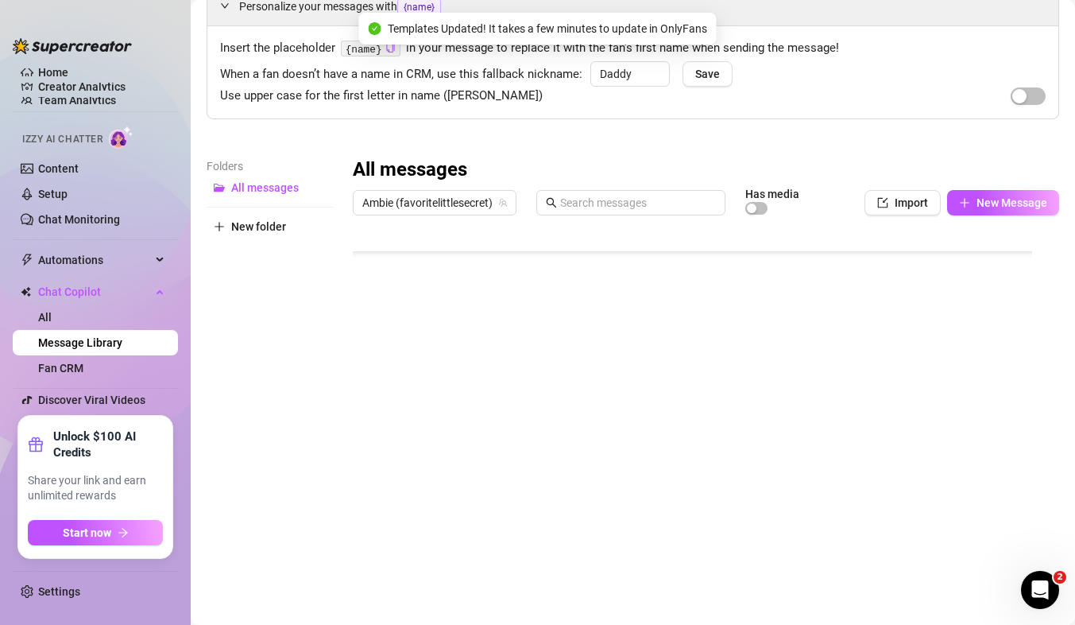
click at [576, 341] on div at bounding box center [699, 400] width 693 height 354
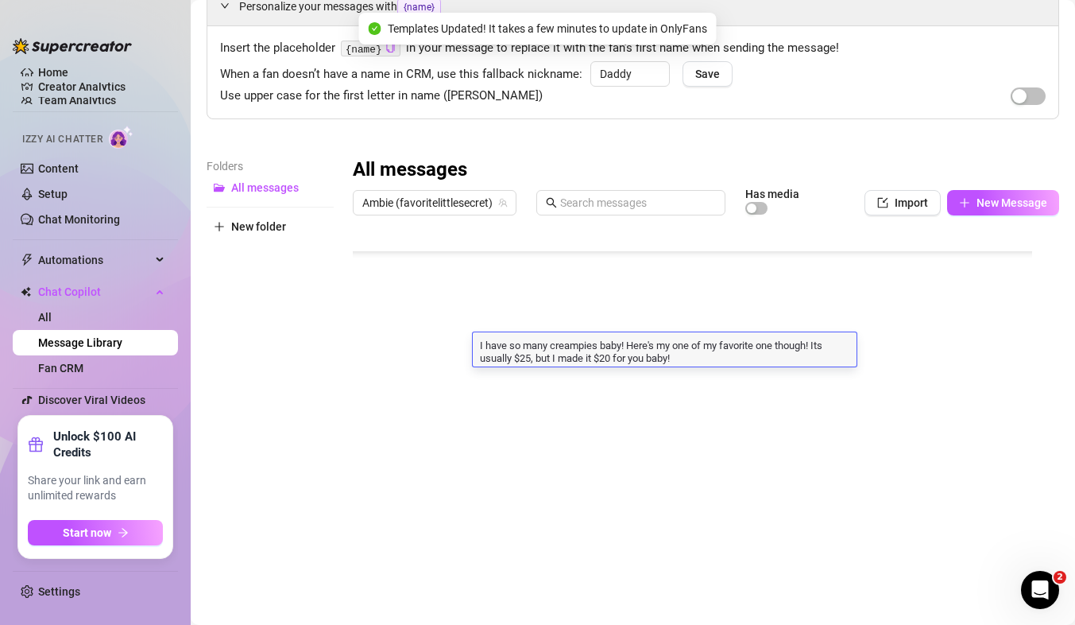
click at [297, 395] on div "Folders All messages New folder" at bounding box center [270, 367] width 127 height 420
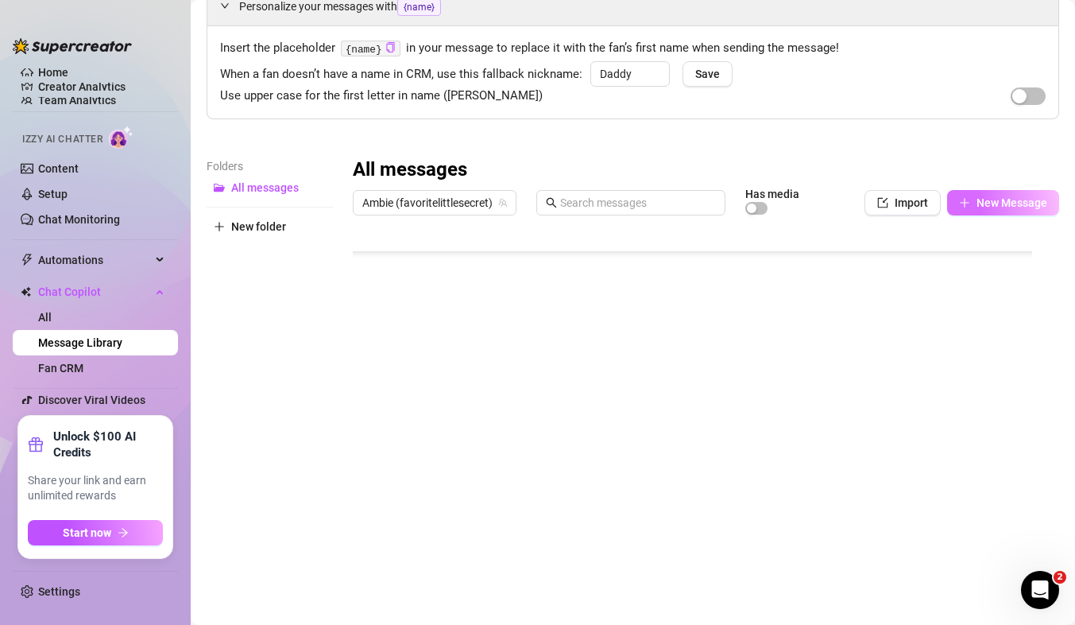
click at [977, 211] on button "New Message" at bounding box center [1003, 202] width 112 height 25
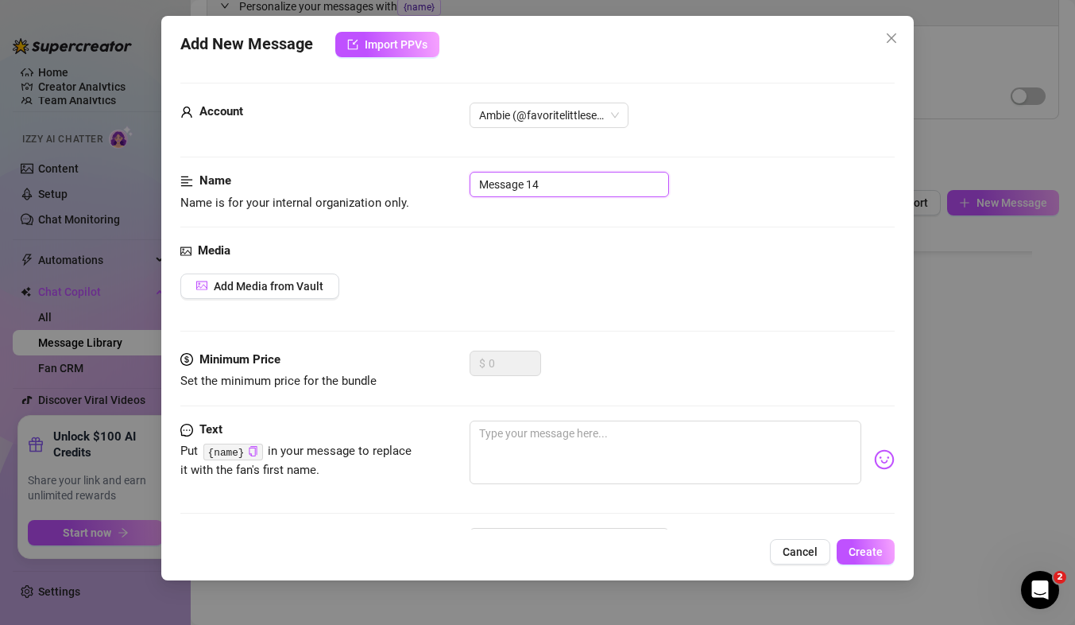
drag, startPoint x: 544, startPoint y: 187, endPoint x: 397, endPoint y: 188, distance: 147.0
click at [397, 188] on div "Name Name is for your internal organization only. Message 14" at bounding box center [537, 192] width 714 height 41
click at [284, 282] on span "Add Media from Vault" at bounding box center [269, 286] width 110 height 13
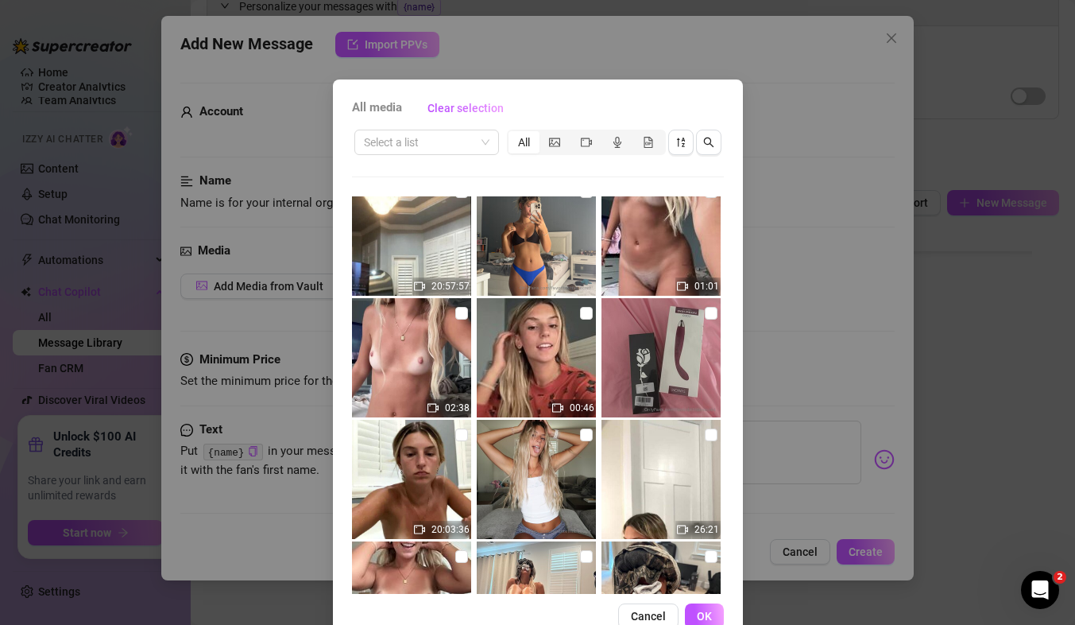
scroll to position [629, 0]
click at [447, 138] on input "search" at bounding box center [419, 142] width 111 height 24
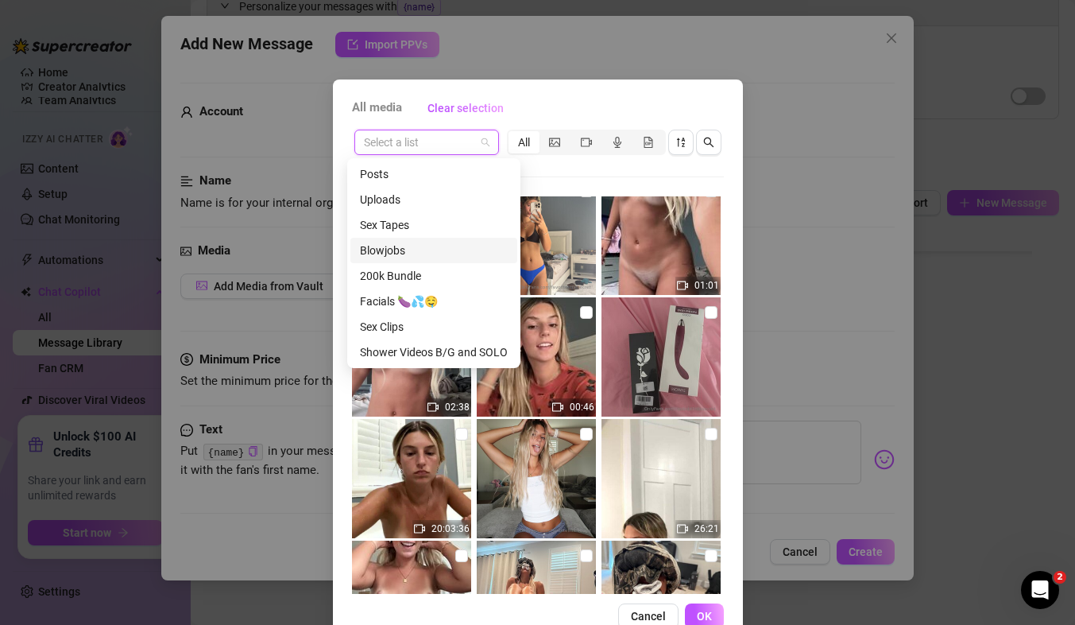
click at [576, 173] on div "Select a list All 20:47:39 05:01 03:00 00:38 20:59:00 03:01 01:00 20:57:57 01:0…" at bounding box center [538, 360] width 372 height 466
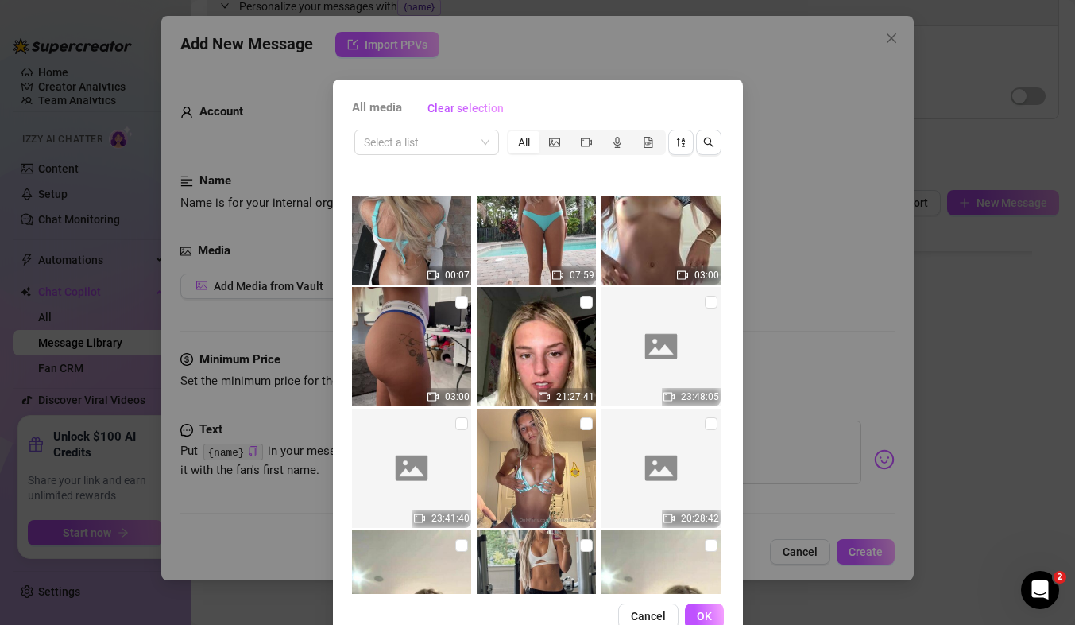
scroll to position [13893, 0]
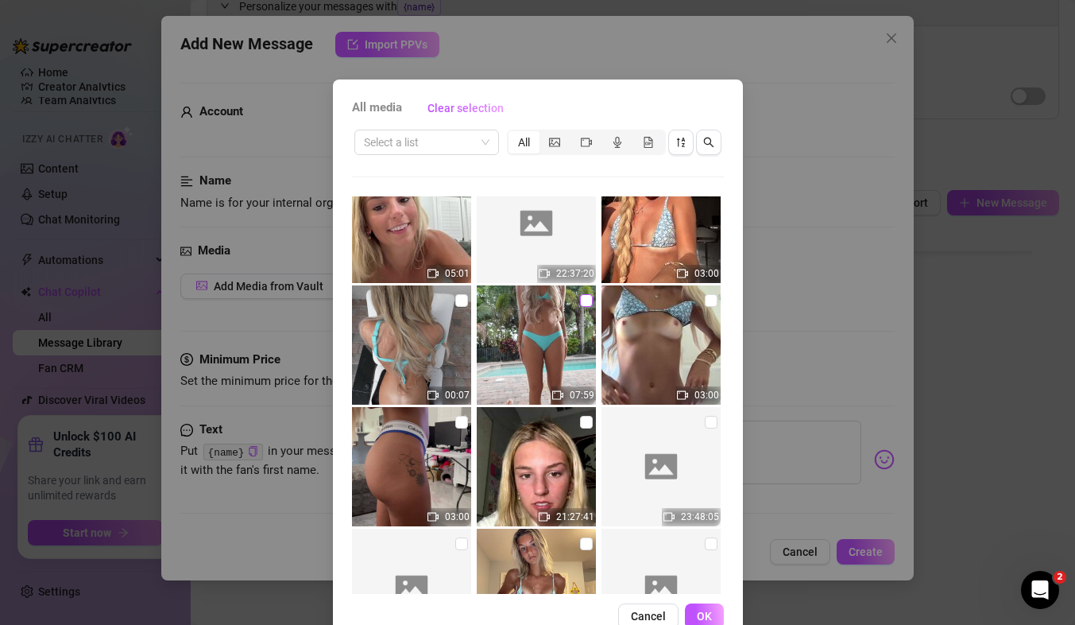
click at [580, 297] on input "checkbox" at bounding box center [586, 300] width 13 height 13
click at [455, 305] on input "checkbox" at bounding box center [461, 300] width 13 height 13
click at [699, 621] on span "OK" at bounding box center [704, 616] width 15 height 13
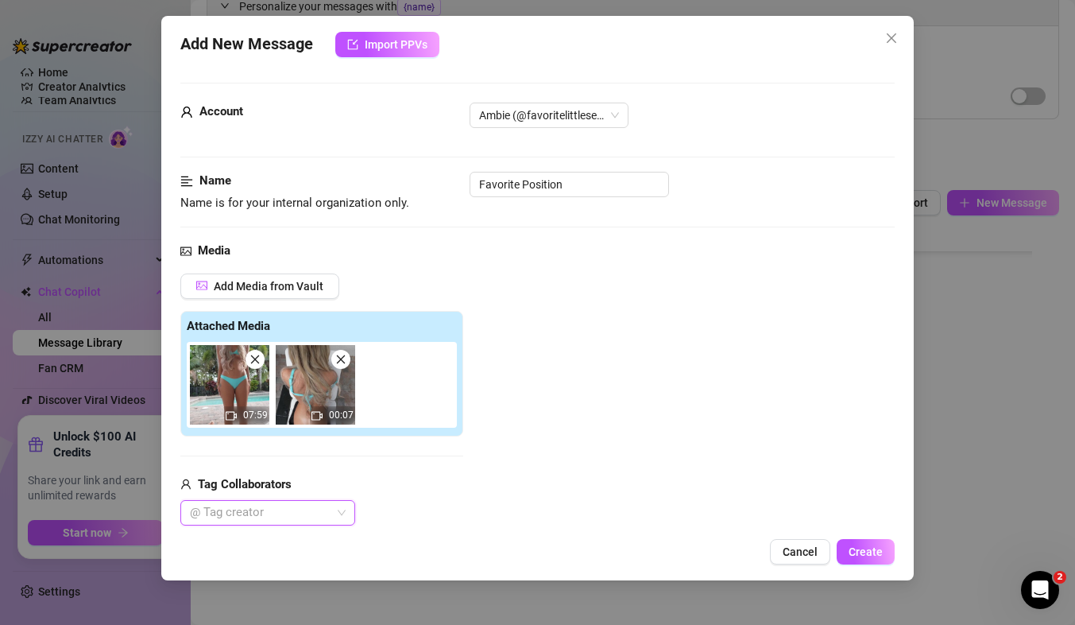
click at [263, 506] on div at bounding box center [260, 512] width 152 height 22
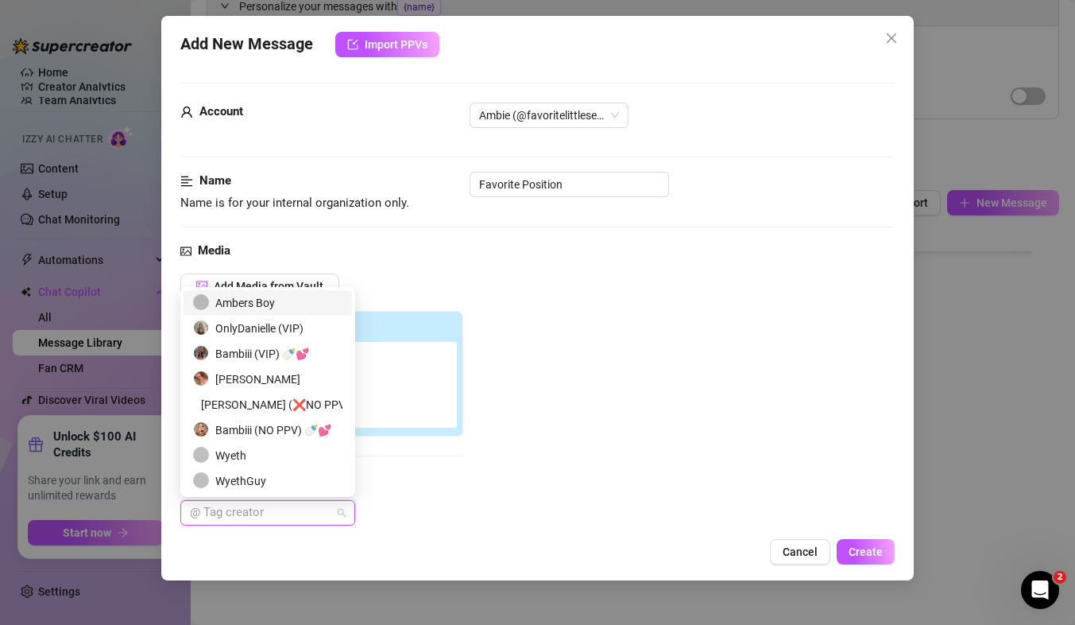
click at [257, 309] on div "Ambers Boy" at bounding box center [267, 302] width 149 height 17
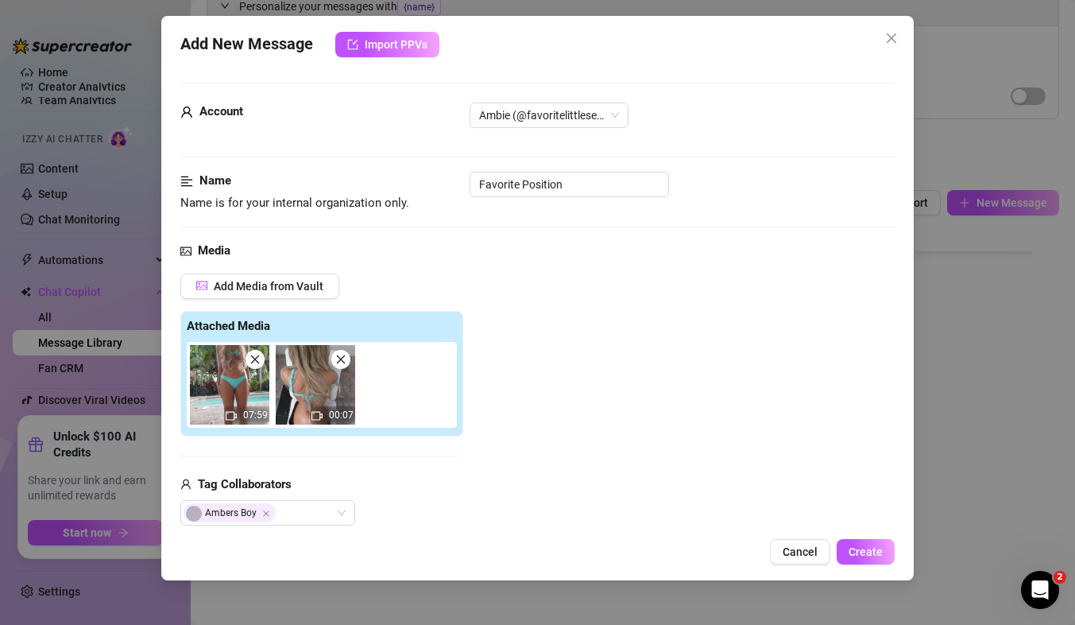
click at [616, 309] on div "Add Media from Vault Attached Media 07:59 00:07 Tag Collaborators Ambers Boy" at bounding box center [537, 399] width 714 height 253
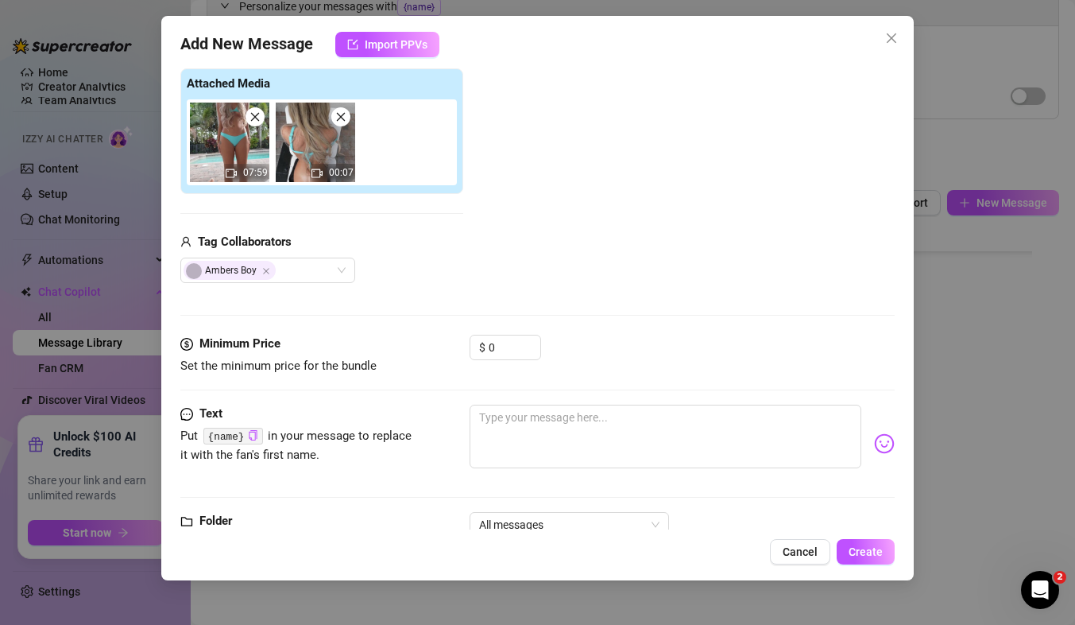
scroll to position [243, 0]
click at [503, 346] on input "0" at bounding box center [515, 347] width 52 height 24
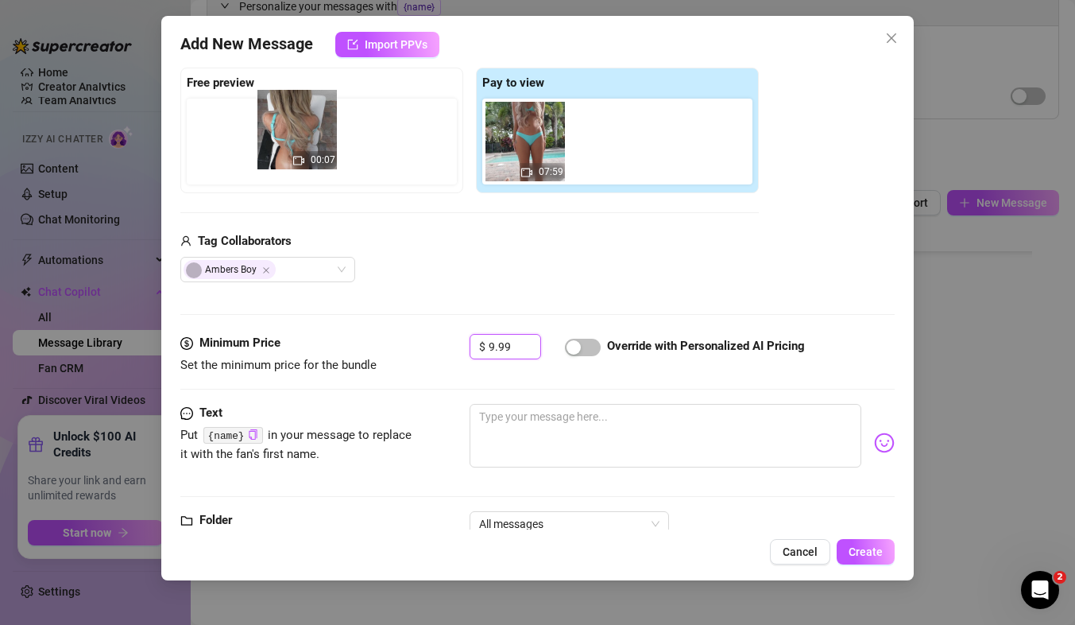
drag, startPoint x: 601, startPoint y: 176, endPoint x: 266, endPoint y: 164, distance: 334.8
click at [266, 164] on div "Free preview Pay to view 07:59 00:07" at bounding box center [469, 131] width 579 height 126
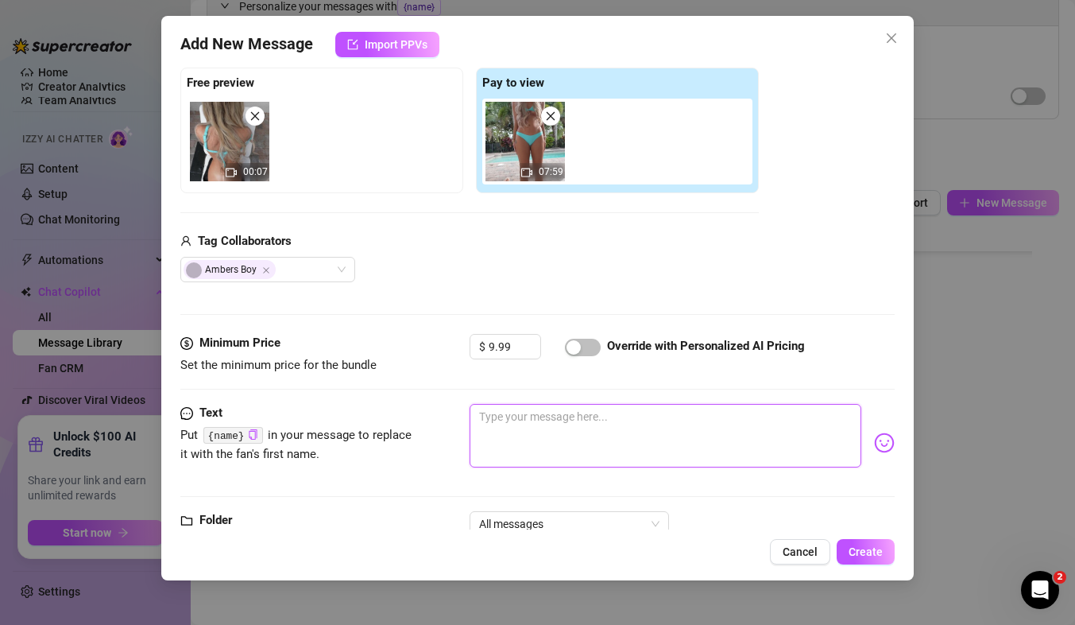
click at [517, 428] on textarea at bounding box center [666, 436] width 392 height 64
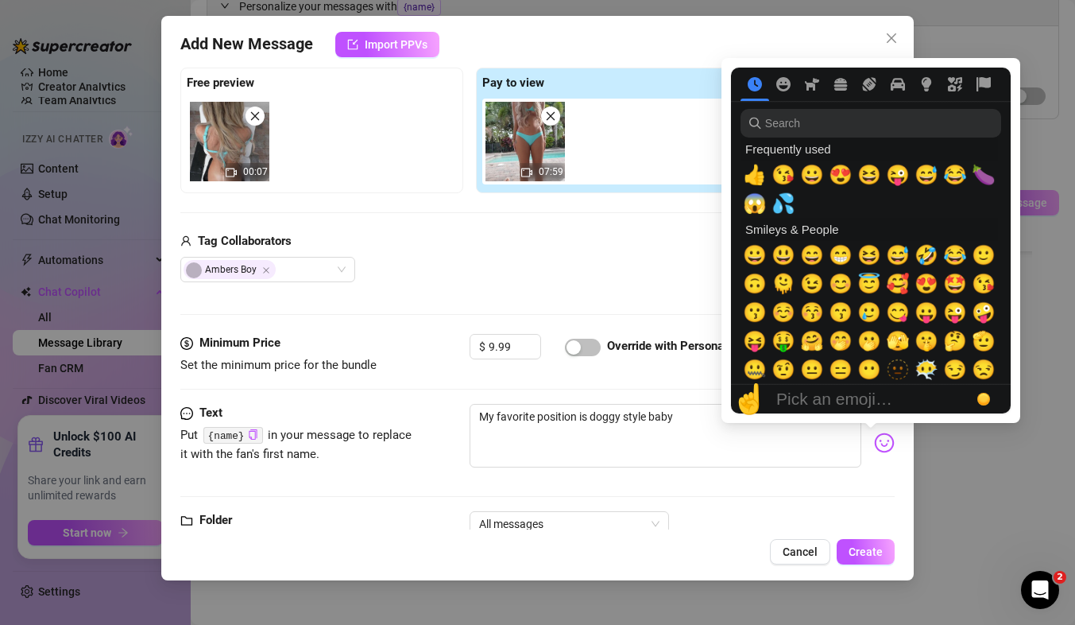
click at [874, 444] on img at bounding box center [884, 442] width 21 height 21
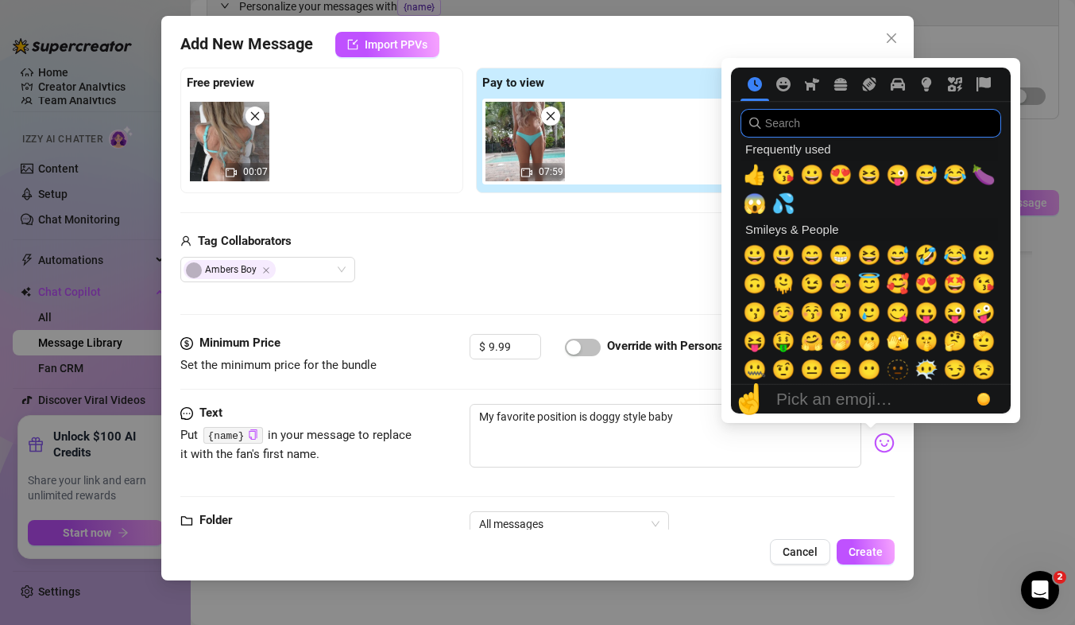
click at [843, 127] on input "search" at bounding box center [871, 123] width 261 height 29
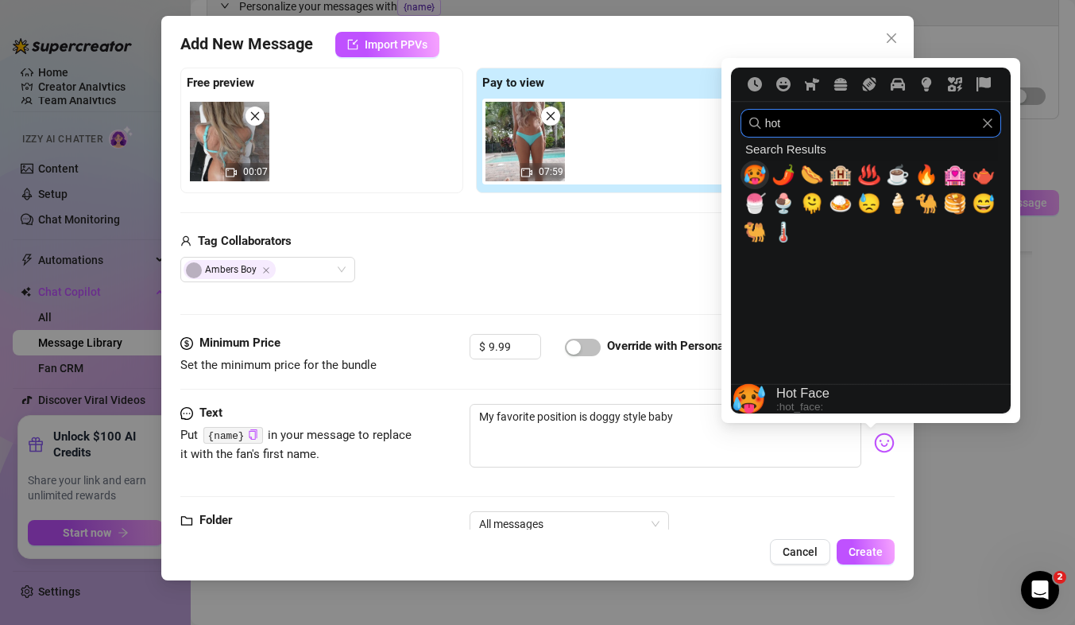
click at [760, 168] on span "🥵" at bounding box center [755, 175] width 24 height 22
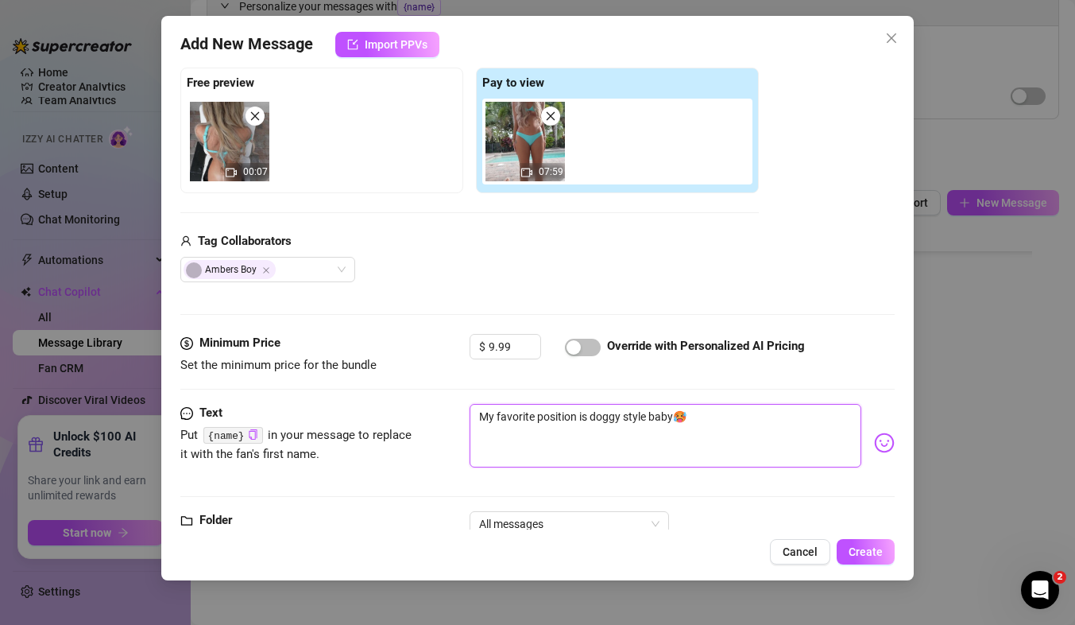
click at [696, 423] on textarea "My favorite position is doggy style baby🥵" at bounding box center [666, 436] width 392 height 64
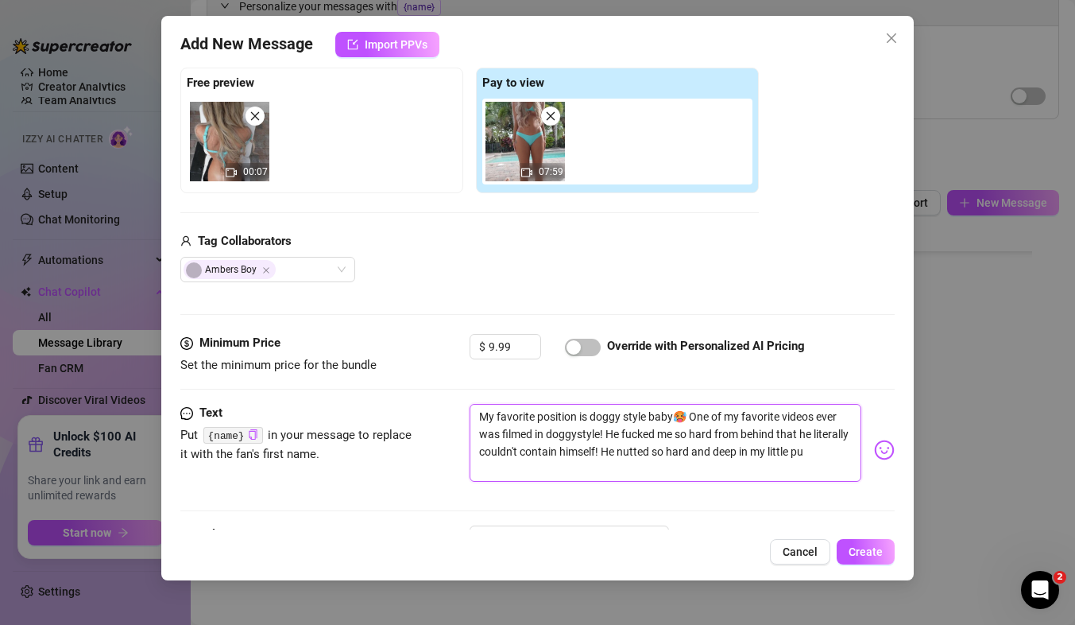
scroll to position [0, 0]
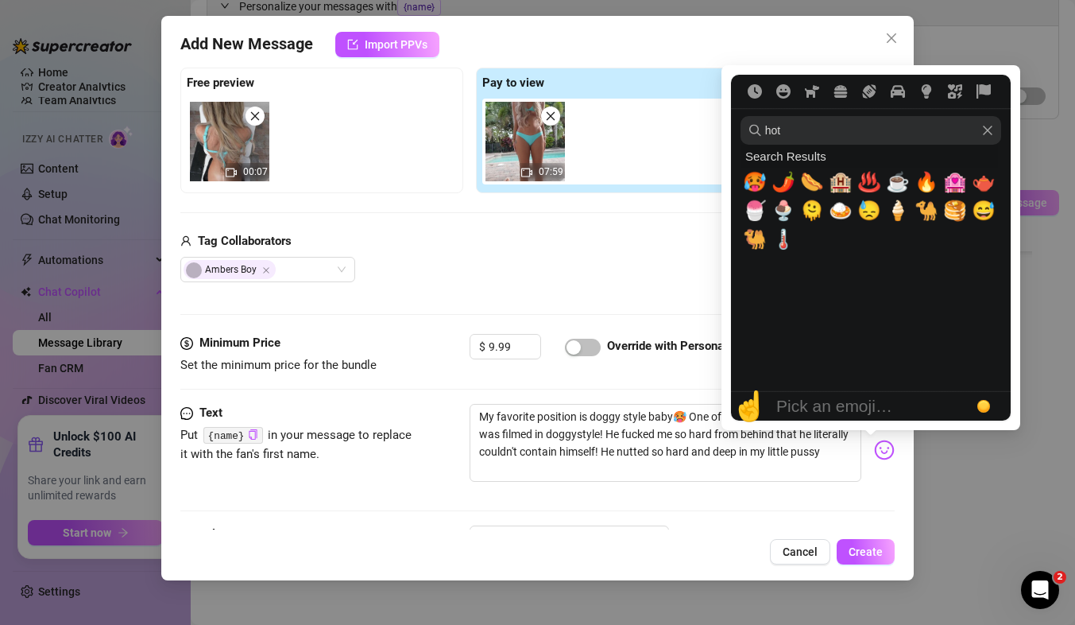
click at [874, 459] on img at bounding box center [884, 449] width 21 height 21
click at [821, 139] on input "hot" at bounding box center [871, 130] width 261 height 29
click at [759, 92] on icon "Frequently used" at bounding box center [755, 91] width 14 height 14
click at [986, 132] on icon "Clear" at bounding box center [988, 131] width 10 height 10
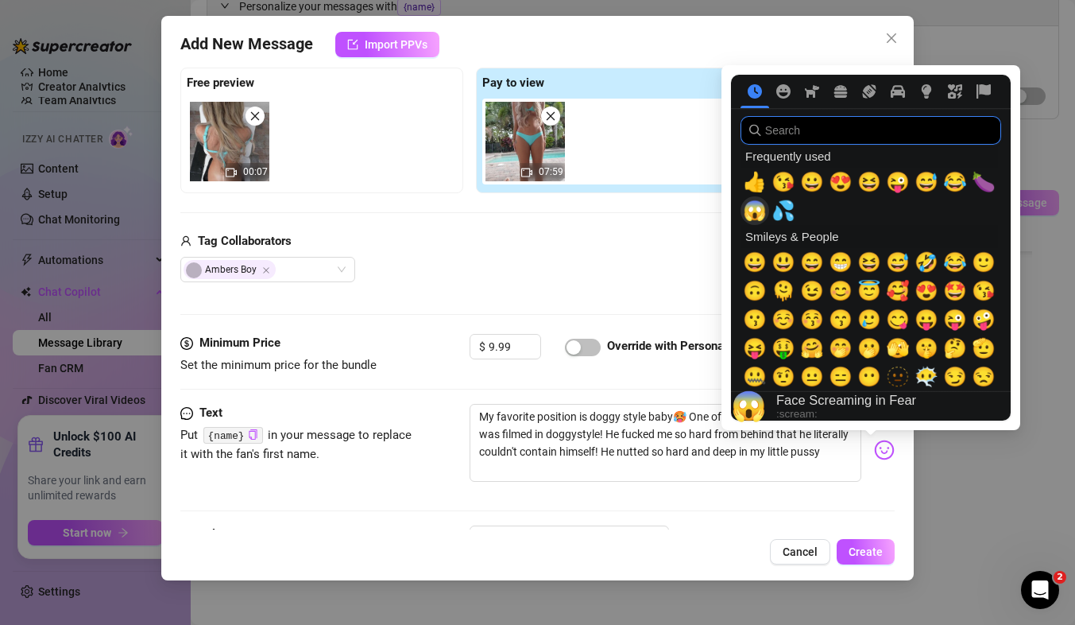
click at [757, 205] on span "😱" at bounding box center [755, 210] width 24 height 22
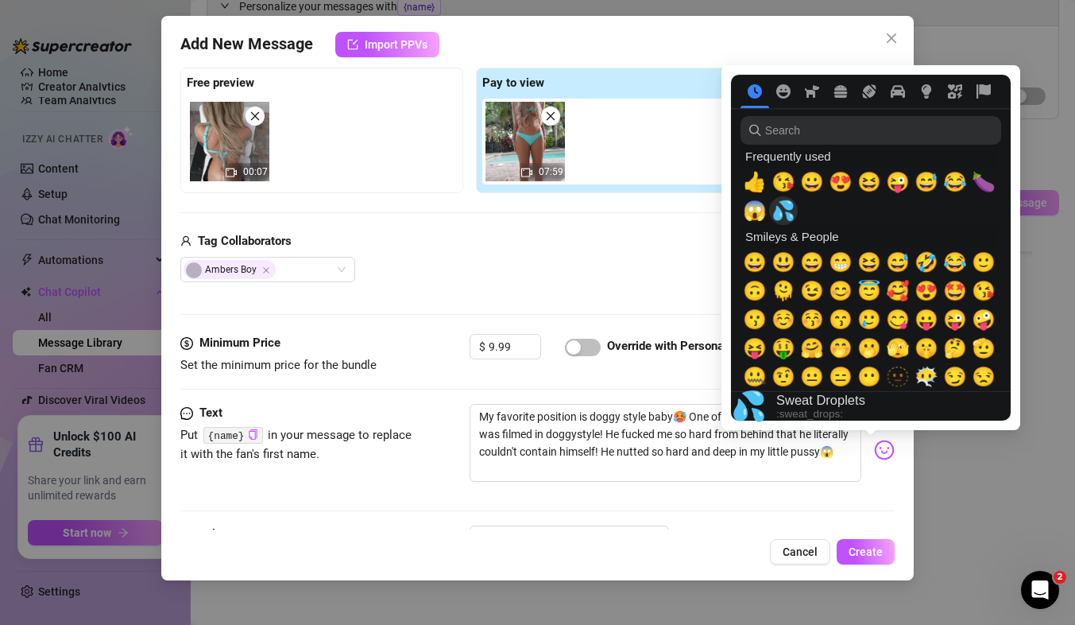
click at [776, 210] on span "💦" at bounding box center [784, 210] width 24 height 22
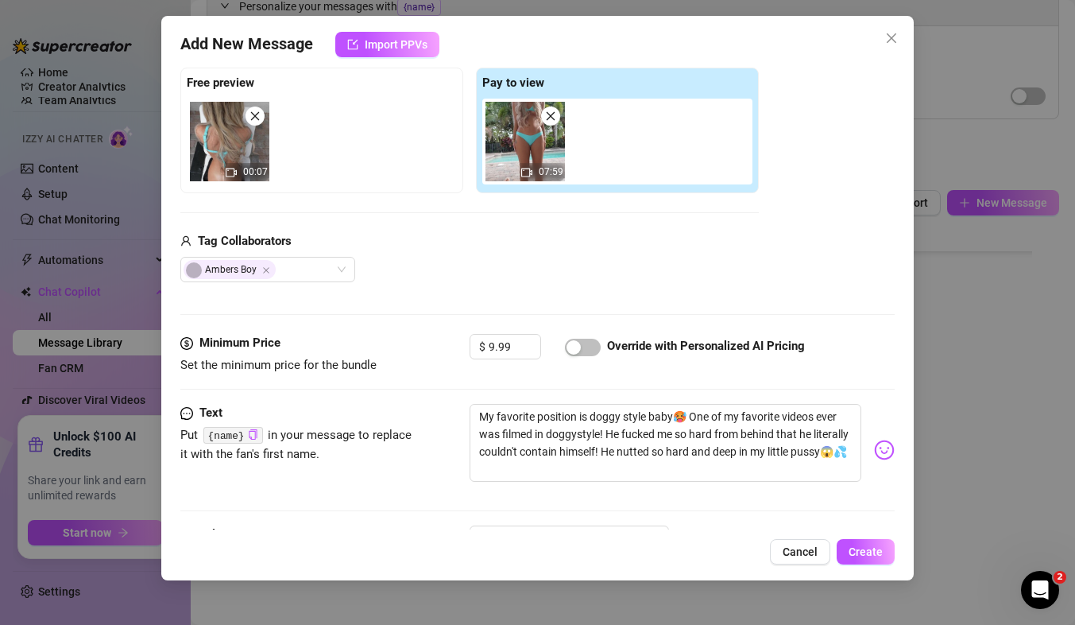
click at [423, 391] on div "Minimum Price Set the minimum price for the bundle $ 9.99 Override with Persona…" at bounding box center [537, 369] width 714 height 70
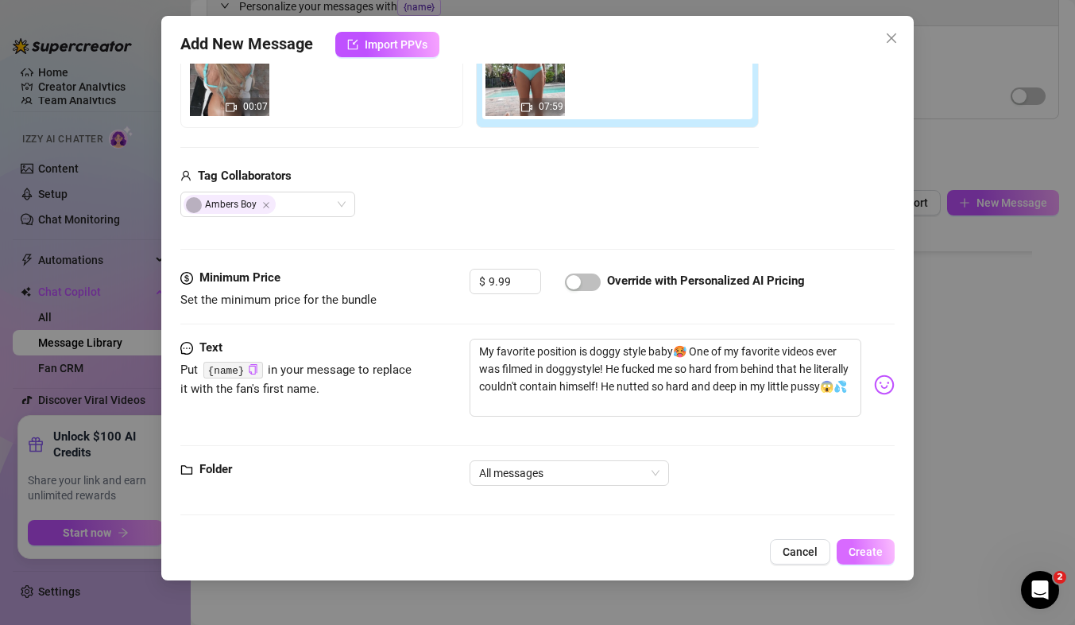
click at [873, 555] on span "Create" at bounding box center [866, 551] width 34 height 13
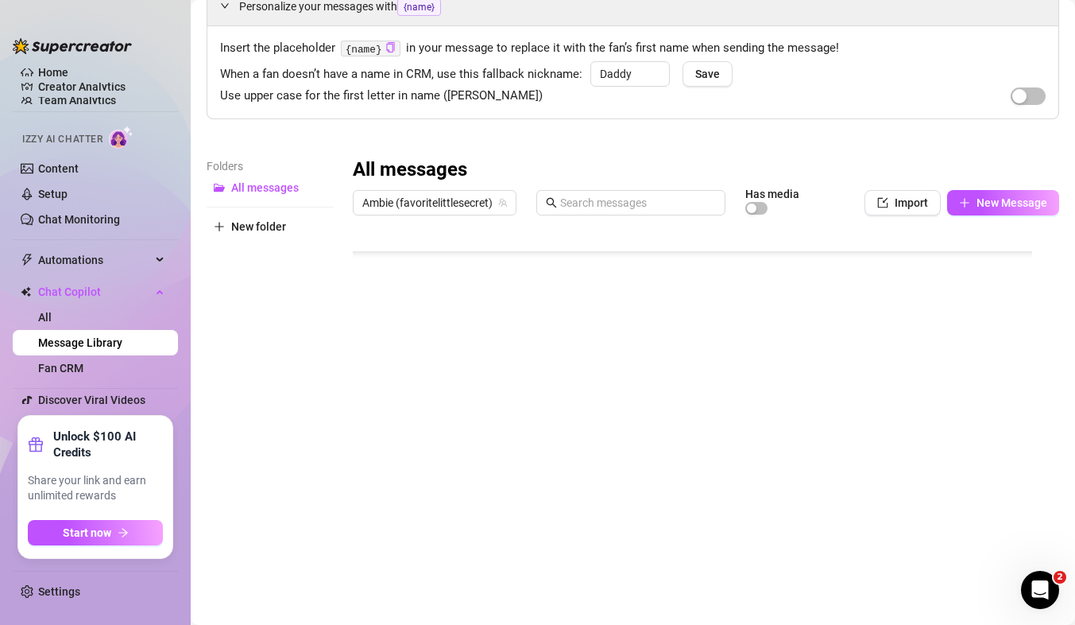
scroll to position [204, 0]
click at [1001, 200] on span "New Message" at bounding box center [1012, 202] width 71 height 13
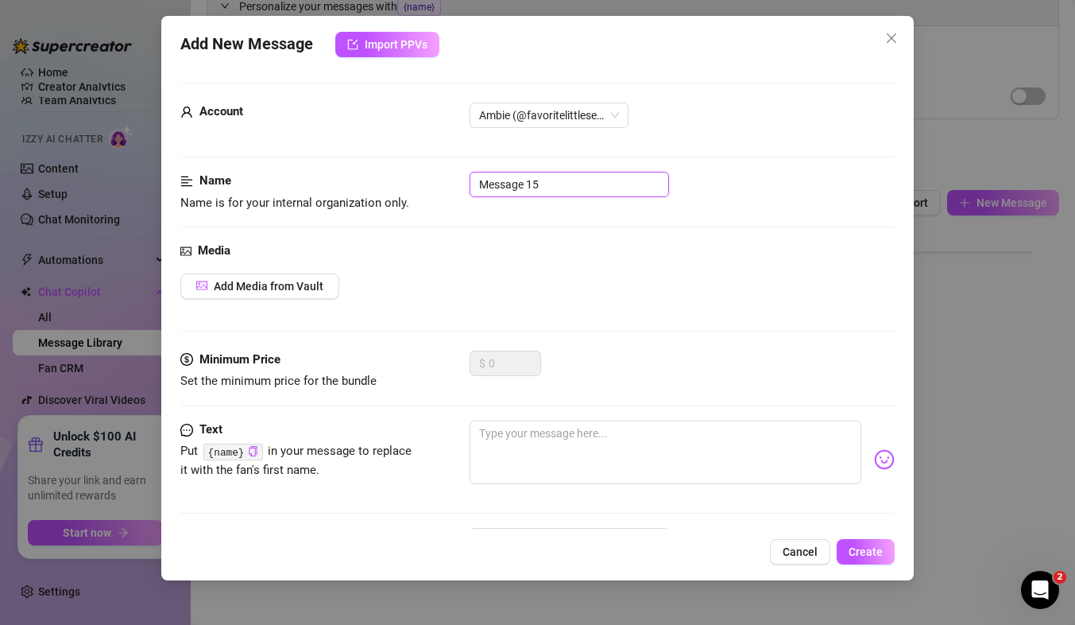
drag, startPoint x: 565, startPoint y: 191, endPoint x: 341, endPoint y: 188, distance: 224.1
click at [341, 188] on div "Name Name is for your internal organization only. Message 15" at bounding box center [537, 192] width 714 height 41
click at [291, 282] on span "Add Media from Vault" at bounding box center [269, 286] width 110 height 13
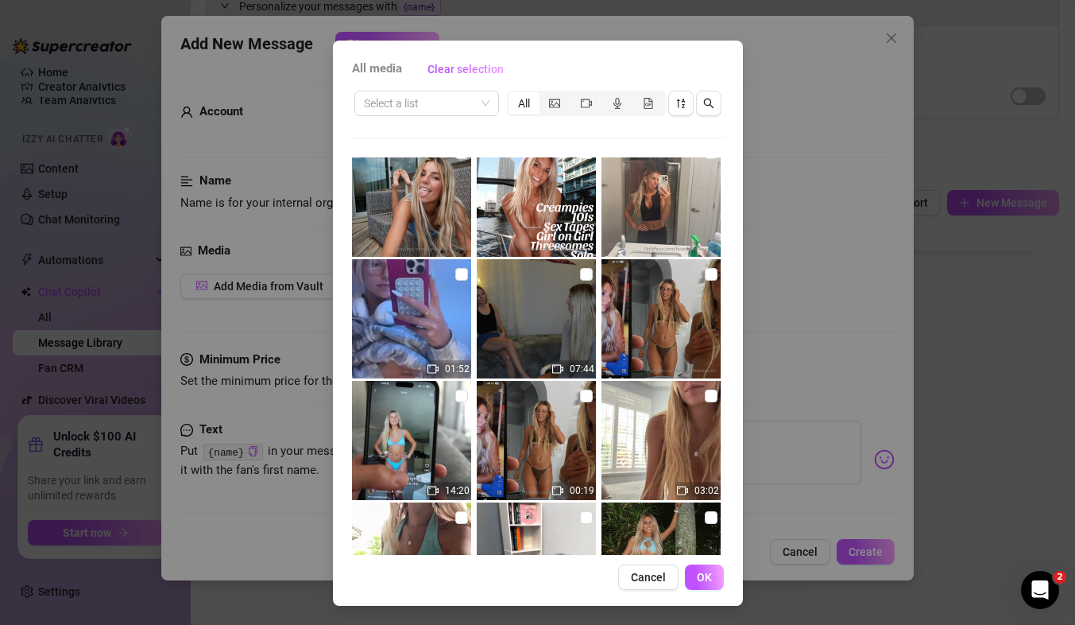
scroll to position [2196, 0]
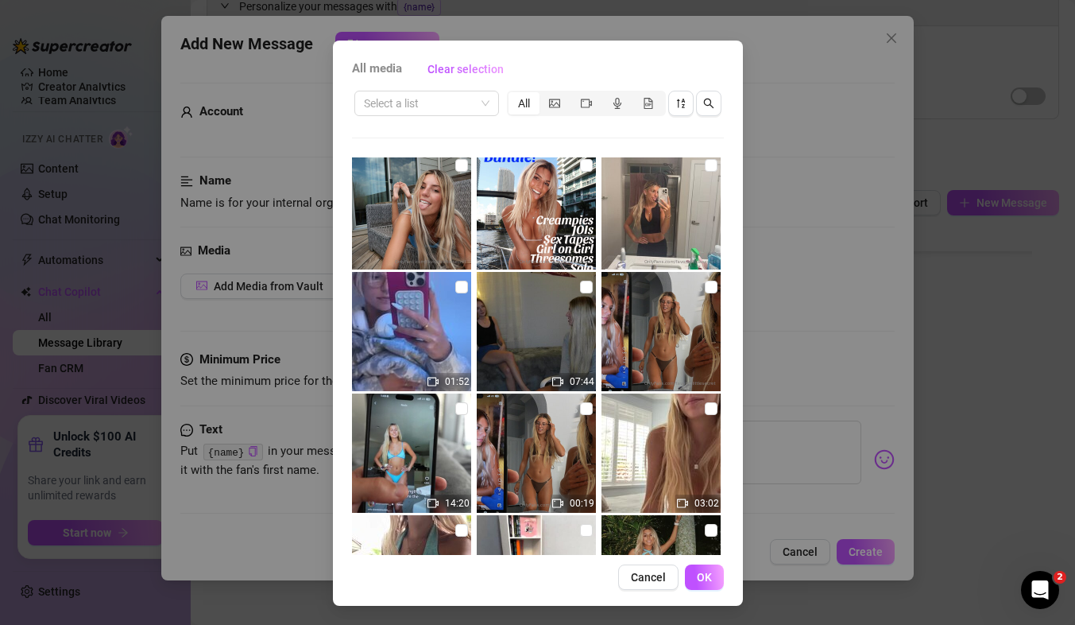
click at [574, 296] on img at bounding box center [536, 331] width 119 height 119
click at [580, 289] on input "checkbox" at bounding box center [586, 287] width 13 height 13
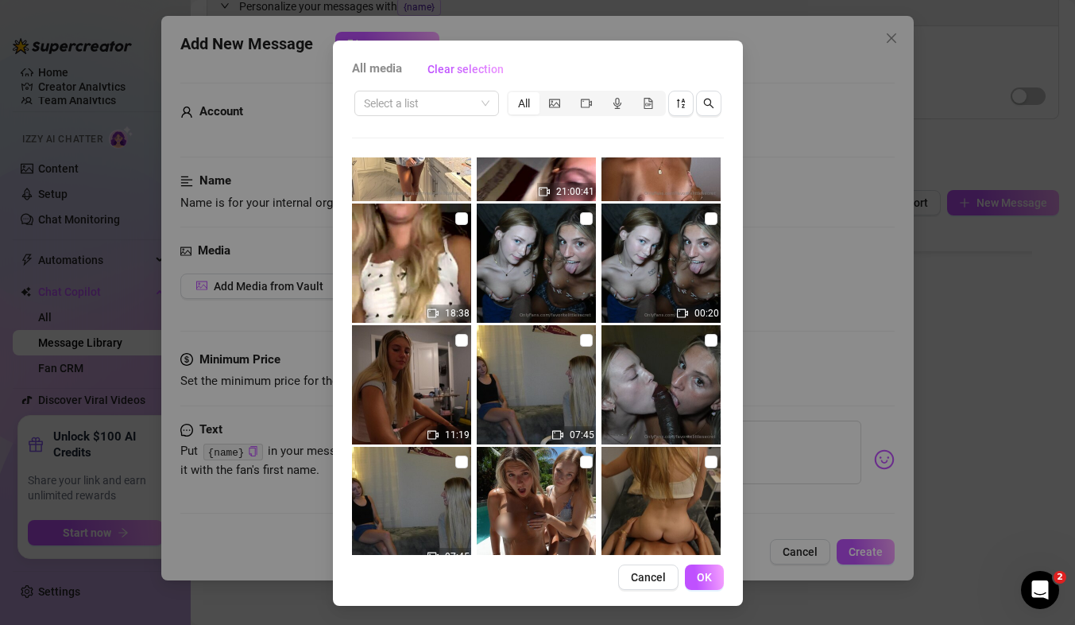
scroll to position [4196, 0]
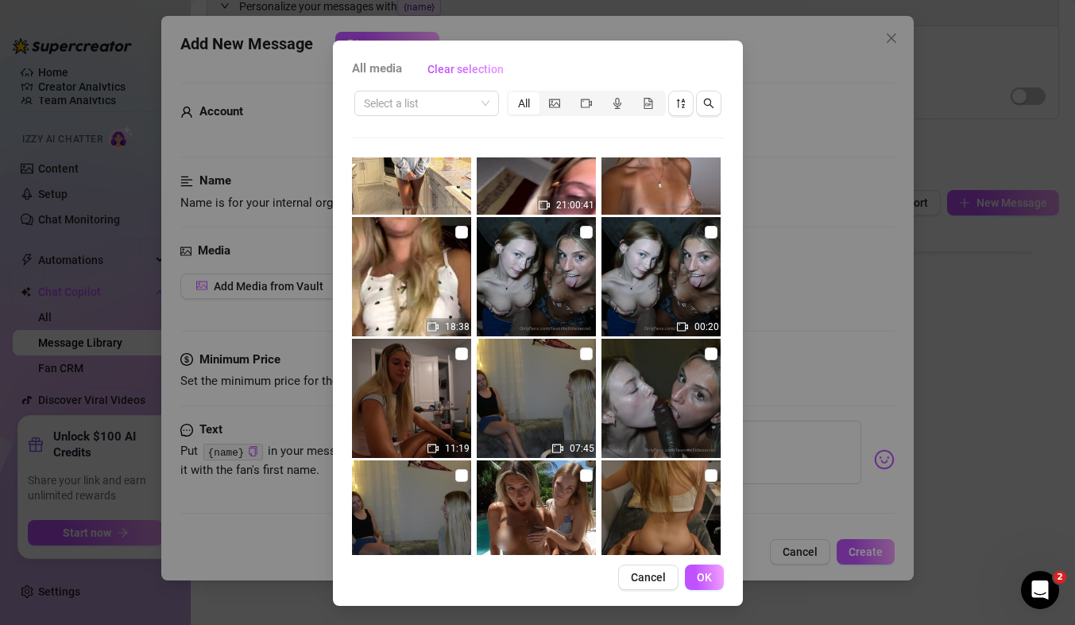
click at [563, 235] on img at bounding box center [536, 276] width 119 height 119
click at [580, 233] on input "checkbox" at bounding box center [586, 232] width 13 height 13
click at [701, 583] on button "OK" at bounding box center [704, 576] width 39 height 25
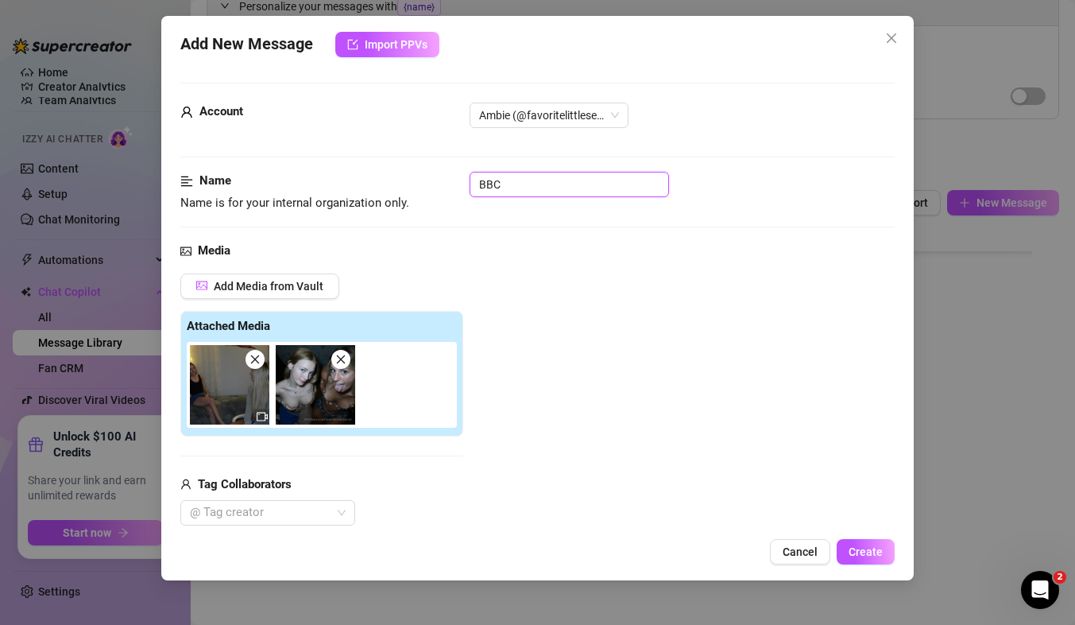
click at [562, 176] on input "BBC" at bounding box center [569, 184] width 199 height 25
click at [289, 520] on div at bounding box center [260, 512] width 152 height 22
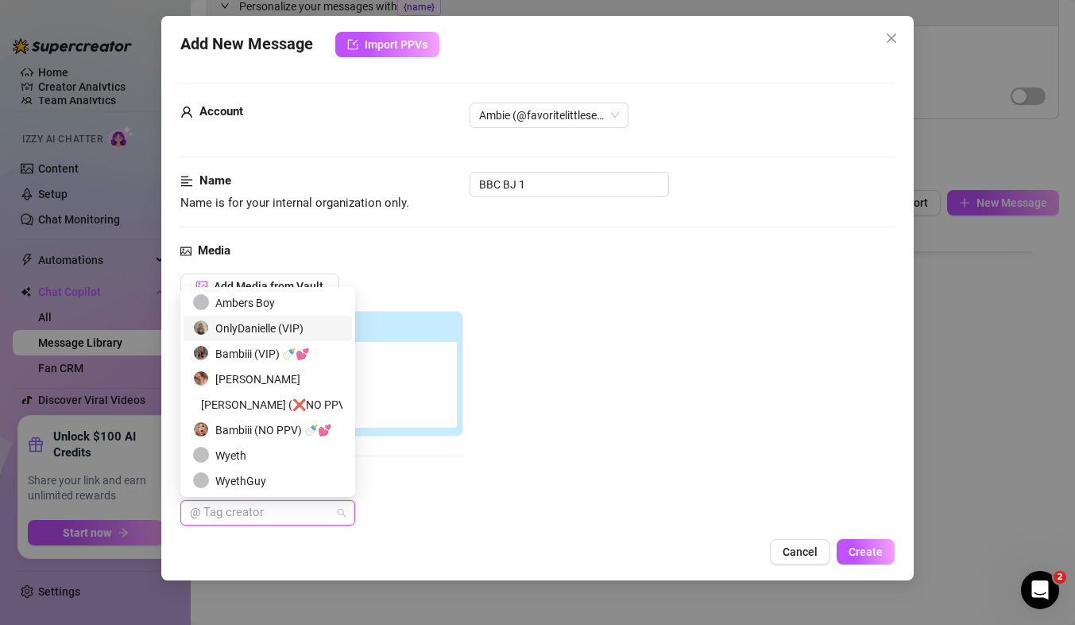
click at [284, 327] on div "OnlyDanielle (VIP)" at bounding box center [267, 327] width 149 height 17
click at [278, 349] on div "Bambiii (VIP) 🍼💕" at bounding box center [267, 353] width 149 height 17
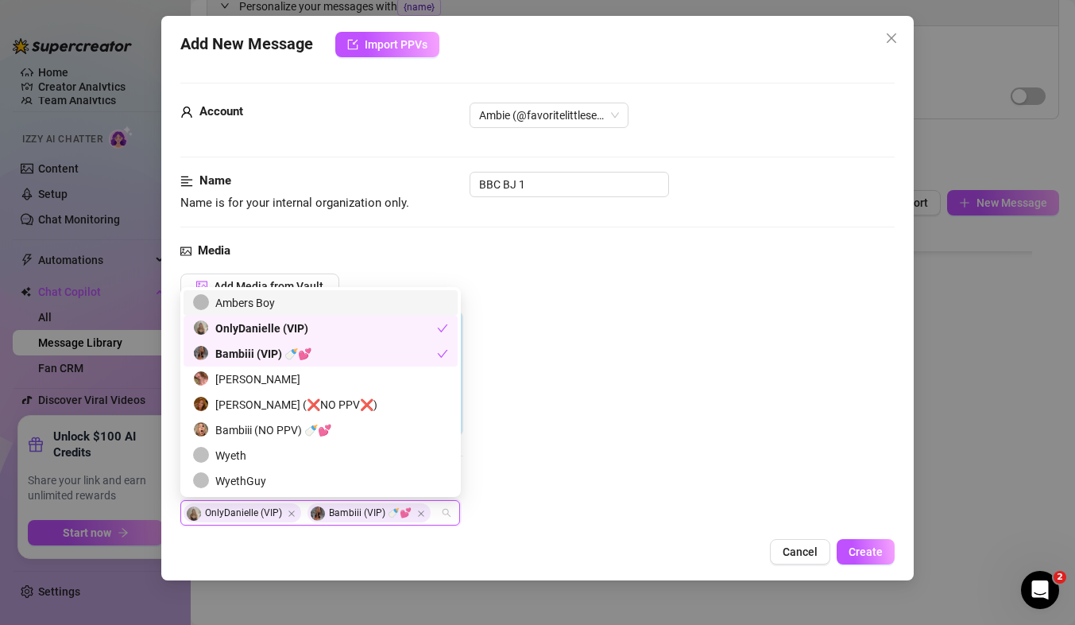
click at [284, 304] on div "Ambers Boy" at bounding box center [320, 302] width 255 height 17
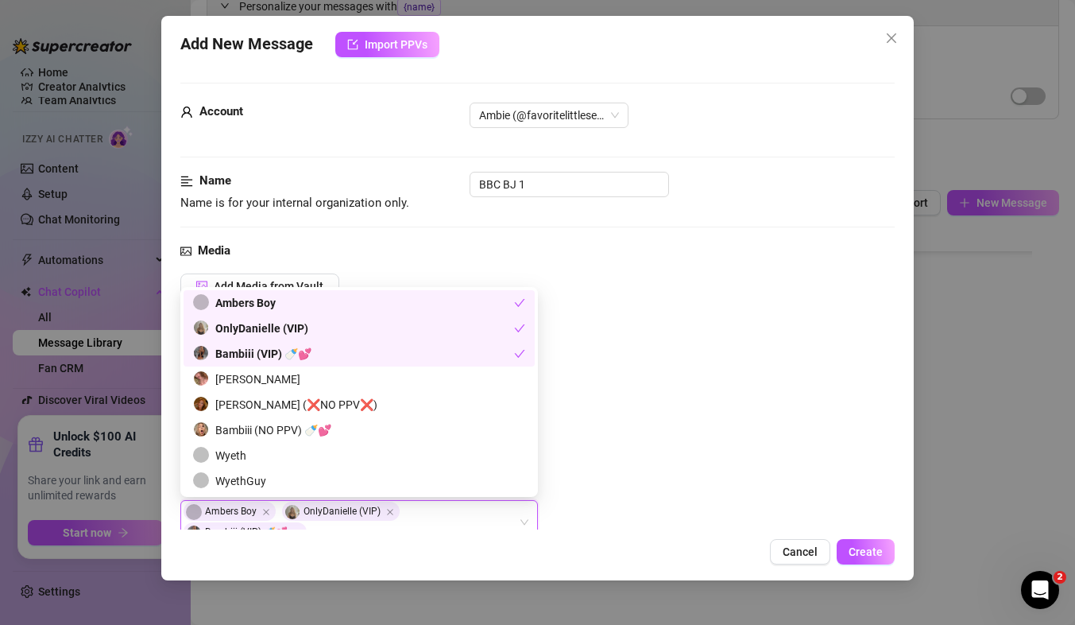
click at [632, 367] on div "Add Media from Vault Attached Media Tag Collaborators Ambers Boy, OnlyDanielle …" at bounding box center [537, 409] width 714 height 272
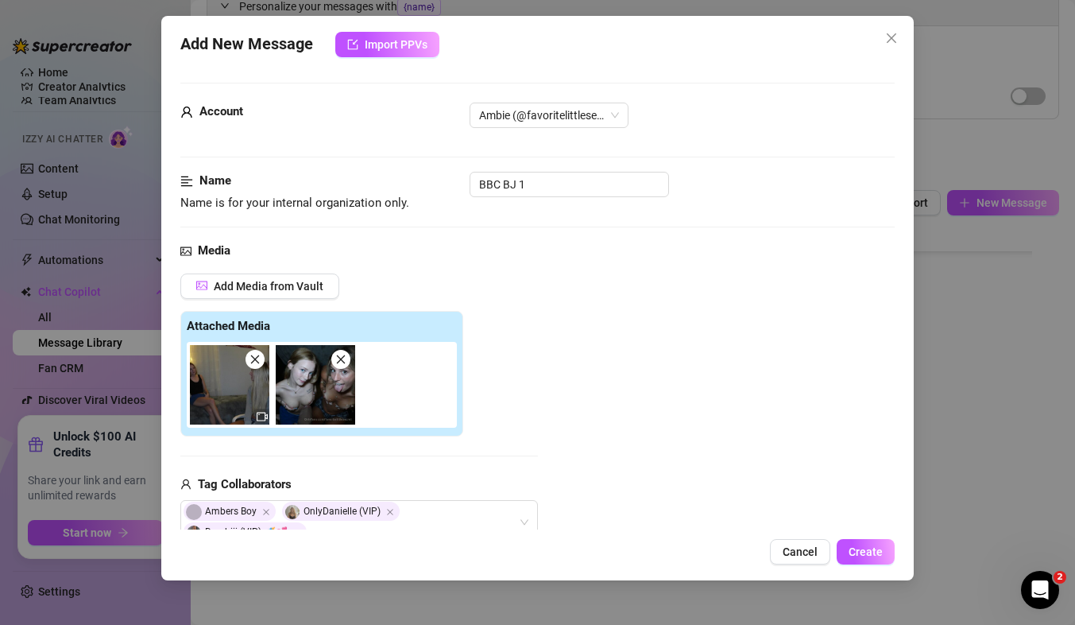
scroll to position [314, 0]
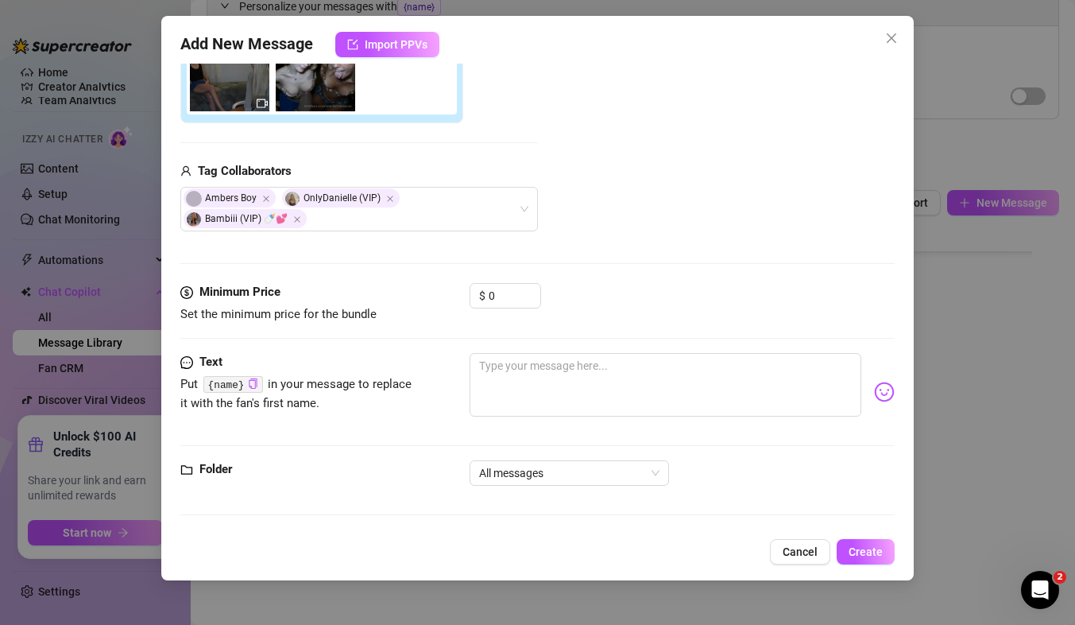
click at [512, 310] on div "$ 0" at bounding box center [506, 303] width 72 height 40
click at [512, 298] on input "0" at bounding box center [515, 296] width 52 height 24
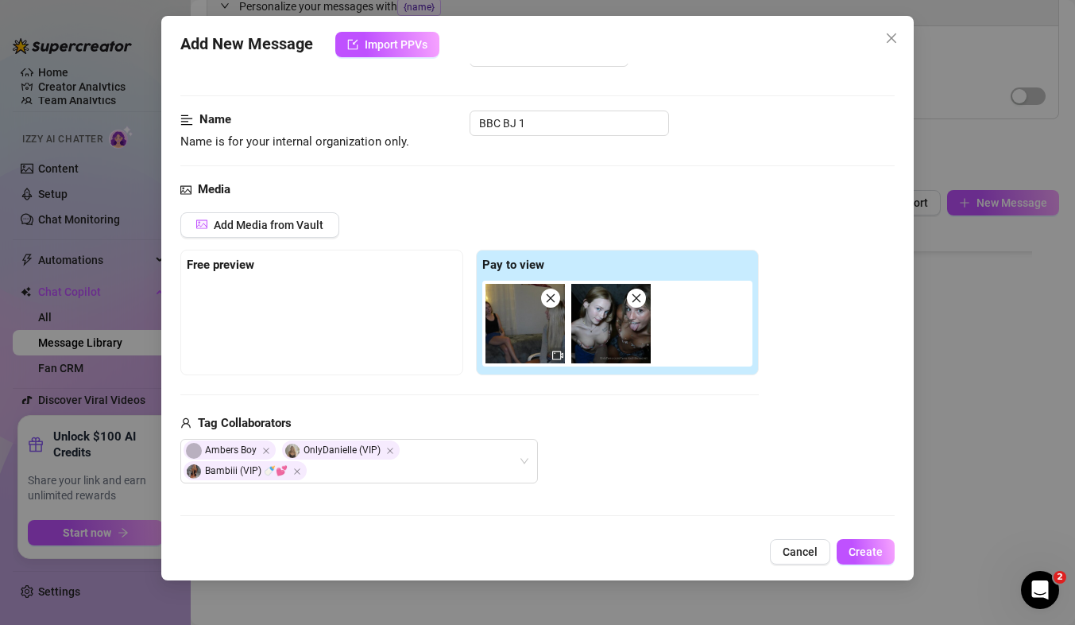
scroll to position [58, 0]
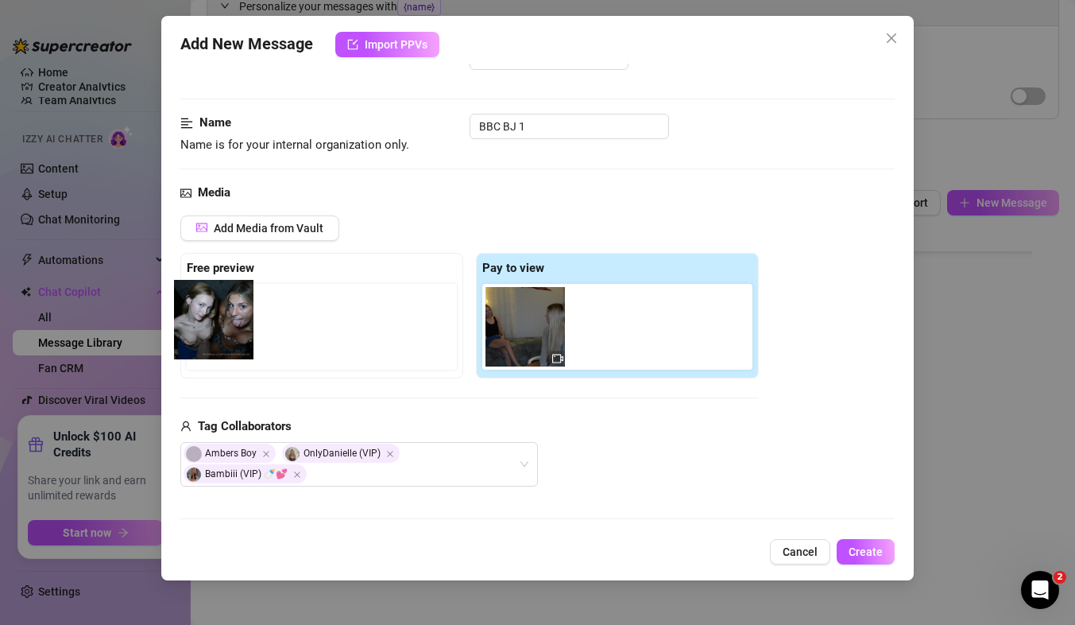
drag, startPoint x: 622, startPoint y: 335, endPoint x: 218, endPoint y: 331, distance: 404.5
click at [218, 331] on div "Free preview Pay to view" at bounding box center [469, 316] width 579 height 126
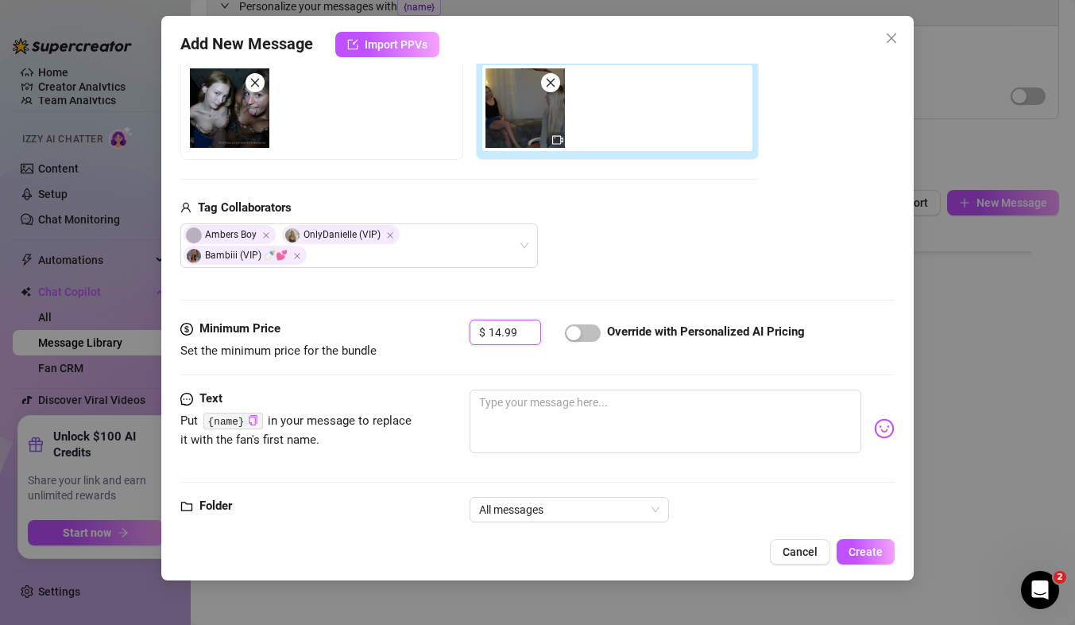
scroll to position [314, 0]
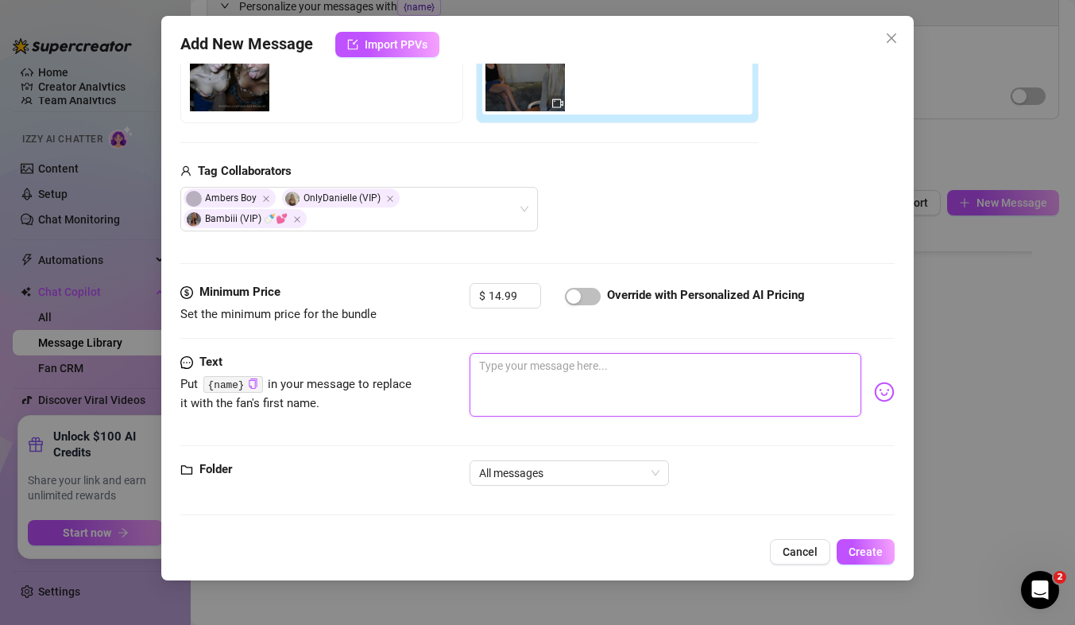
click at [511, 354] on textarea at bounding box center [666, 385] width 392 height 64
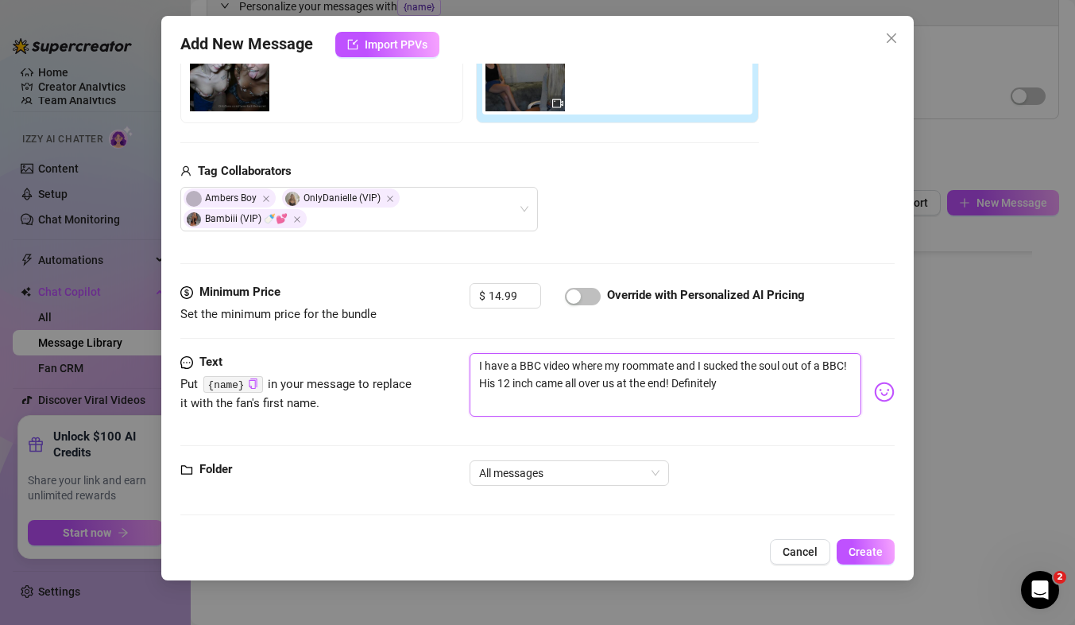
click at [761, 388] on textarea "I have a BBC video where my roommate and I sucked the soul out of a BBC! His 12…" at bounding box center [666, 385] width 392 height 64
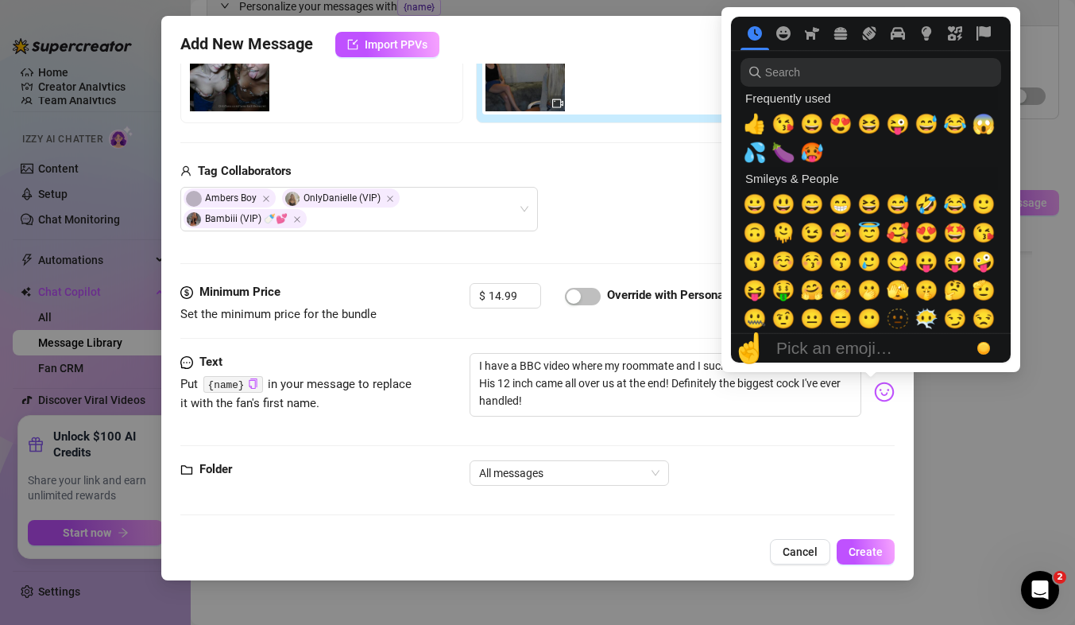
click at [876, 396] on img at bounding box center [884, 391] width 21 height 21
click at [817, 149] on span "🥵" at bounding box center [812, 152] width 24 height 22
click at [778, 152] on span "🍆" at bounding box center [784, 152] width 24 height 22
click at [758, 164] on span "💦" at bounding box center [755, 152] width 24 height 22
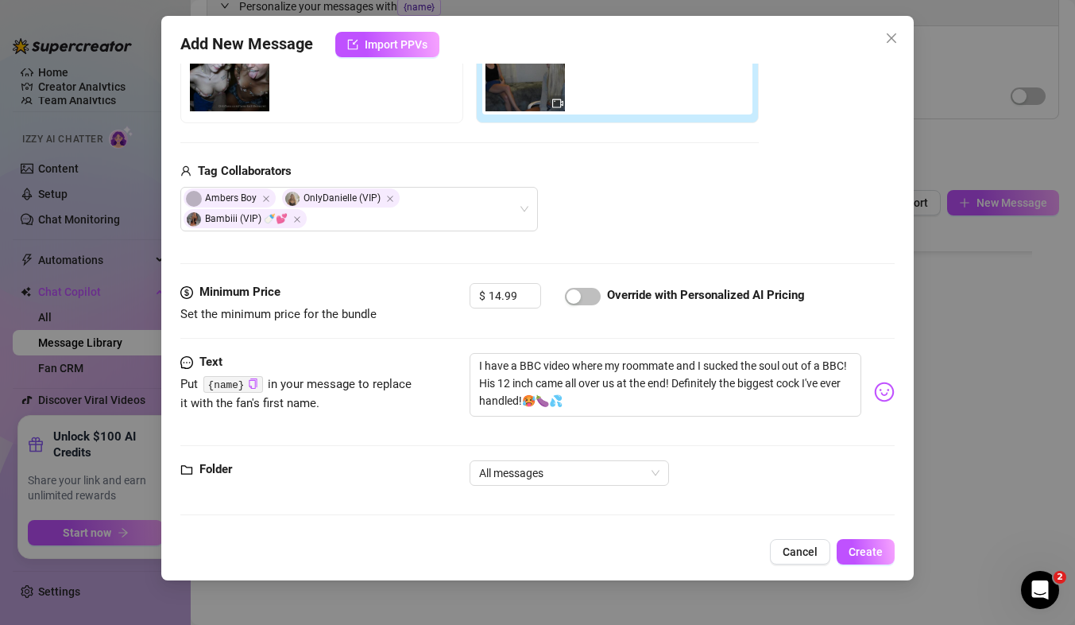
click at [451, 402] on div "Text Put {name} in your message to replace it with the fan's first name. I have…" at bounding box center [537, 392] width 714 height 78
click at [868, 536] on div "Add New Message Import PPVs Account Ambie (@favoritelittlesecret) Name Name is …" at bounding box center [537, 298] width 753 height 564
click at [865, 554] on span "Create" at bounding box center [866, 551] width 34 height 13
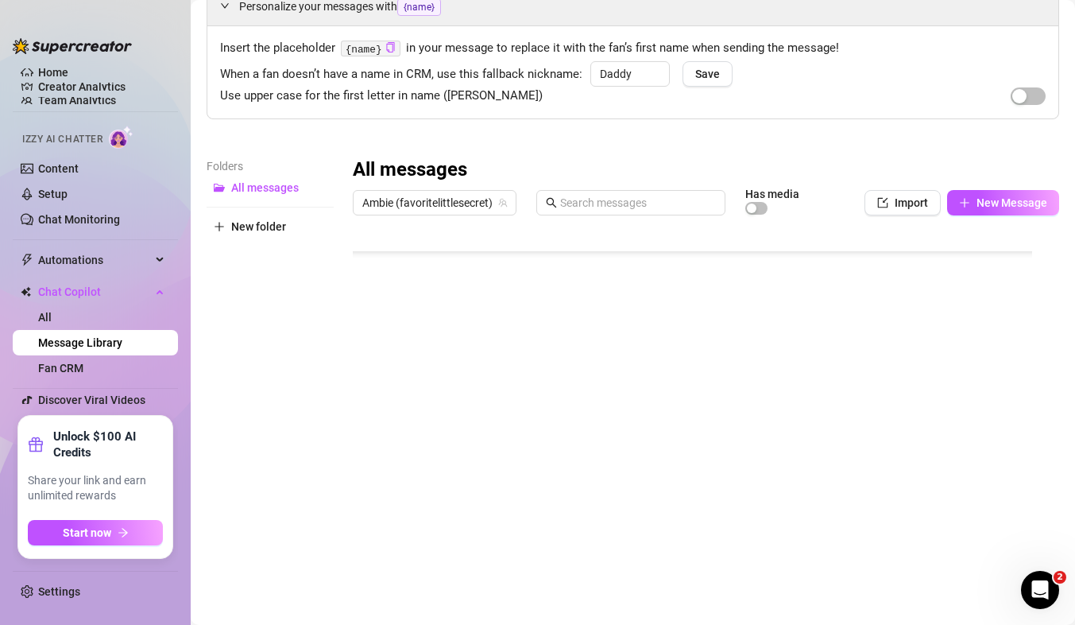
scroll to position [236, 0]
click at [970, 192] on button "New Message" at bounding box center [1003, 202] width 112 height 25
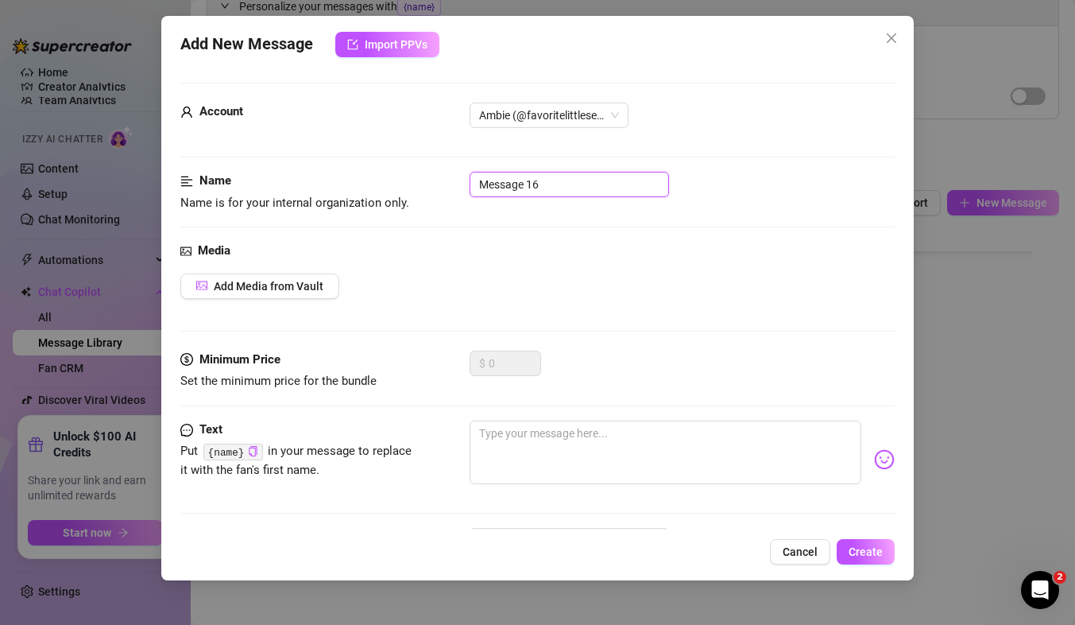
drag, startPoint x: 563, startPoint y: 179, endPoint x: 464, endPoint y: 187, distance: 98.9
click at [464, 187] on div "Name Name is for your internal organization only. Message 16" at bounding box center [537, 192] width 714 height 41
click at [260, 292] on button "Add Media from Vault" at bounding box center [259, 285] width 159 height 25
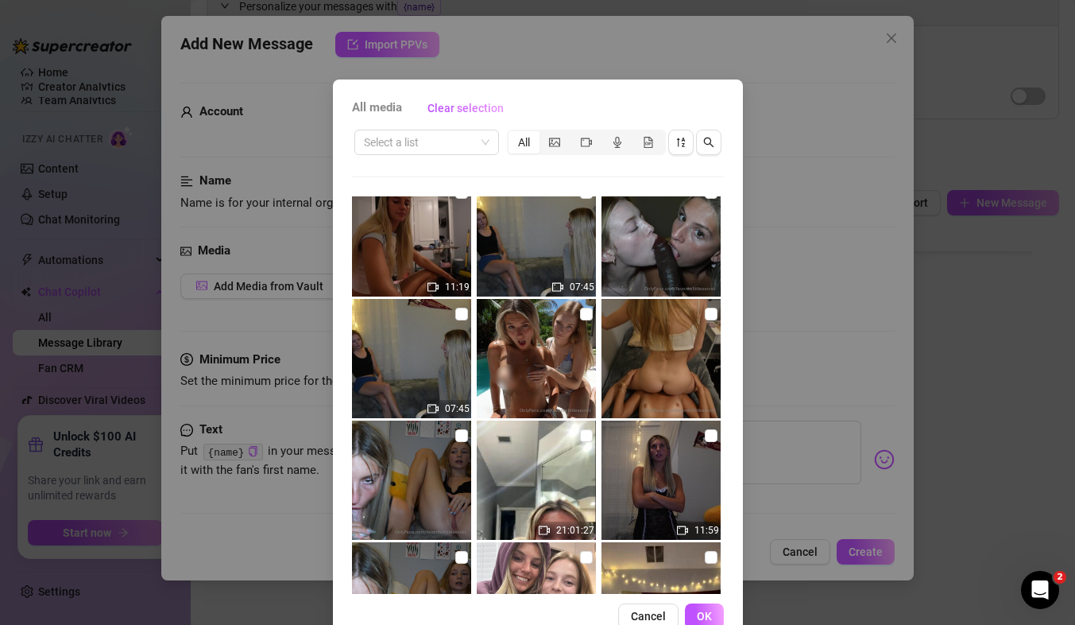
scroll to position [4397, 0]
click at [832, 288] on div "All media Clear selection Select a list All 20:47:39 05:01 03:00 00:38 20:59:00…" at bounding box center [537, 312] width 1075 height 625
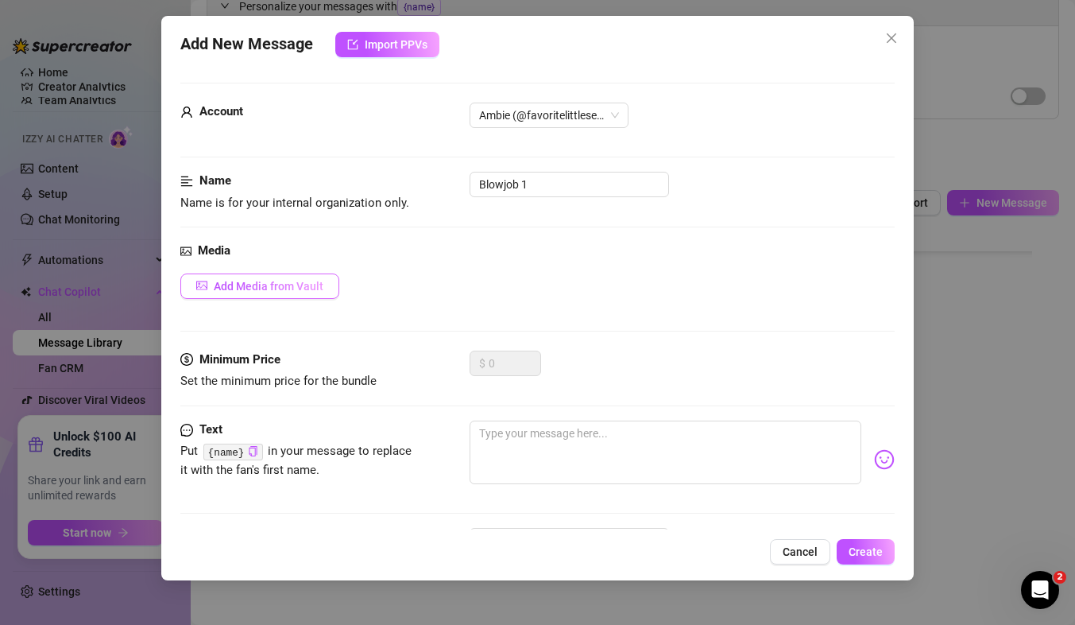
click at [267, 282] on span "Add Media from Vault" at bounding box center [269, 286] width 110 height 13
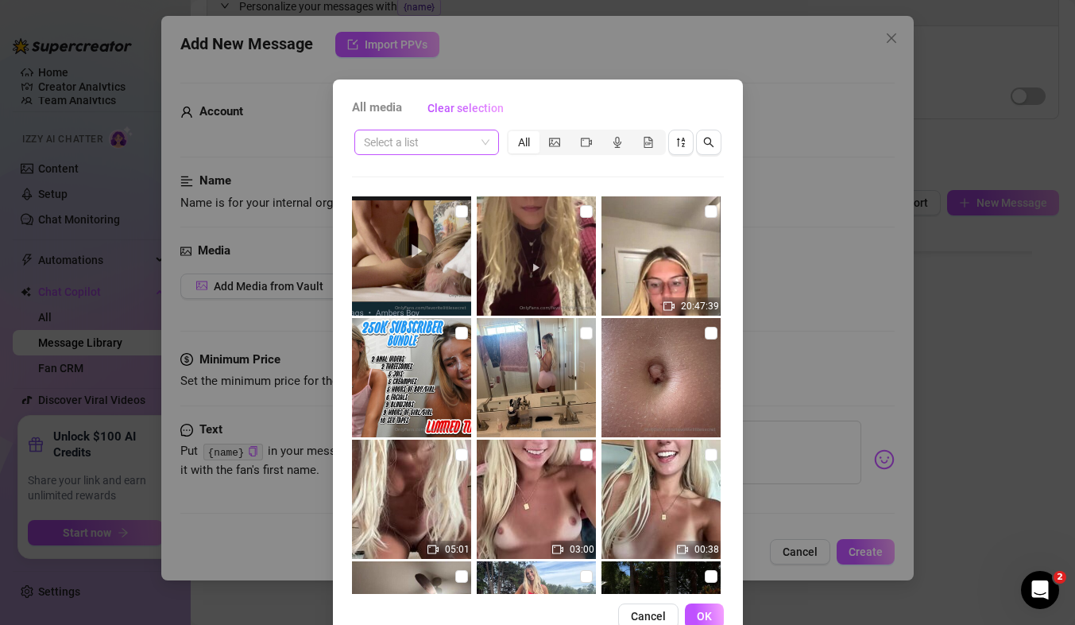
click at [442, 142] on input "search" at bounding box center [419, 142] width 111 height 24
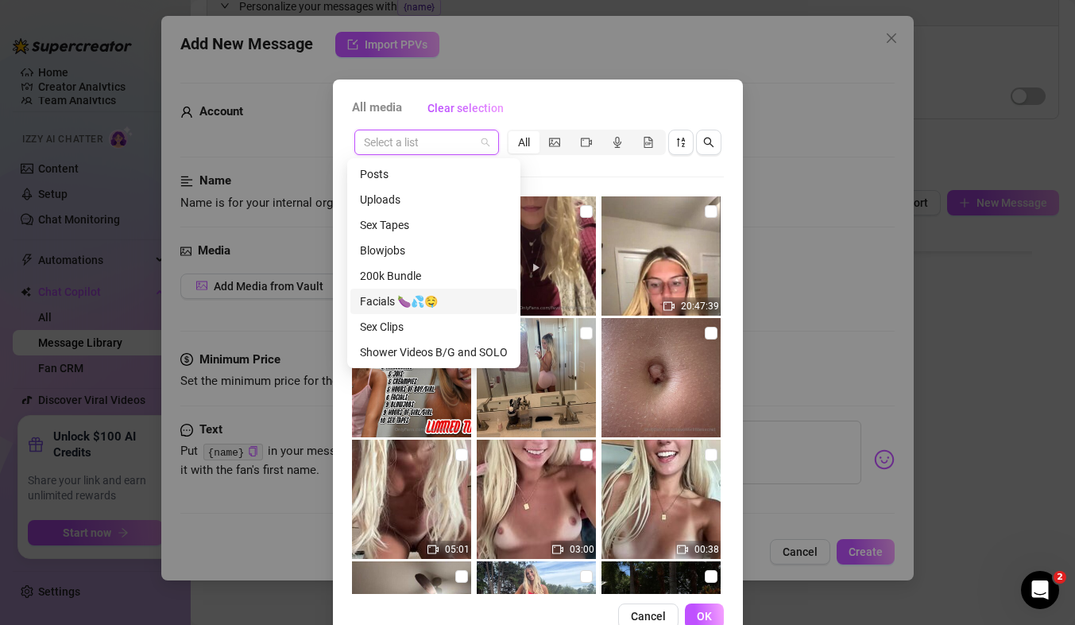
scroll to position [9, 0]
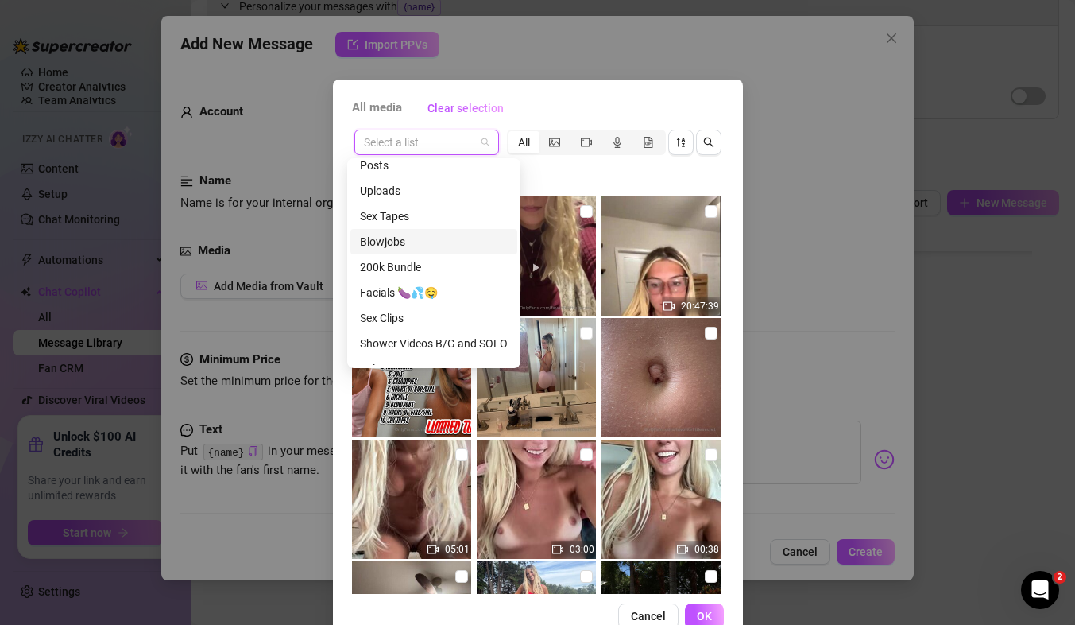
click at [428, 247] on div "Blowjobs" at bounding box center [434, 241] width 148 height 17
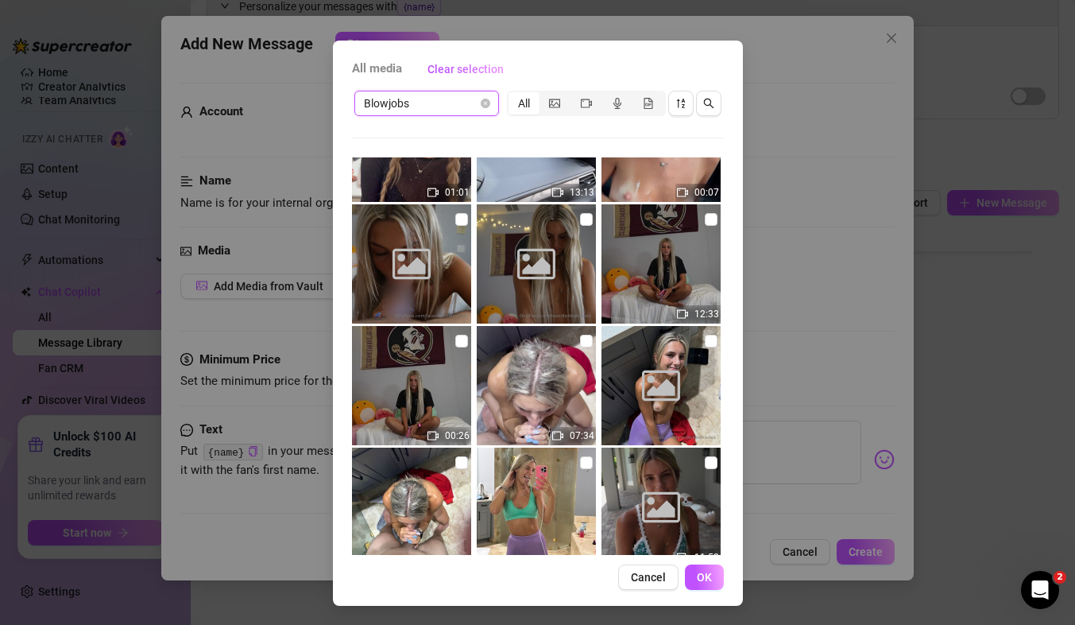
scroll to position [929, 0]
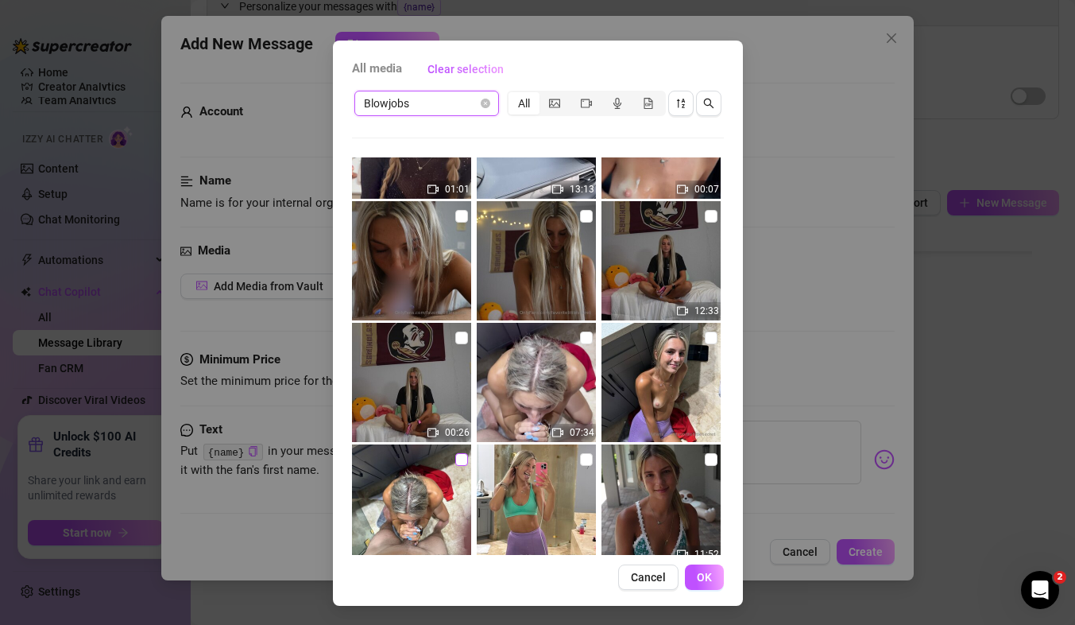
click at [455, 462] on input "checkbox" at bounding box center [461, 459] width 13 height 13
click at [580, 345] on label at bounding box center [586, 337] width 13 height 17
click at [580, 344] on input "checkbox" at bounding box center [586, 337] width 13 height 13
click at [580, 345] on label at bounding box center [586, 337] width 13 height 17
click at [580, 344] on input "checkbox" at bounding box center [586, 337] width 13 height 13
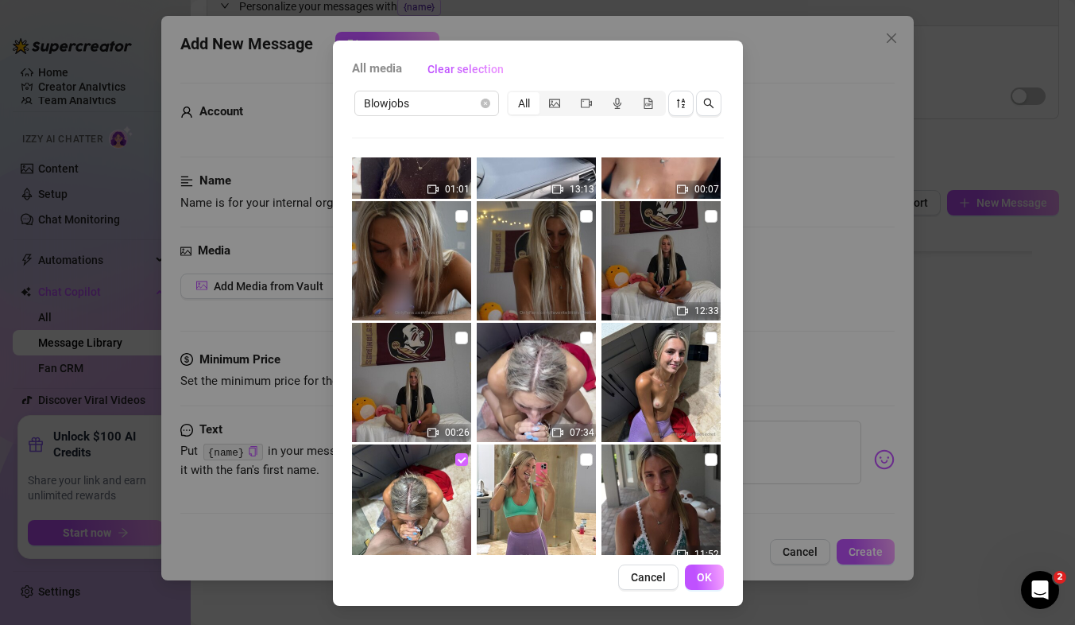
click at [455, 466] on label at bounding box center [461, 459] width 13 height 17
click at [455, 466] on input "checkbox" at bounding box center [461, 459] width 13 height 13
click at [455, 215] on input "checkbox" at bounding box center [461, 216] width 13 height 13
click at [705, 218] on input "checkbox" at bounding box center [711, 216] width 13 height 13
click at [697, 582] on span "OK" at bounding box center [704, 577] width 15 height 13
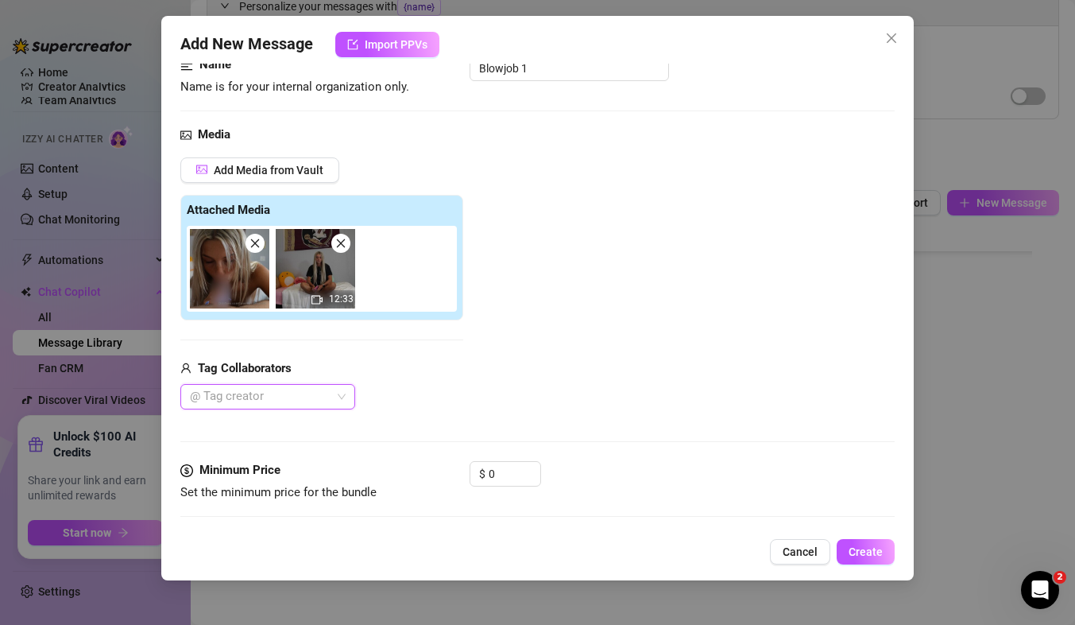
scroll to position [118, 0]
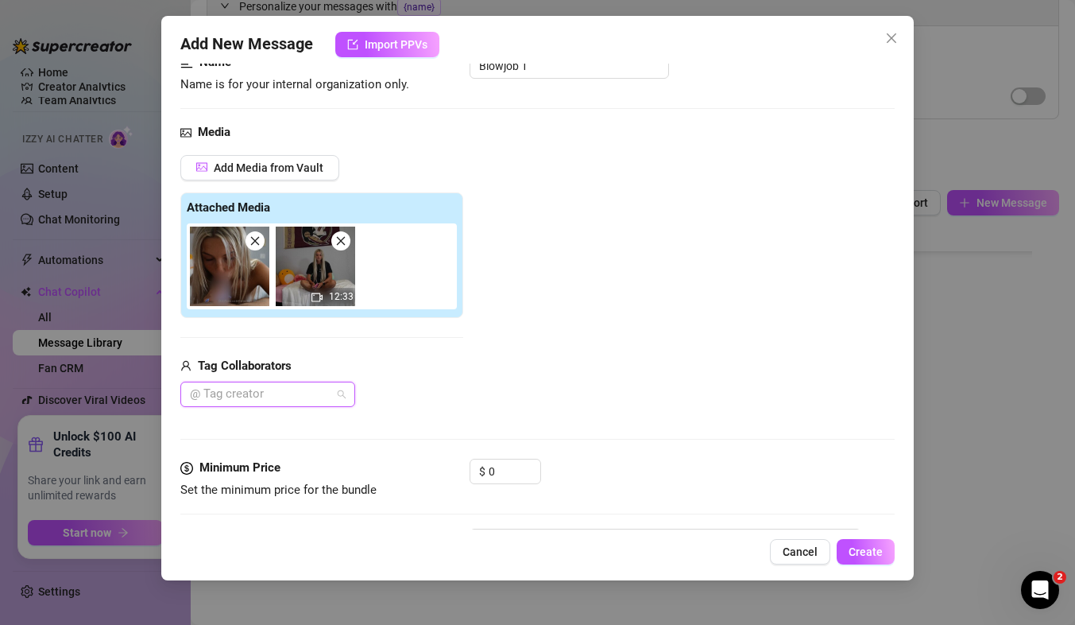
click at [234, 405] on div at bounding box center [260, 394] width 152 height 22
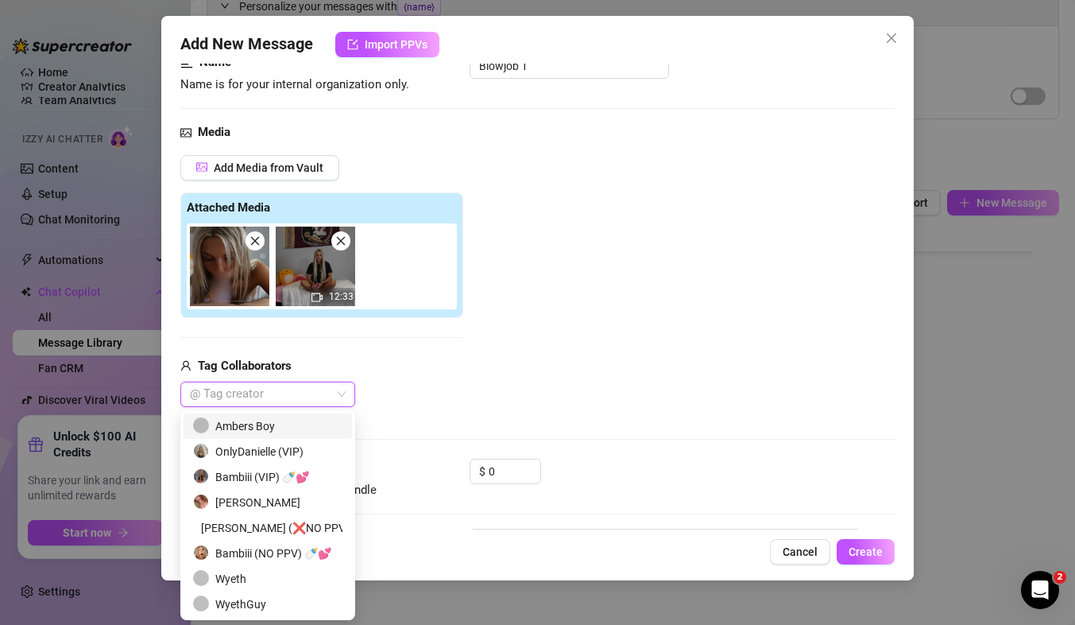
click at [247, 389] on div at bounding box center [260, 394] width 152 height 22
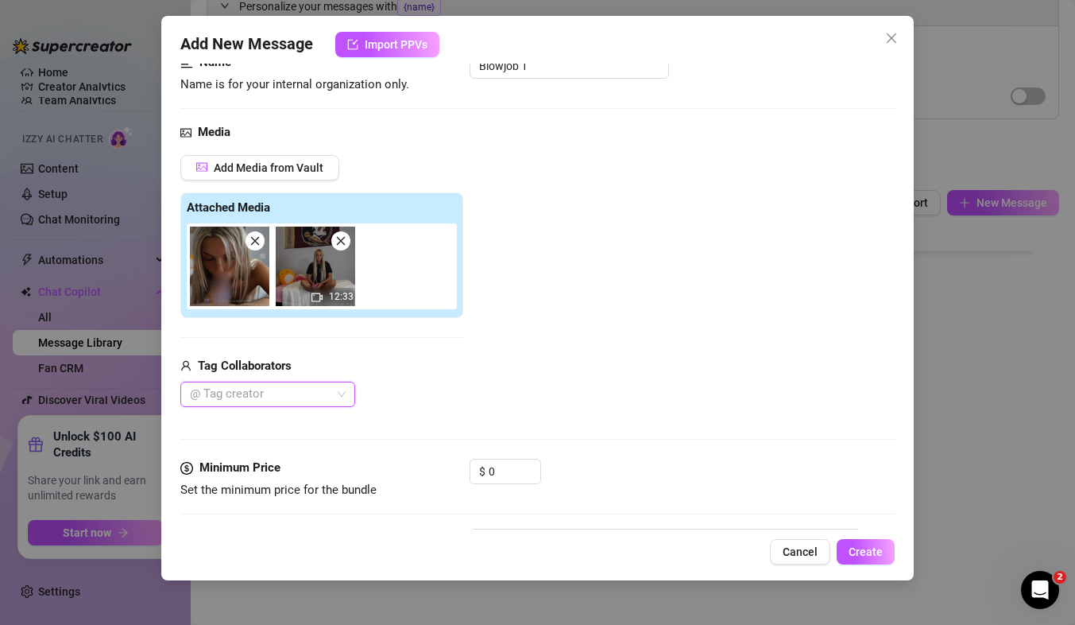
click at [247, 389] on div at bounding box center [260, 394] width 152 height 22
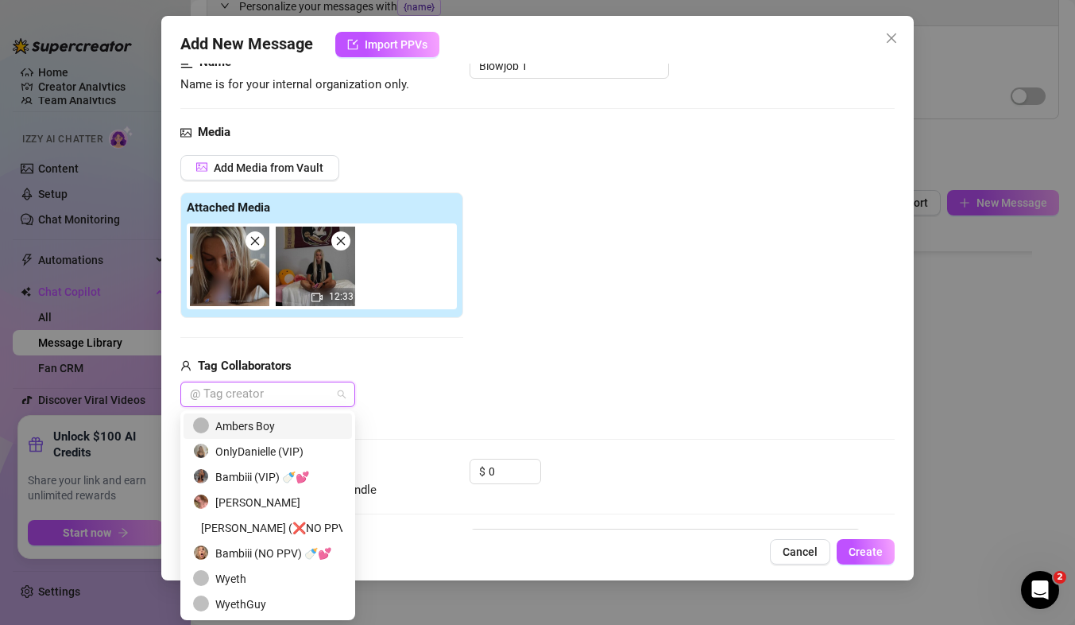
click at [250, 413] on div "Ambers Boy" at bounding box center [268, 425] width 168 height 25
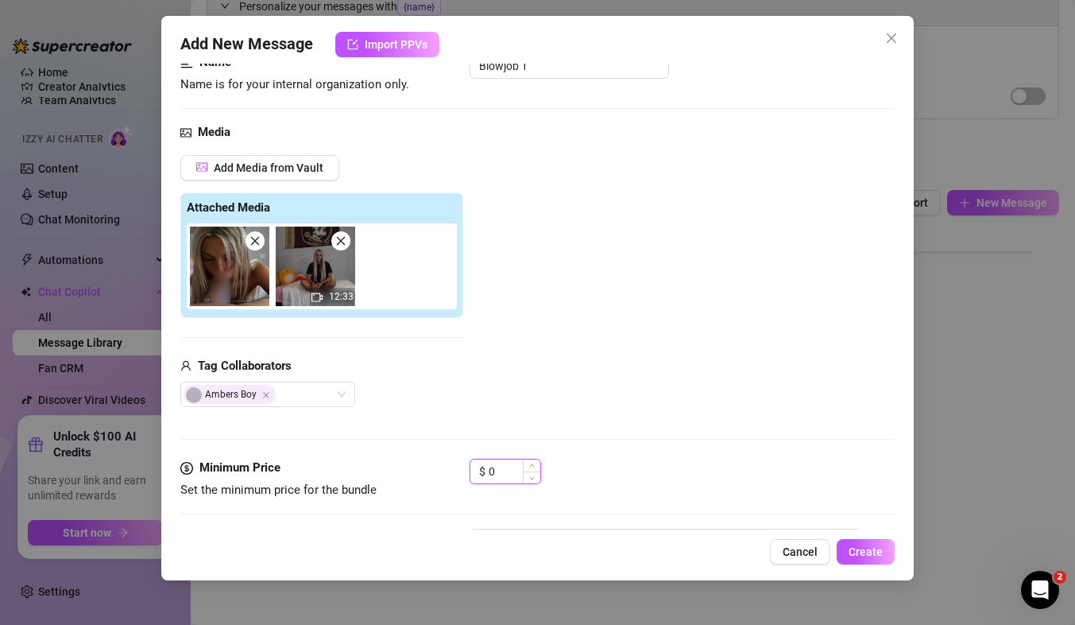
click at [513, 478] on input "0" at bounding box center [515, 471] width 52 height 24
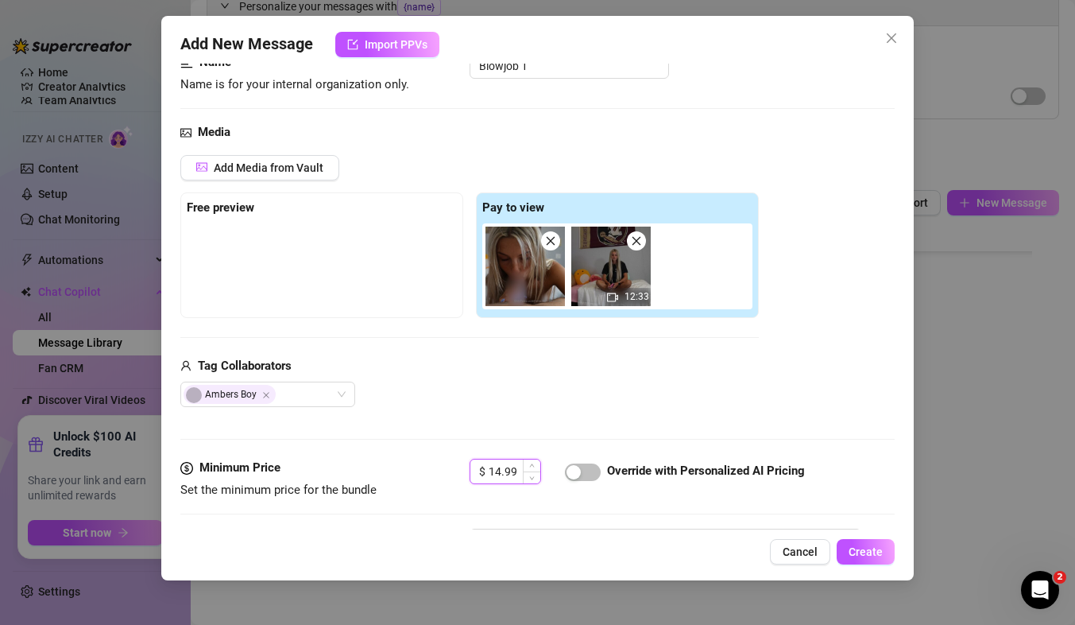
scroll to position [294, 0]
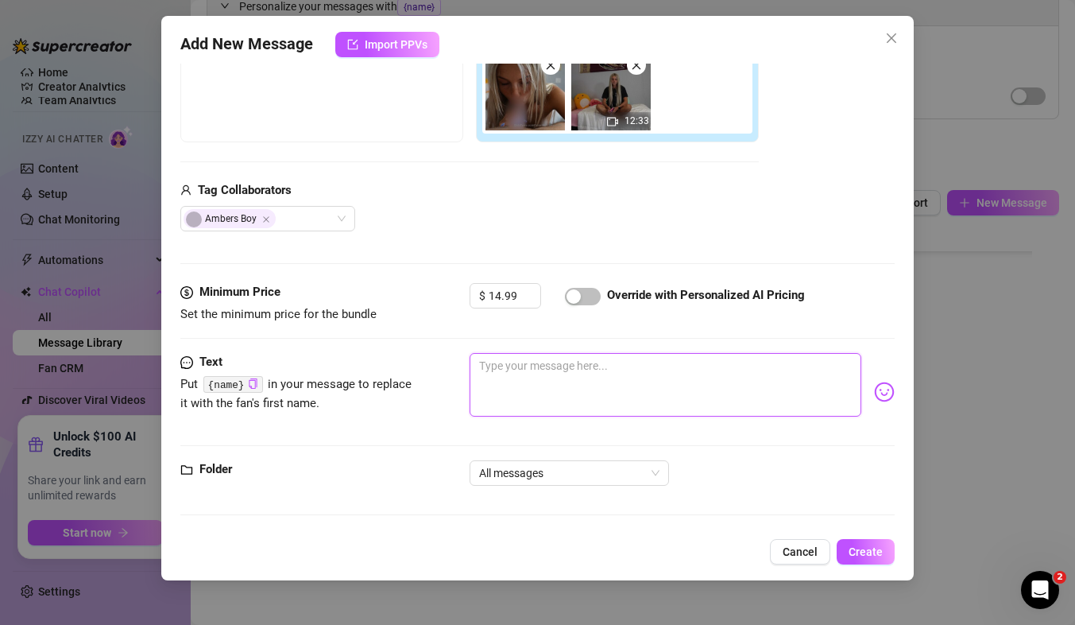
click at [559, 353] on textarea at bounding box center [666, 385] width 392 height 64
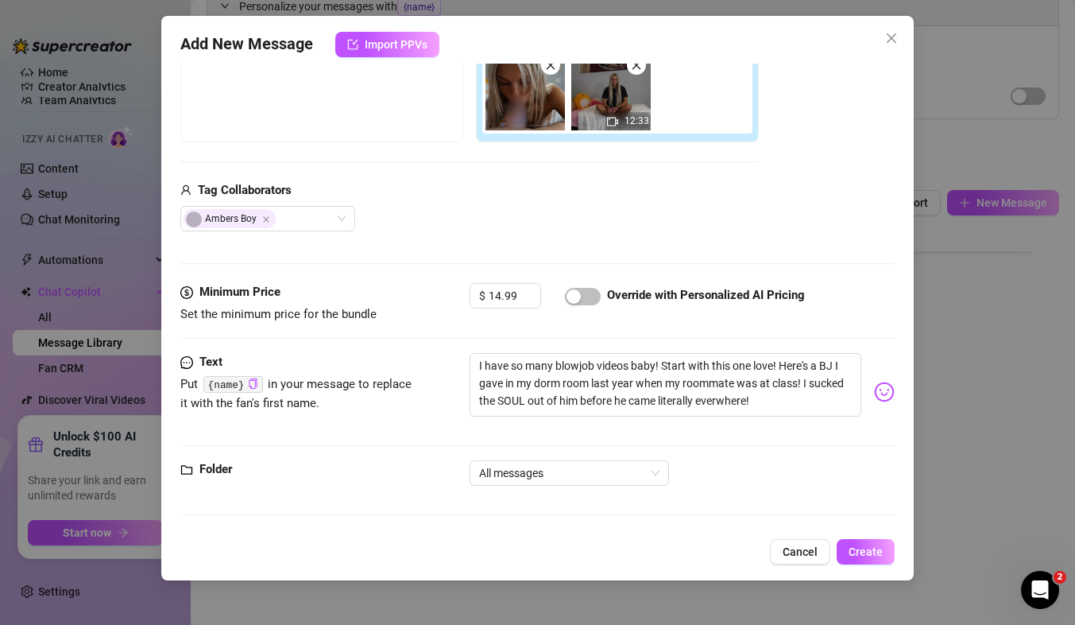
click at [874, 387] on img at bounding box center [884, 391] width 21 height 21
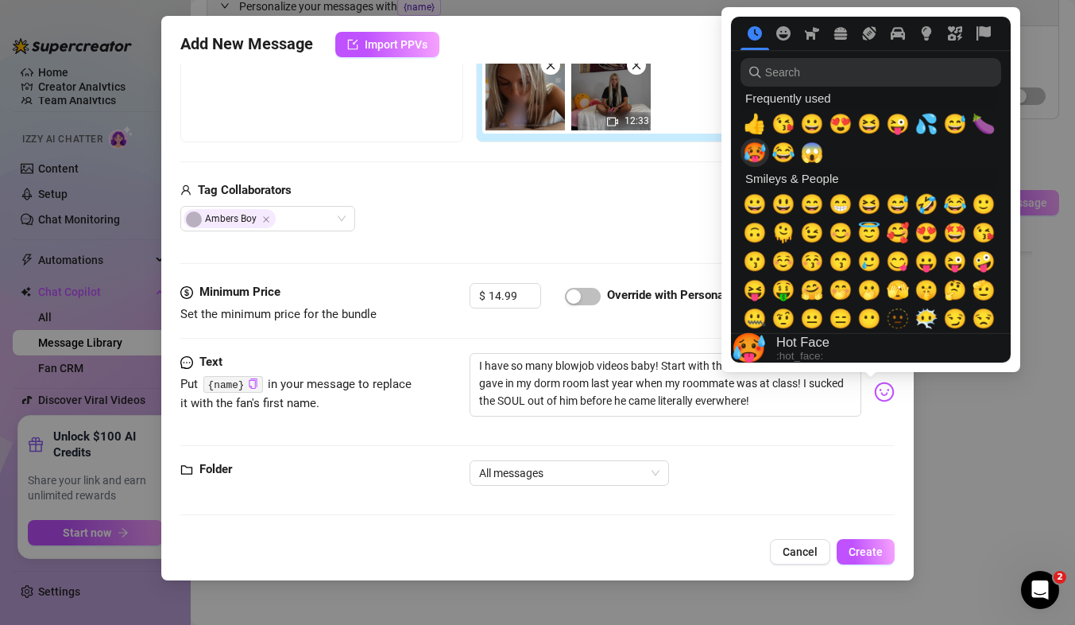
click at [765, 157] on span "🥵" at bounding box center [755, 152] width 24 height 22
click at [979, 123] on span "🍆" at bounding box center [984, 124] width 24 height 22
click at [920, 120] on span "💦" at bounding box center [927, 124] width 24 height 22
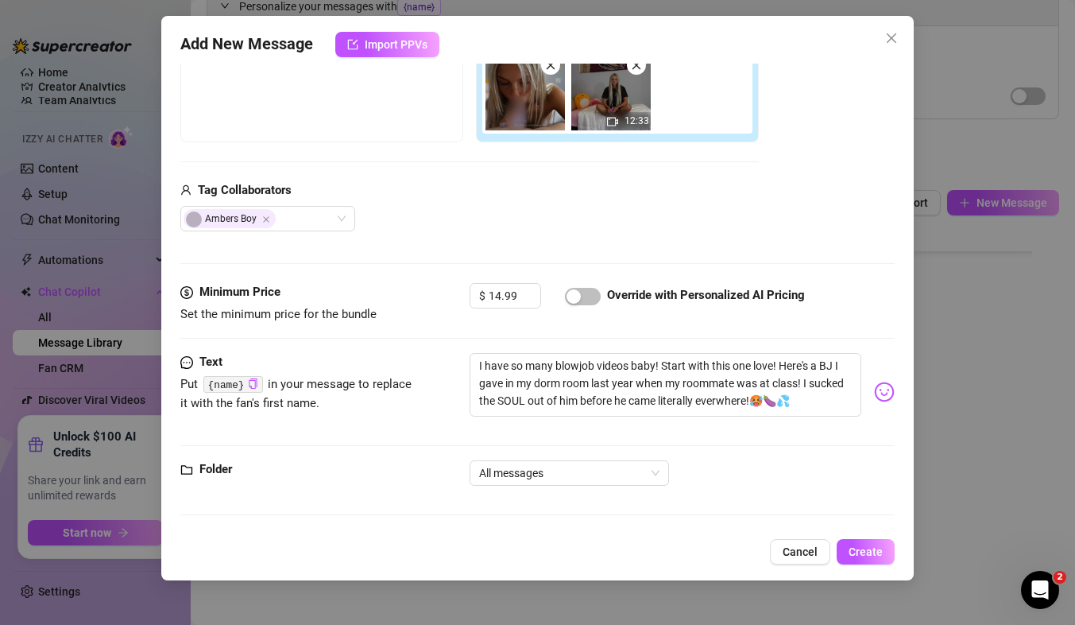
click at [529, 266] on div "Media Add Media from Vault Free preview Pay to view 12:33 Tag Collaborators Amb…" at bounding box center [537, 115] width 714 height 335
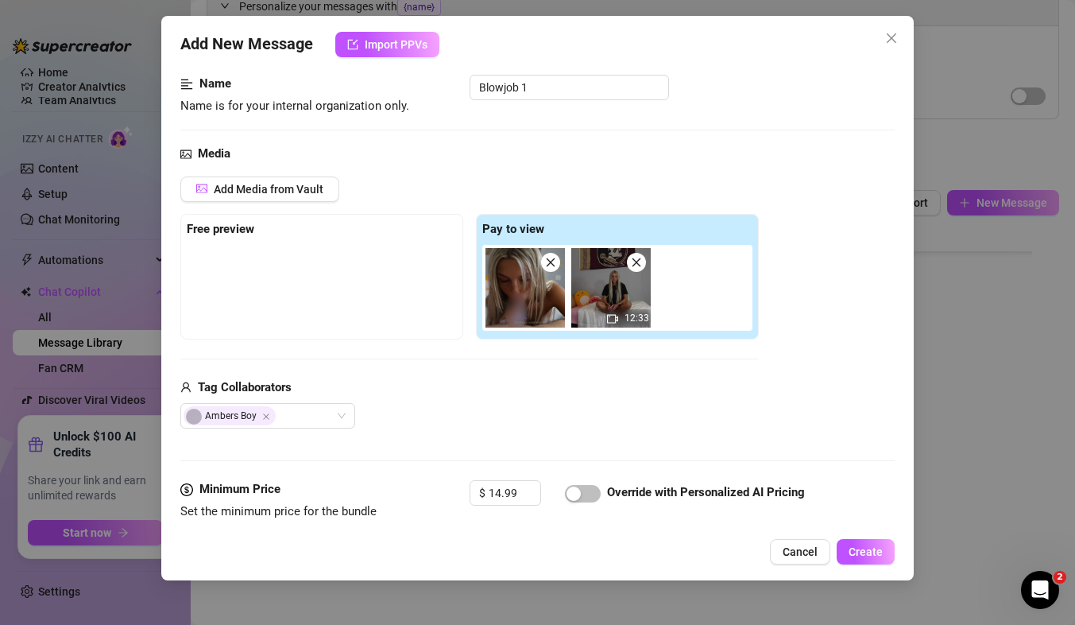
scroll to position [93, 0]
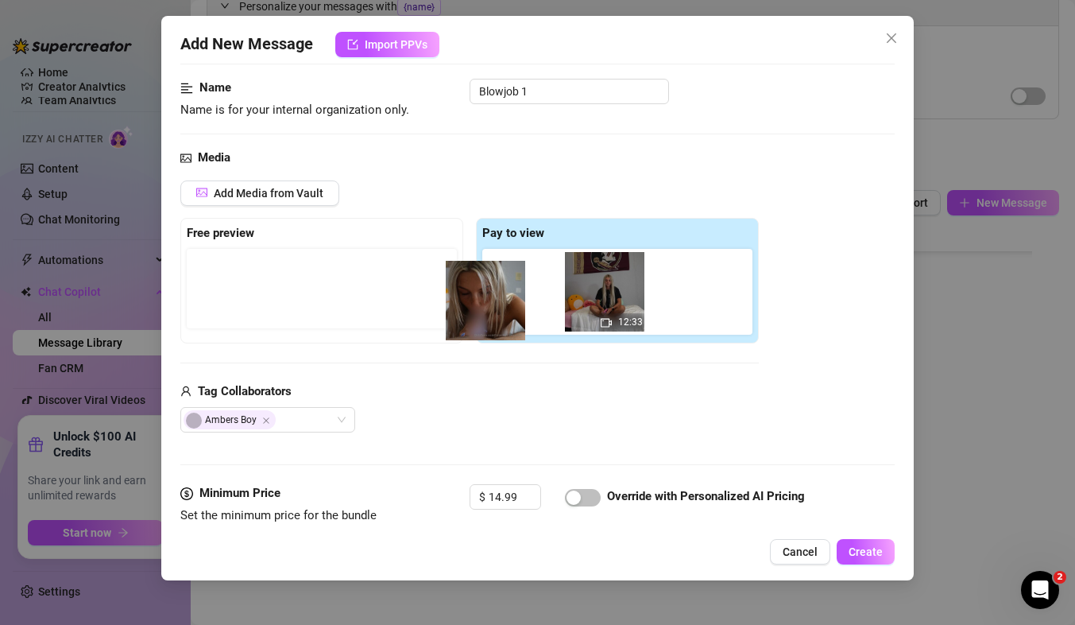
drag, startPoint x: 506, startPoint y: 295, endPoint x: 350, endPoint y: 312, distance: 156.7
click at [350, 312] on div "Free preview Pay to view 12:33" at bounding box center [469, 281] width 579 height 126
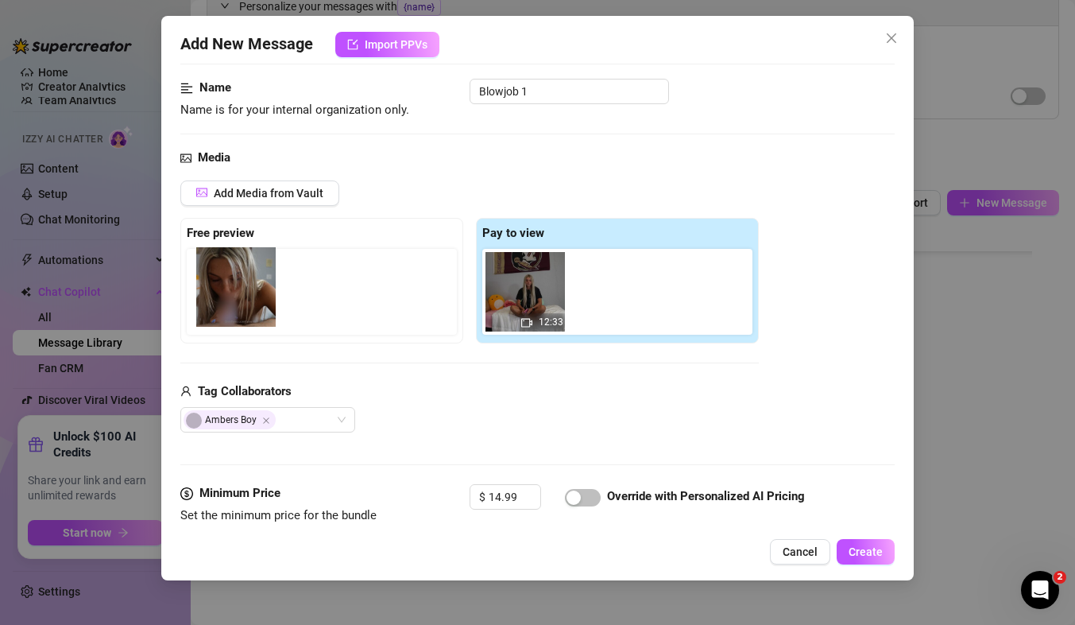
drag, startPoint x: 535, startPoint y: 301, endPoint x: 241, endPoint y: 296, distance: 294.1
click at [241, 296] on div "Free preview Pay to view 12:33" at bounding box center [469, 281] width 579 height 126
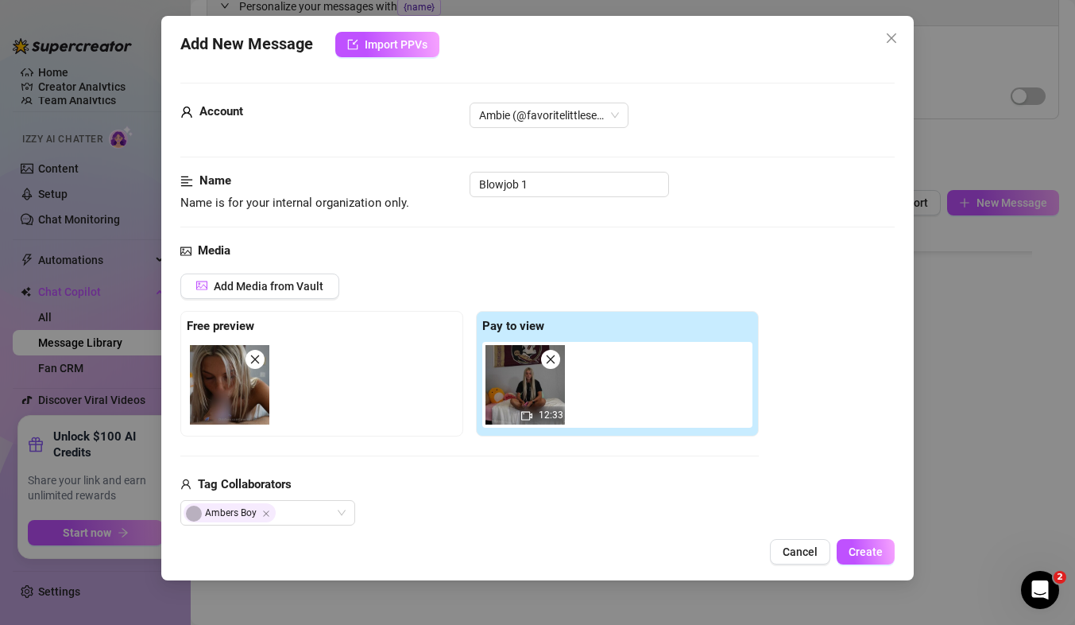
scroll to position [294, 0]
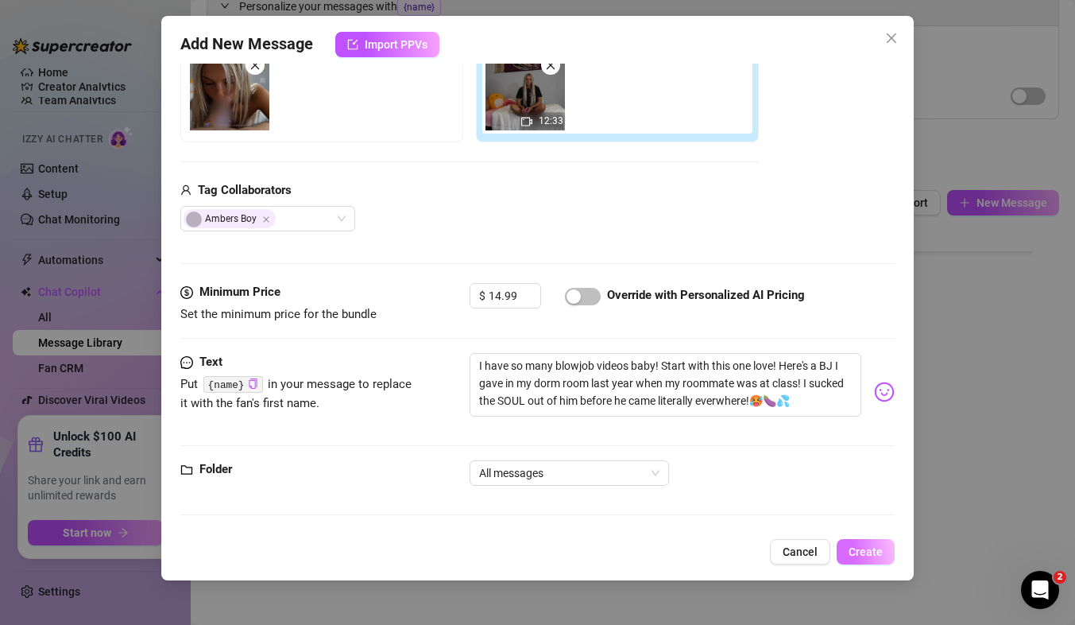
click at [865, 548] on span "Create" at bounding box center [866, 551] width 34 height 13
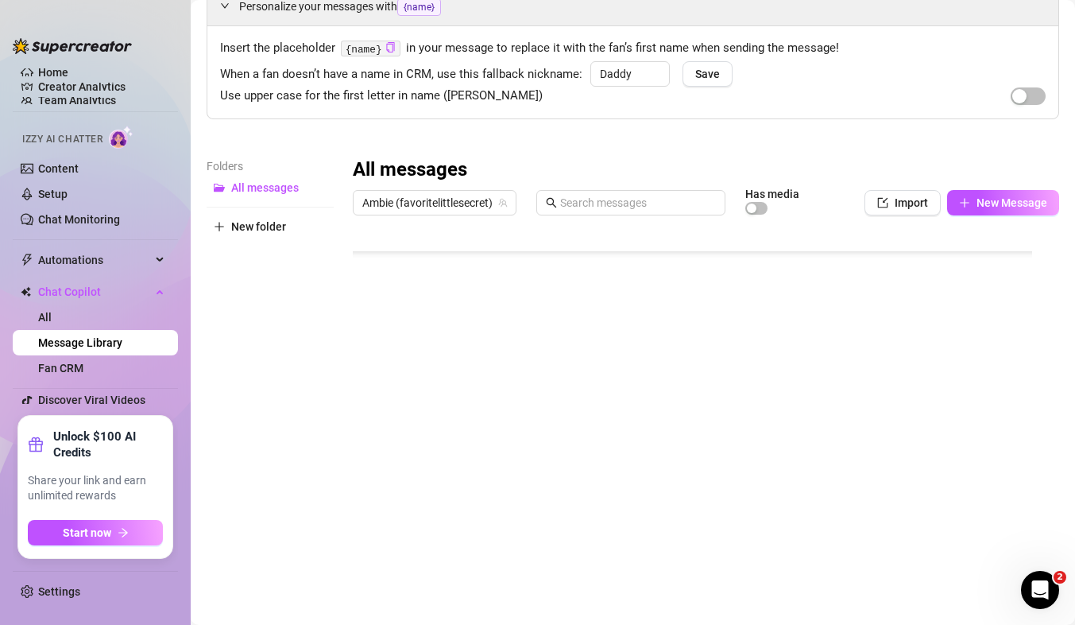
click at [865, 548] on body "Home Creator Analytics Team Analytics Izzy AI Chatter Content Setup Chat Monito…" at bounding box center [537, 312] width 1075 height 625
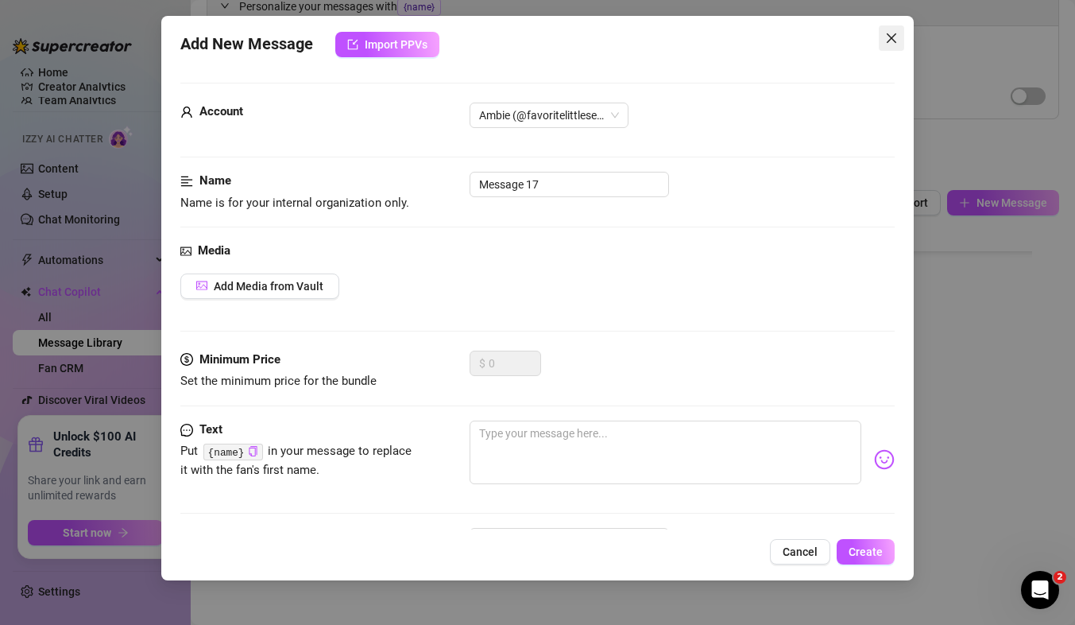
click at [894, 34] on icon "close" at bounding box center [891, 38] width 13 height 13
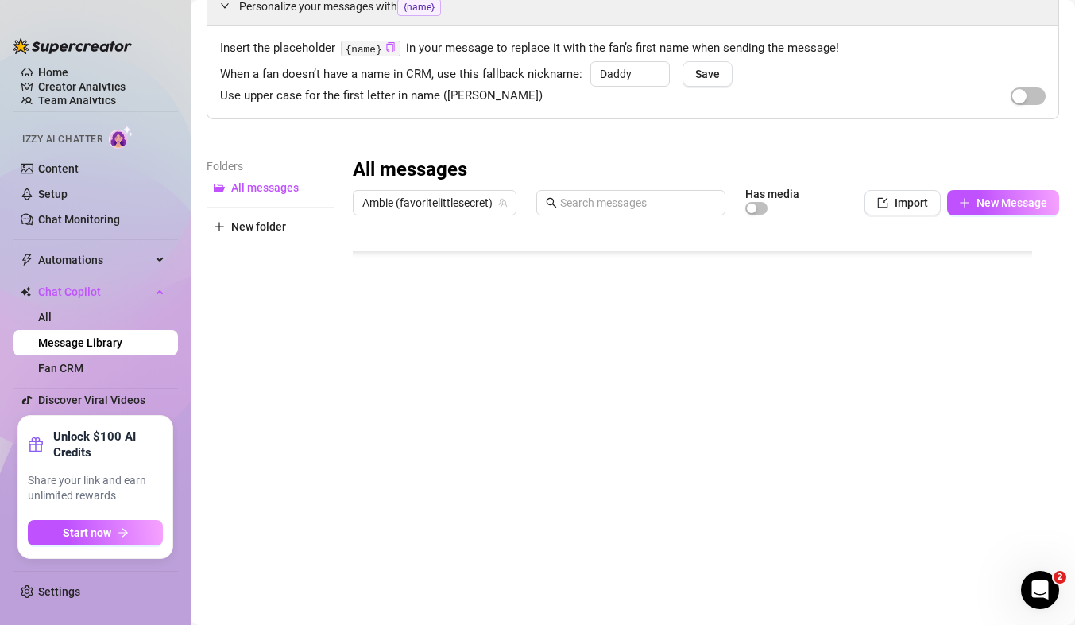
scroll to position [0, 0]
click at [621, 482] on div at bounding box center [699, 400] width 693 height 354
click at [873, 490] on div at bounding box center [699, 400] width 693 height 354
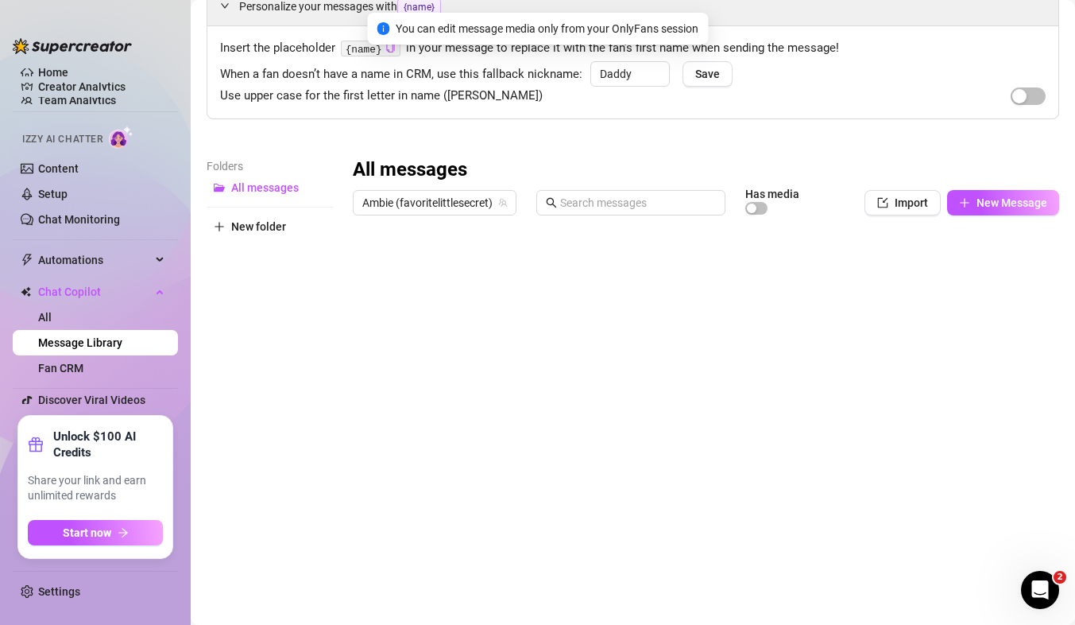
click at [472, 483] on div at bounding box center [699, 400] width 693 height 354
click at [370, 490] on div at bounding box center [699, 400] width 693 height 354
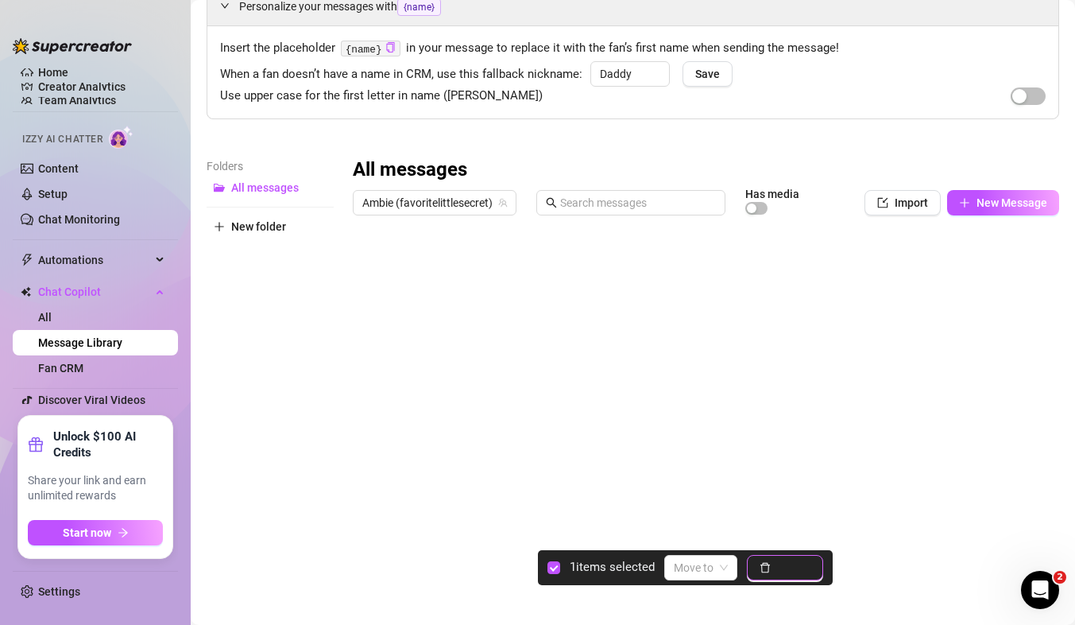
click at [792, 570] on span "Delete" at bounding box center [793, 567] width 33 height 13
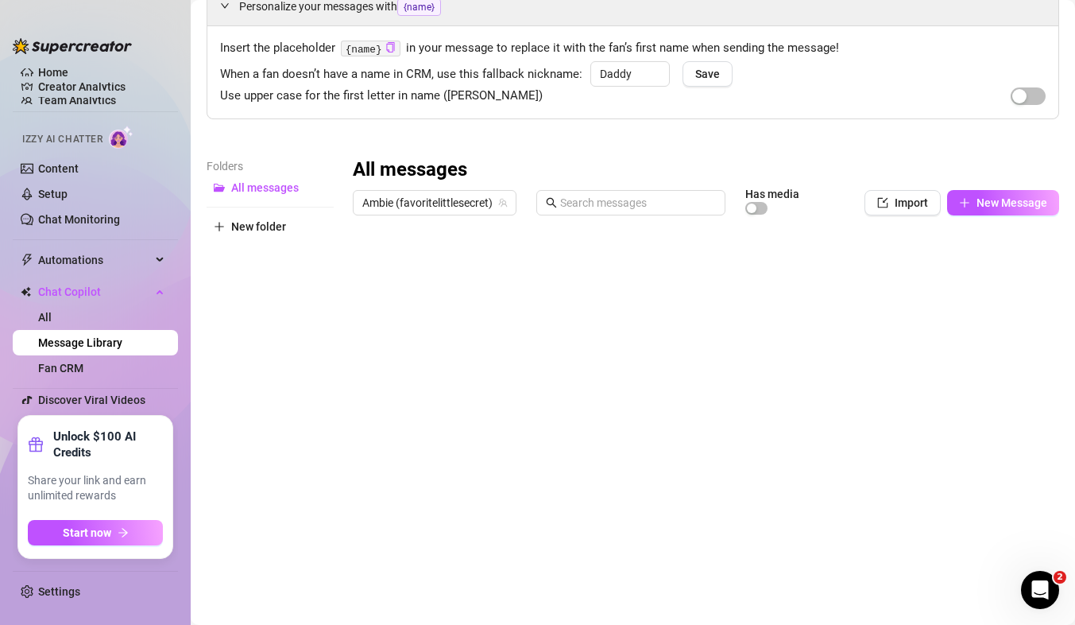
click at [283, 420] on div "Folders All messages New folder" at bounding box center [270, 367] width 127 height 420
click at [317, 438] on div "Folders All messages New folder" at bounding box center [270, 367] width 127 height 420
